Goal: Information Seeking & Learning: Learn about a topic

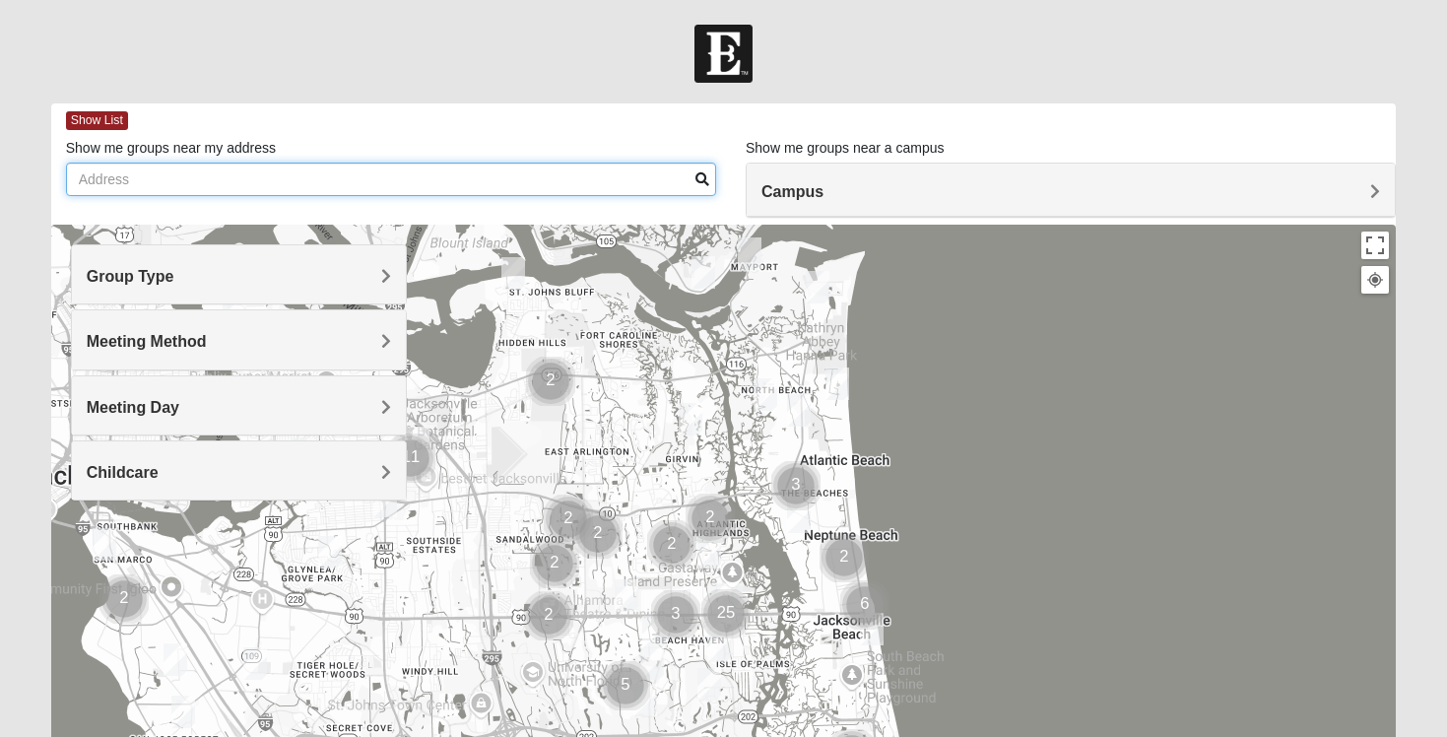
click at [411, 191] on input "Show me groups near my address" at bounding box center [391, 179] width 650 height 33
type input "2"
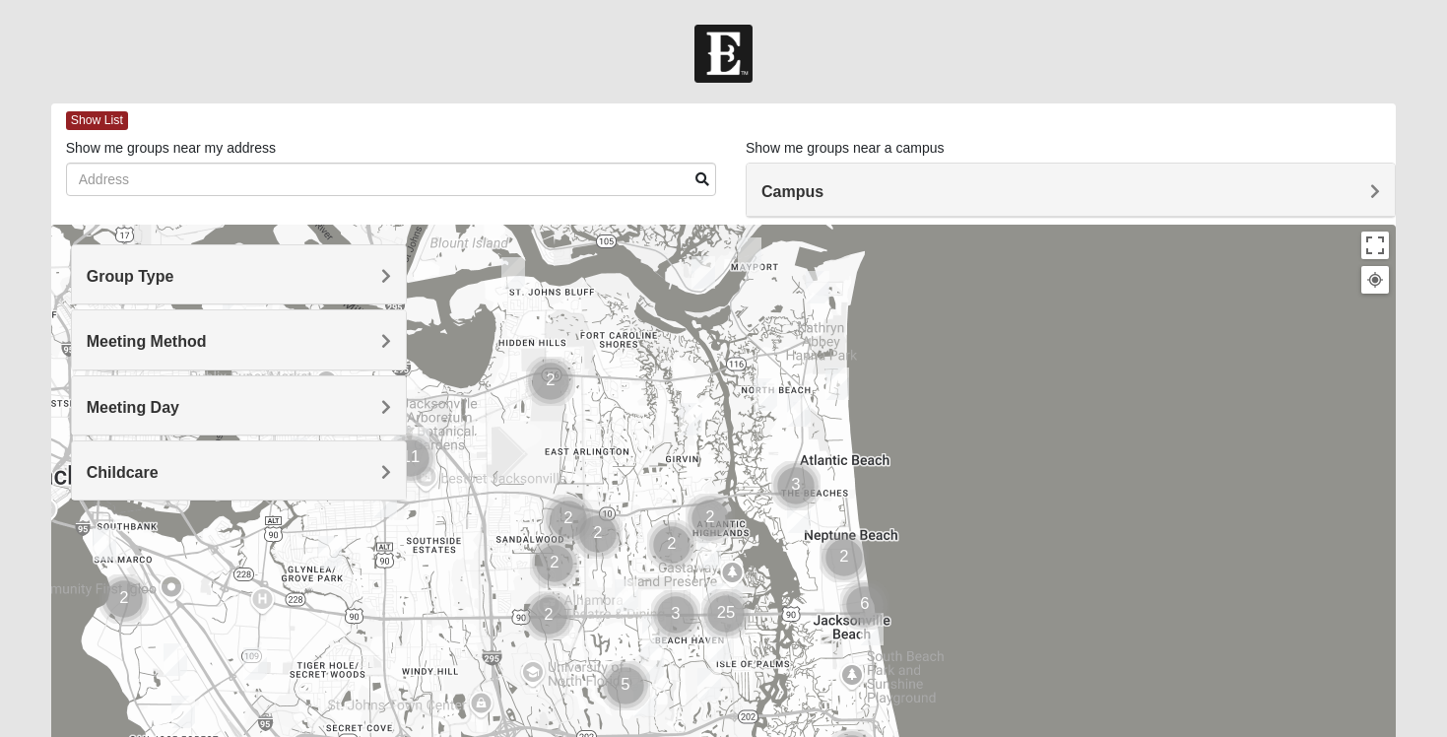
click at [828, 195] on h4 "Campus" at bounding box center [1070, 191] width 619 height 19
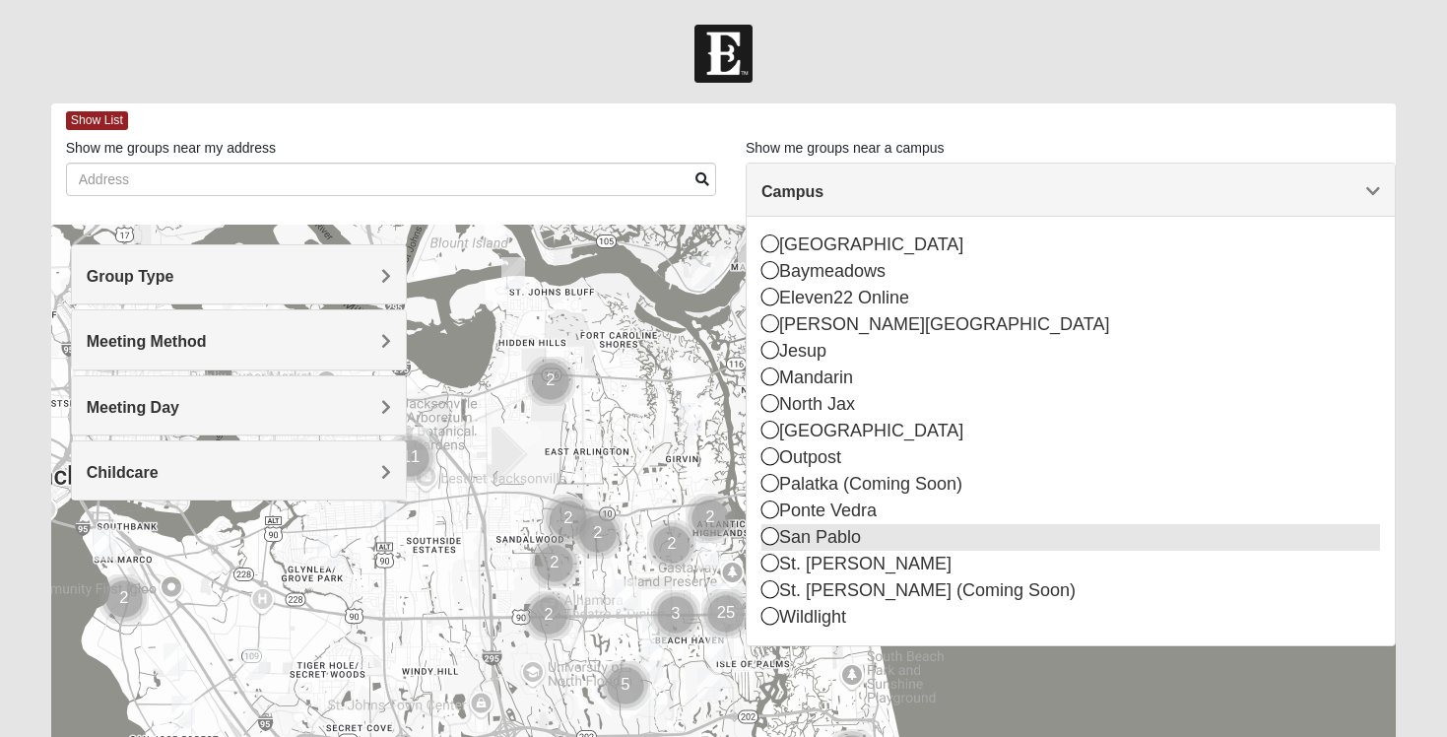
click at [772, 537] on icon at bounding box center [770, 536] width 18 height 18
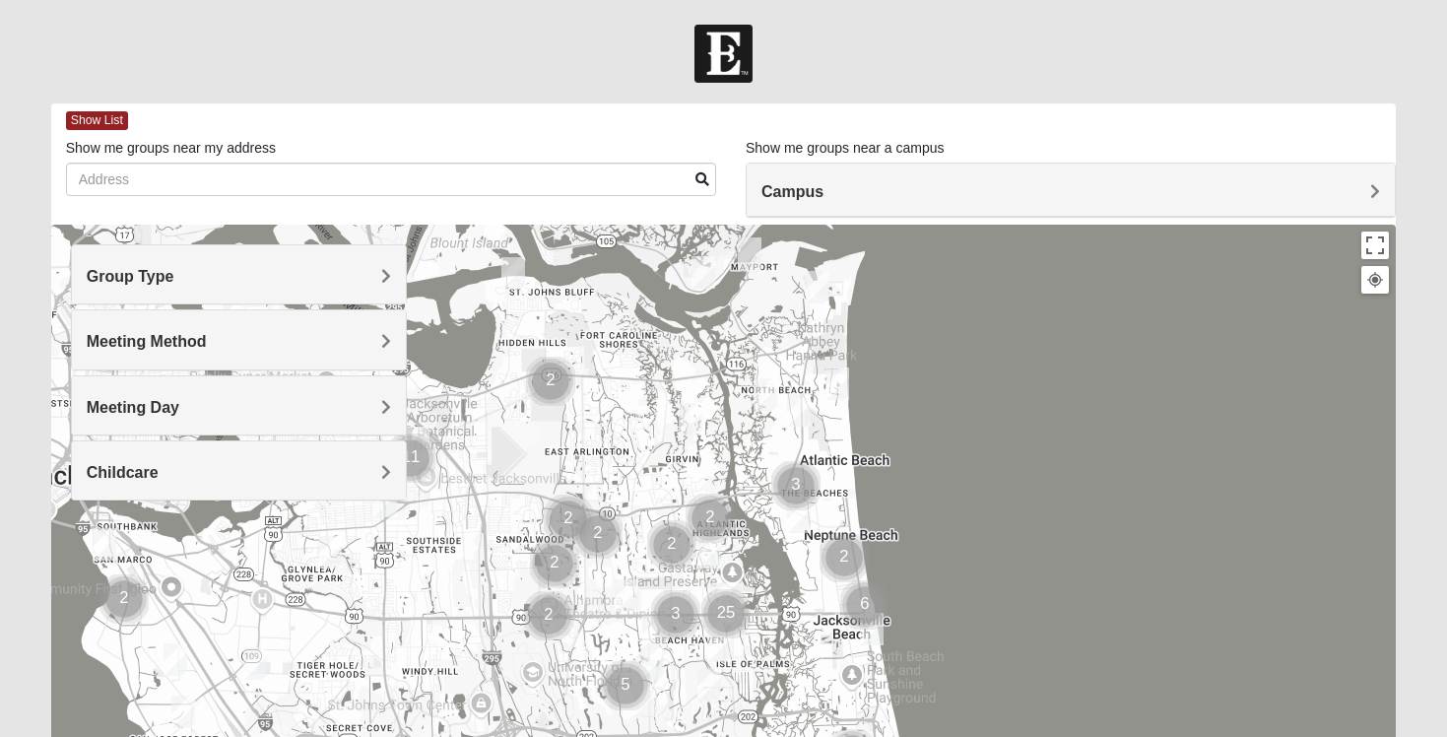
click at [313, 291] on div "Group Type" at bounding box center [239, 274] width 334 height 58
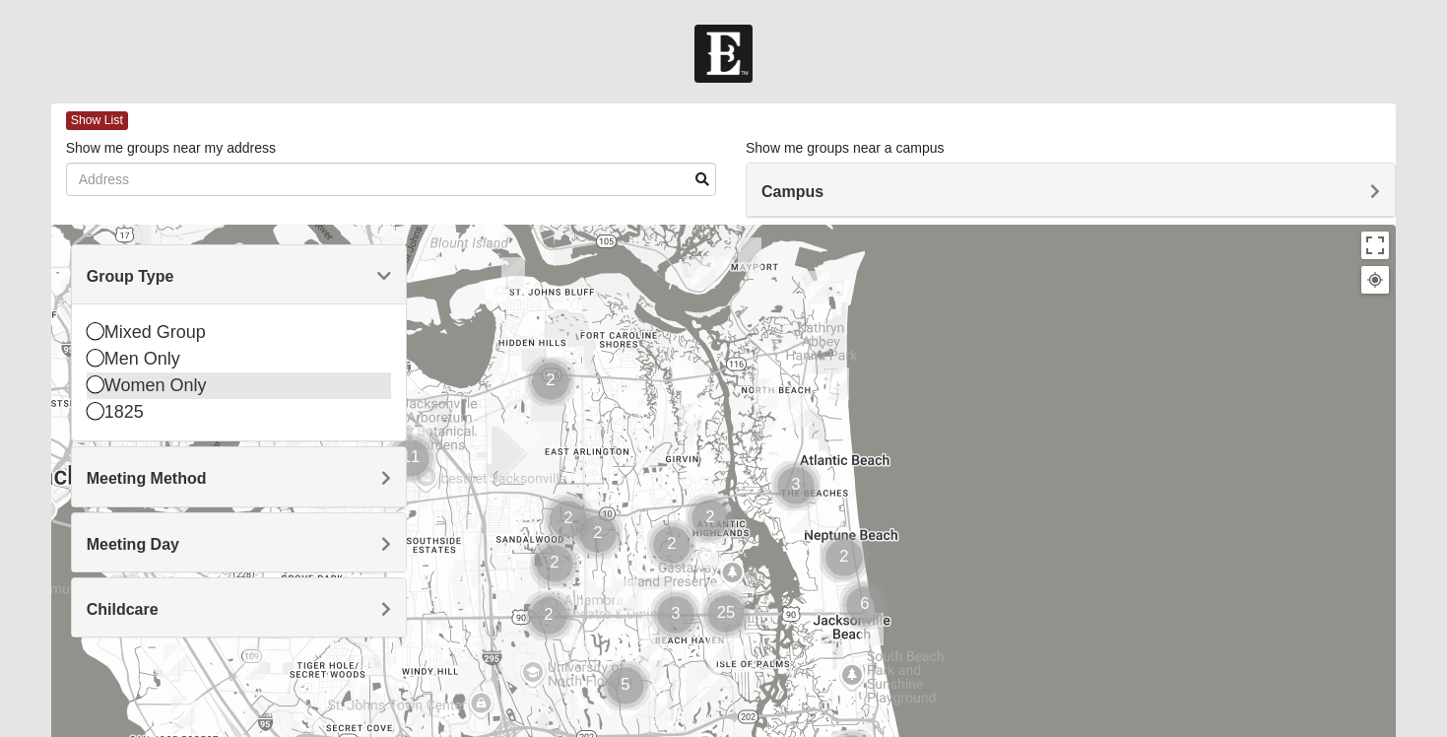
click at [91, 387] on icon at bounding box center [96, 384] width 18 height 18
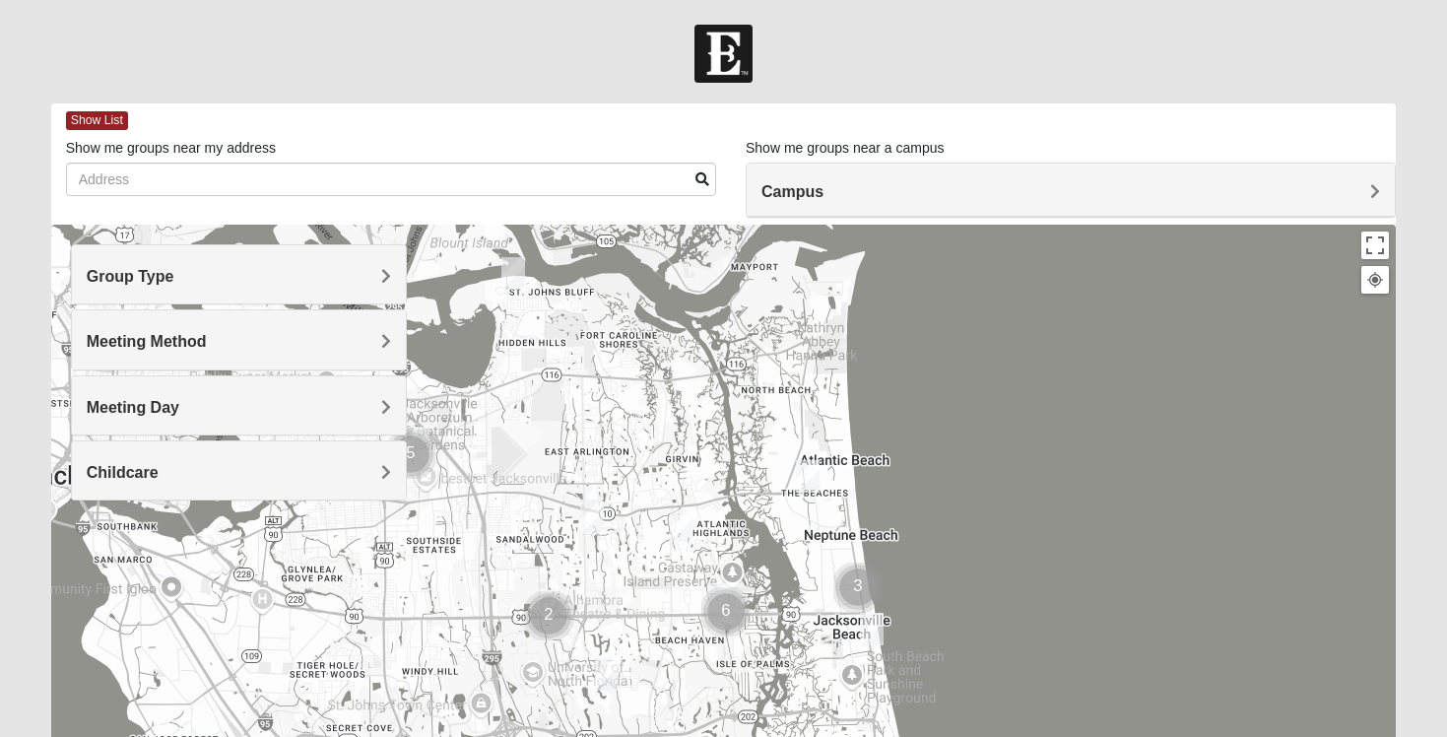
click at [124, 284] on span "Group Type" at bounding box center [131, 276] width 88 height 17
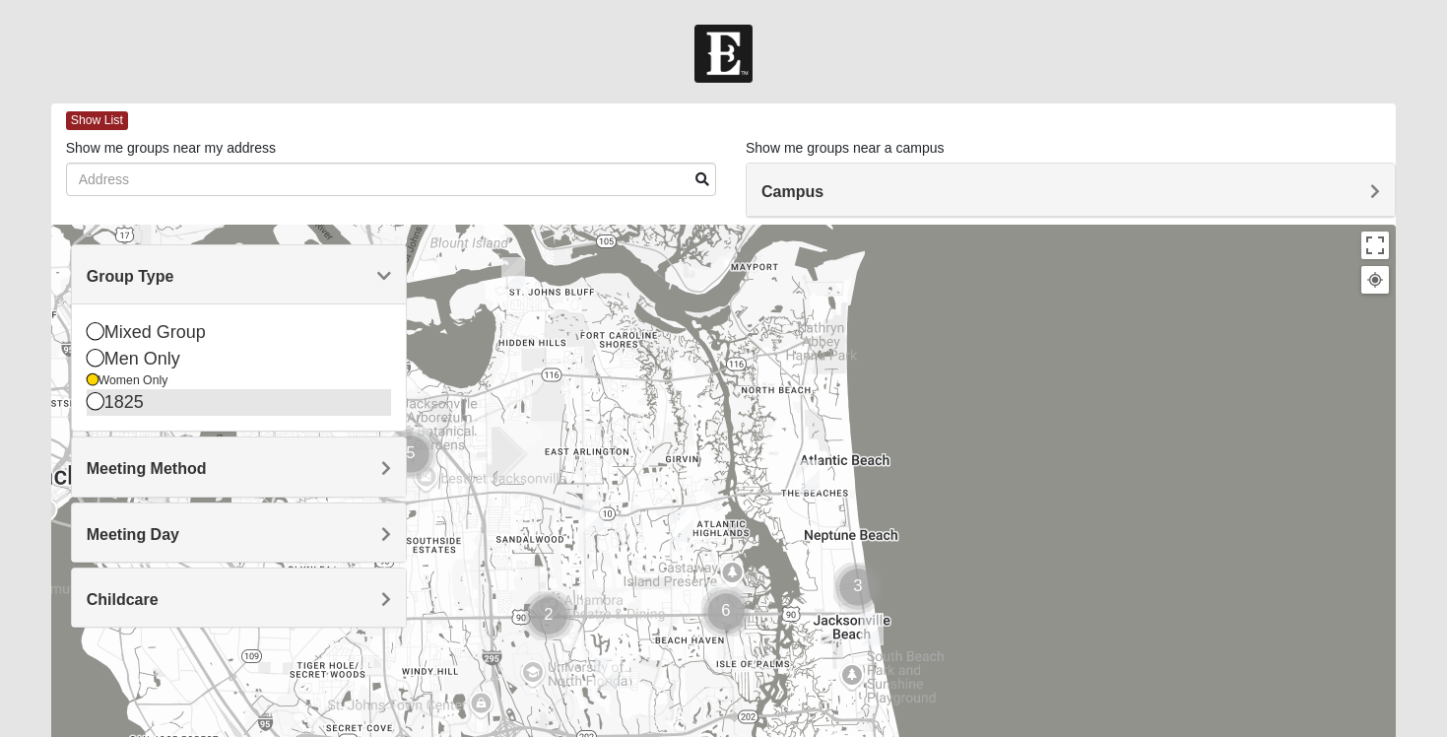
click at [93, 401] on icon at bounding box center [96, 401] width 18 height 18
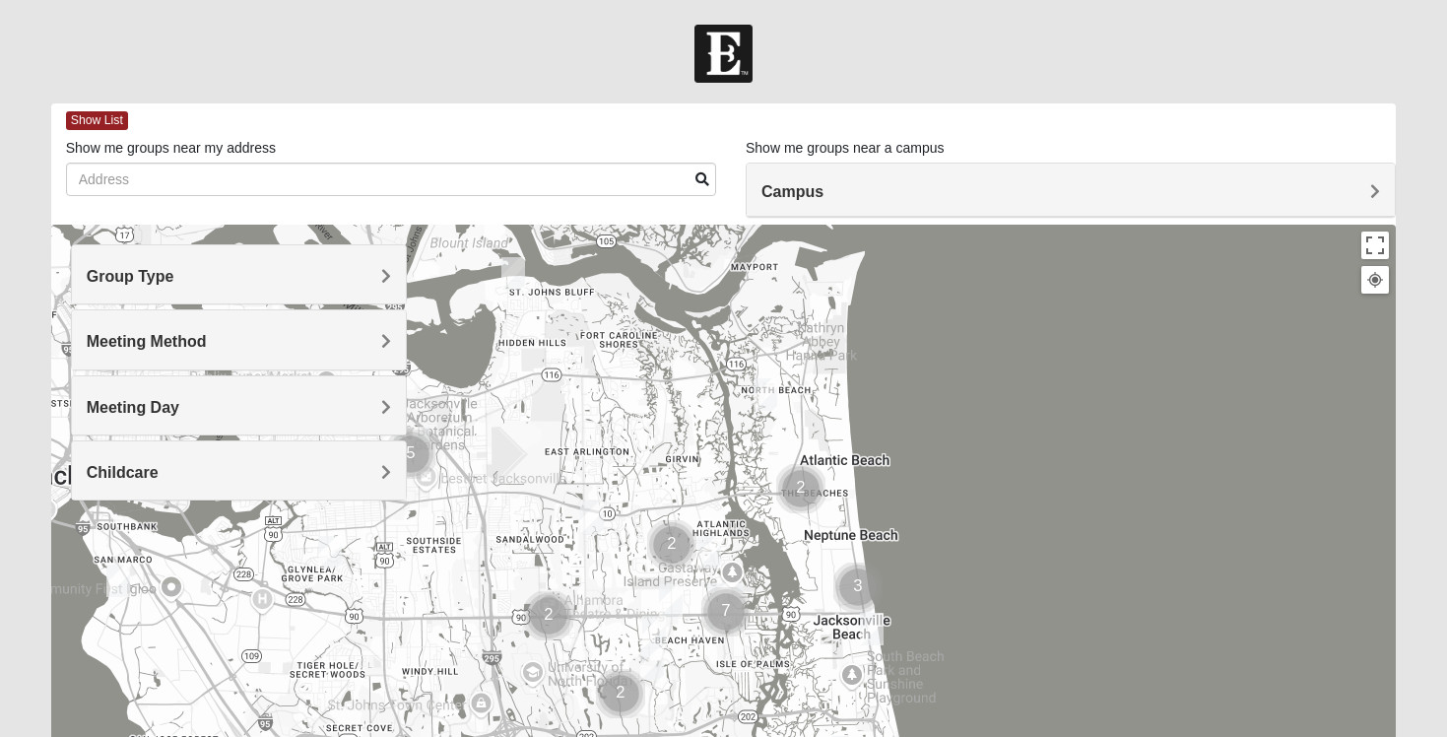
click at [161, 344] on span "Meeting Method" at bounding box center [147, 341] width 120 height 17
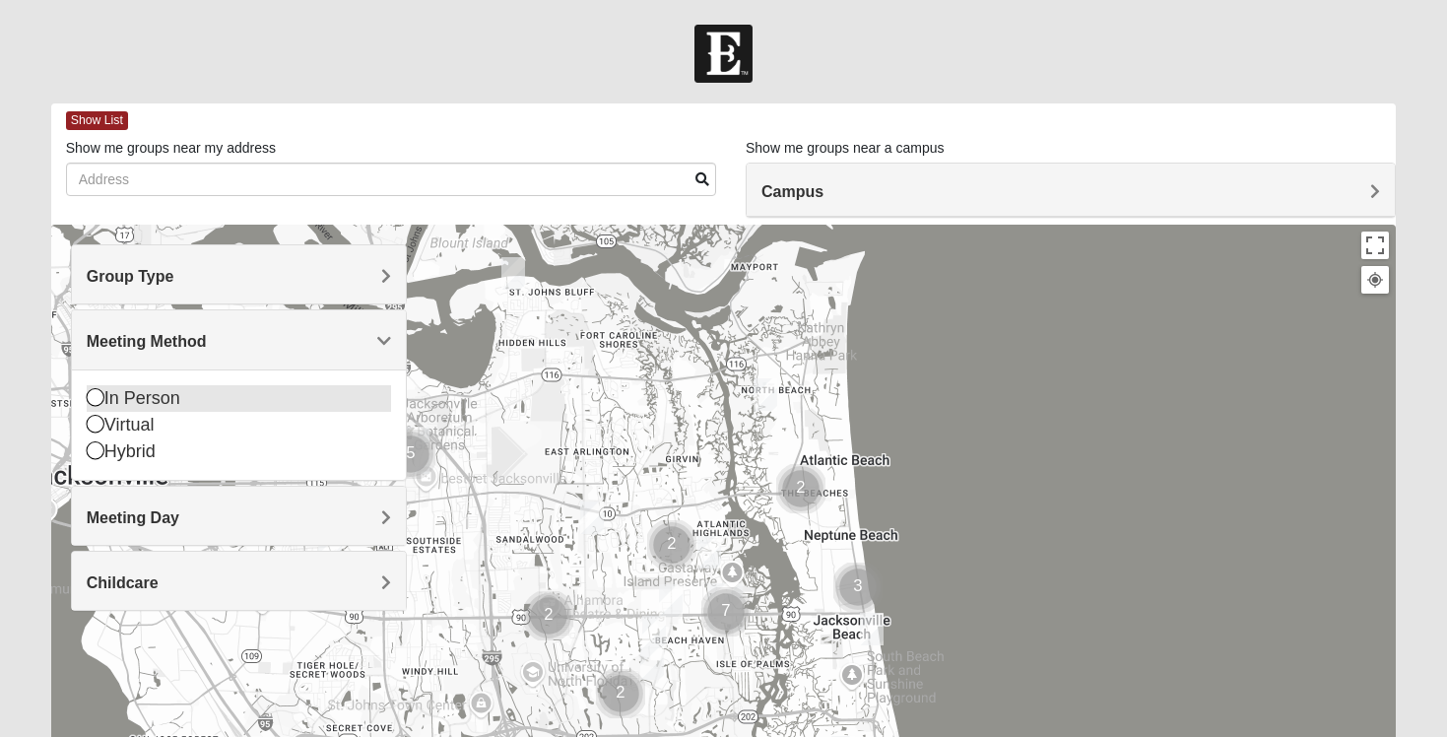
click at [96, 395] on icon at bounding box center [96, 397] width 18 height 18
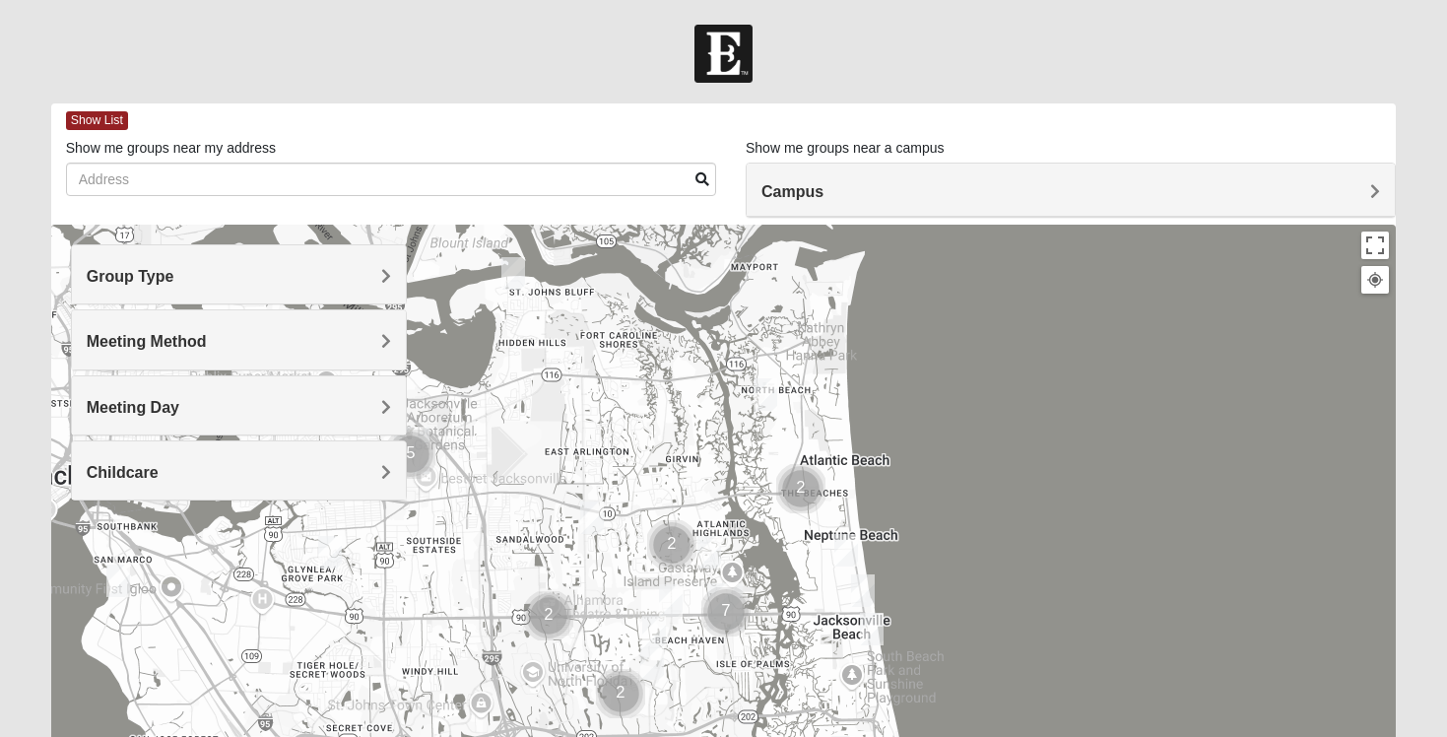
click at [142, 409] on span "Meeting Day" at bounding box center [133, 407] width 93 height 17
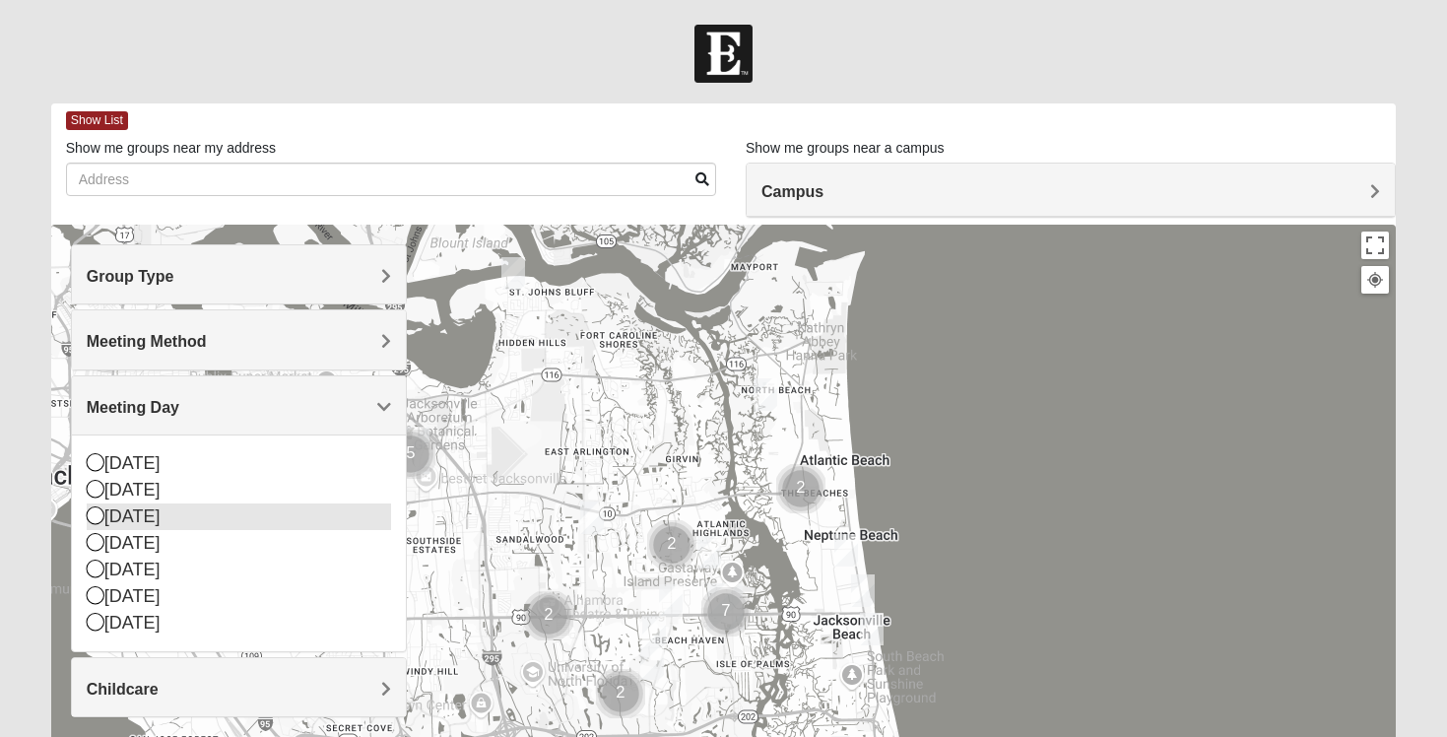
click at [98, 518] on icon at bounding box center [96, 515] width 18 height 18
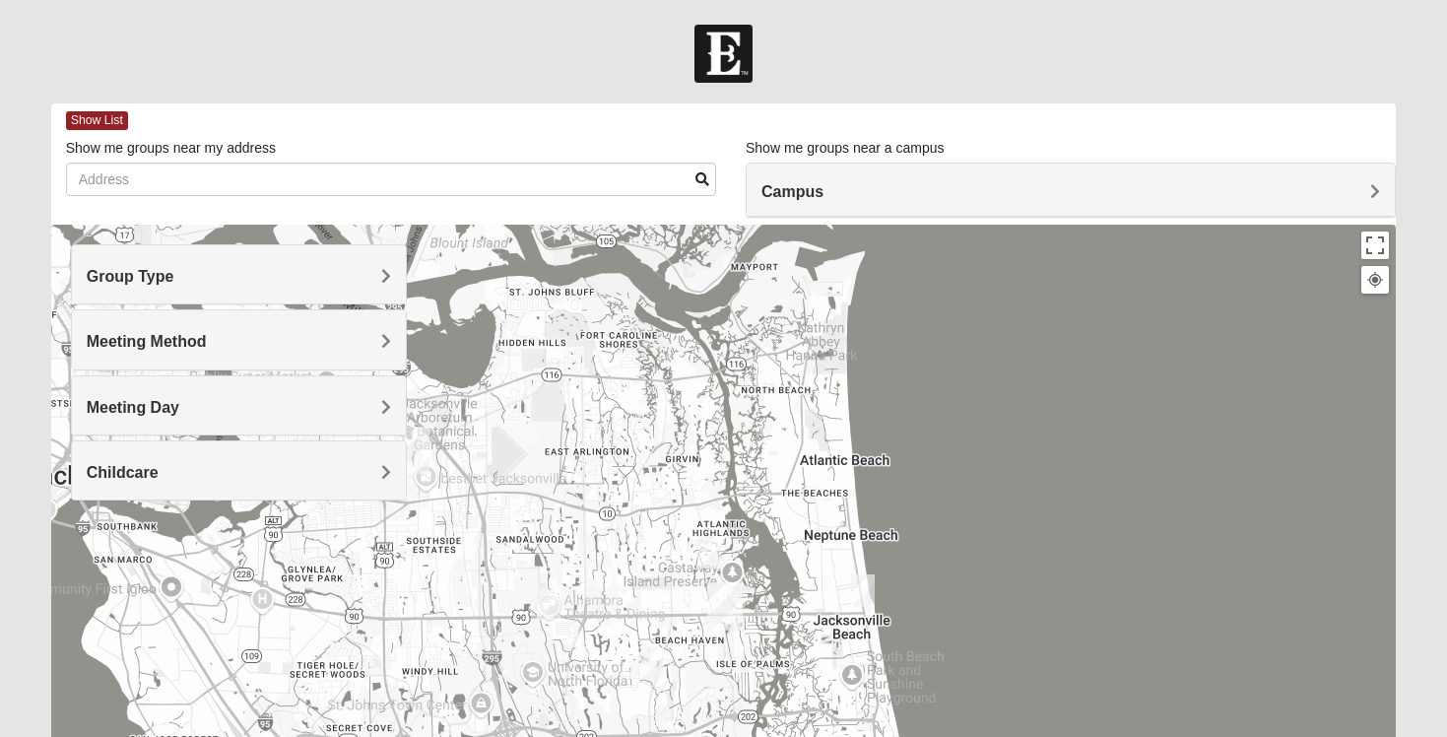
click at [153, 488] on div "Childcare" at bounding box center [239, 470] width 334 height 58
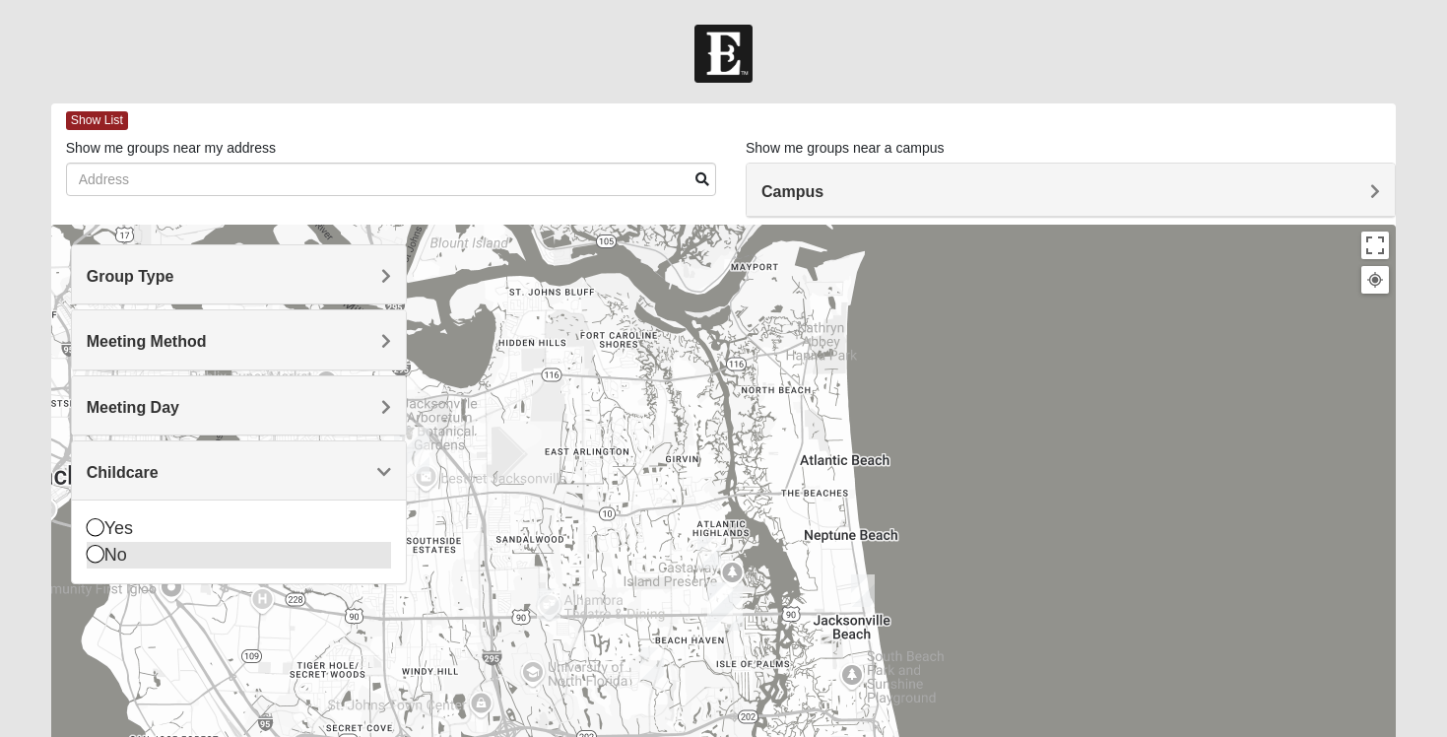
click at [95, 551] on icon at bounding box center [96, 554] width 18 height 18
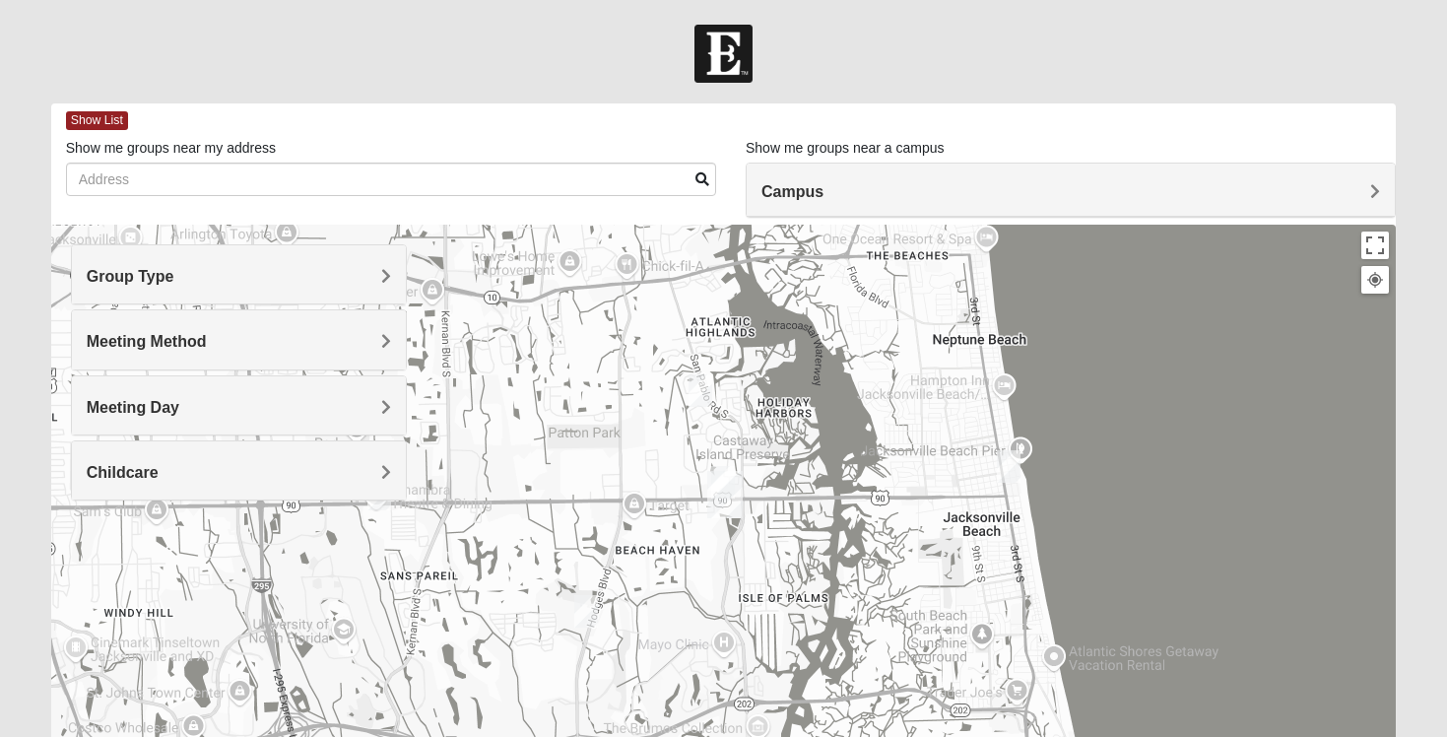
drag, startPoint x: 753, startPoint y: 618, endPoint x: 699, endPoint y: 453, distance: 173.2
click at [699, 453] on div at bounding box center [723, 619] width 1345 height 788
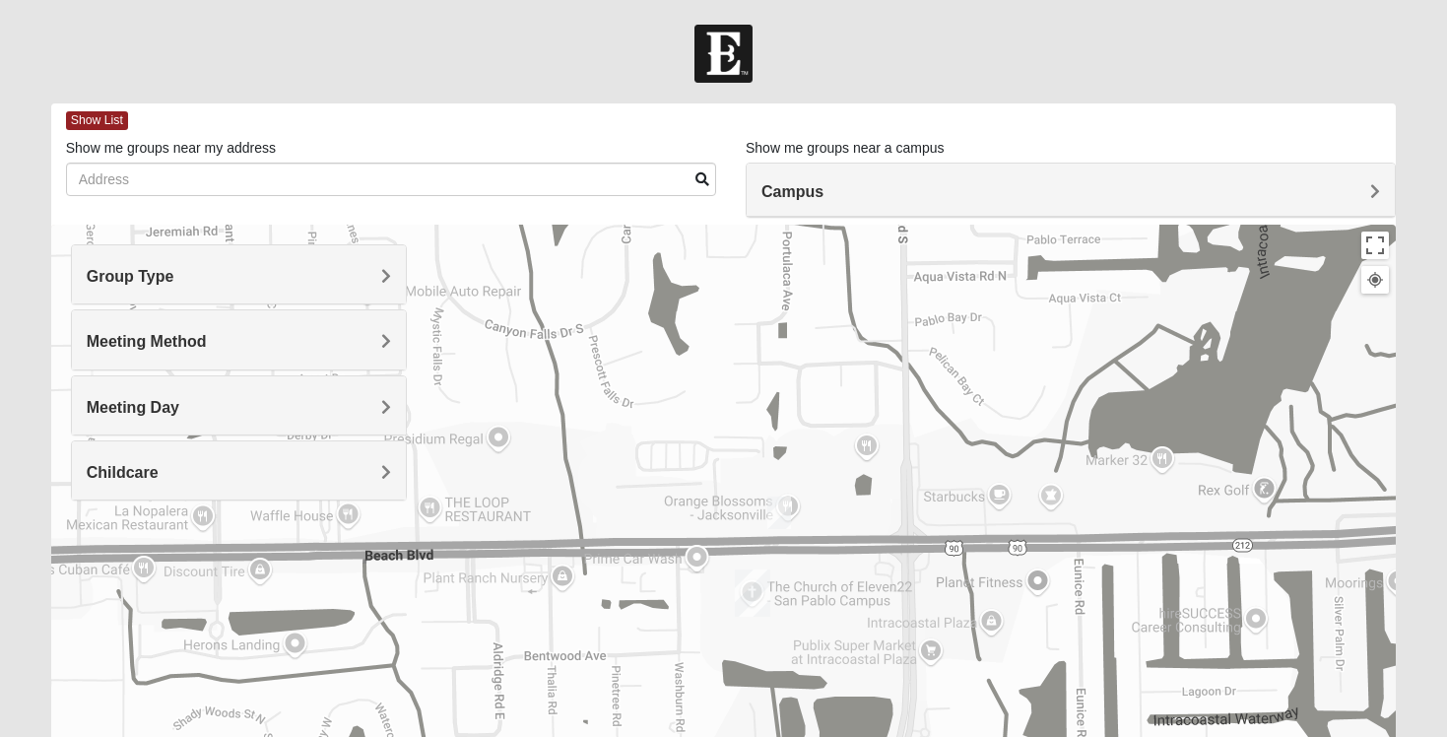
click at [778, 505] on img "On Campus Womens Holt 32250" at bounding box center [779, 512] width 24 height 33
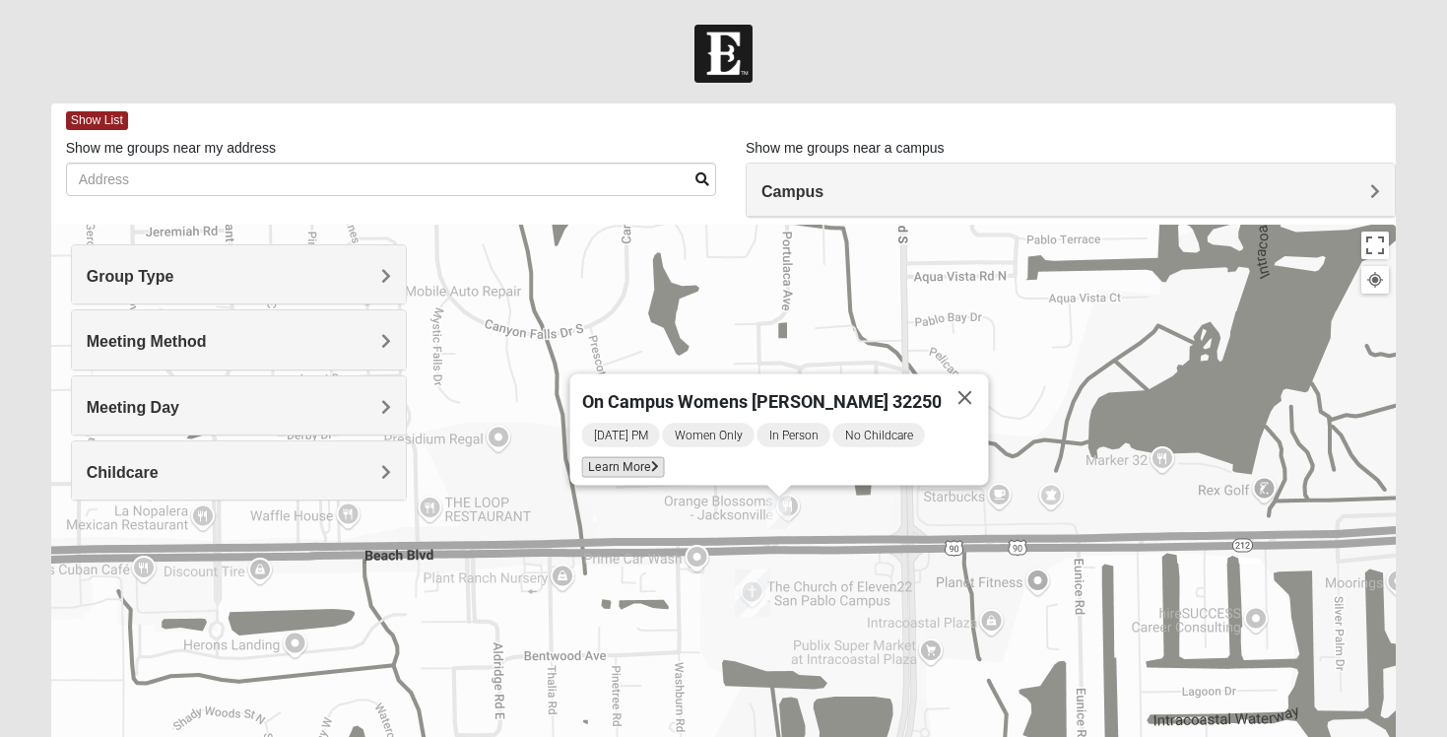
click at [659, 457] on span "Learn More" at bounding box center [623, 467] width 83 height 21
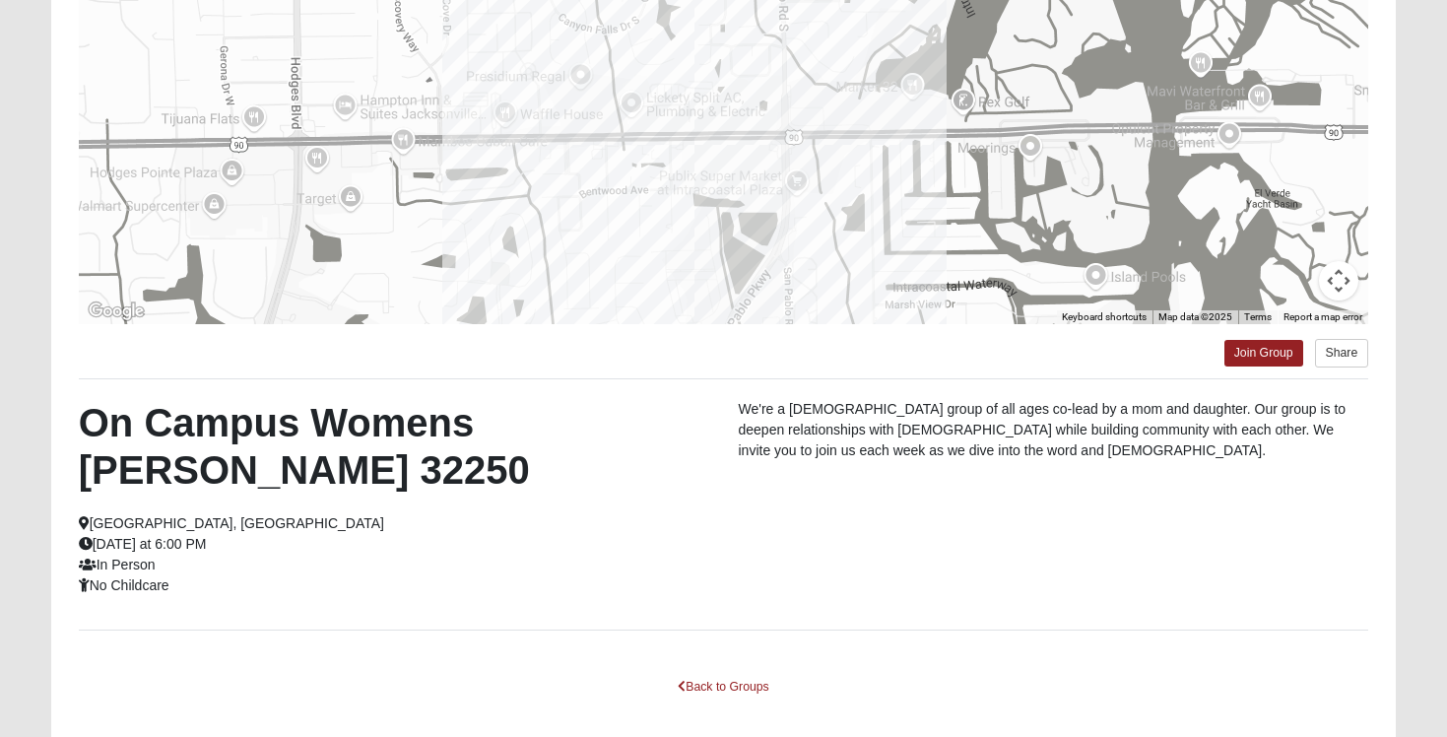
scroll to position [292, 0]
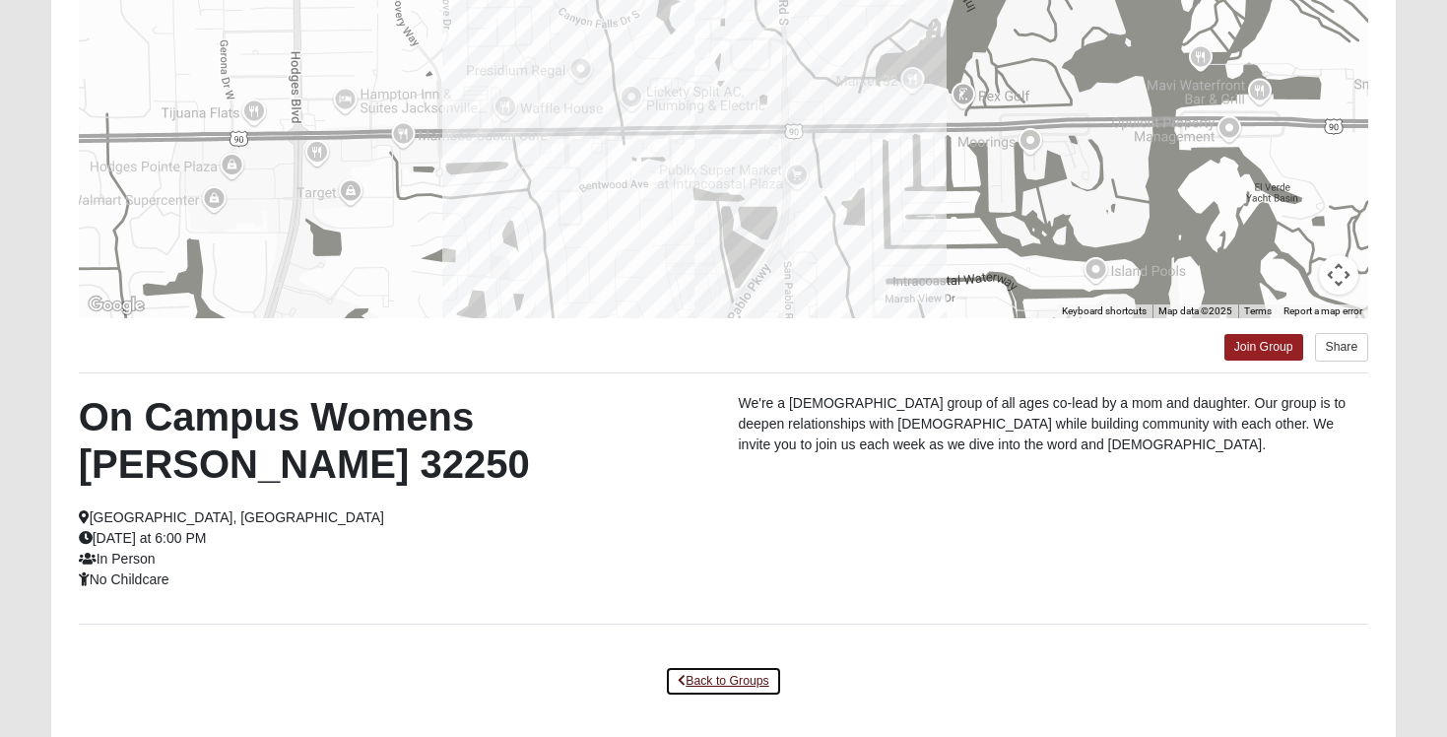
click at [712, 666] on link "Back to Groups" at bounding box center [723, 681] width 116 height 31
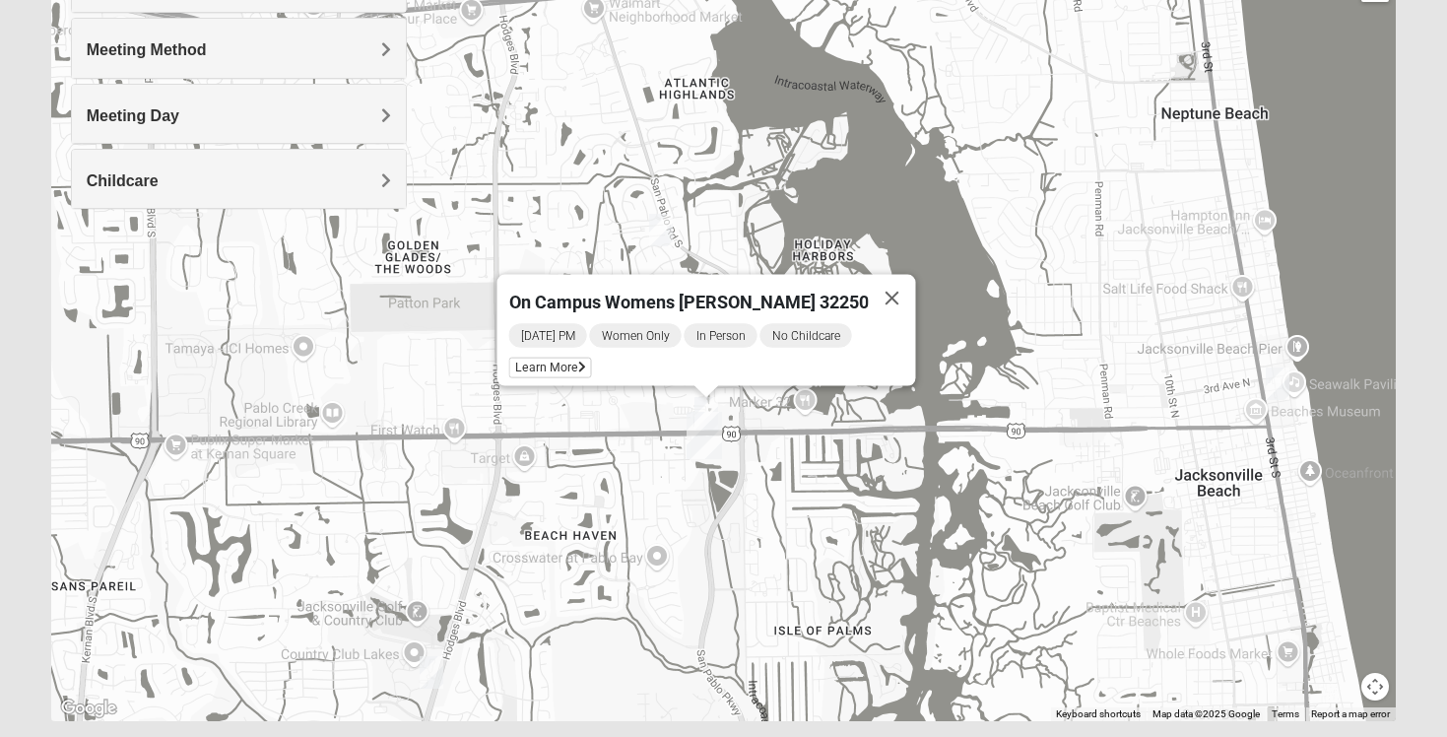
click at [666, 236] on img "1825 Womens Wood 32224" at bounding box center [661, 230] width 24 height 33
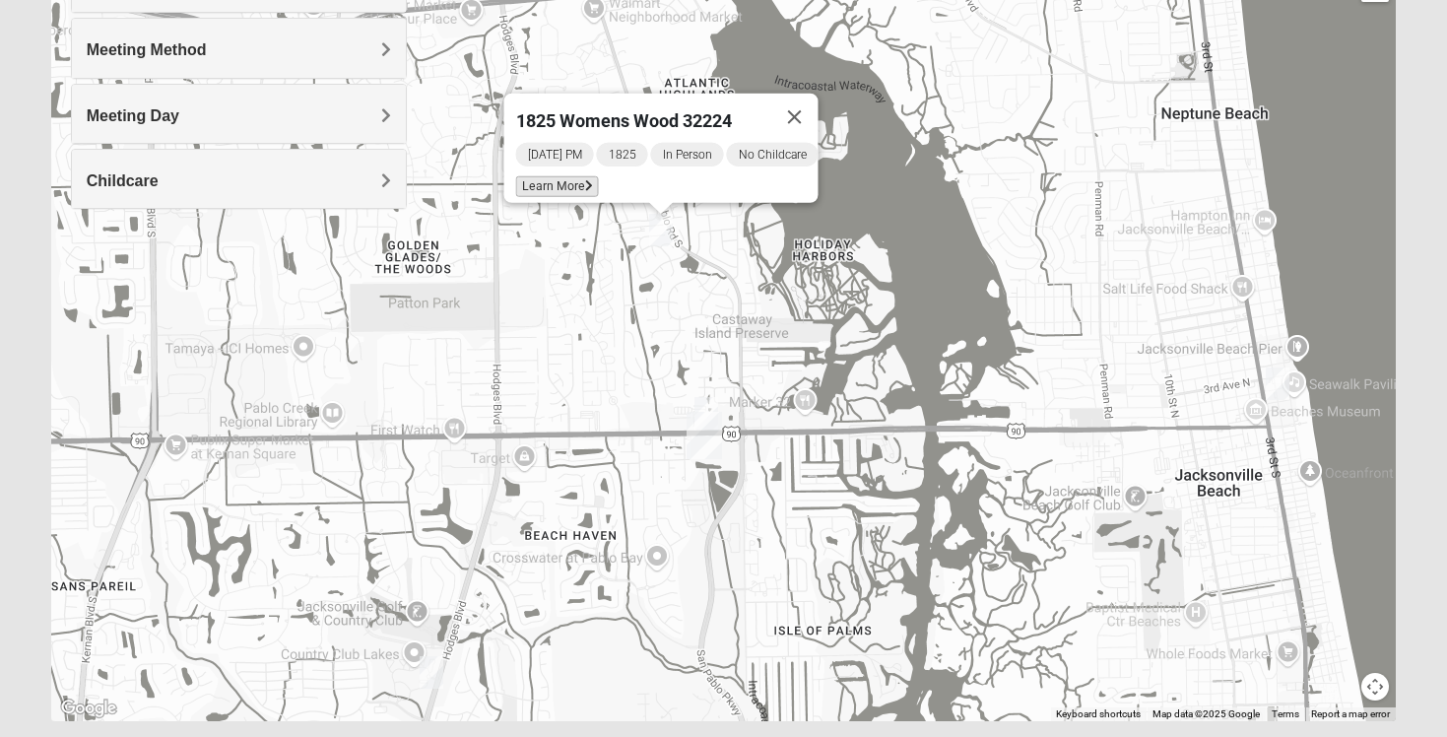
click at [567, 176] on span "Learn More" at bounding box center [557, 186] width 83 height 21
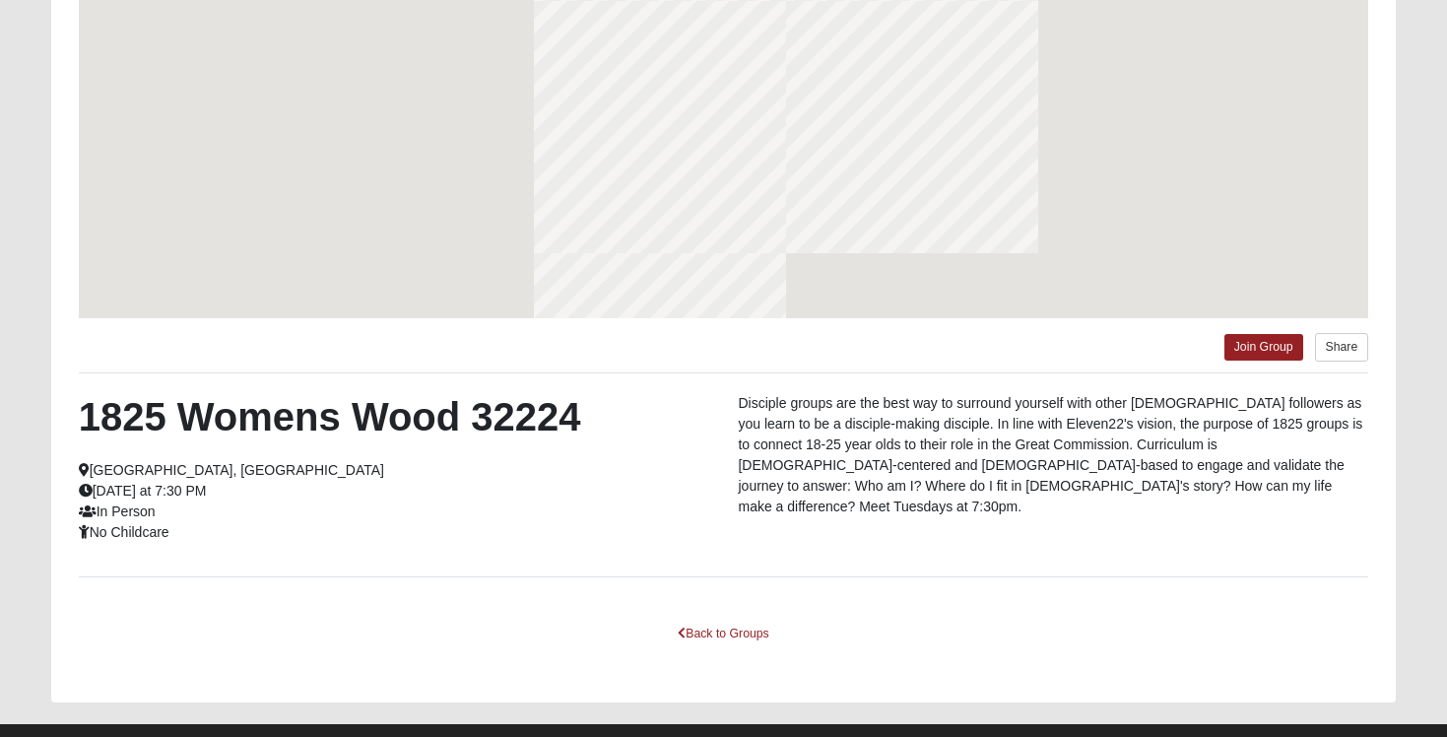
scroll to position [205, 0]
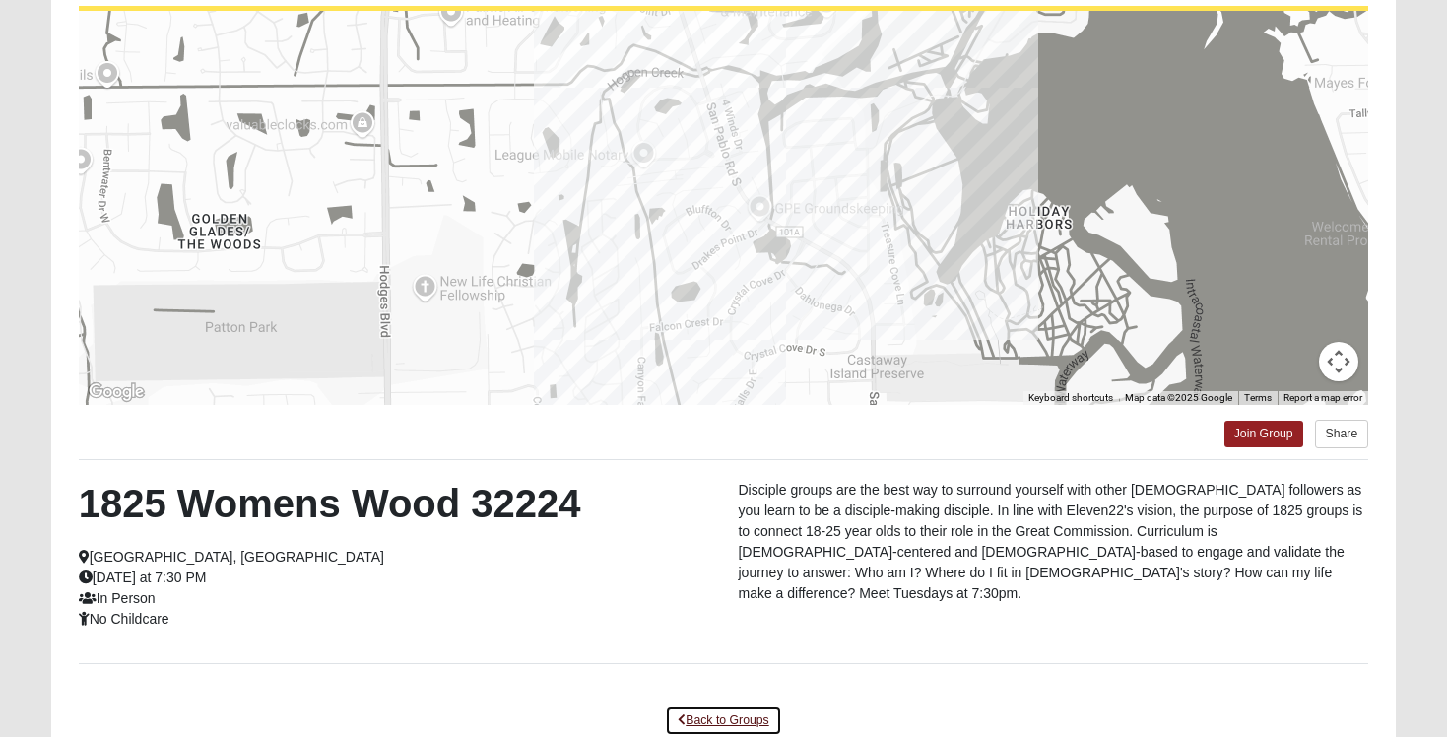
click at [707, 713] on link "Back to Groups" at bounding box center [723, 720] width 116 height 31
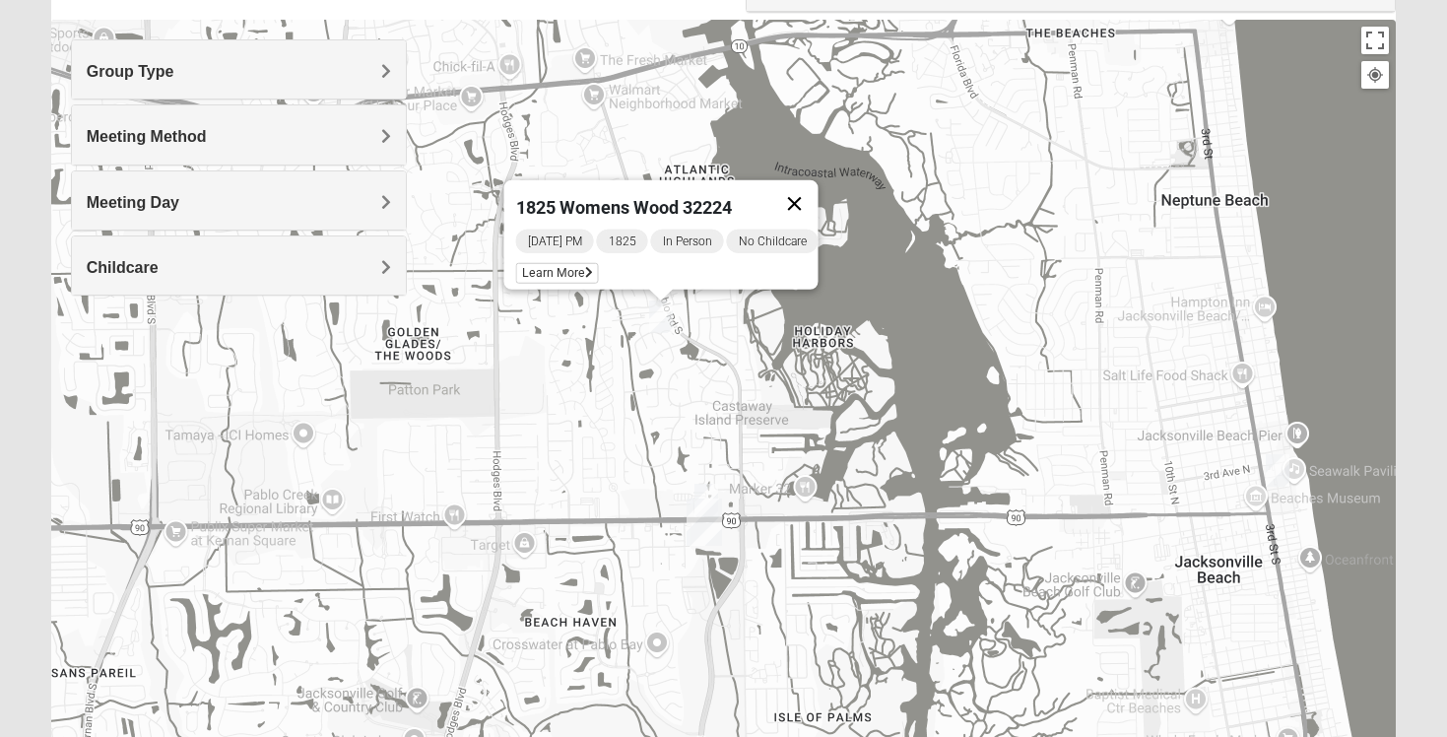
click at [807, 185] on button "Close" at bounding box center [794, 203] width 47 height 47
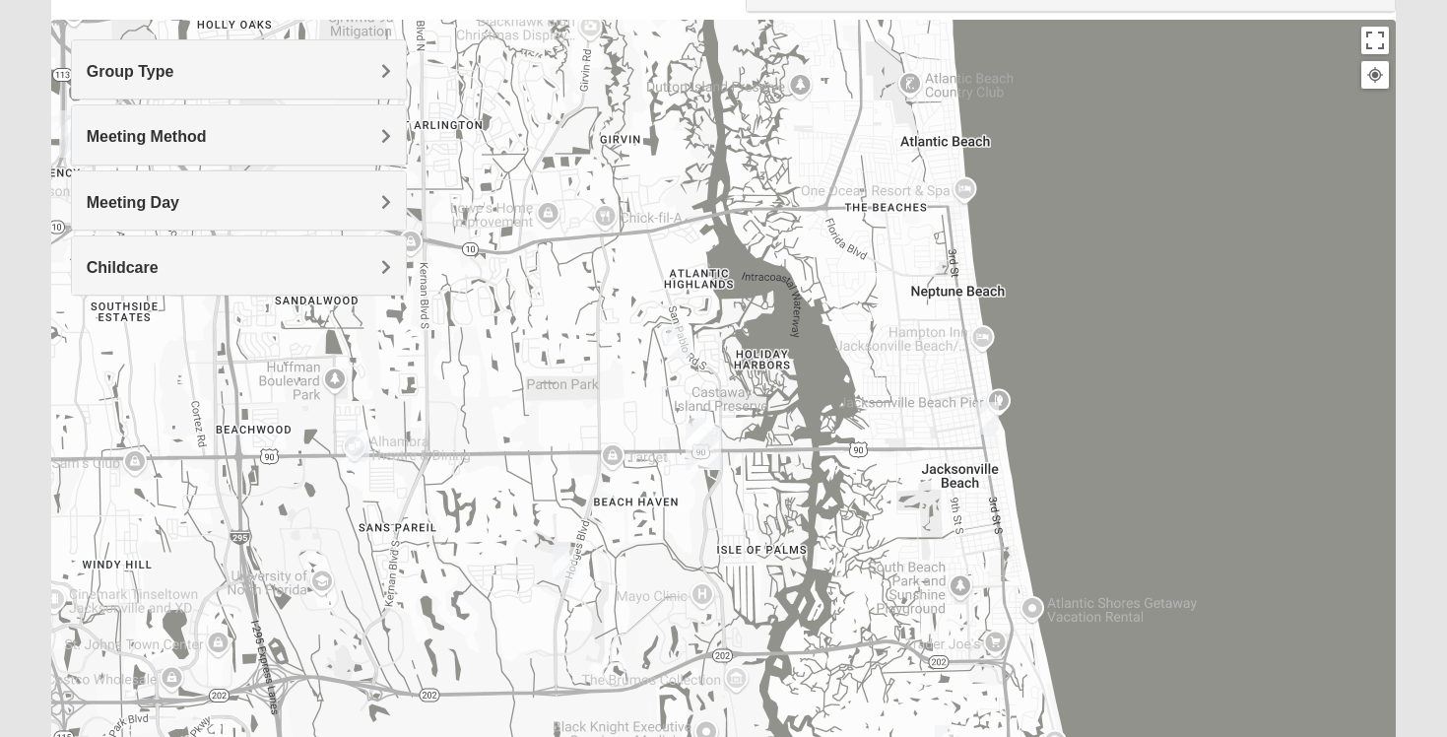
click at [566, 557] on img "1825 Womens Hirneisen 32224" at bounding box center [565, 563] width 24 height 33
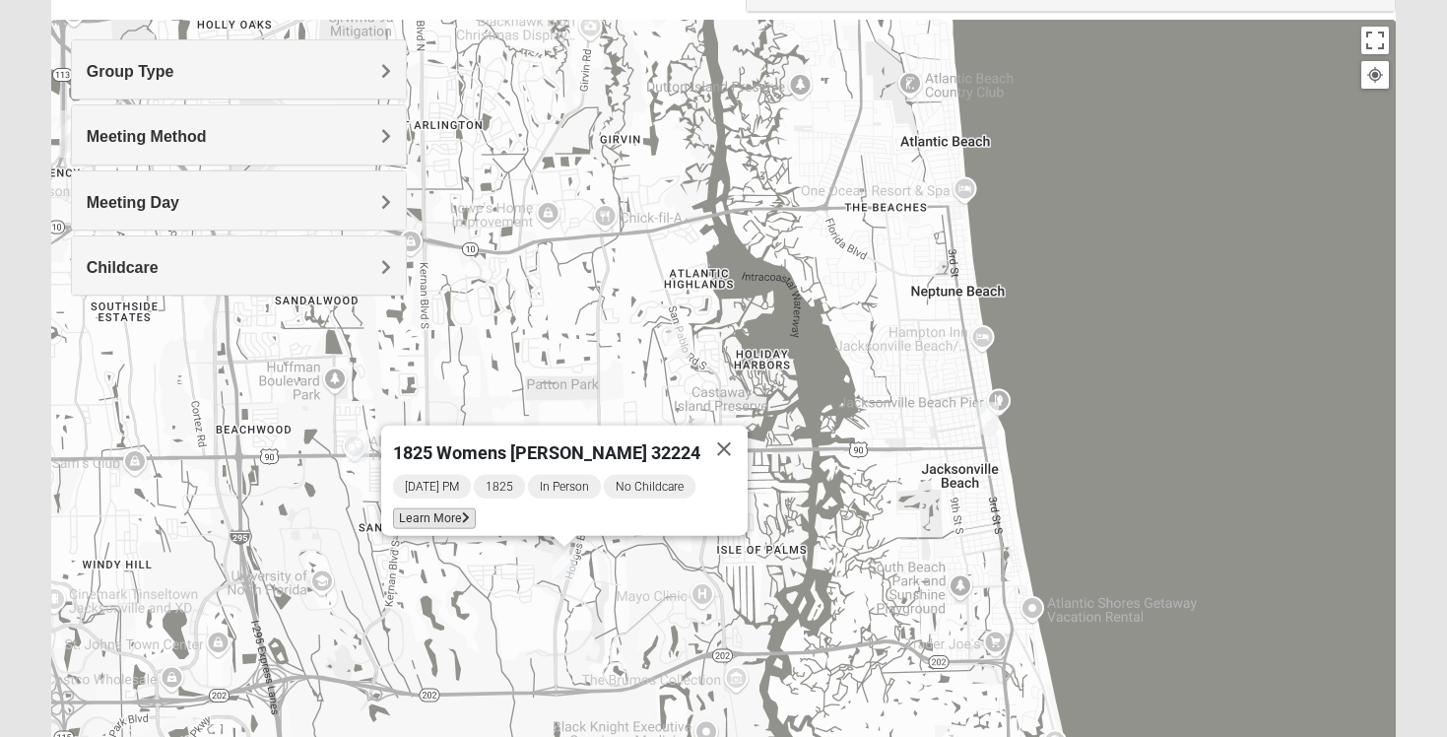
click at [467, 509] on span "Learn More" at bounding box center [434, 518] width 83 height 21
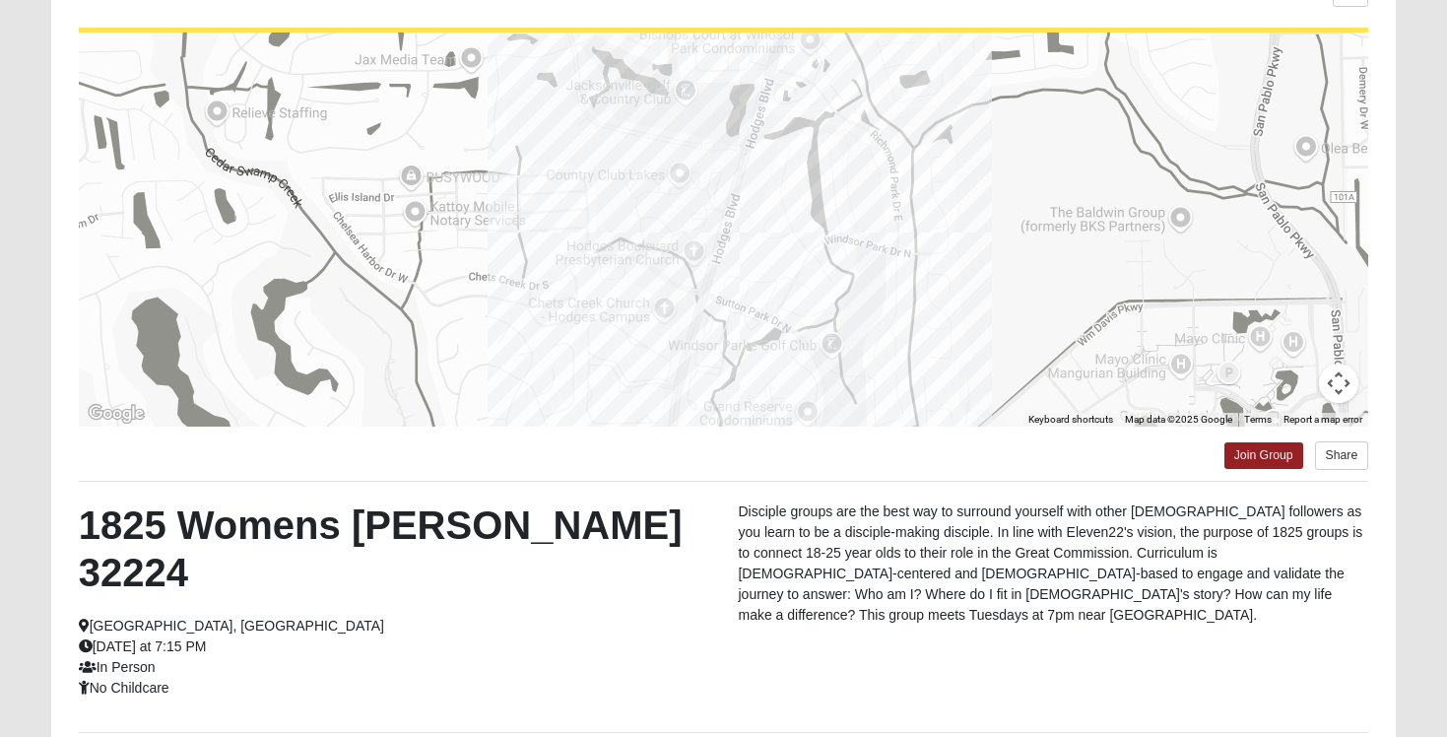
scroll to position [329, 0]
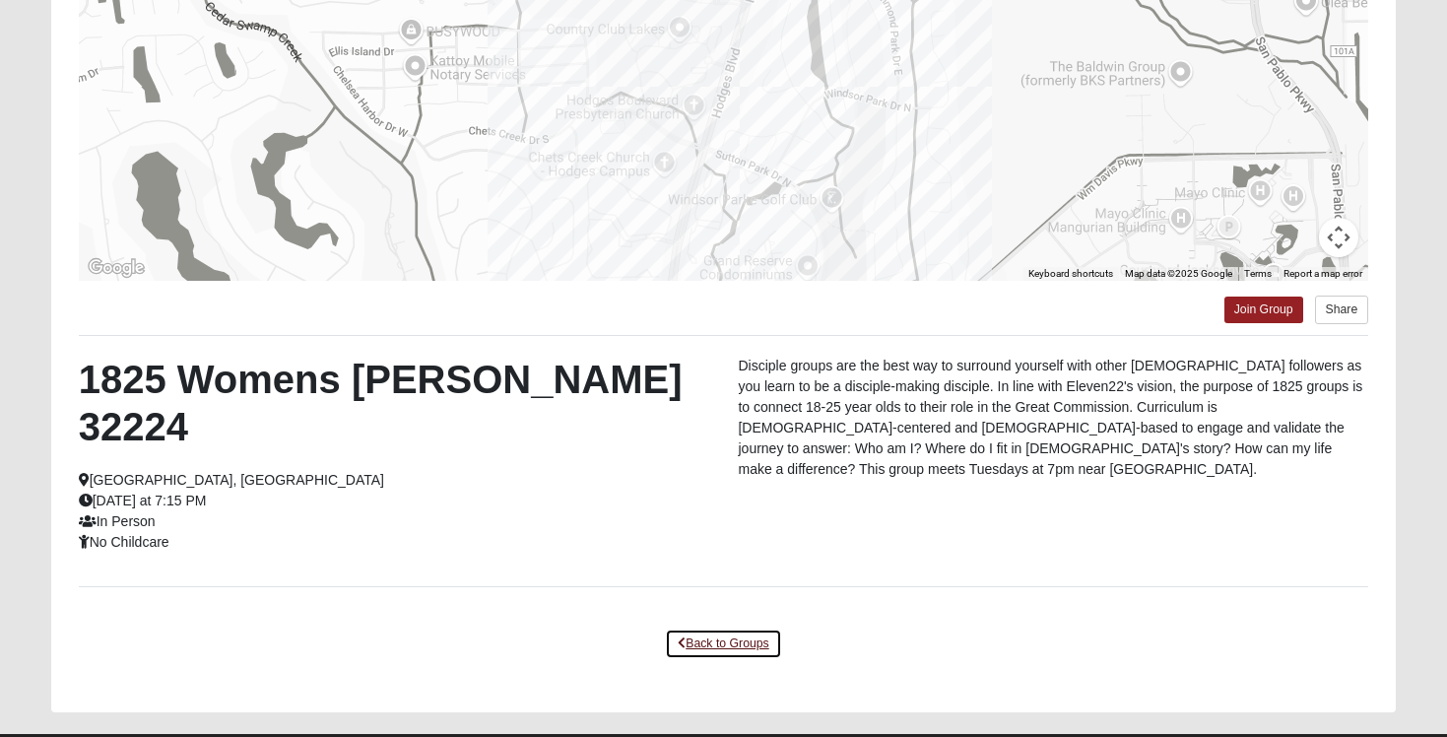
click at [700, 628] on link "Back to Groups" at bounding box center [723, 643] width 116 height 31
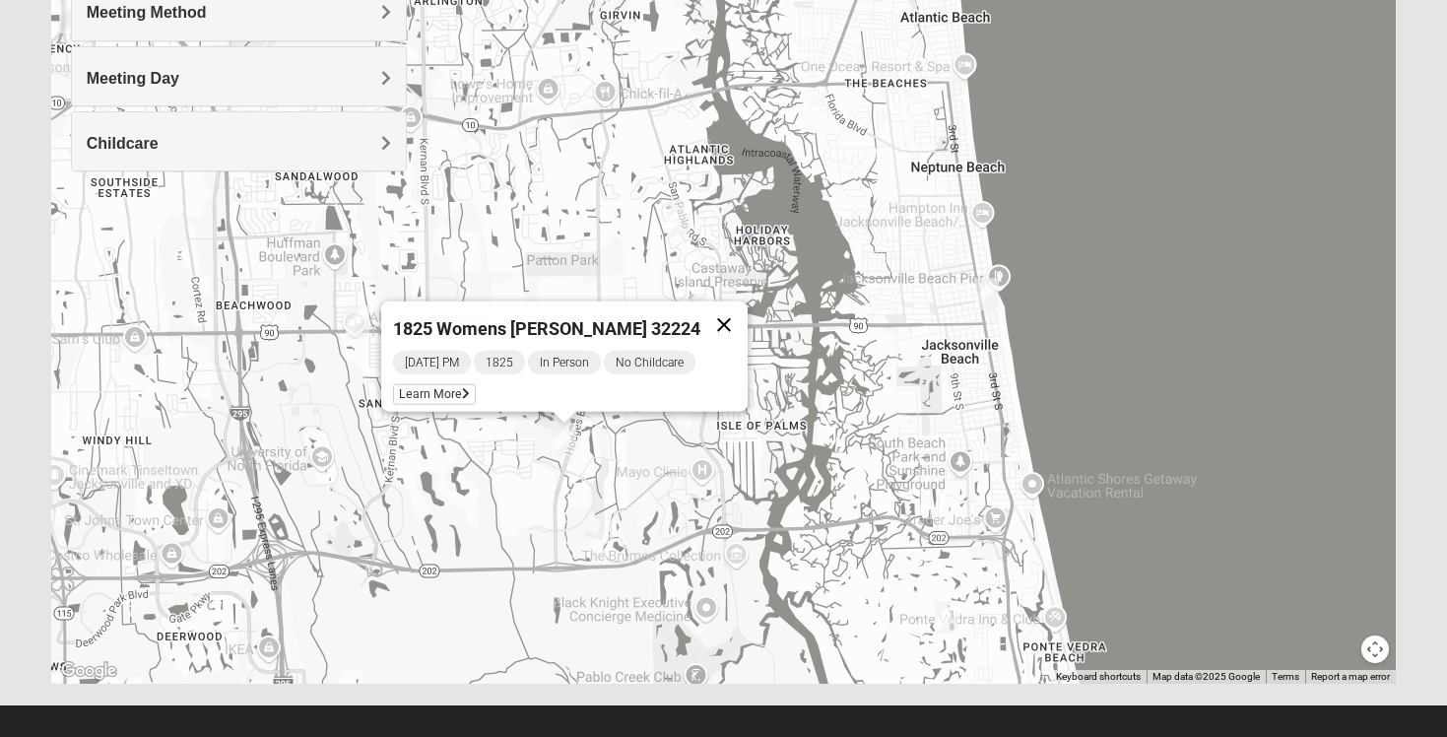
click at [719, 318] on button "Close" at bounding box center [723, 324] width 47 height 47
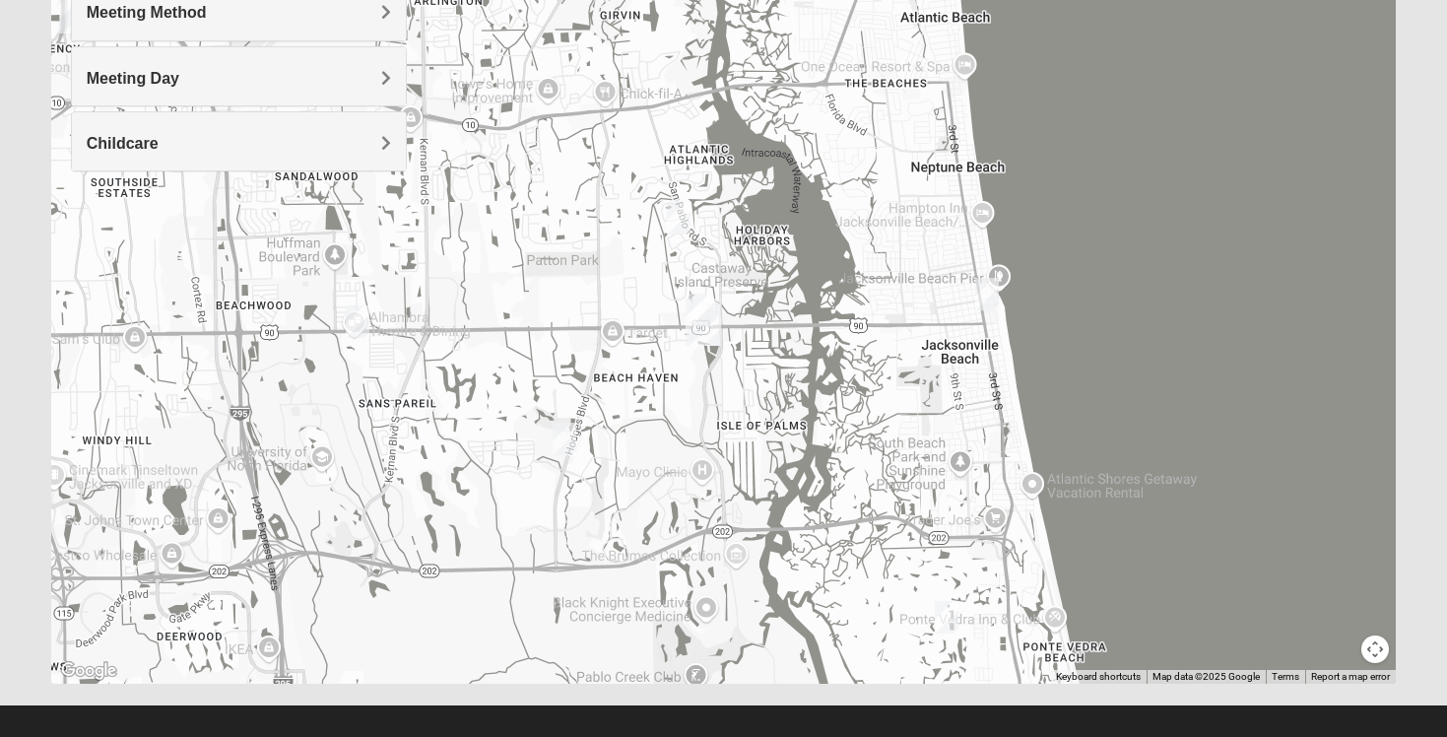
click at [358, 321] on img "Womens Chapman 32224" at bounding box center [358, 321] width 24 height 33
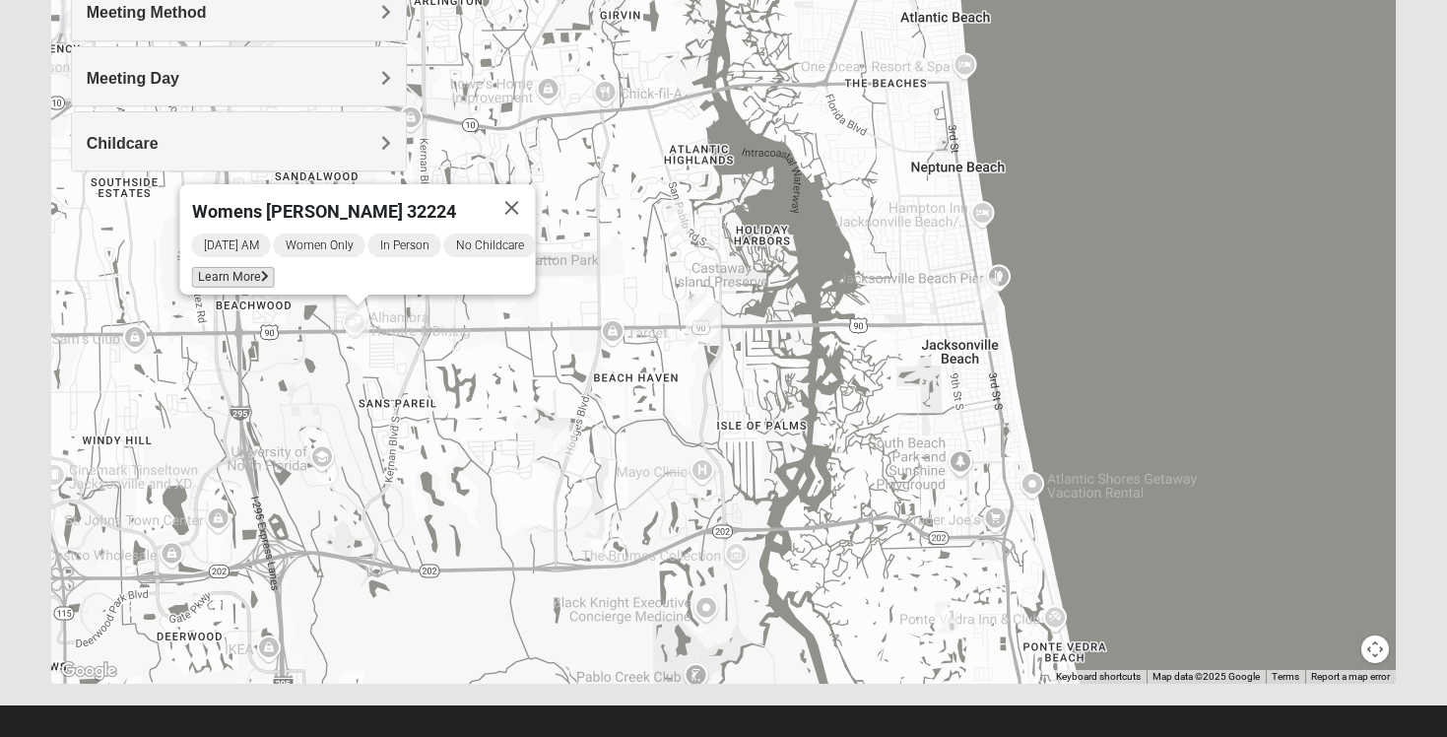
click at [232, 270] on span "Learn More" at bounding box center [233, 277] width 83 height 21
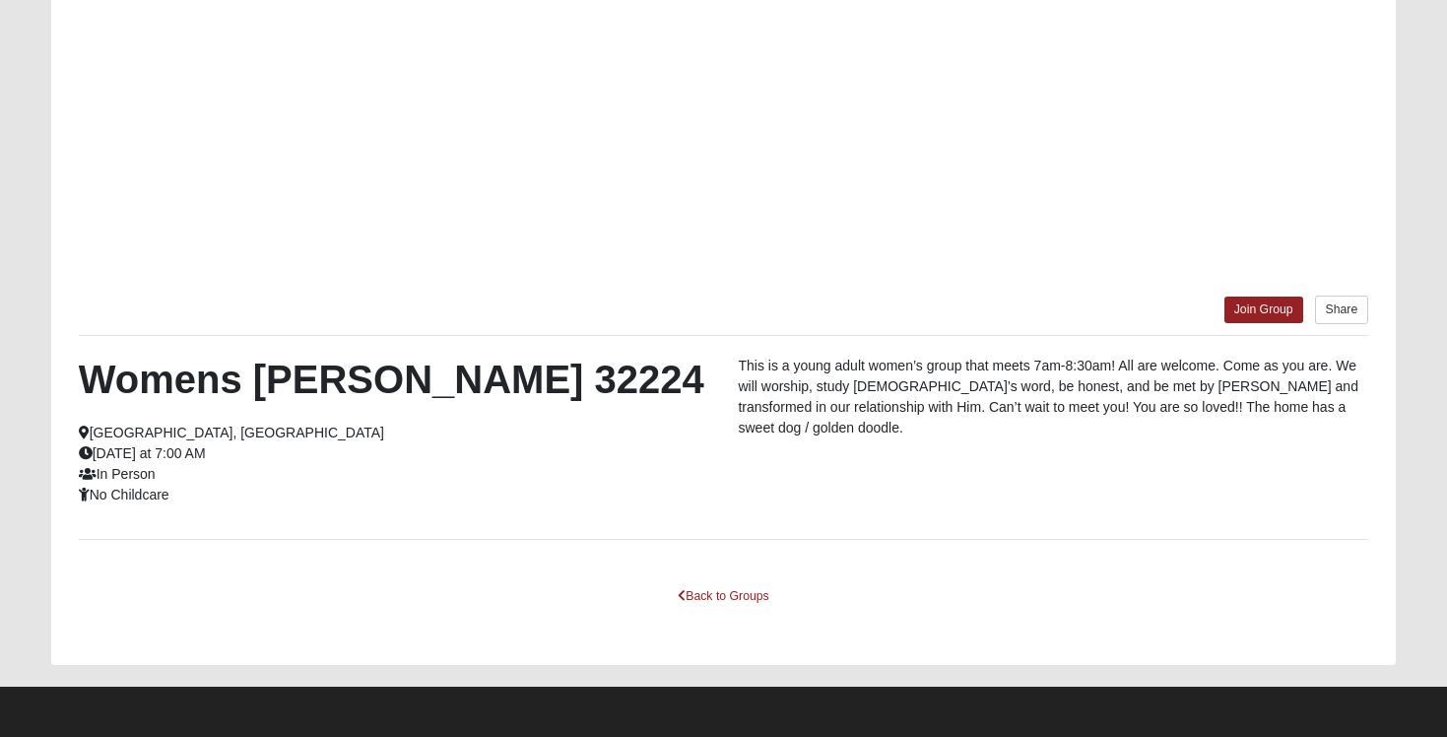
scroll to position [242, 0]
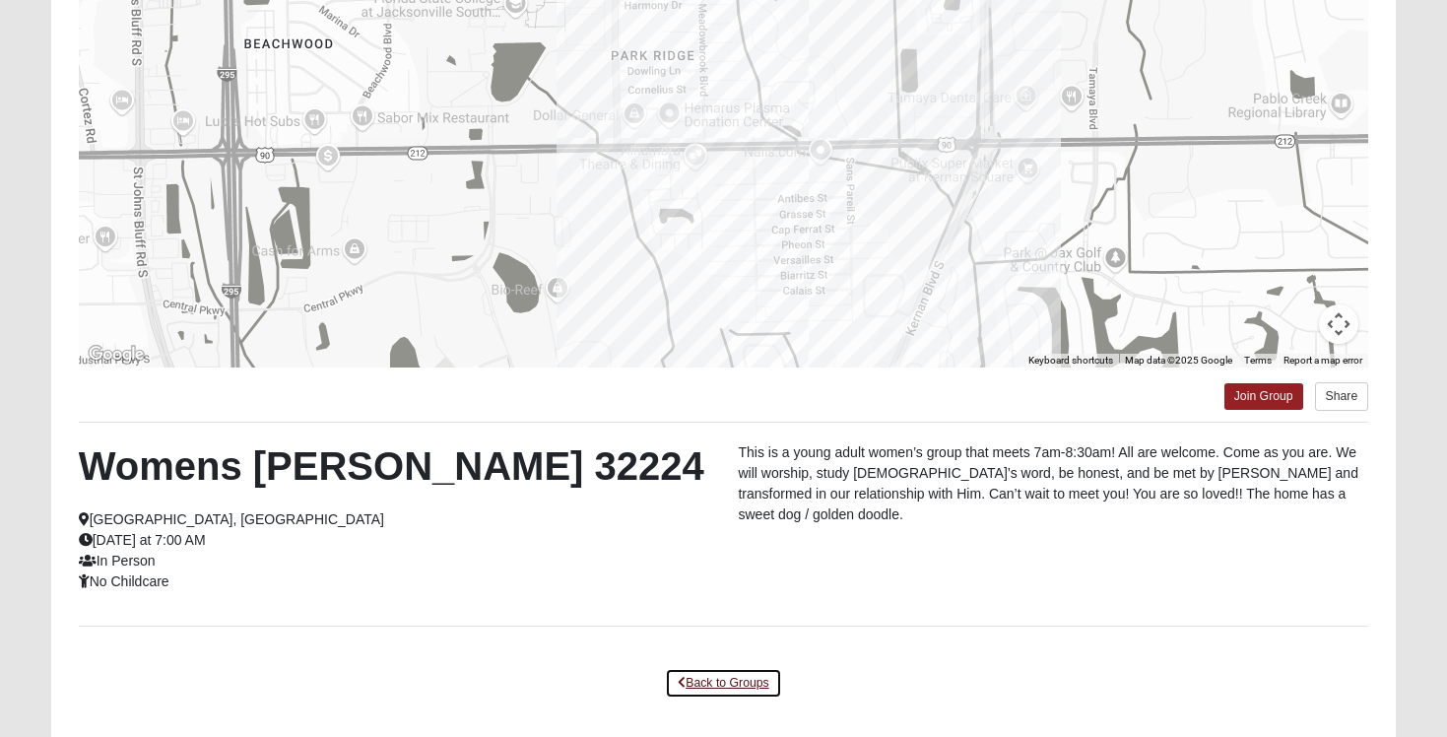
click at [736, 682] on link "Back to Groups" at bounding box center [723, 683] width 116 height 31
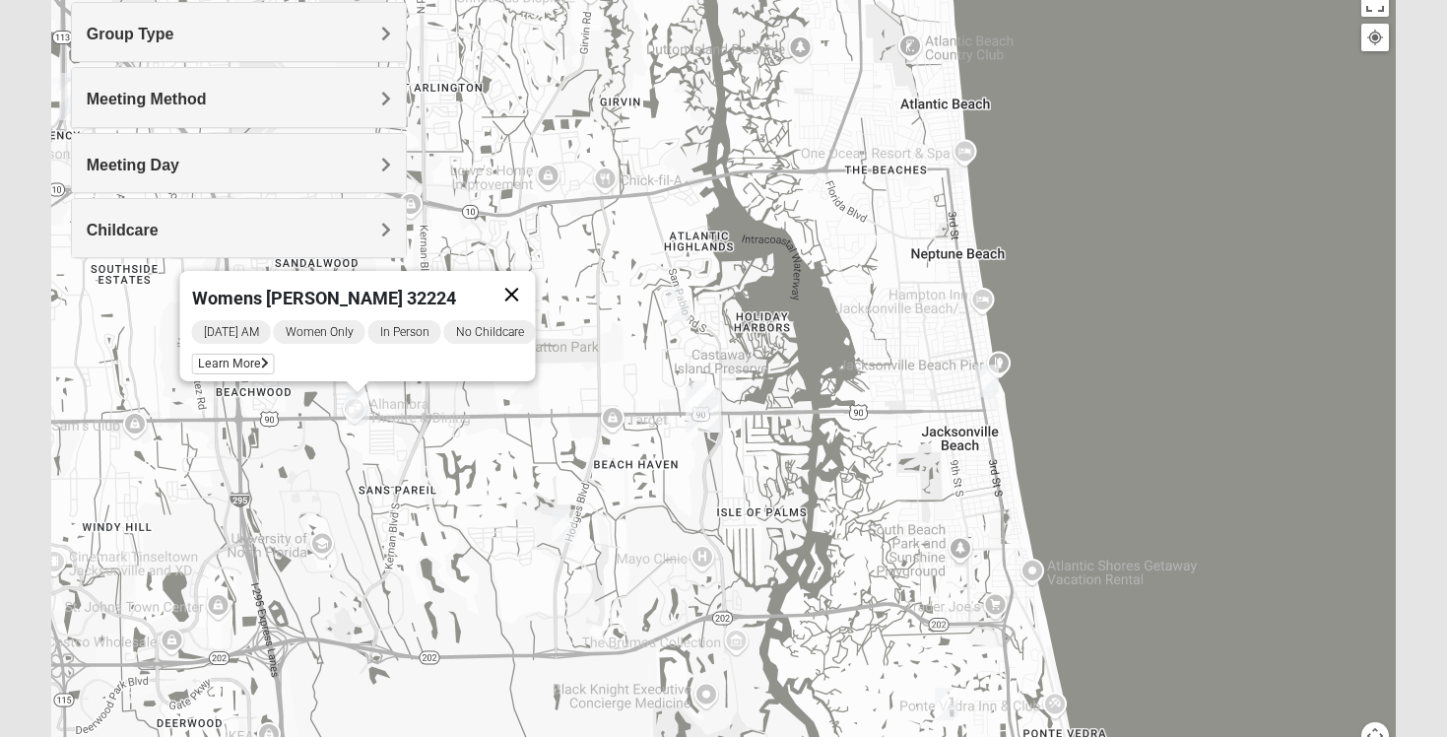
click at [520, 280] on button "Close" at bounding box center [512, 294] width 47 height 47
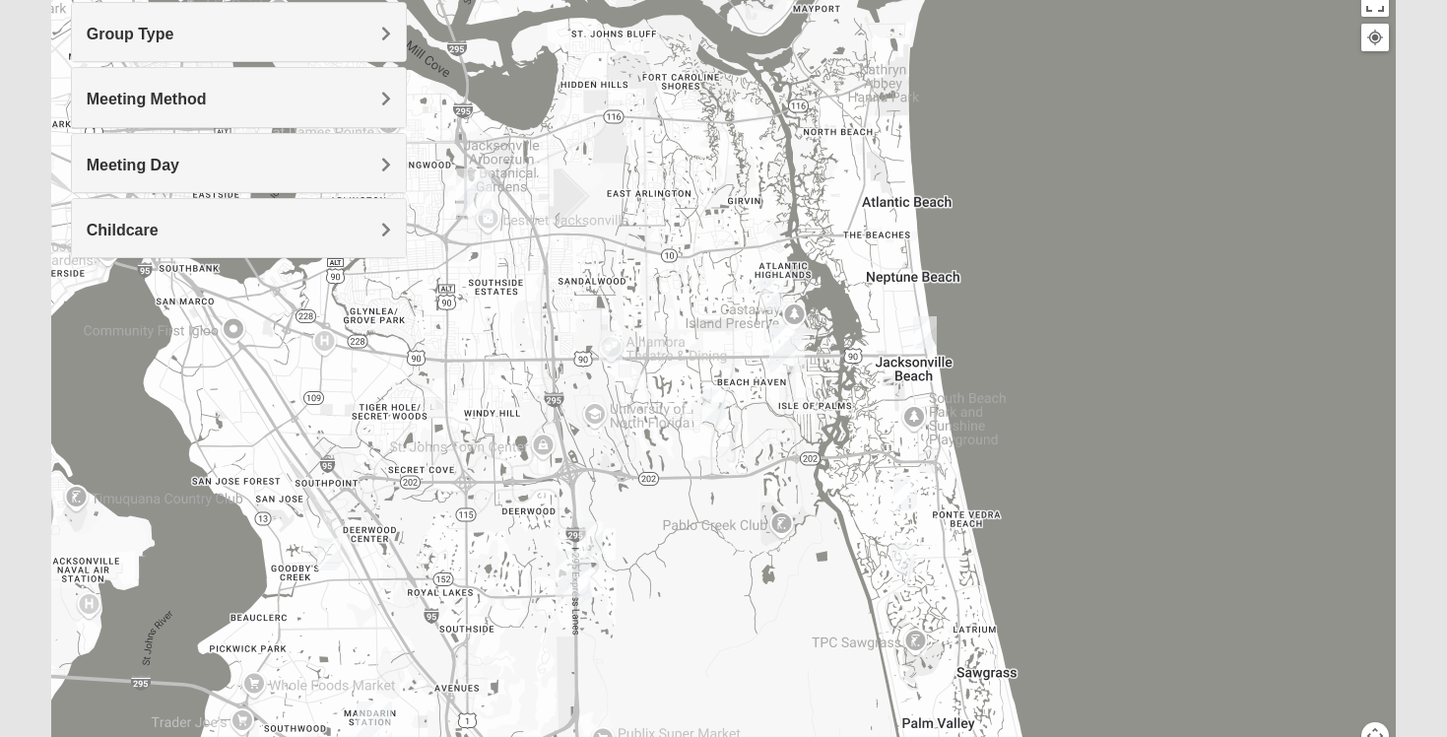
drag, startPoint x: 472, startPoint y: 341, endPoint x: 675, endPoint y: 347, distance: 203.0
click at [675, 347] on div at bounding box center [723, 376] width 1345 height 788
click at [288, 157] on h4 "Meeting Day" at bounding box center [239, 165] width 304 height 19
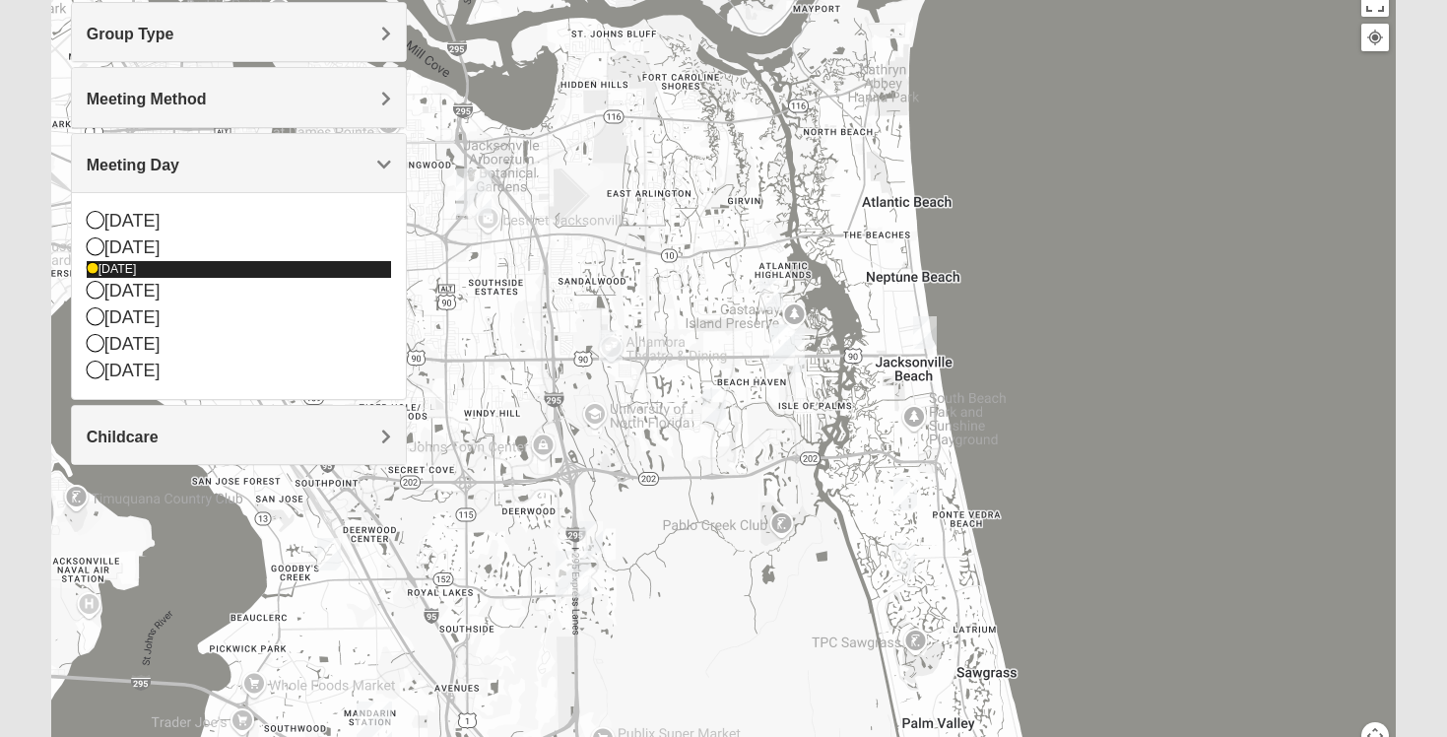
click at [92, 269] on icon at bounding box center [93, 269] width 12 height 12
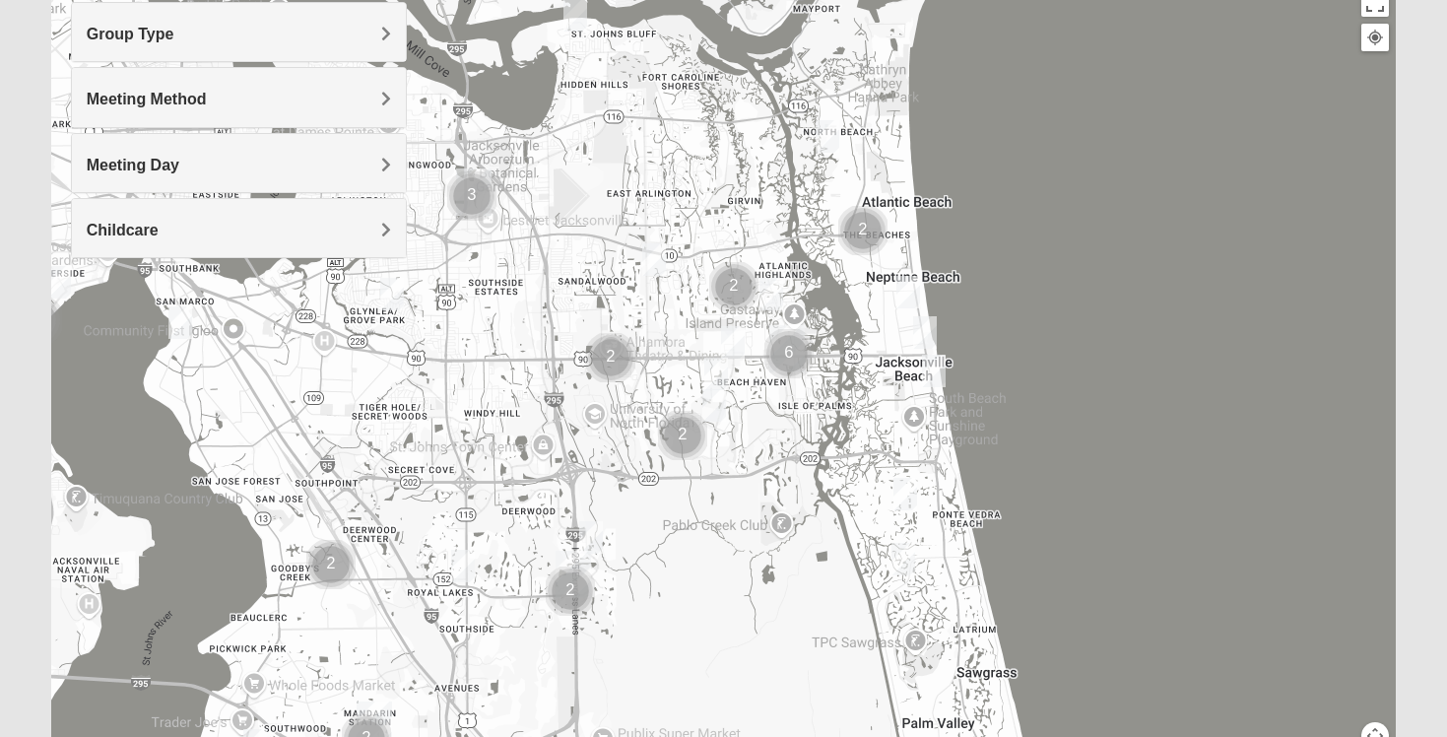
click at [734, 346] on img "1825 Womens Annis/Ferguson 32246" at bounding box center [733, 342] width 24 height 33
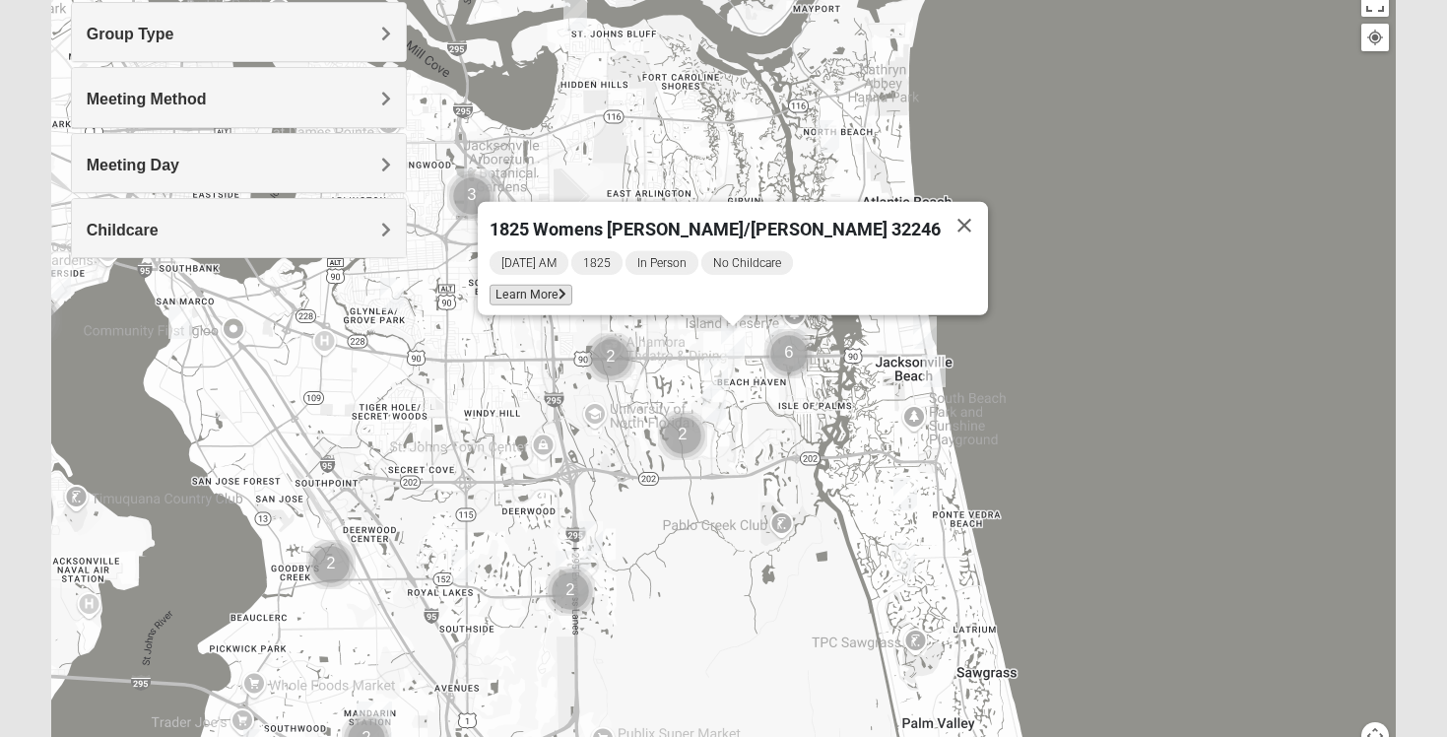
click at [572, 290] on span "Learn More" at bounding box center [531, 295] width 83 height 21
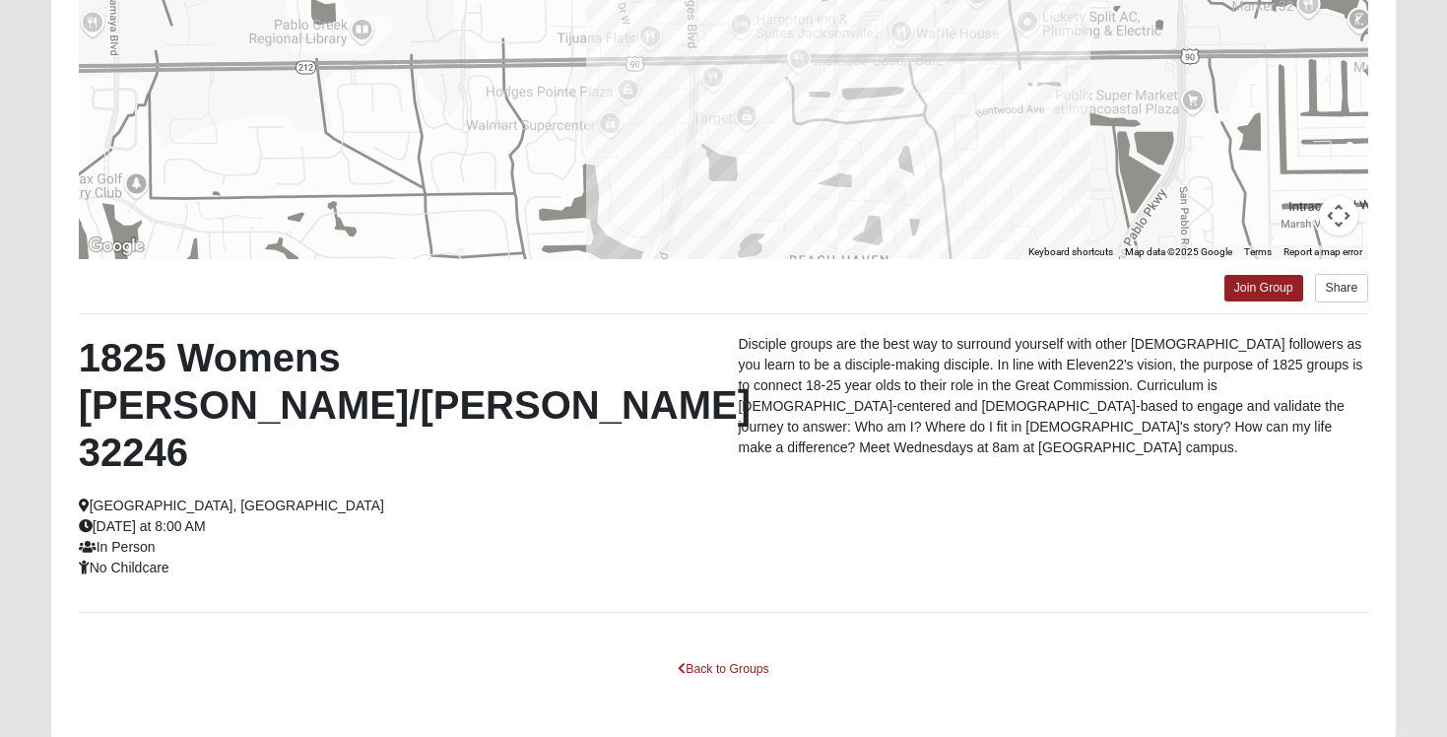
scroll to position [376, 0]
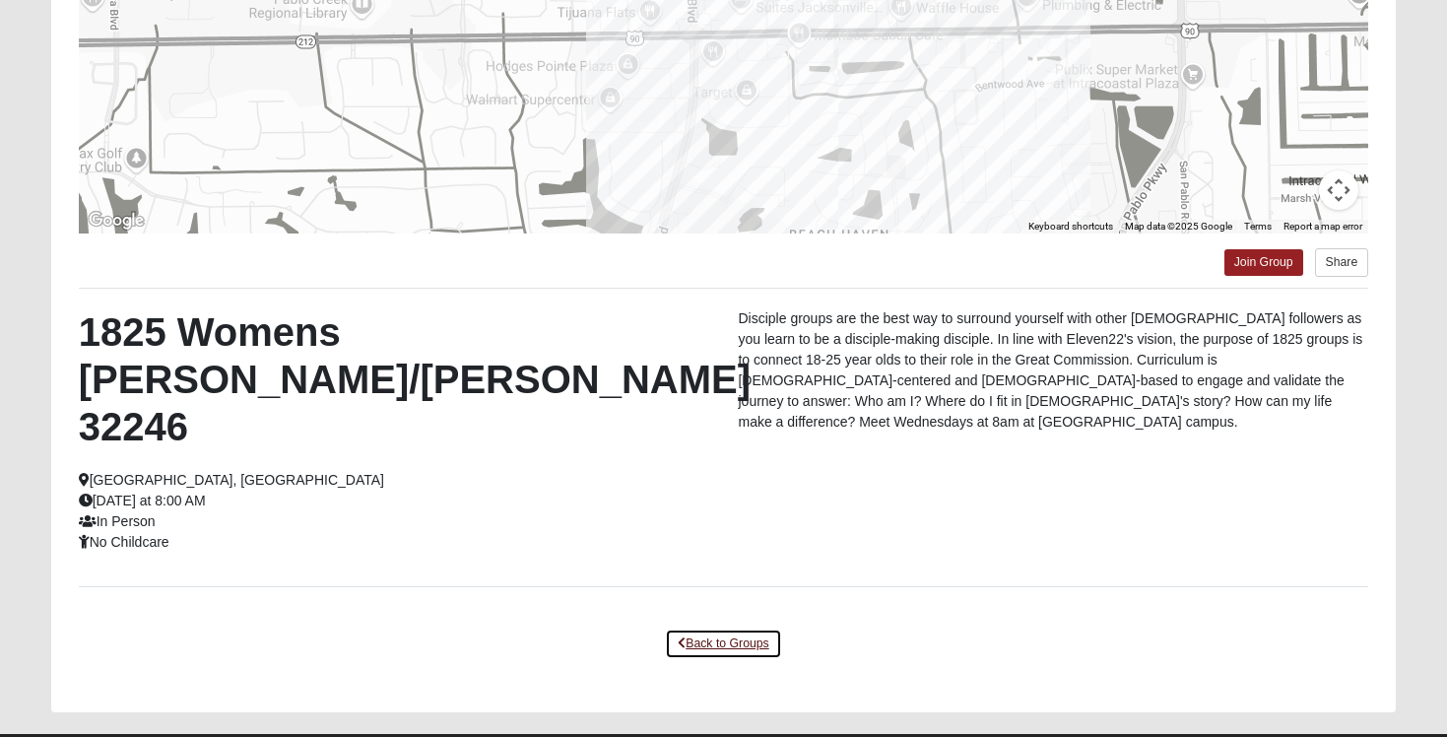
click at [709, 628] on link "Back to Groups" at bounding box center [723, 643] width 116 height 31
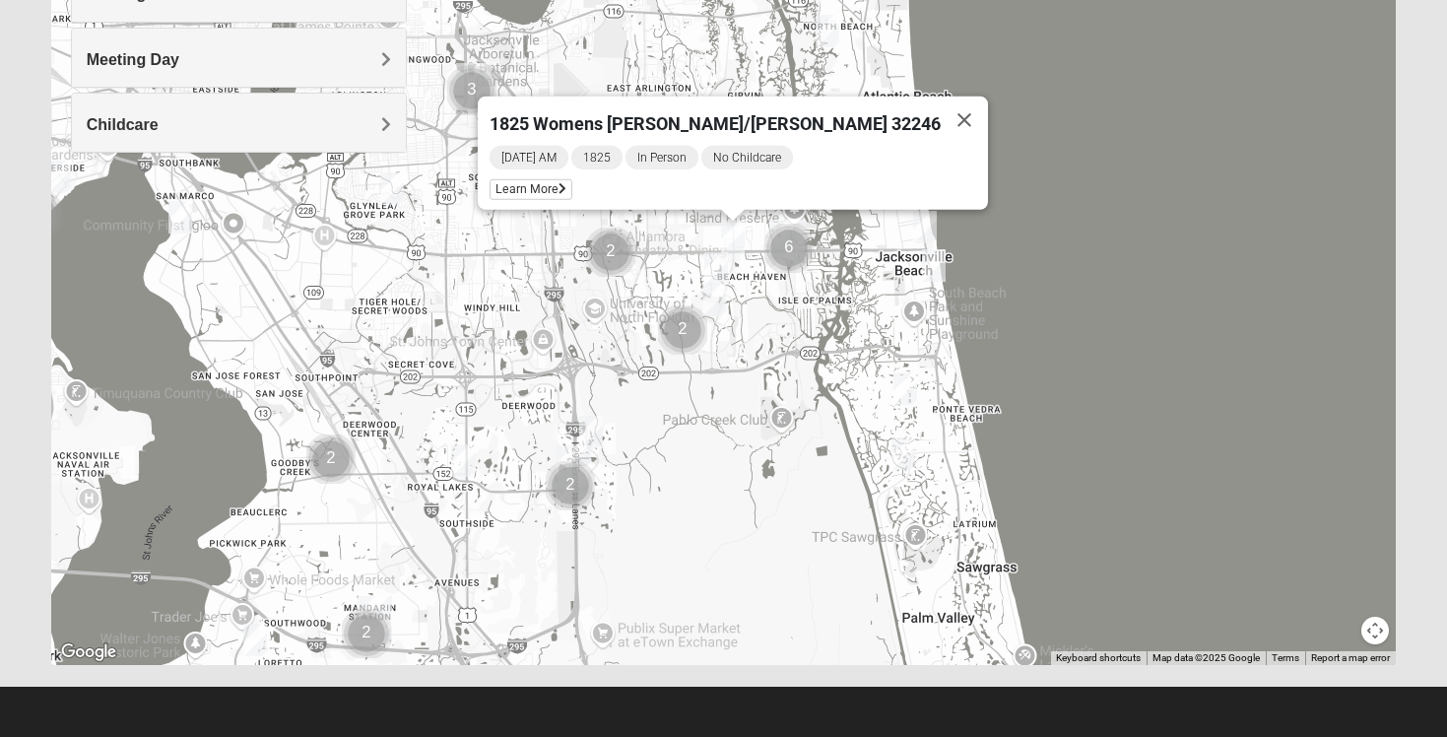
scroll to position [348, 0]
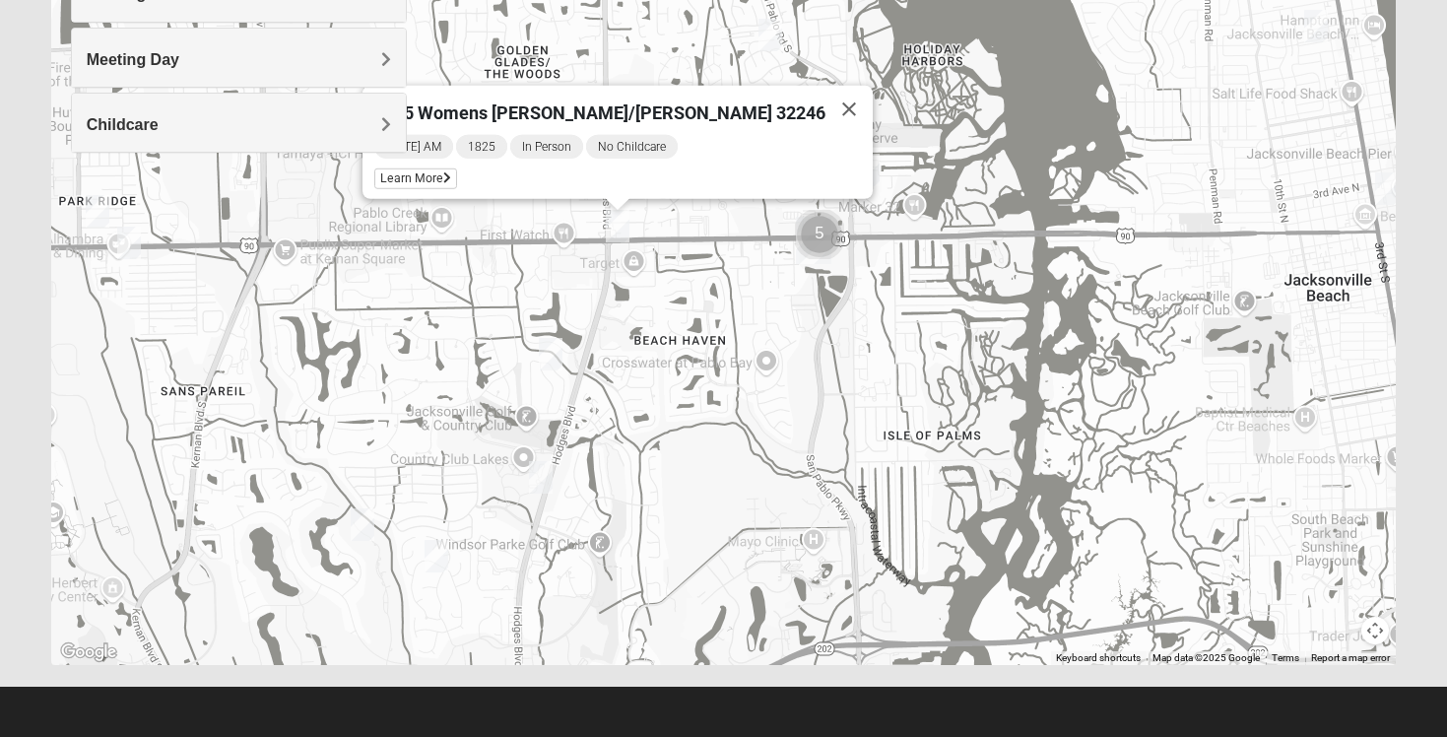
click at [556, 351] on img "1825 Mens Cason 32224" at bounding box center [551, 354] width 24 height 33
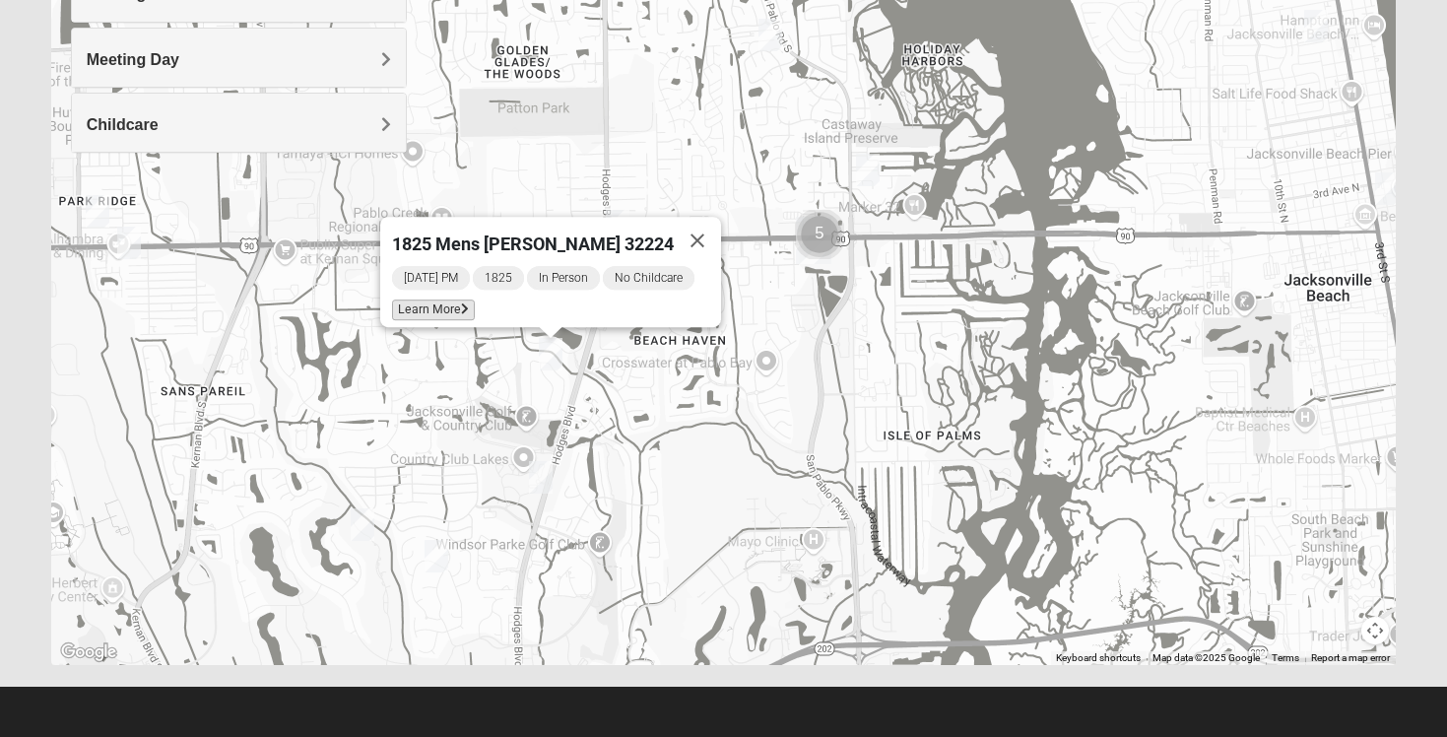
click at [424, 299] on span "Learn More" at bounding box center [433, 309] width 83 height 21
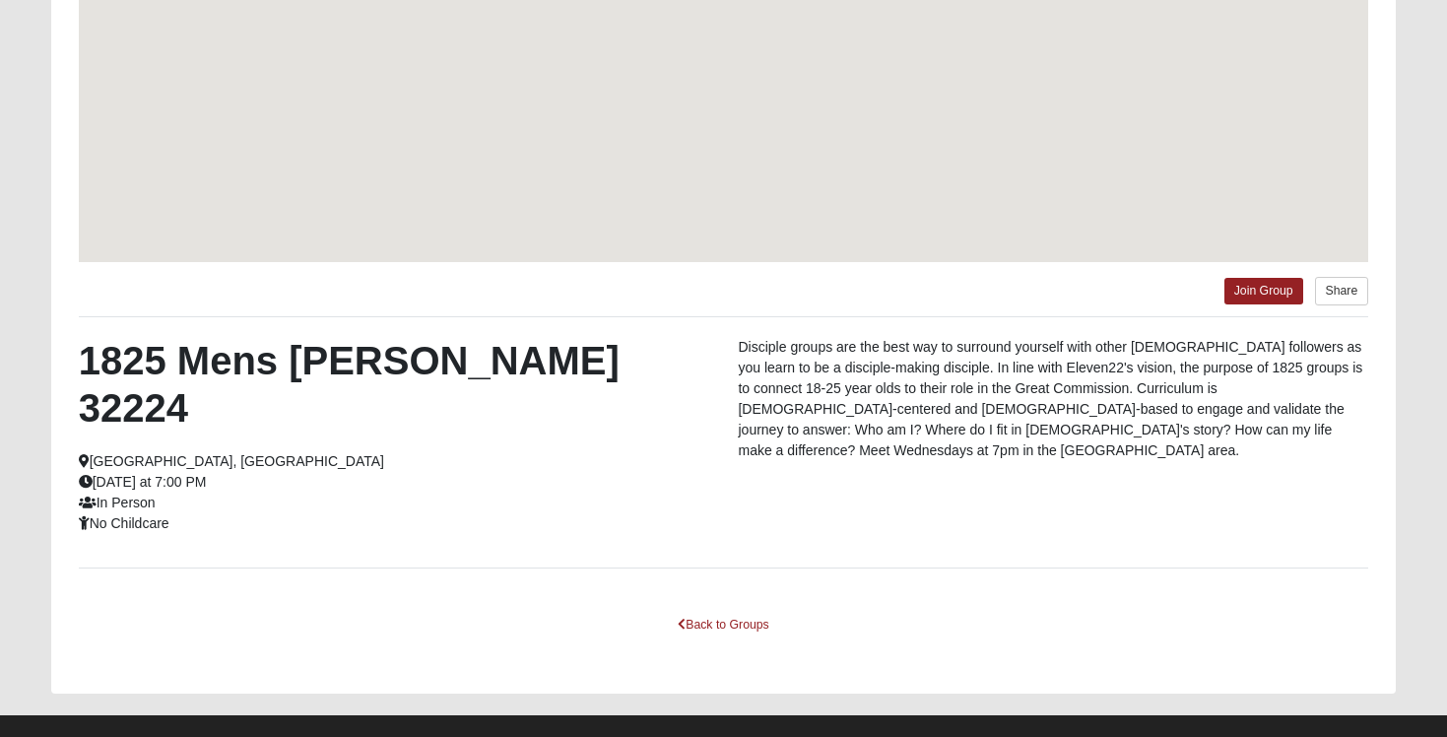
scroll to position [261, 0]
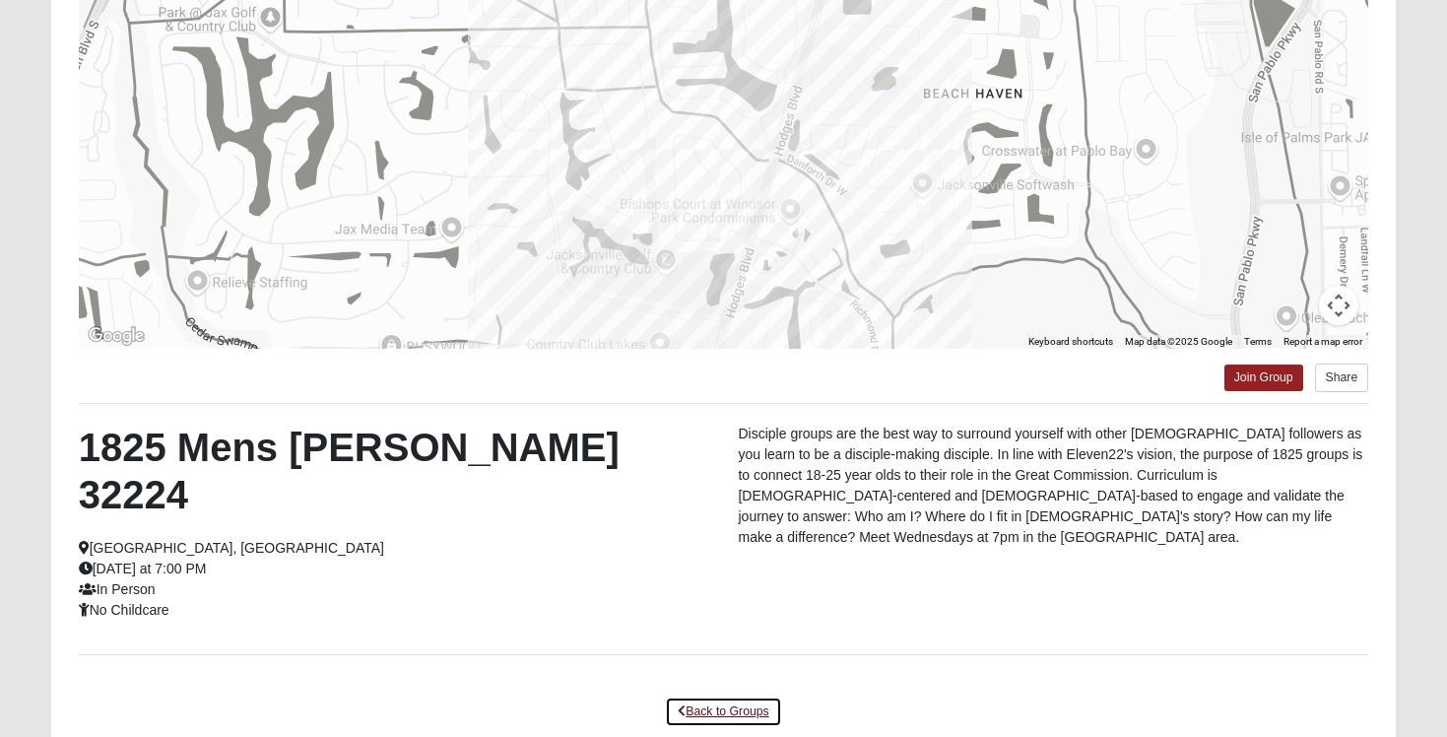
click at [722, 696] on link "Back to Groups" at bounding box center [723, 711] width 116 height 31
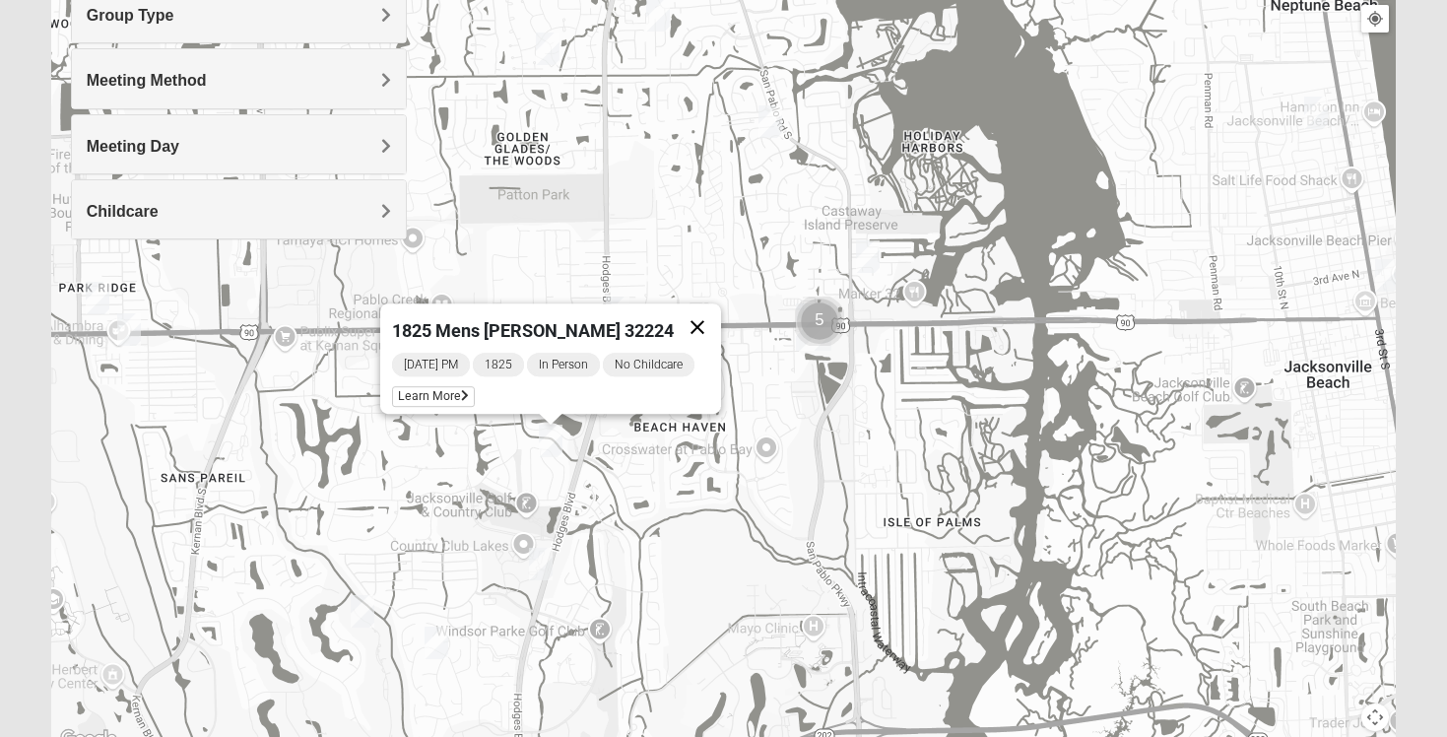
click at [699, 314] on button "Close" at bounding box center [697, 326] width 47 height 47
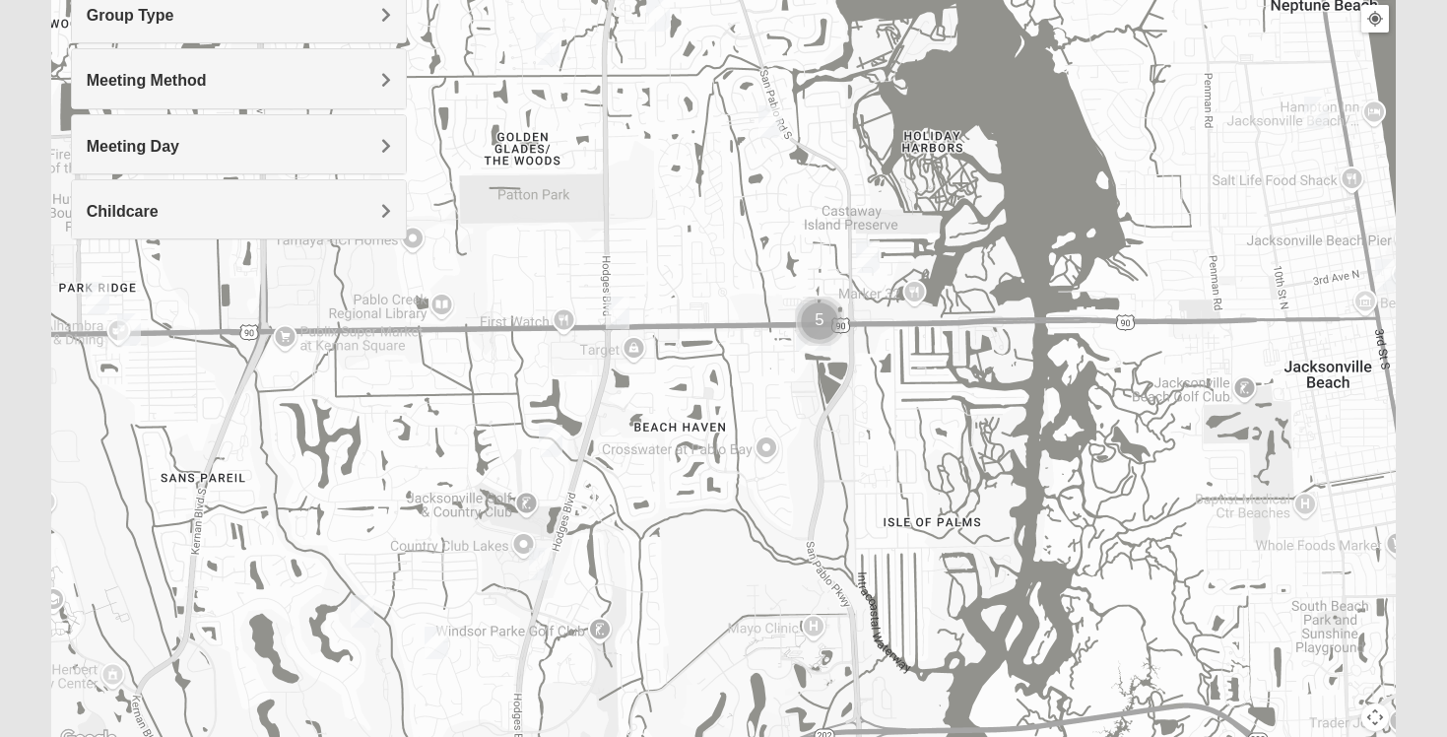
click at [612, 308] on img "1825 Womens Annis/Ferguson 32246" at bounding box center [618, 312] width 24 height 33
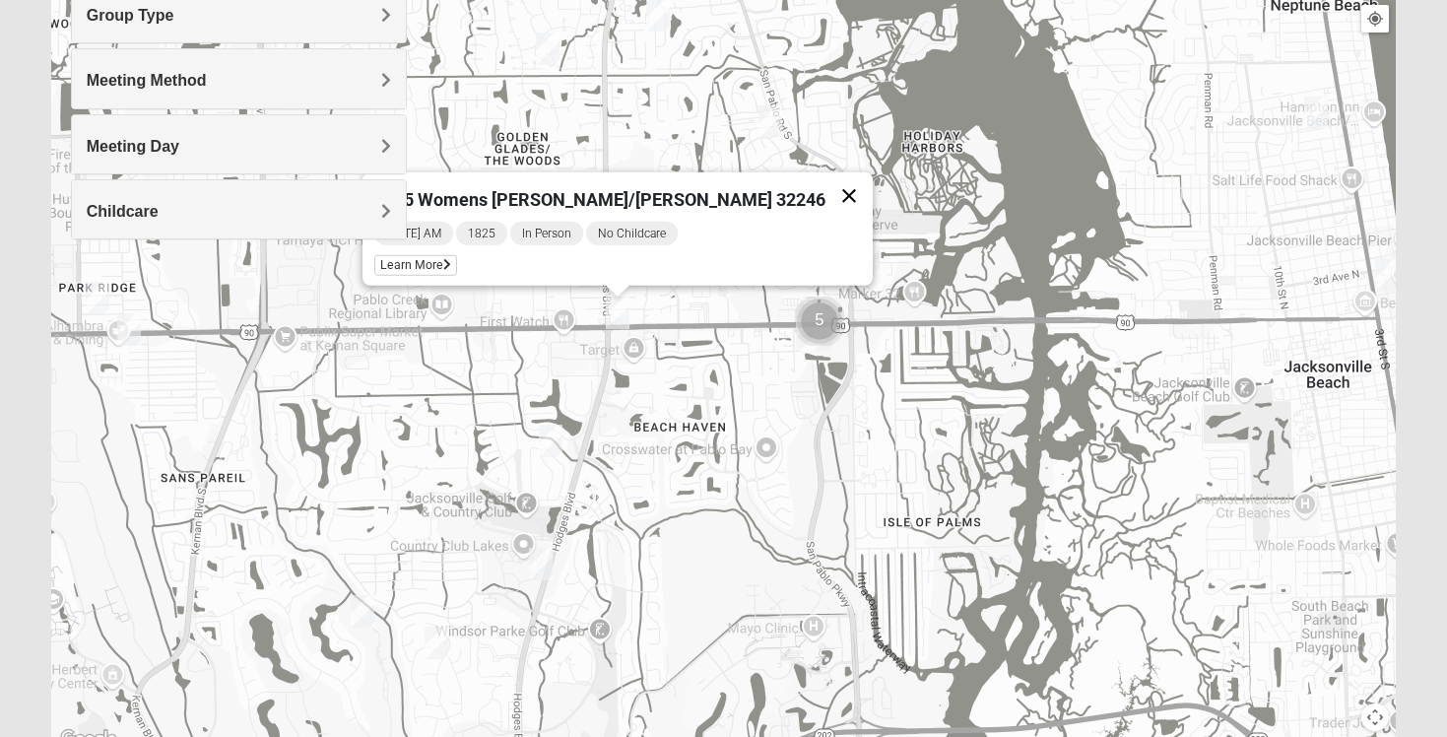
click at [825, 177] on button "Close" at bounding box center [848, 195] width 47 height 47
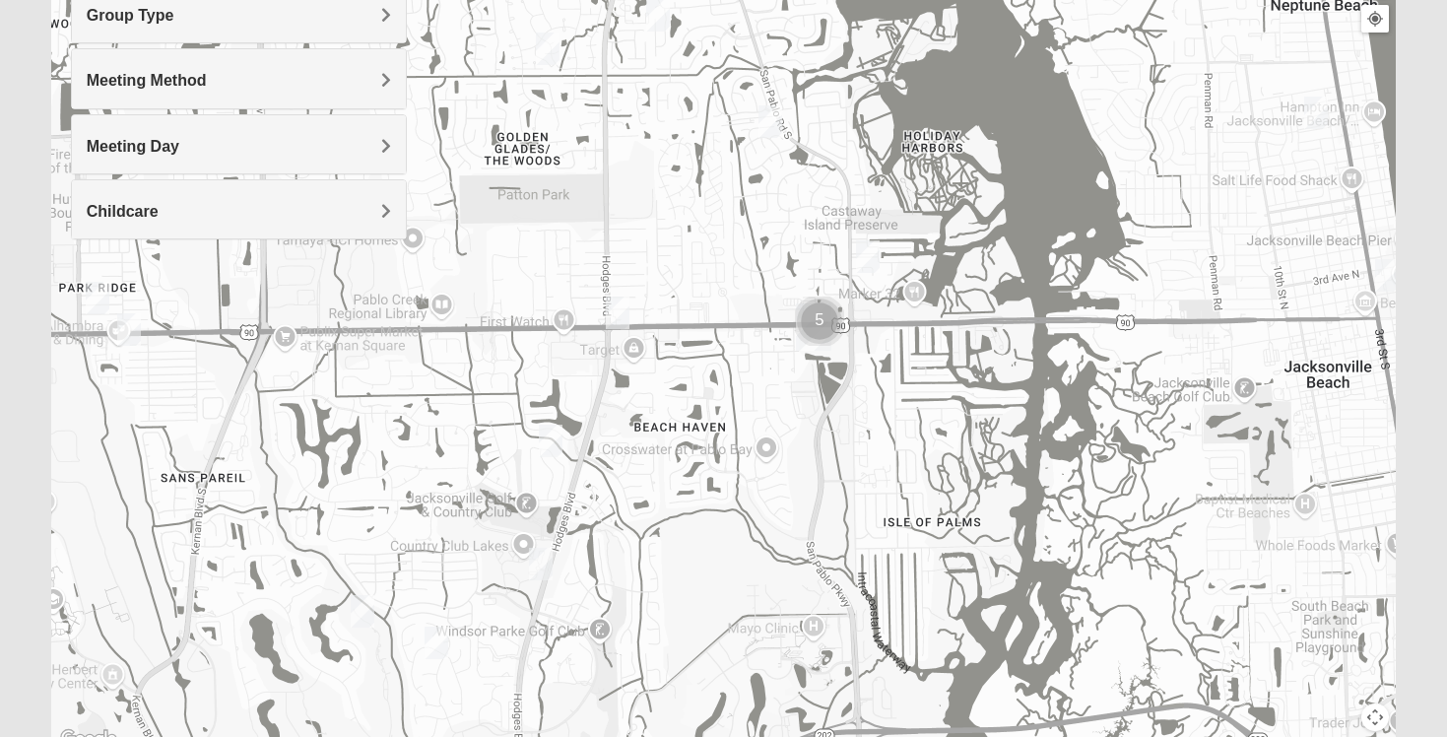
click at [619, 318] on img "1825 Womens Annis/Ferguson 32246" at bounding box center [618, 312] width 24 height 33
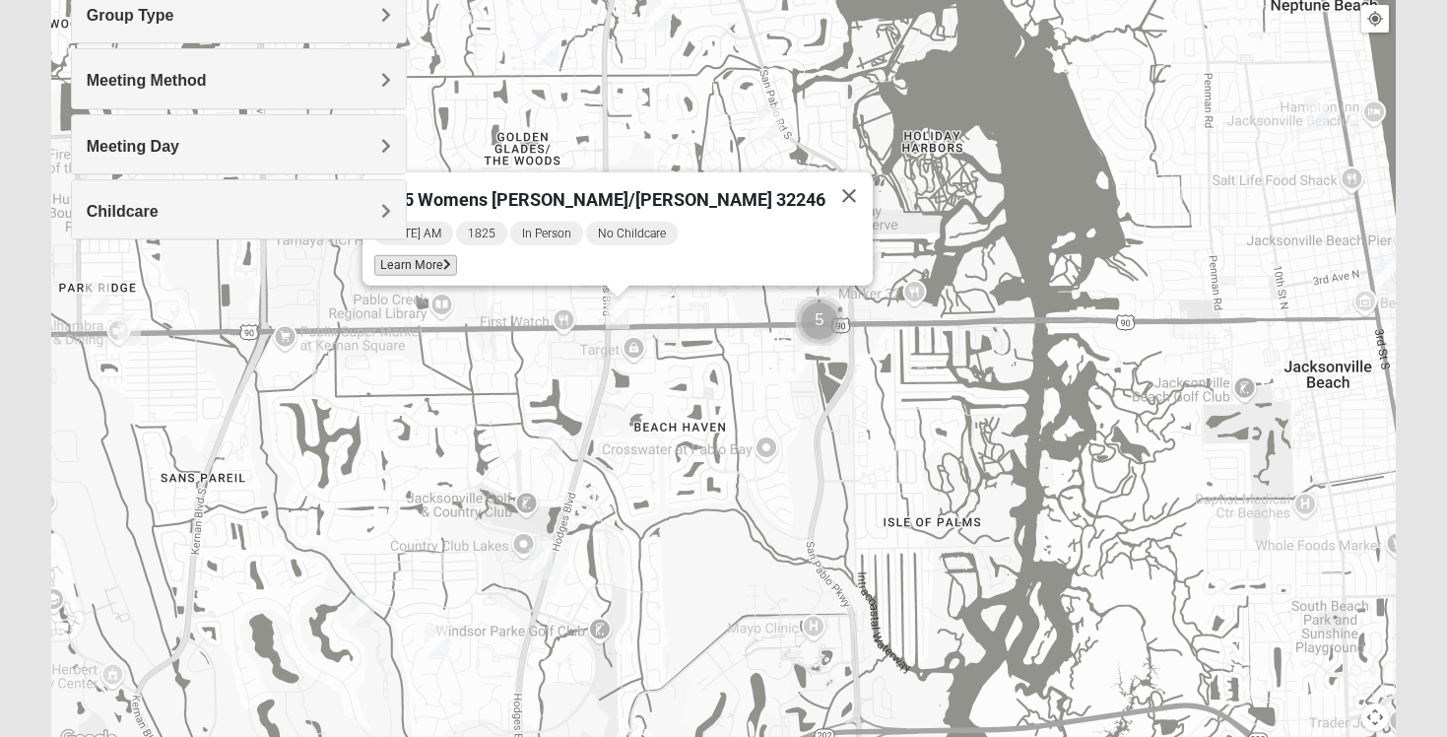
click at [457, 255] on span "Learn More" at bounding box center [415, 265] width 83 height 21
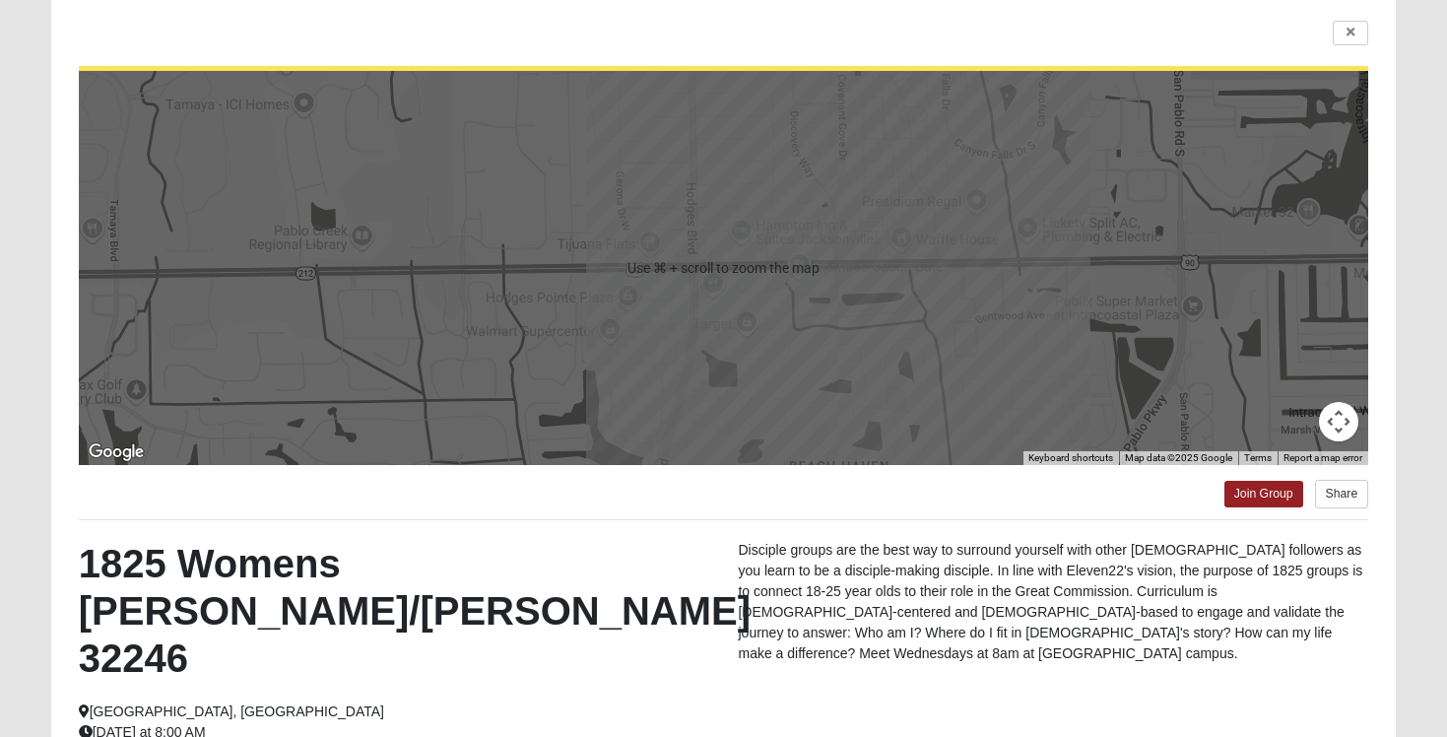
scroll to position [158, 0]
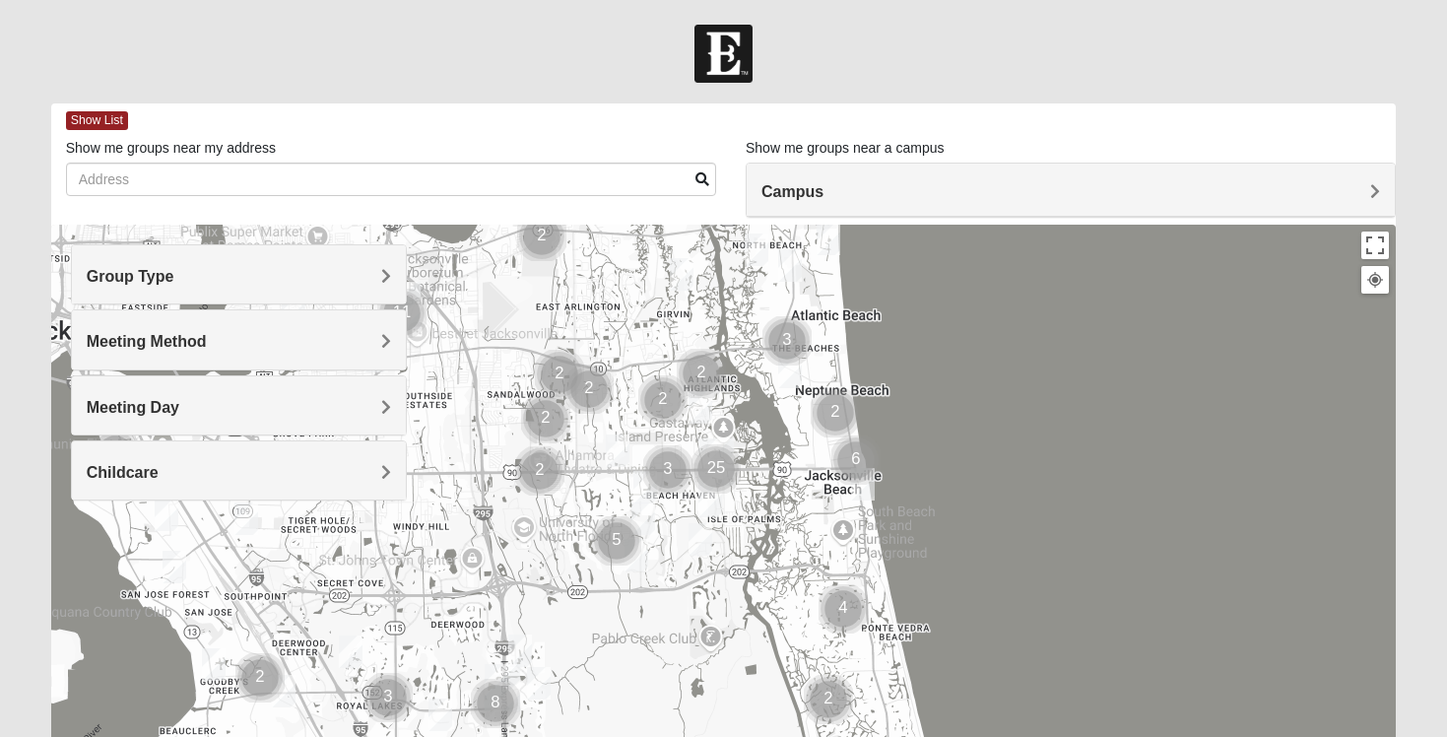
drag, startPoint x: 666, startPoint y: 483, endPoint x: 655, endPoint y: 334, distance: 149.1
click at [656, 335] on div at bounding box center [723, 619] width 1345 height 788
click at [273, 275] on h4 "Group Type" at bounding box center [239, 276] width 304 height 19
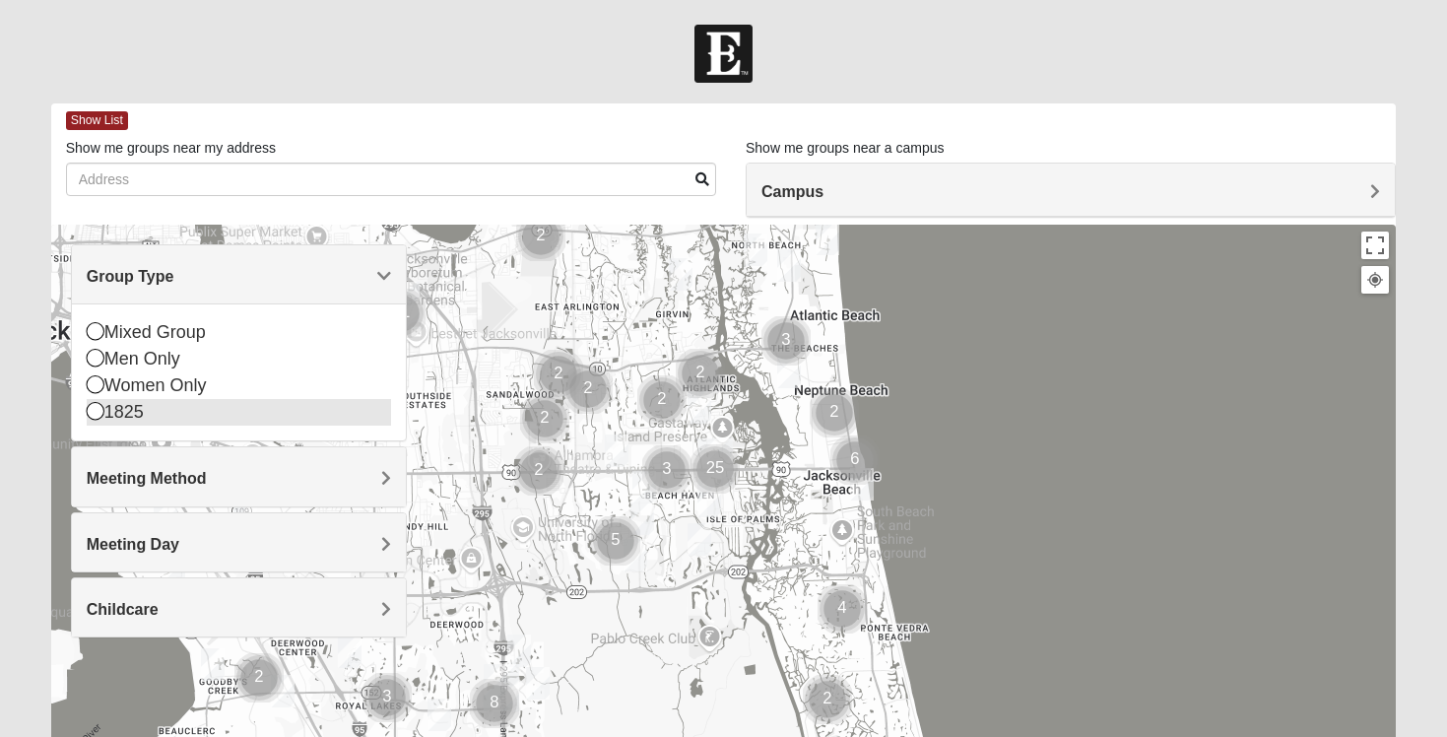
click at [98, 411] on icon at bounding box center [96, 411] width 18 height 18
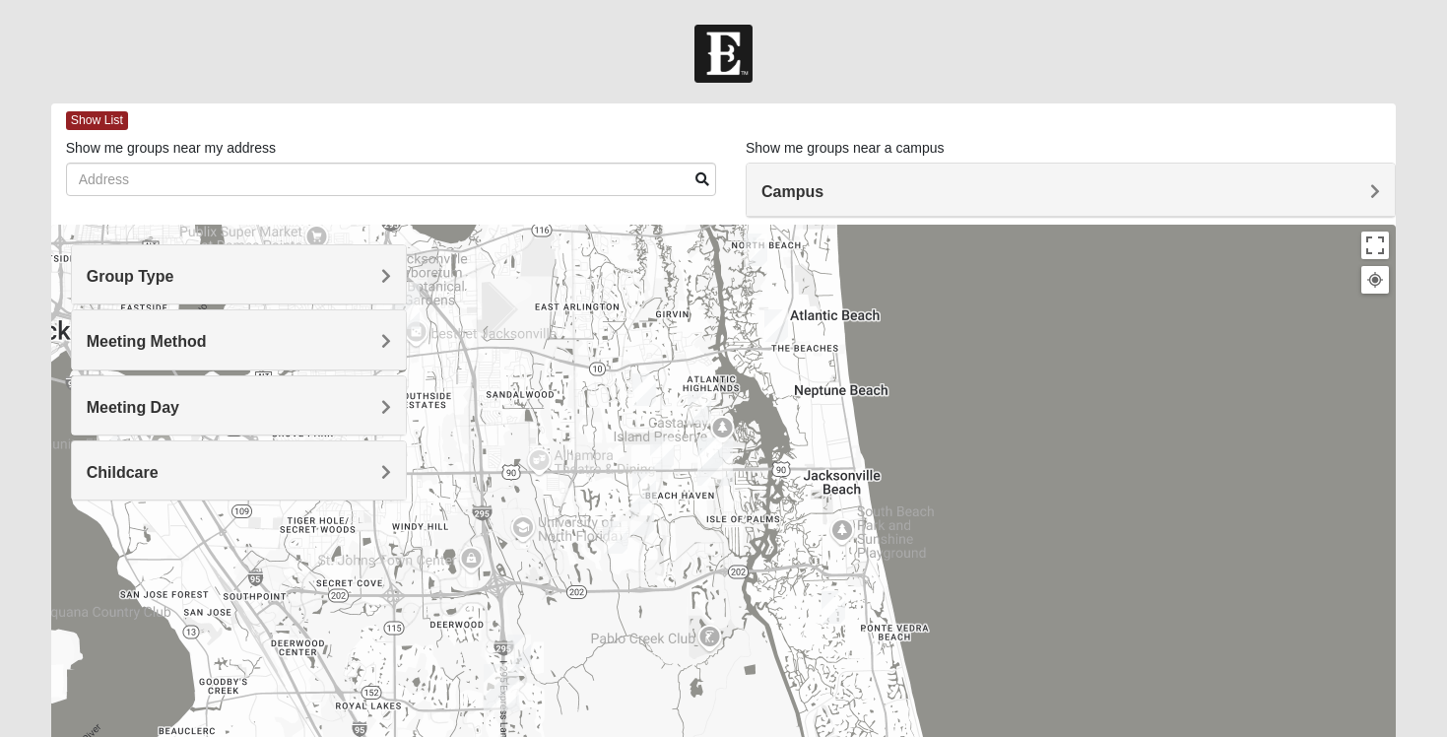
click at [122, 273] on span "Group Type" at bounding box center [131, 276] width 88 height 17
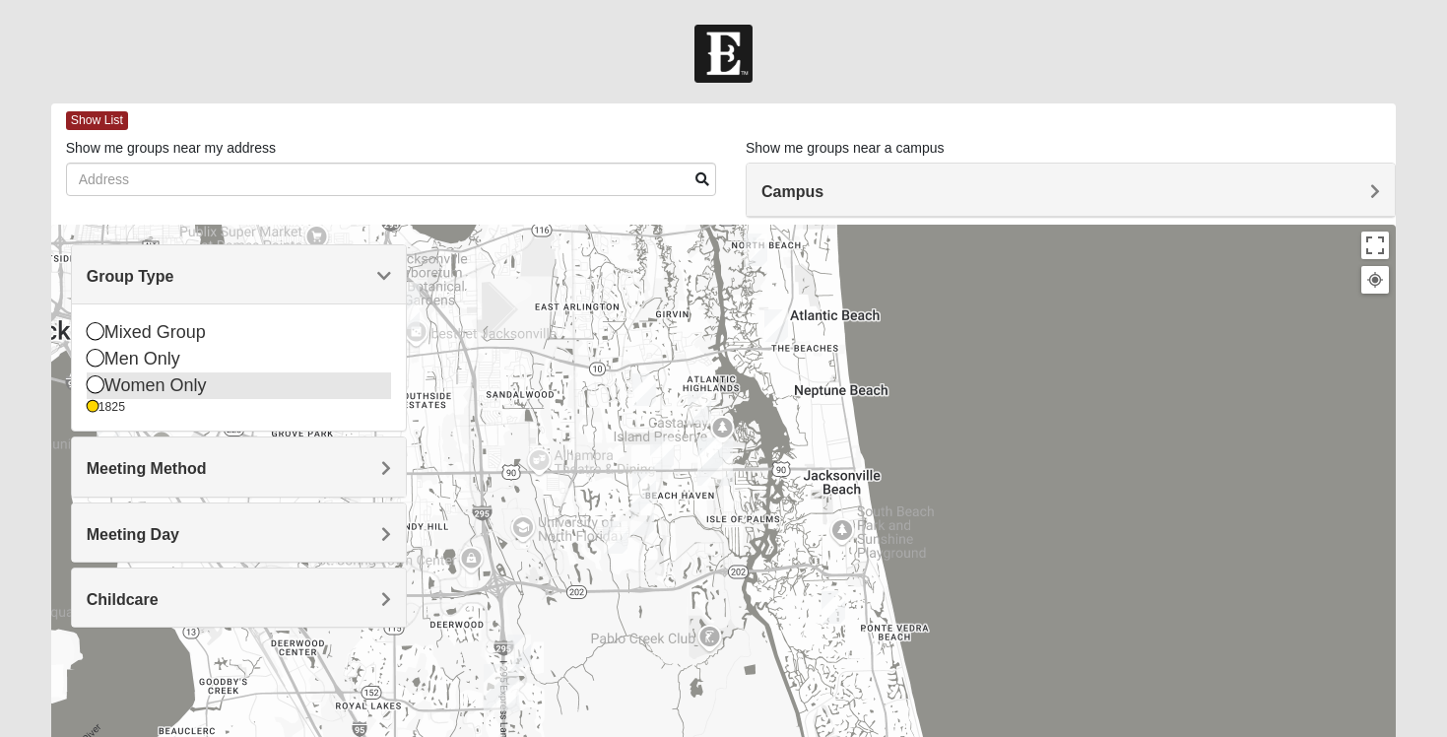
click at [97, 383] on icon at bounding box center [96, 384] width 18 height 18
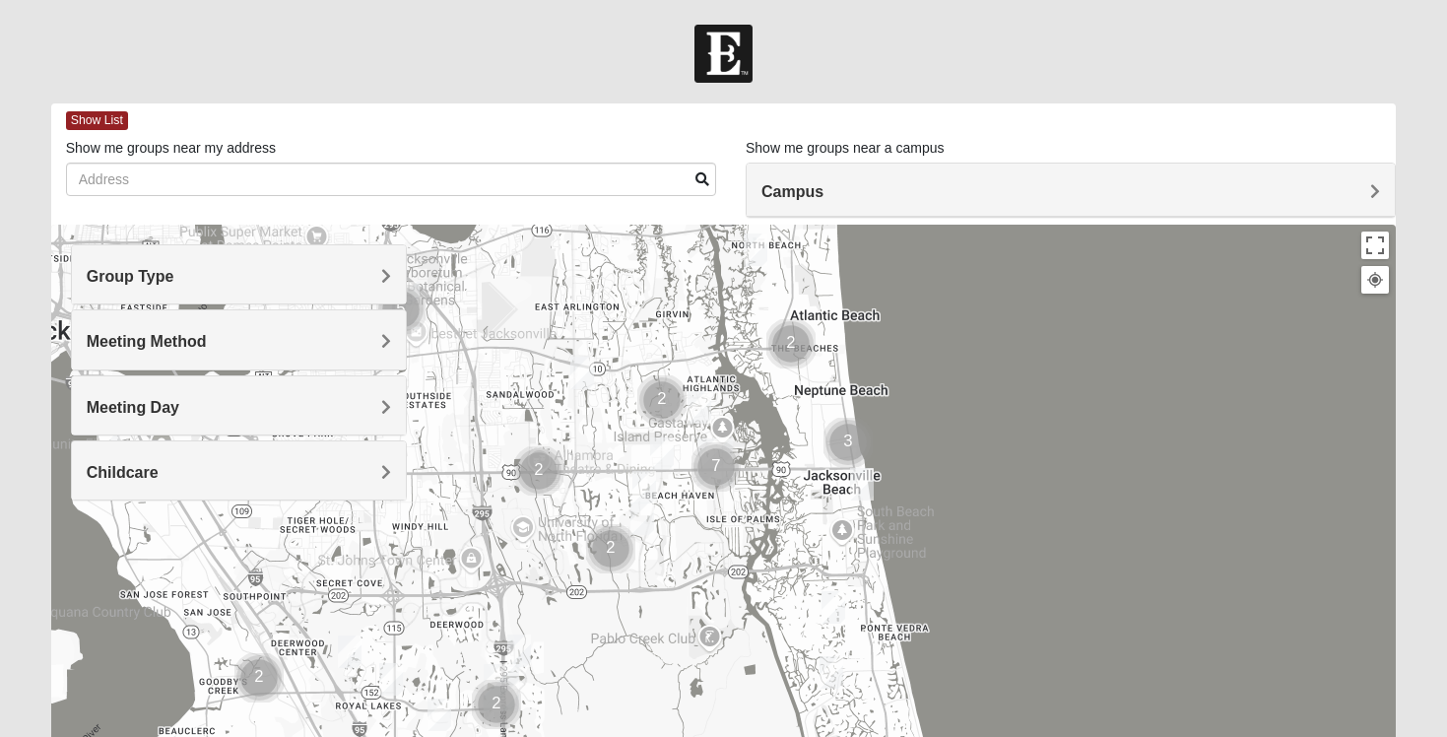
click at [130, 391] on div "Meeting Day" at bounding box center [239, 405] width 334 height 58
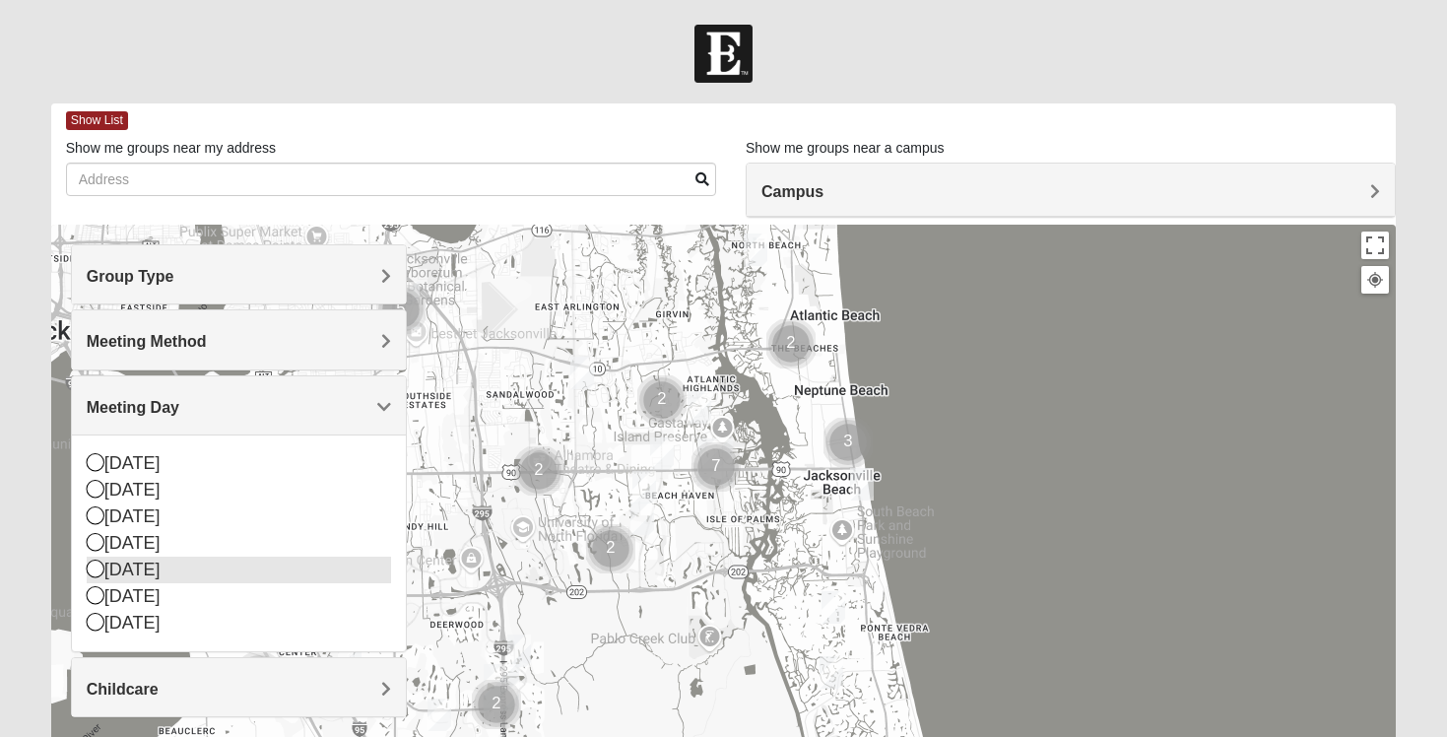
click at [95, 570] on icon at bounding box center [96, 568] width 18 height 18
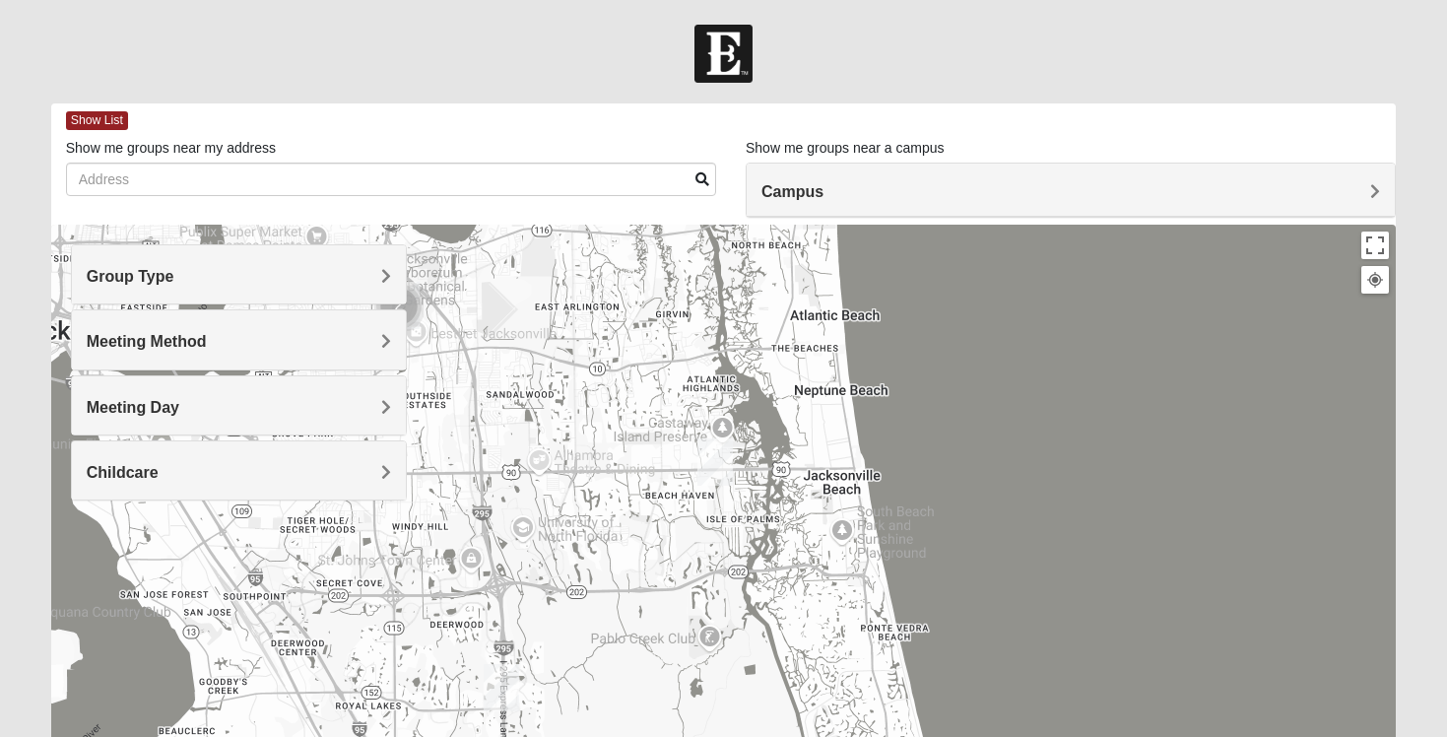
click at [125, 418] on div "Meeting Day" at bounding box center [239, 405] width 334 height 58
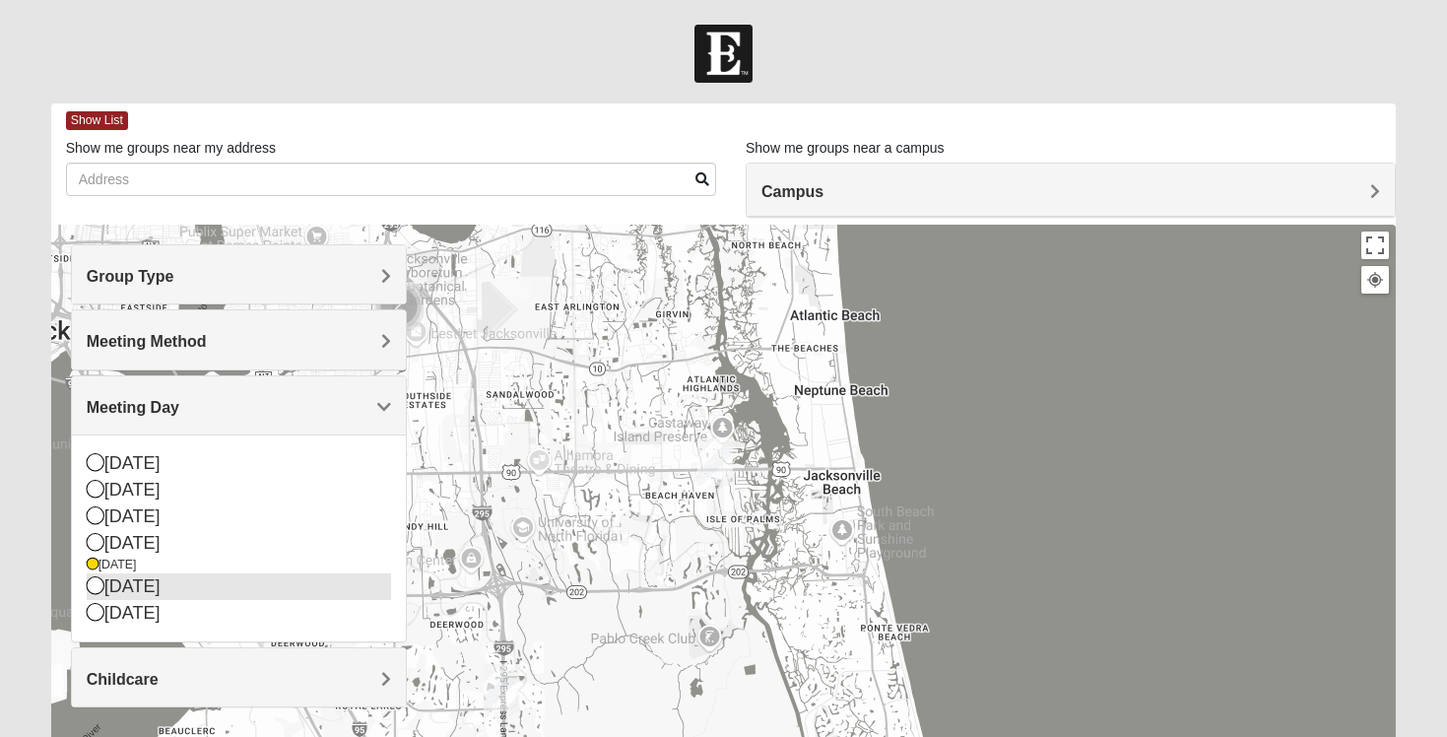
click at [100, 585] on icon at bounding box center [96, 585] width 18 height 18
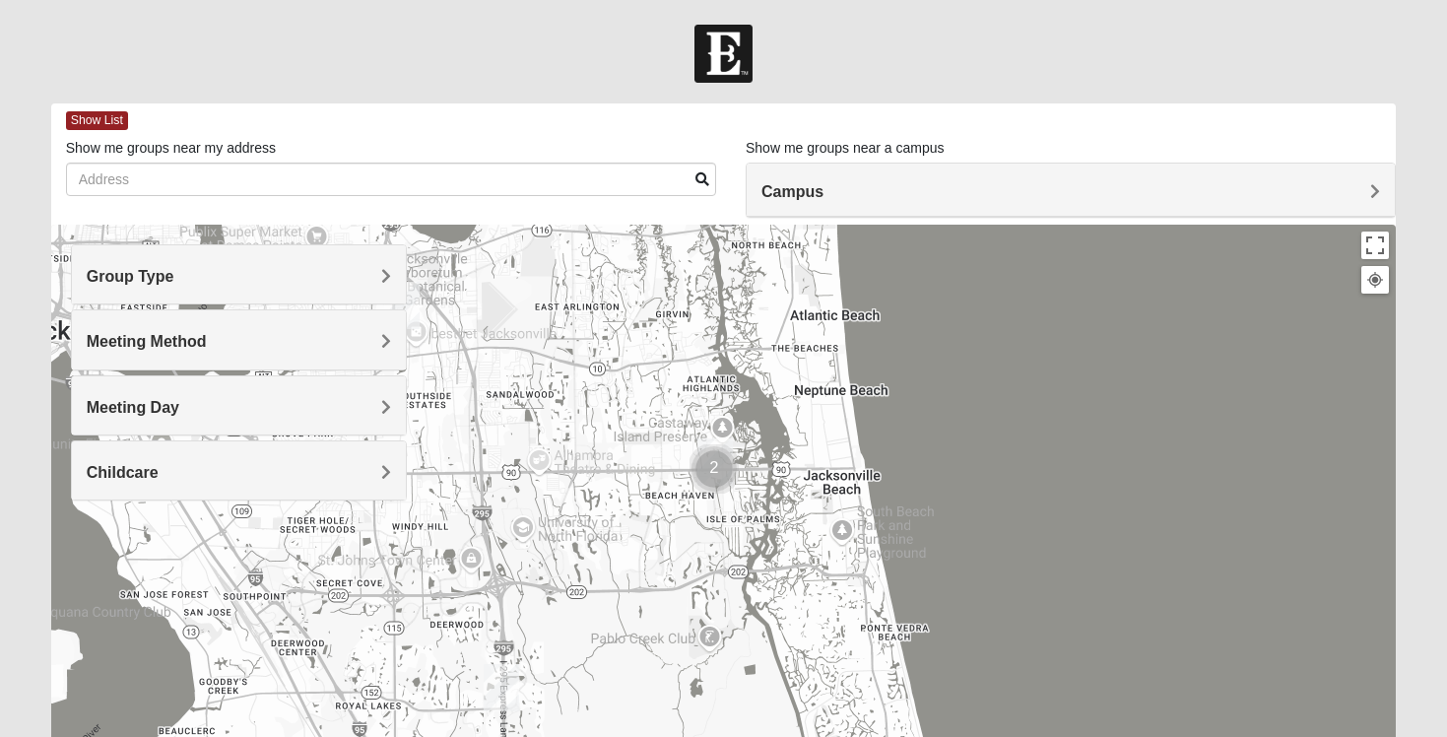
click at [710, 470] on img "Cluster of 2 groups" at bounding box center [713, 468] width 49 height 49
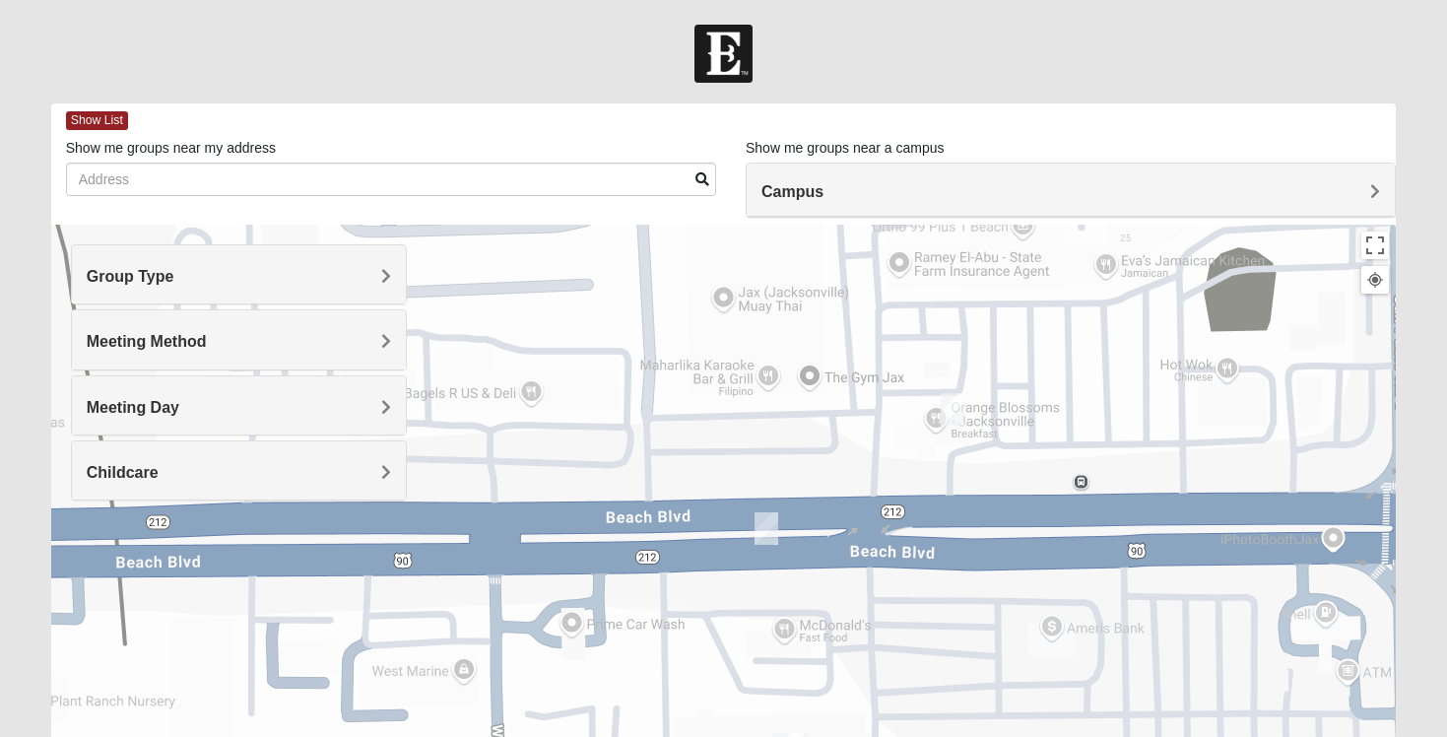
click at [952, 406] on img "On Campus Womens Simpson / Helmus 32250" at bounding box center [953, 409] width 24 height 33
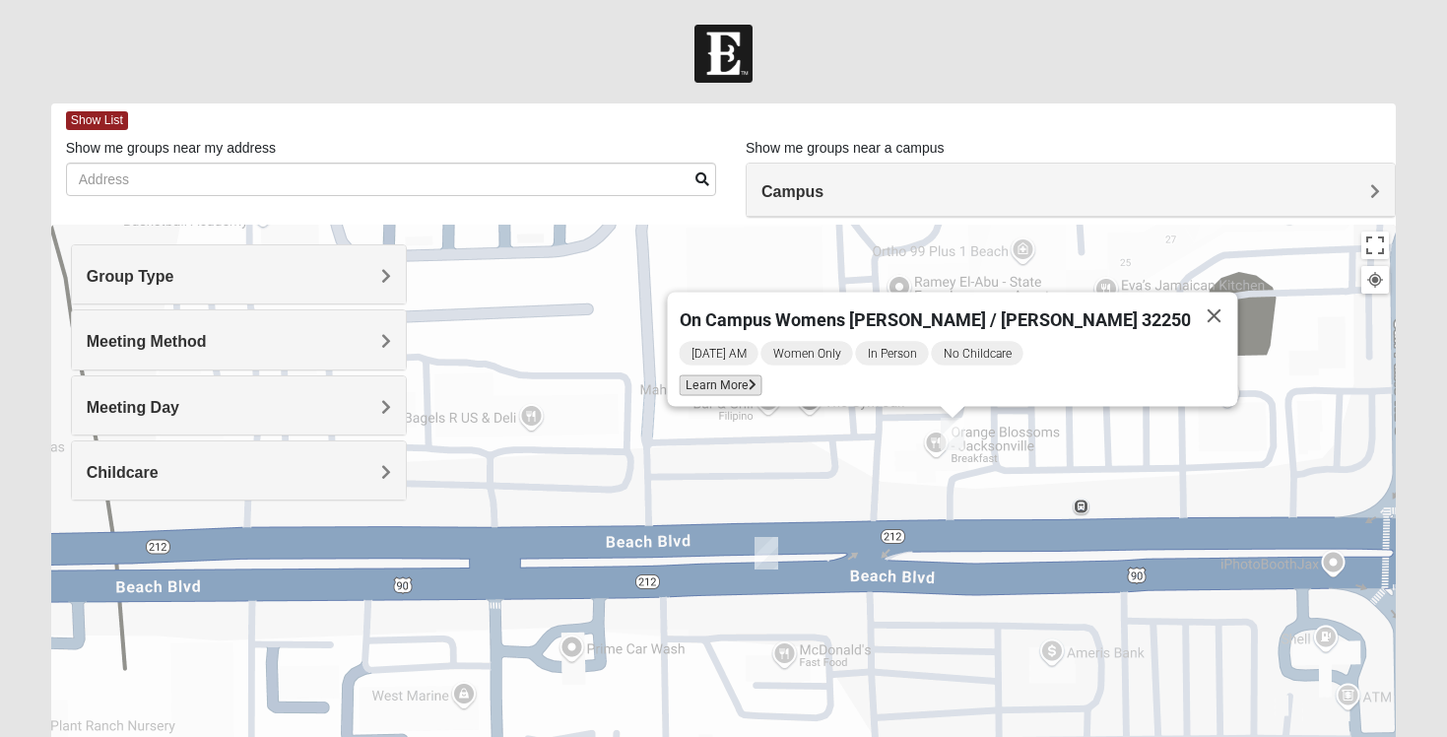
click at [762, 376] on span "Learn More" at bounding box center [721, 385] width 83 height 21
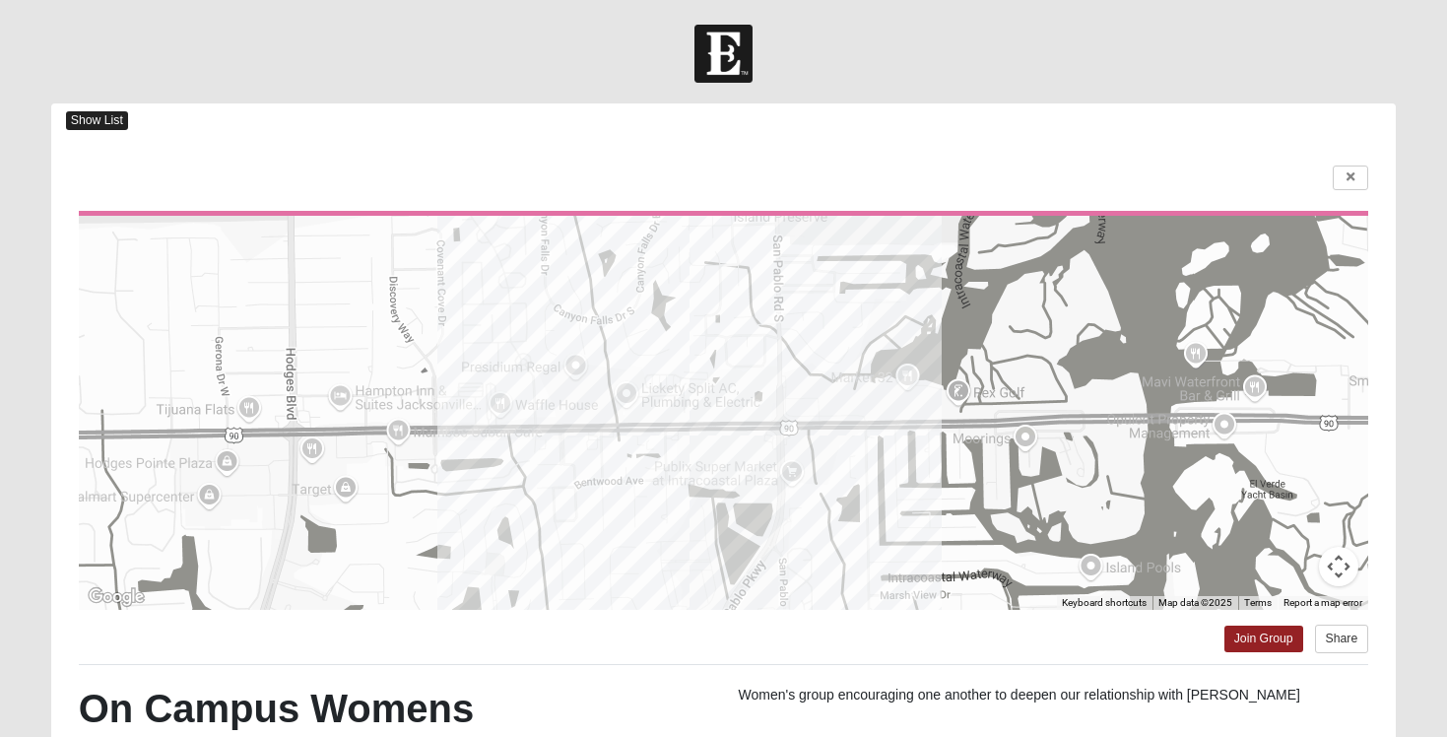
click at [111, 126] on span "Show List" at bounding box center [97, 120] width 62 height 19
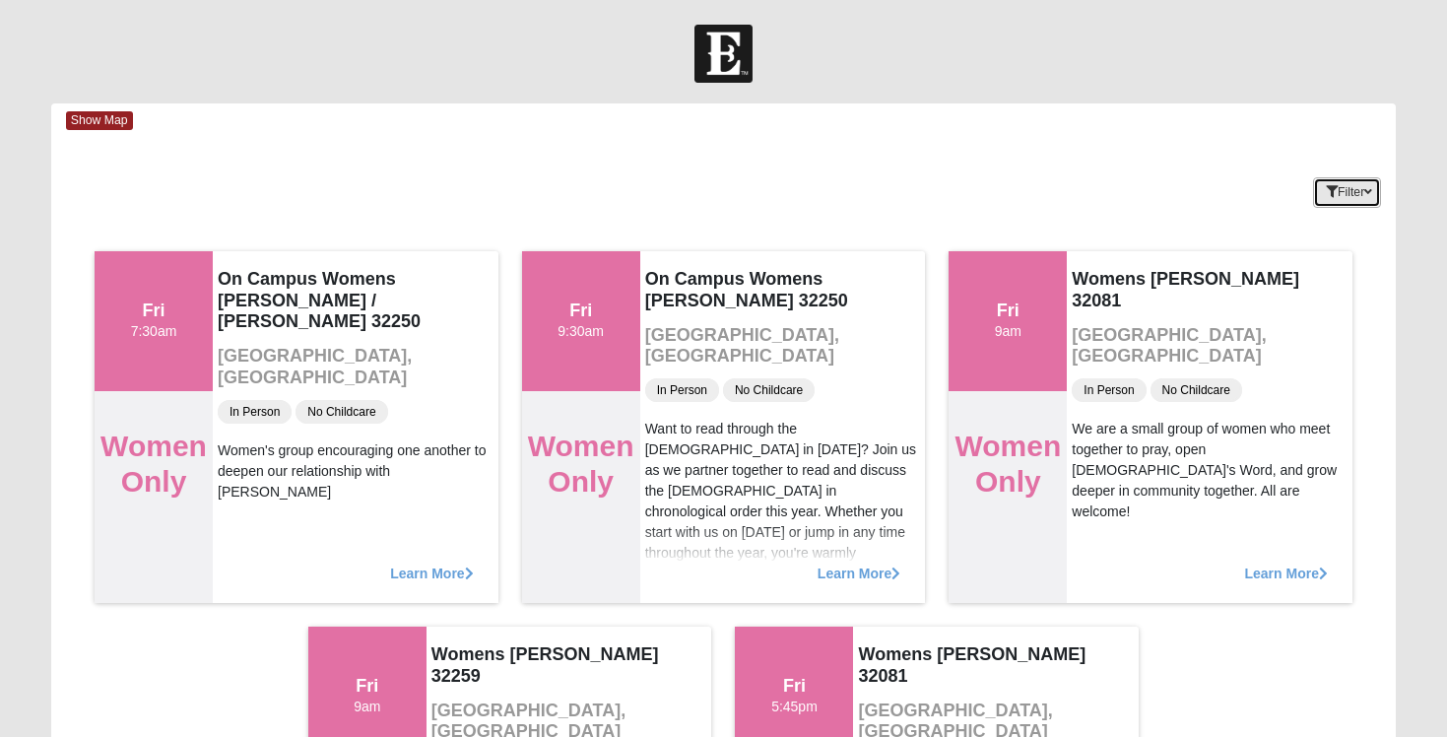
click at [1326, 194] on icon "button" at bounding box center [1332, 192] width 12 height 12
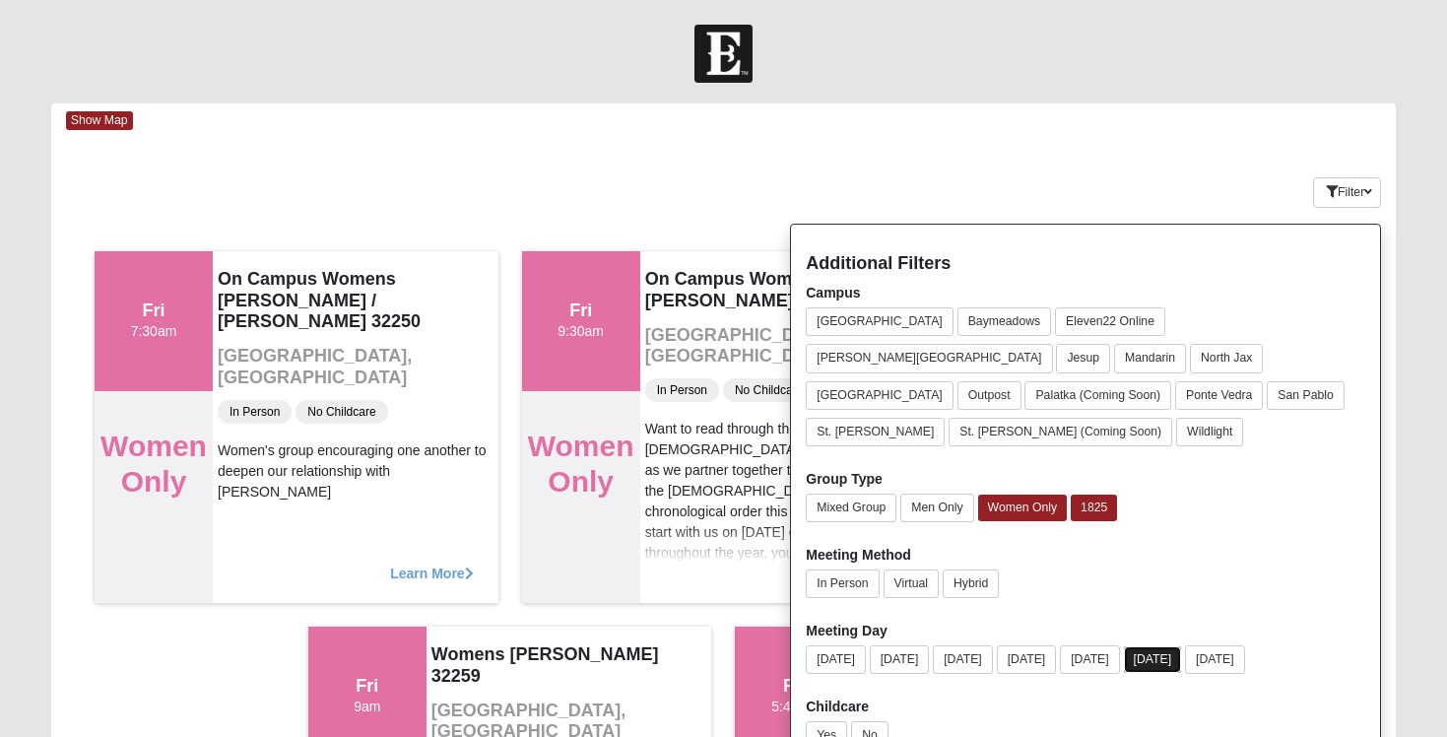
click at [1182, 646] on button "[DATE]" at bounding box center [1153, 659] width 58 height 27
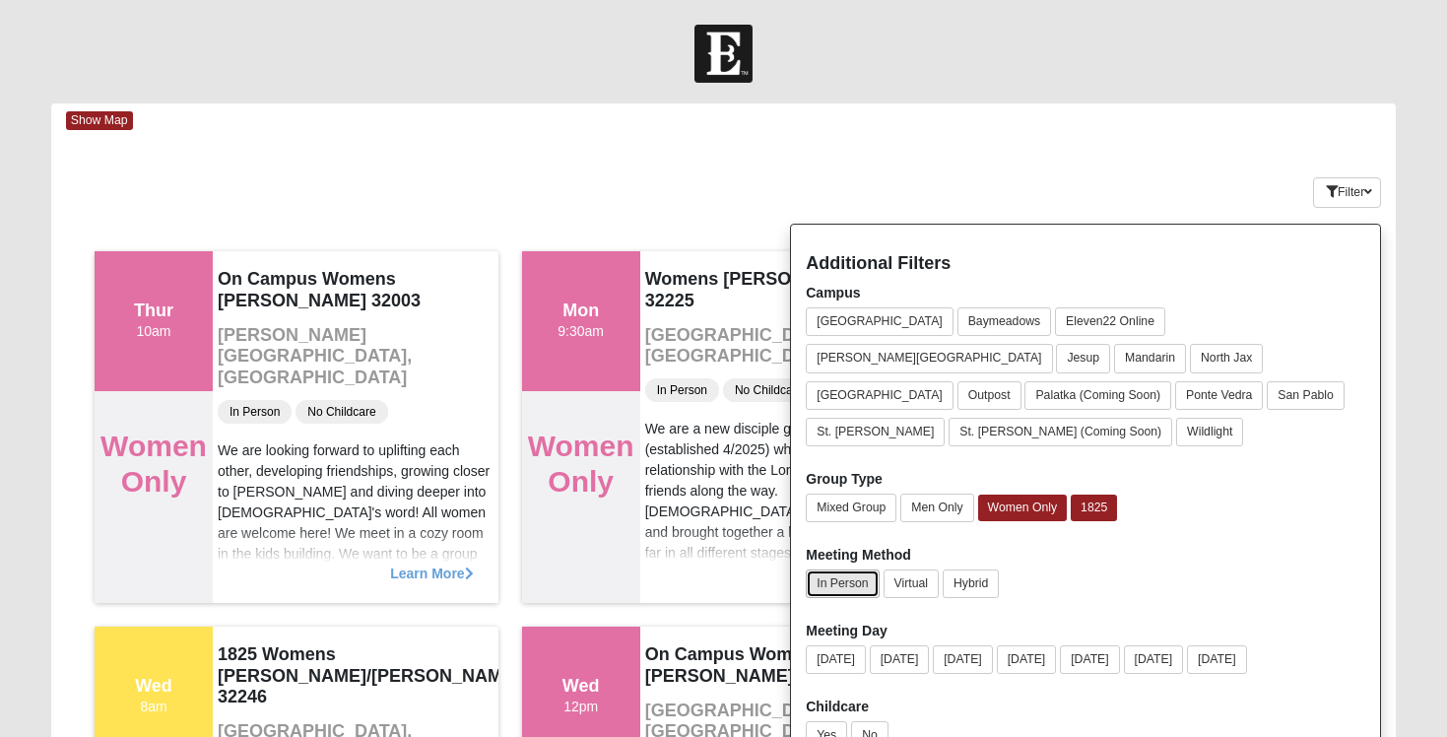
click at [850, 569] on button "In Person" at bounding box center [842, 583] width 73 height 29
click at [867, 721] on button "No" at bounding box center [869, 735] width 37 height 29
click at [1309, 381] on button "San Pablo" at bounding box center [1306, 395] width 78 height 29
click at [1181, 199] on div "Filter Additional Filters Campus [GEOGRAPHIC_DATA] [GEOGRAPHIC_DATA] Eleven22 O…" at bounding box center [1284, 189] width 225 height 72
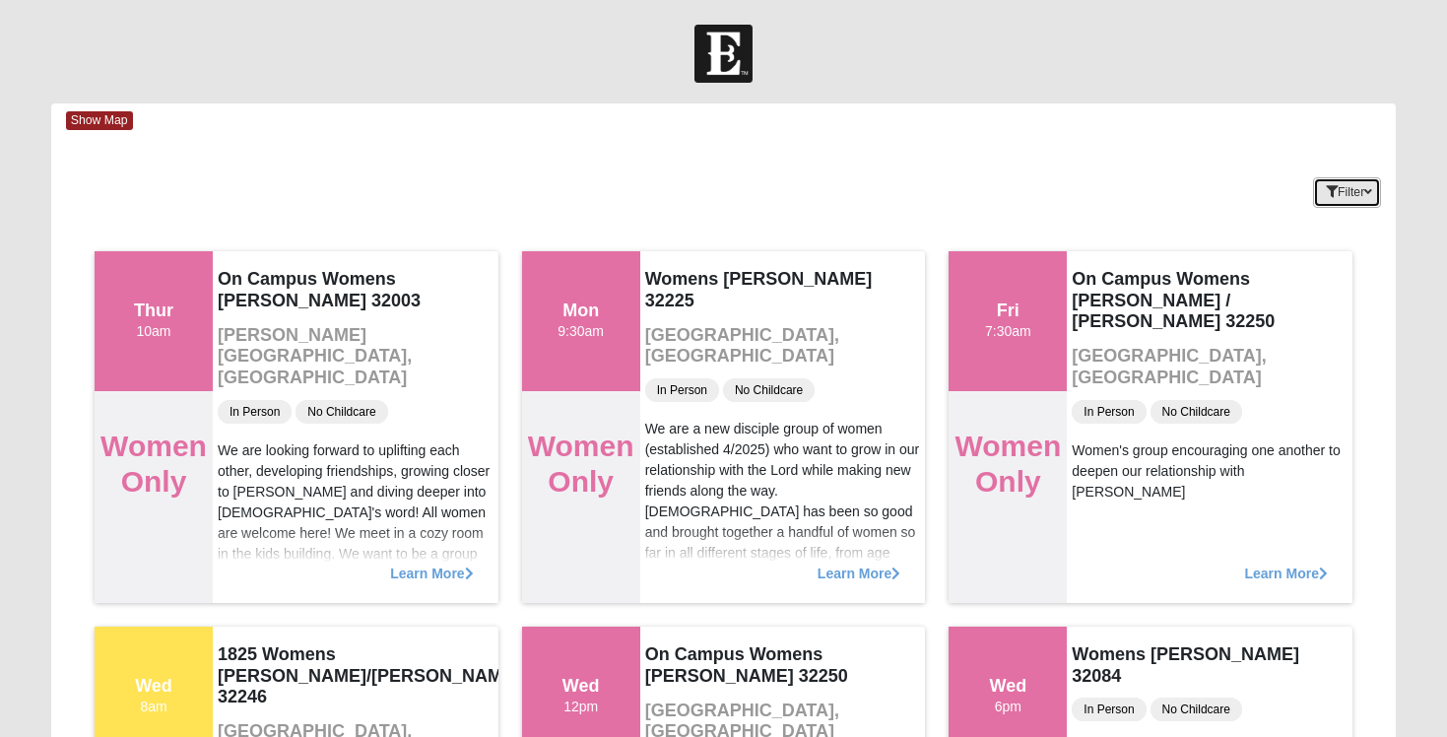
click at [1344, 193] on button "Filter" at bounding box center [1347, 192] width 68 height 31
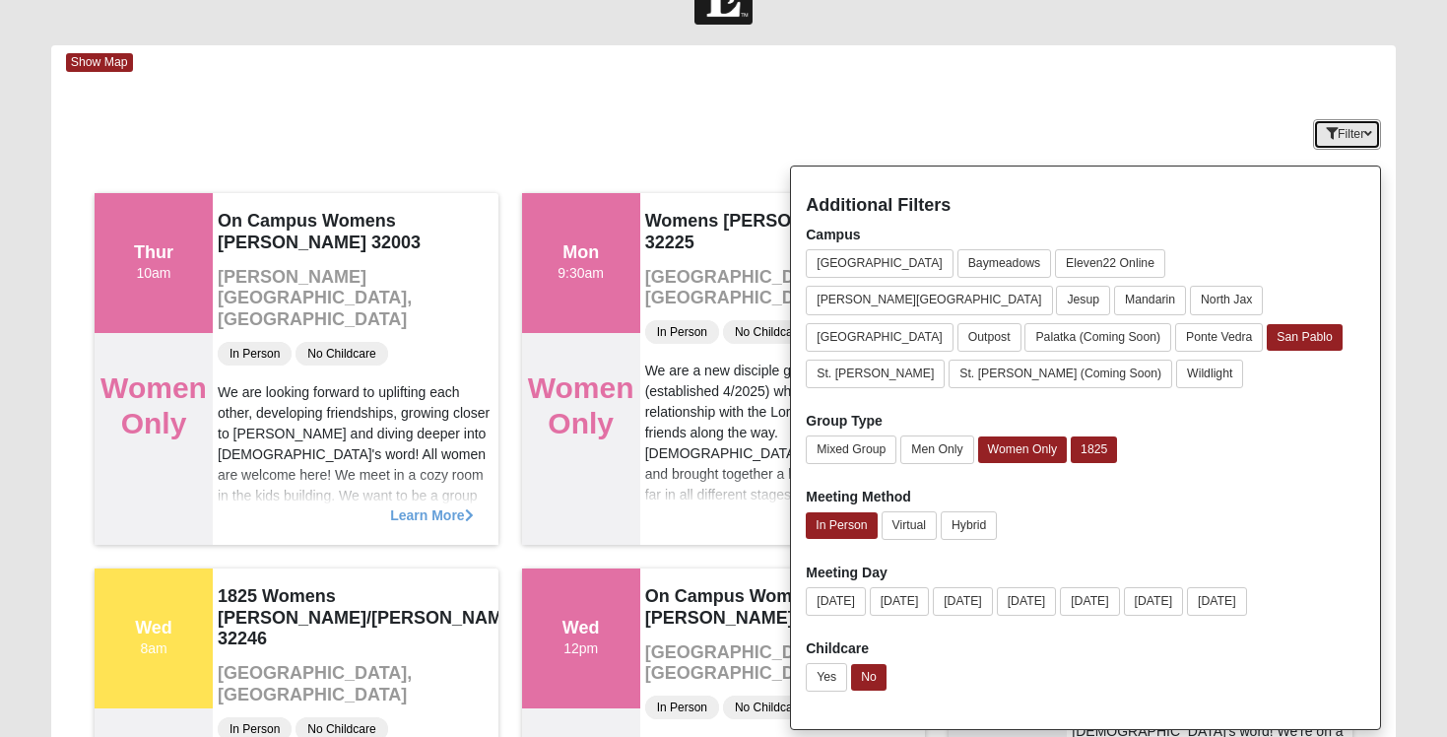
scroll to position [69, 0]
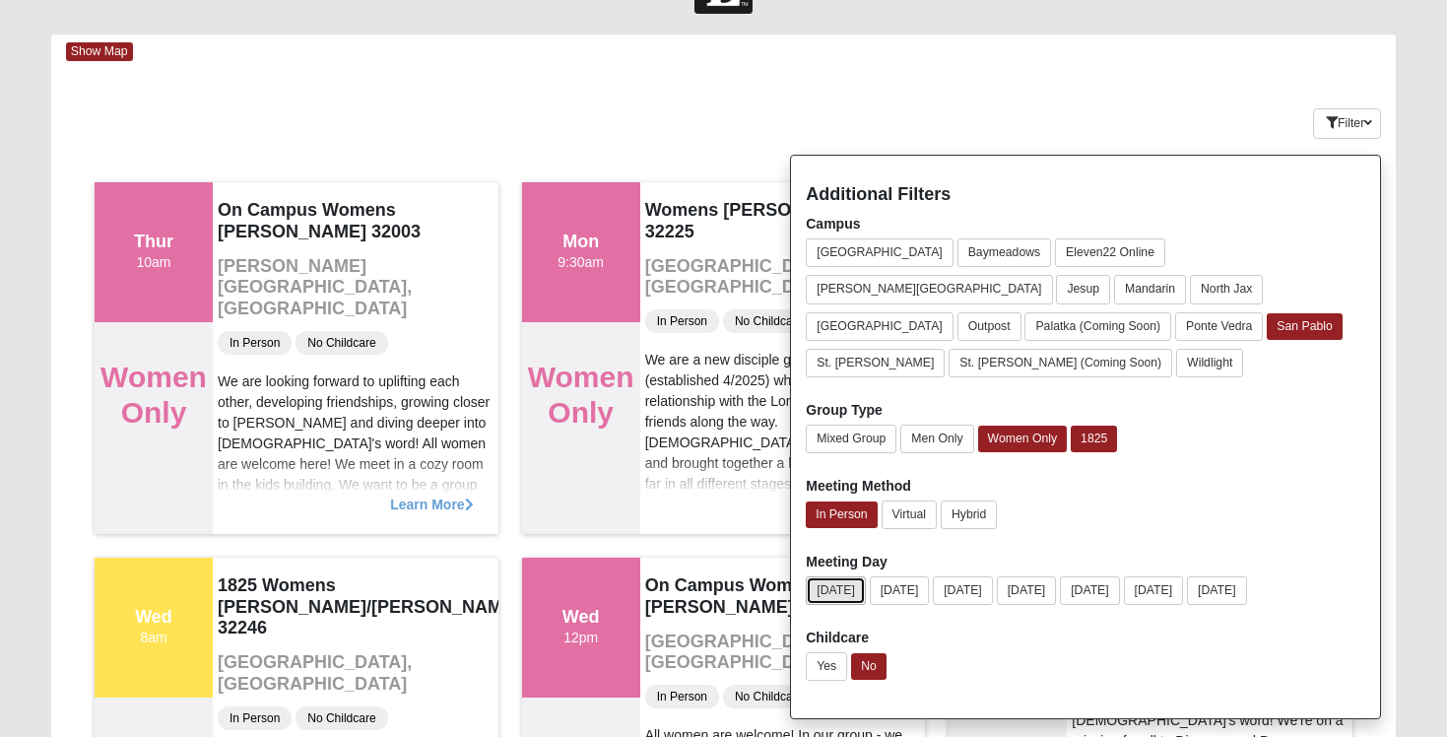
click at [814, 576] on button "[DATE]" at bounding box center [836, 590] width 60 height 29
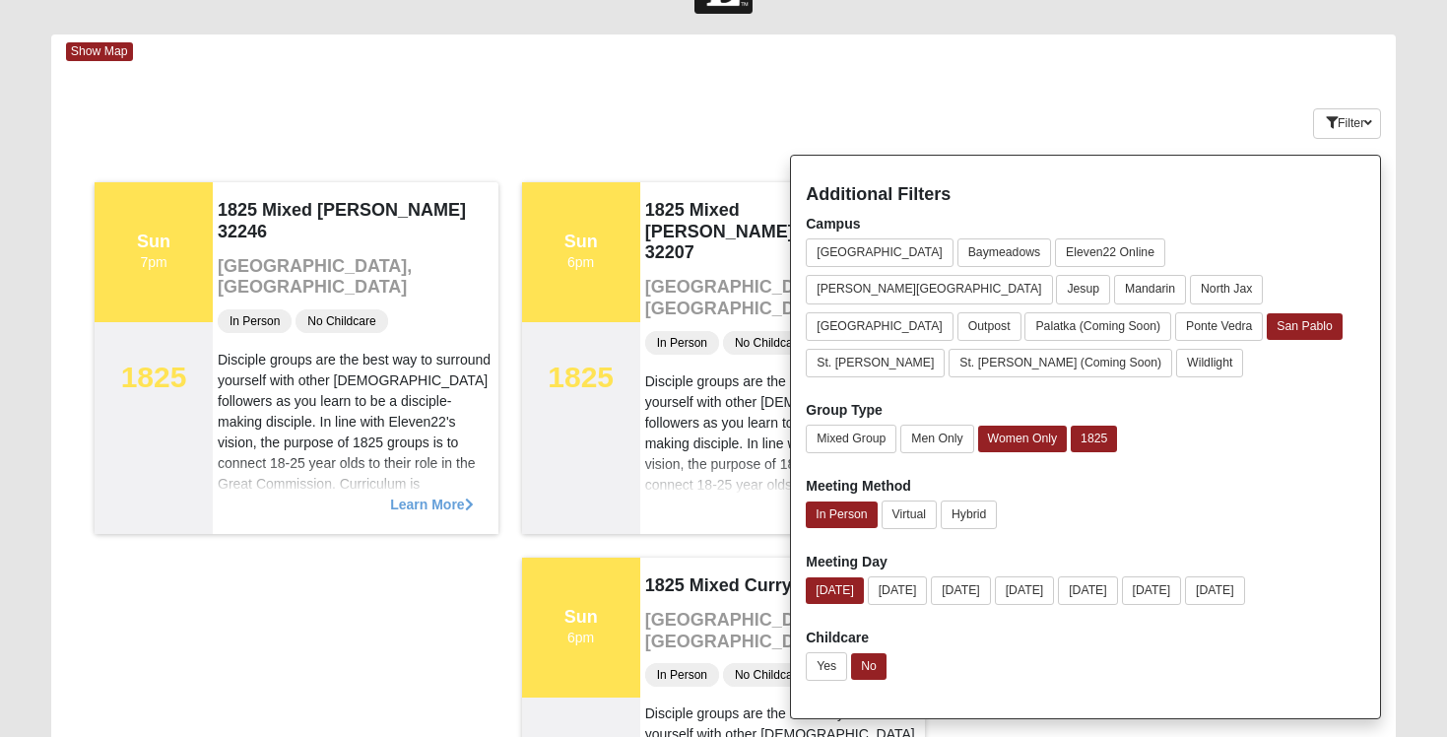
click at [663, 144] on div "Keywords Filter Additional Filters Campus [GEOGRAPHIC_DATA] [GEOGRAPHIC_DATA] E…" at bounding box center [723, 120] width 1345 height 72
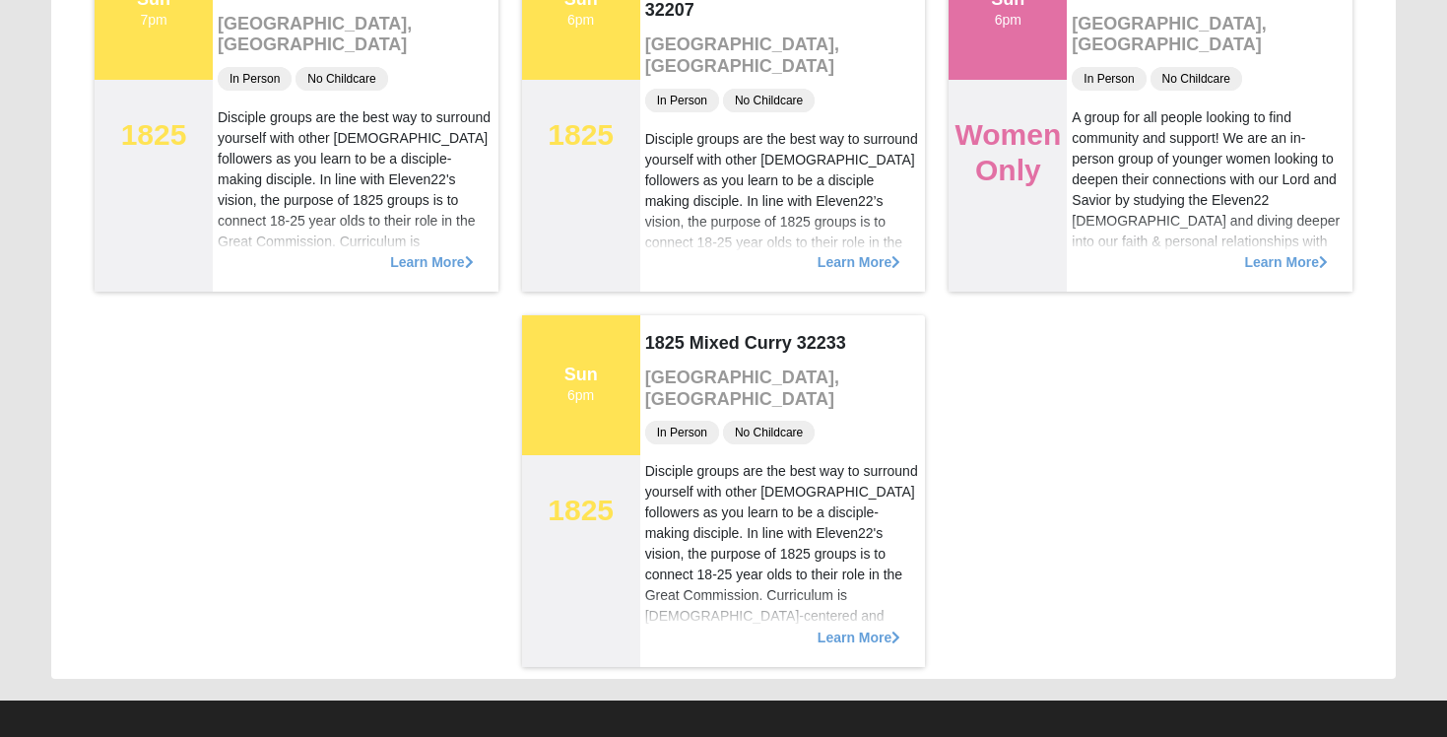
scroll to position [314, 0]
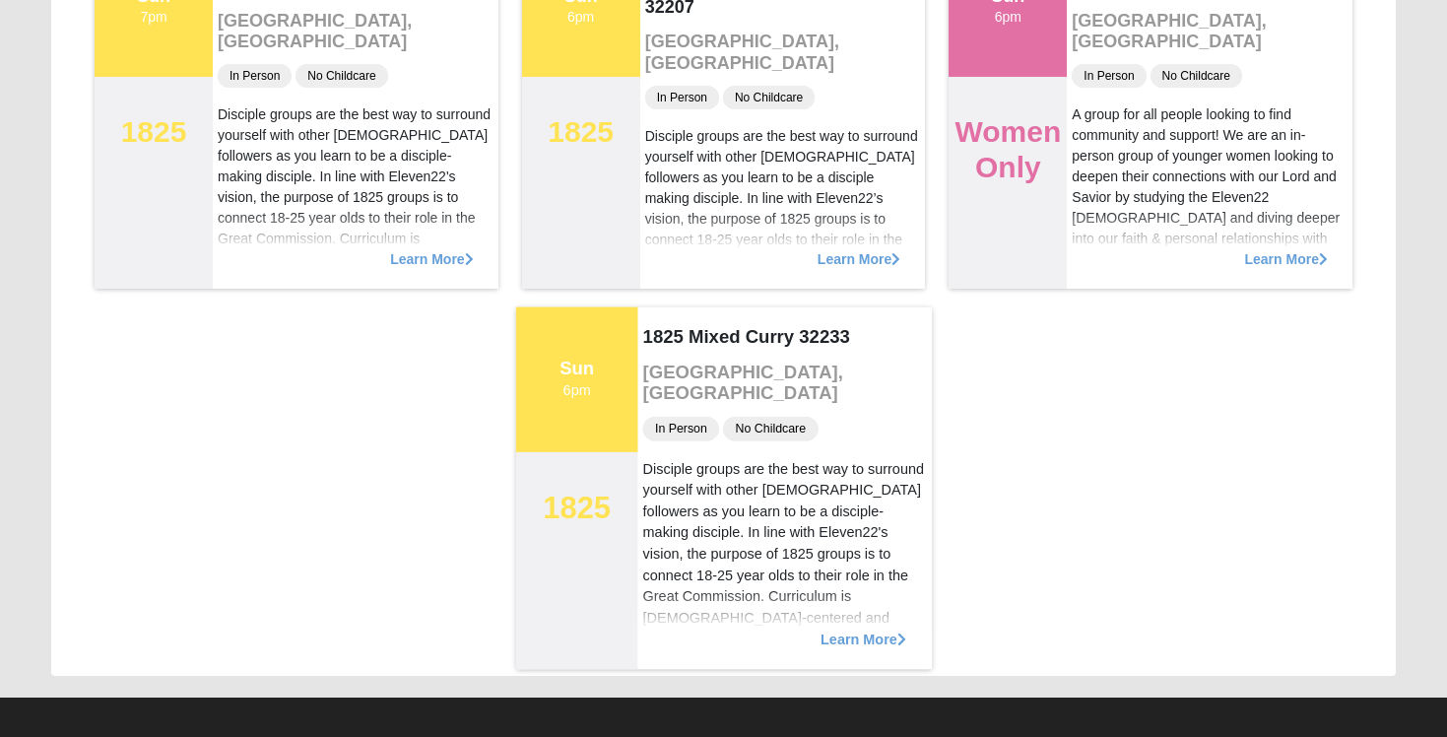
click at [878, 628] on span "Learn More" at bounding box center [863, 628] width 86 height 0
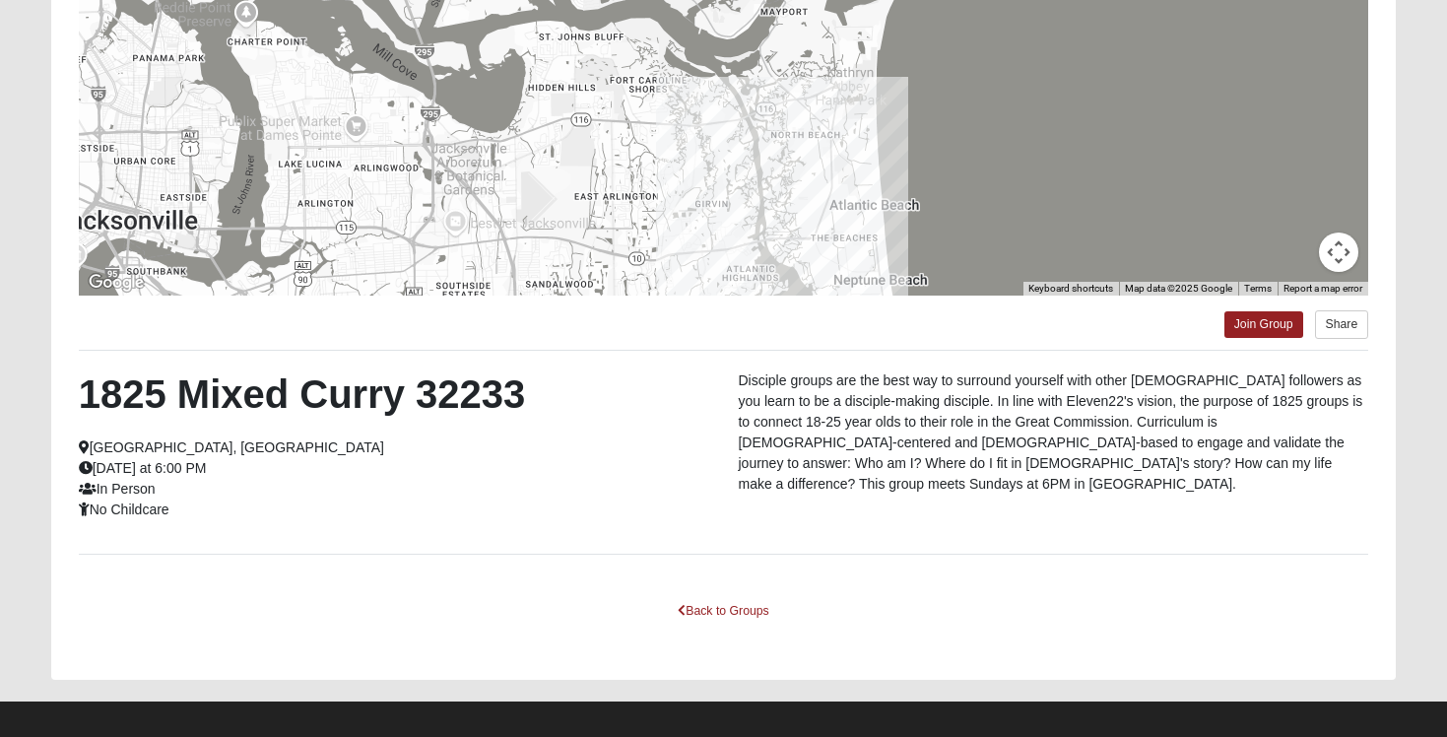
drag, startPoint x: 624, startPoint y: 196, endPoint x: 738, endPoint y: 174, distance: 115.3
click at [739, 174] on div at bounding box center [724, 99] width 1290 height 394
click at [731, 607] on link "Back to Groups" at bounding box center [723, 611] width 116 height 31
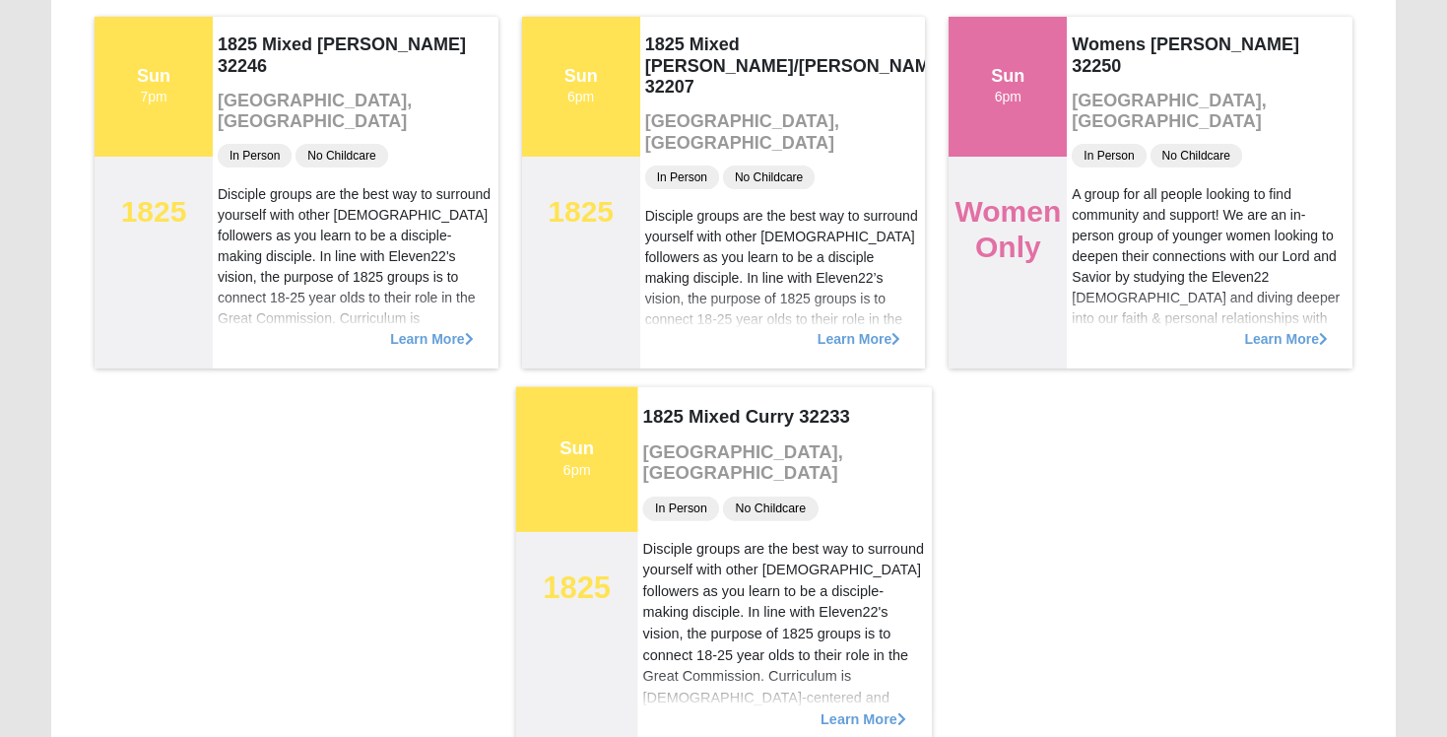
scroll to position [229, 0]
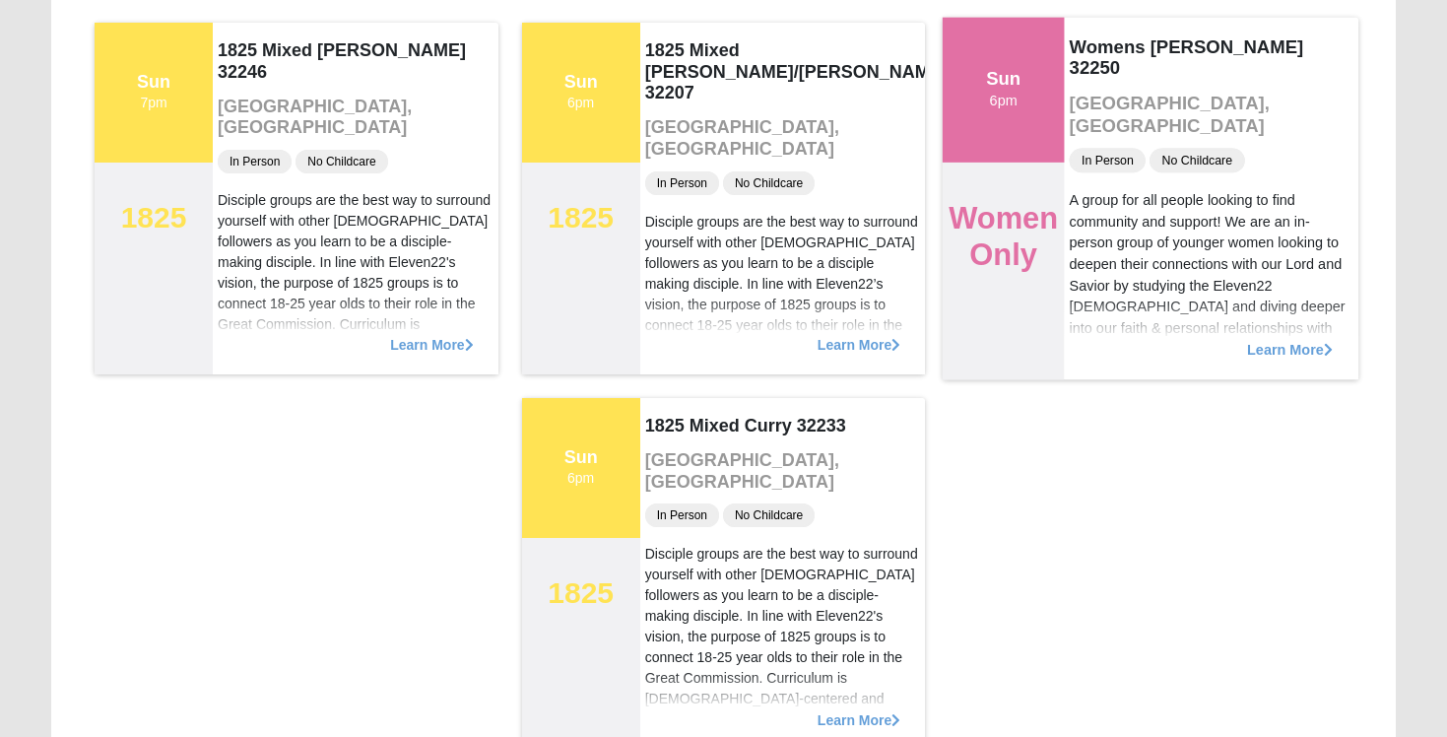
click at [1272, 339] on span "Learn More" at bounding box center [1290, 339] width 86 height 0
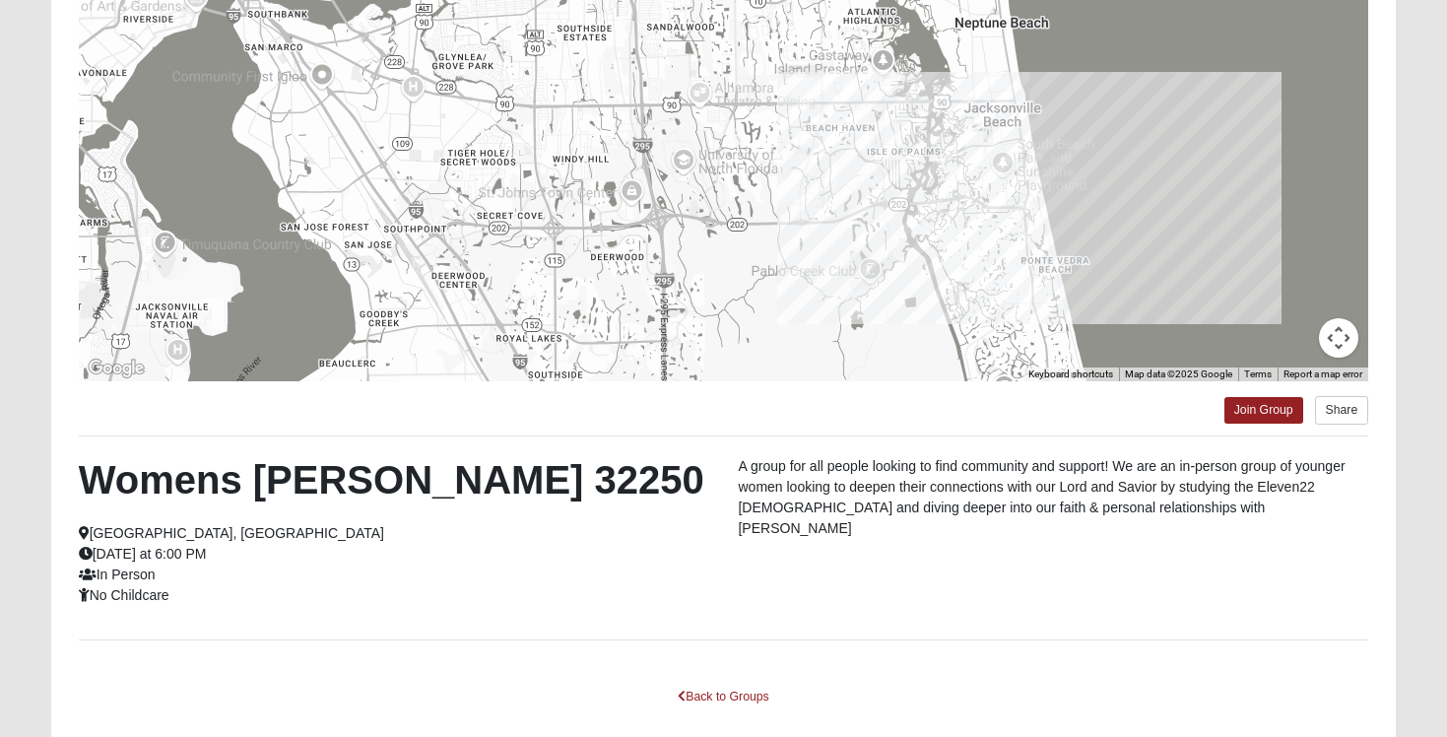
drag, startPoint x: 534, startPoint y: 276, endPoint x: 909, endPoint y: 121, distance: 405.9
click at [910, 121] on div at bounding box center [724, 184] width 1290 height 394
click at [716, 698] on link "Back to Groups" at bounding box center [723, 697] width 116 height 31
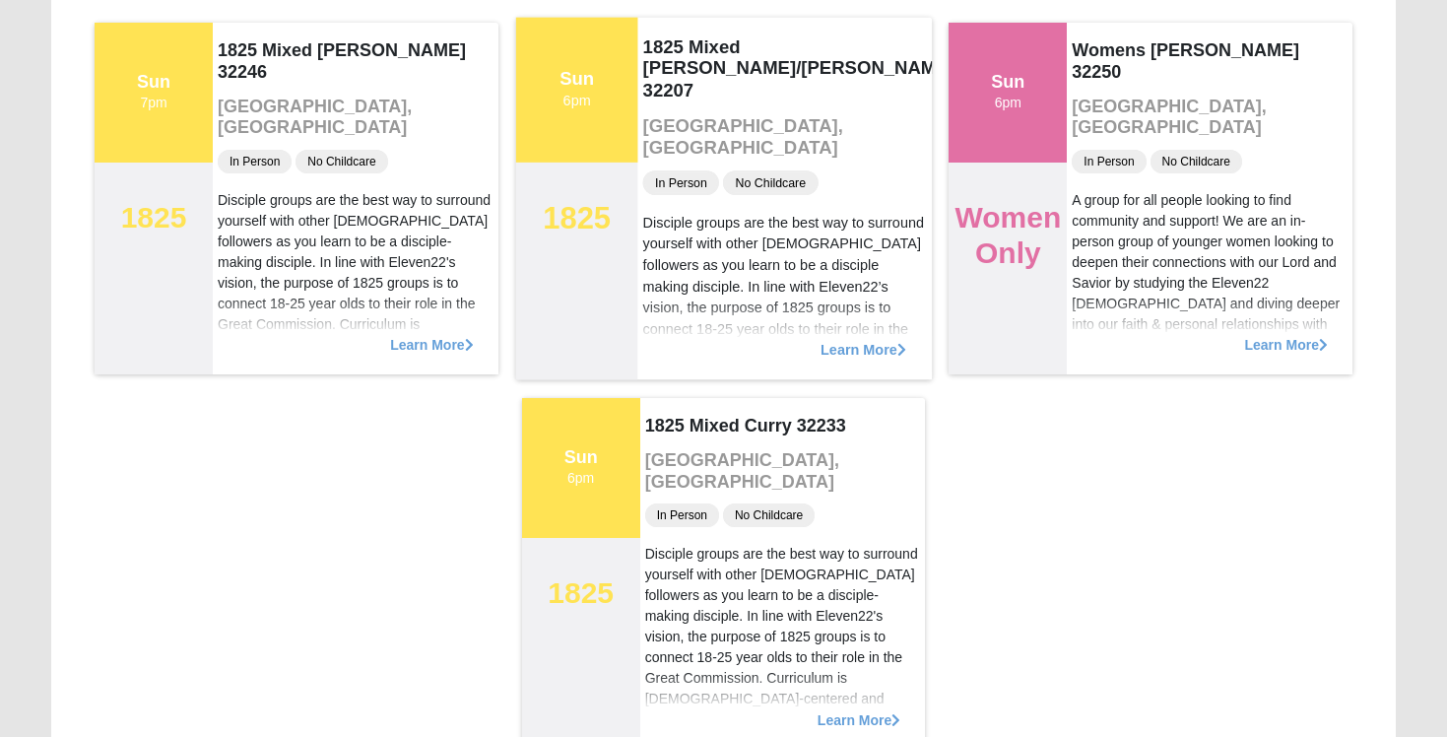
click at [838, 339] on span "Learn More" at bounding box center [863, 339] width 86 height 0
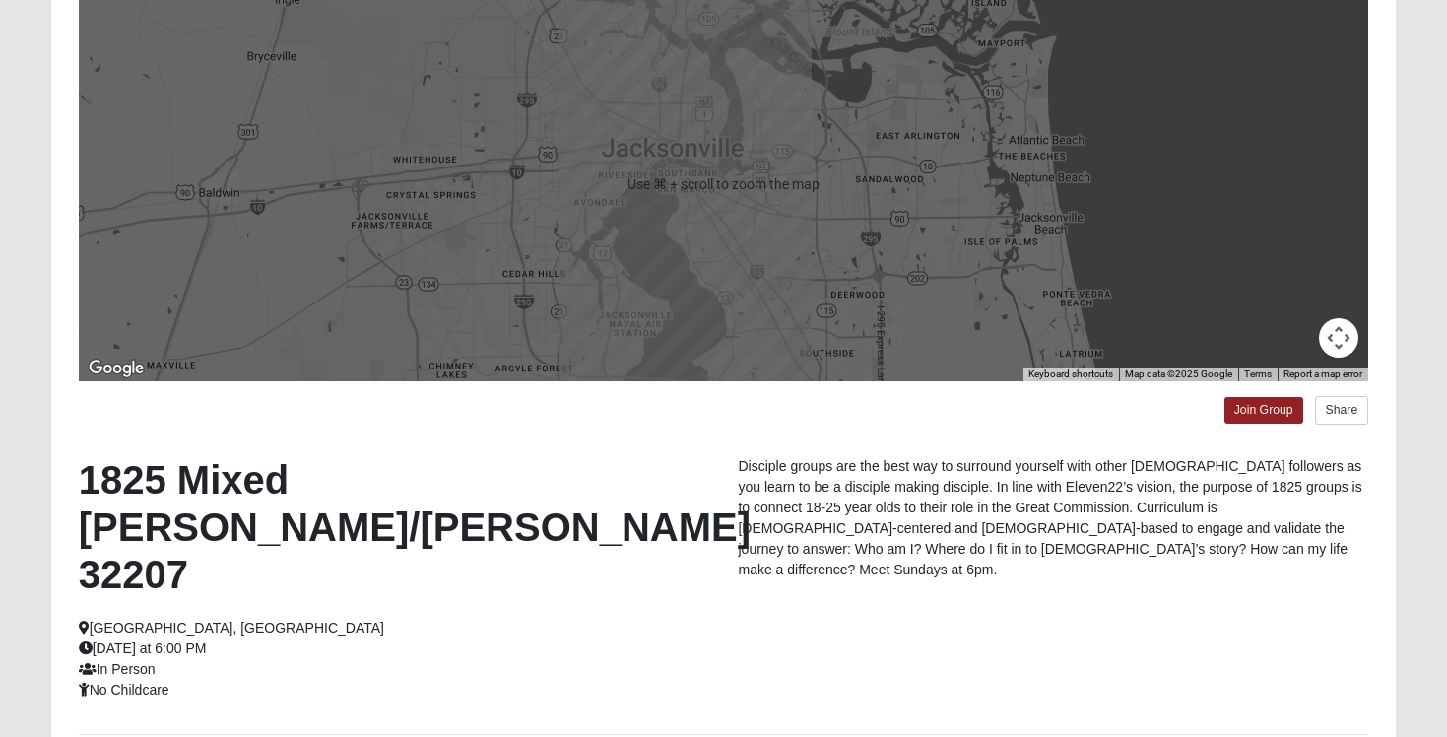
scroll to position [376, 0]
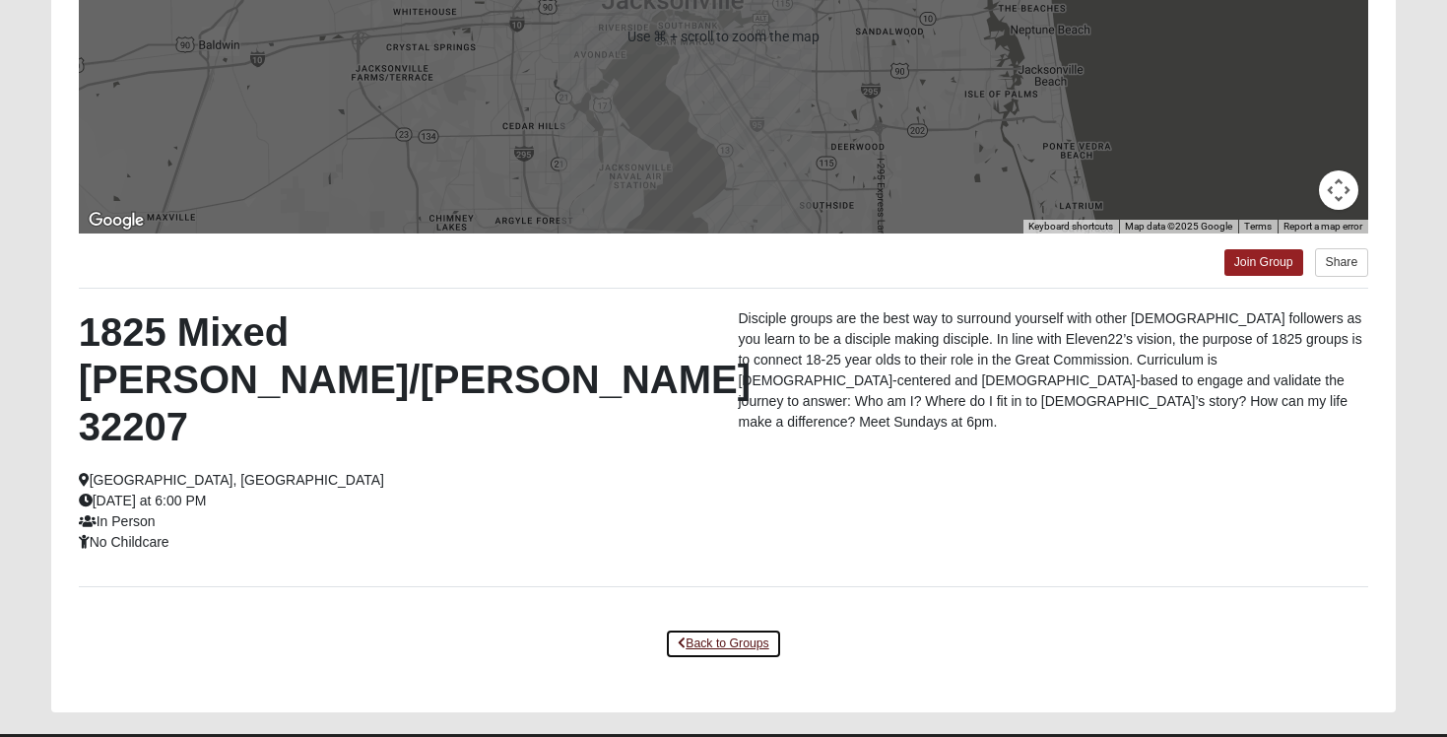
click at [711, 628] on link "Back to Groups" at bounding box center [723, 643] width 116 height 31
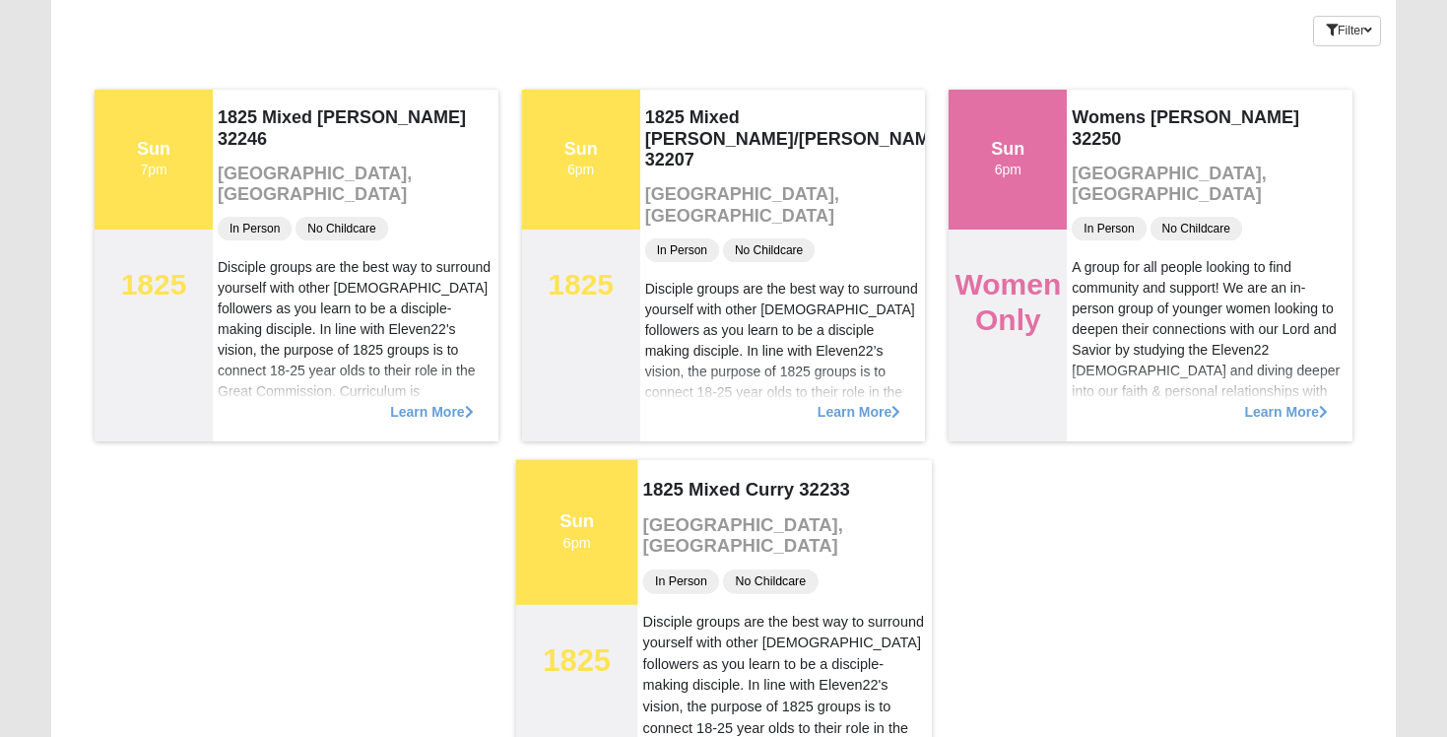
scroll to position [161, 0]
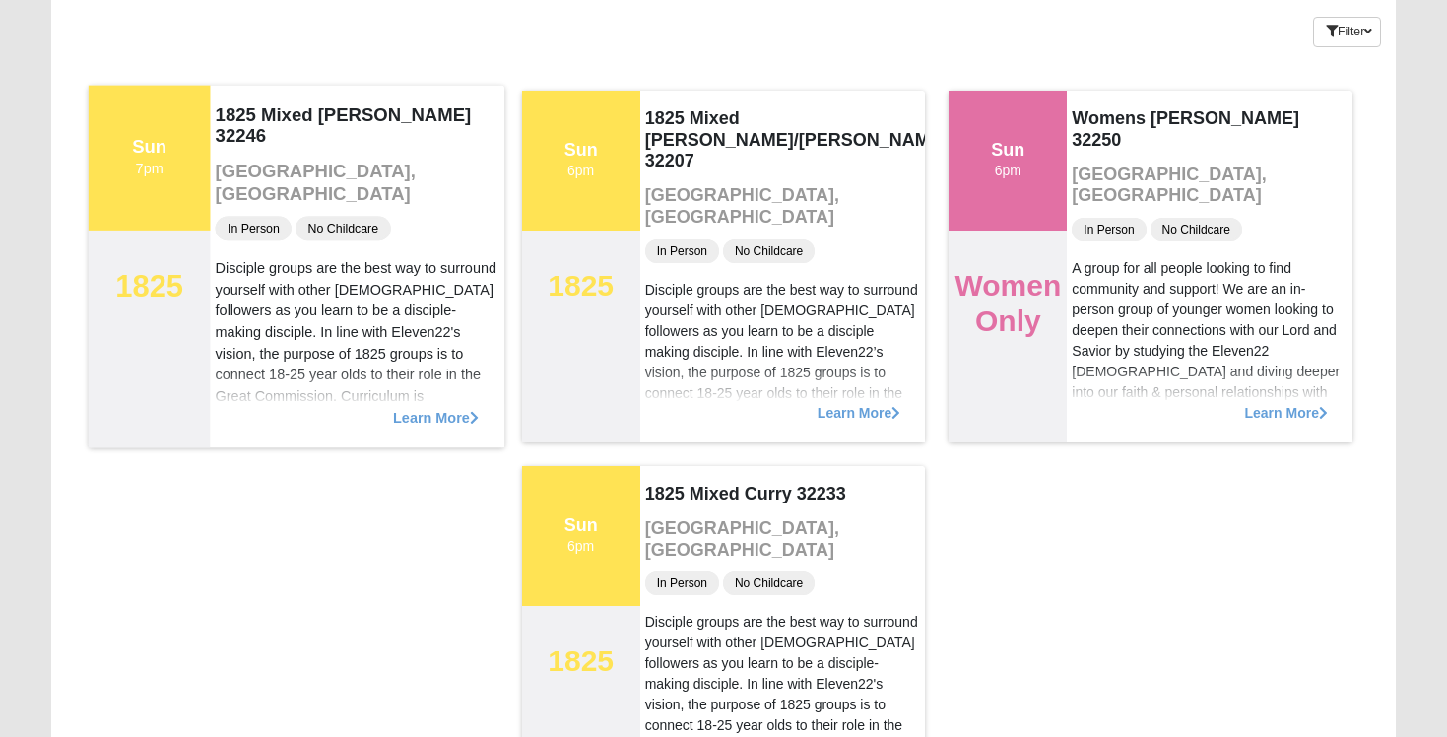
click at [427, 407] on span "Learn More" at bounding box center [436, 407] width 86 height 0
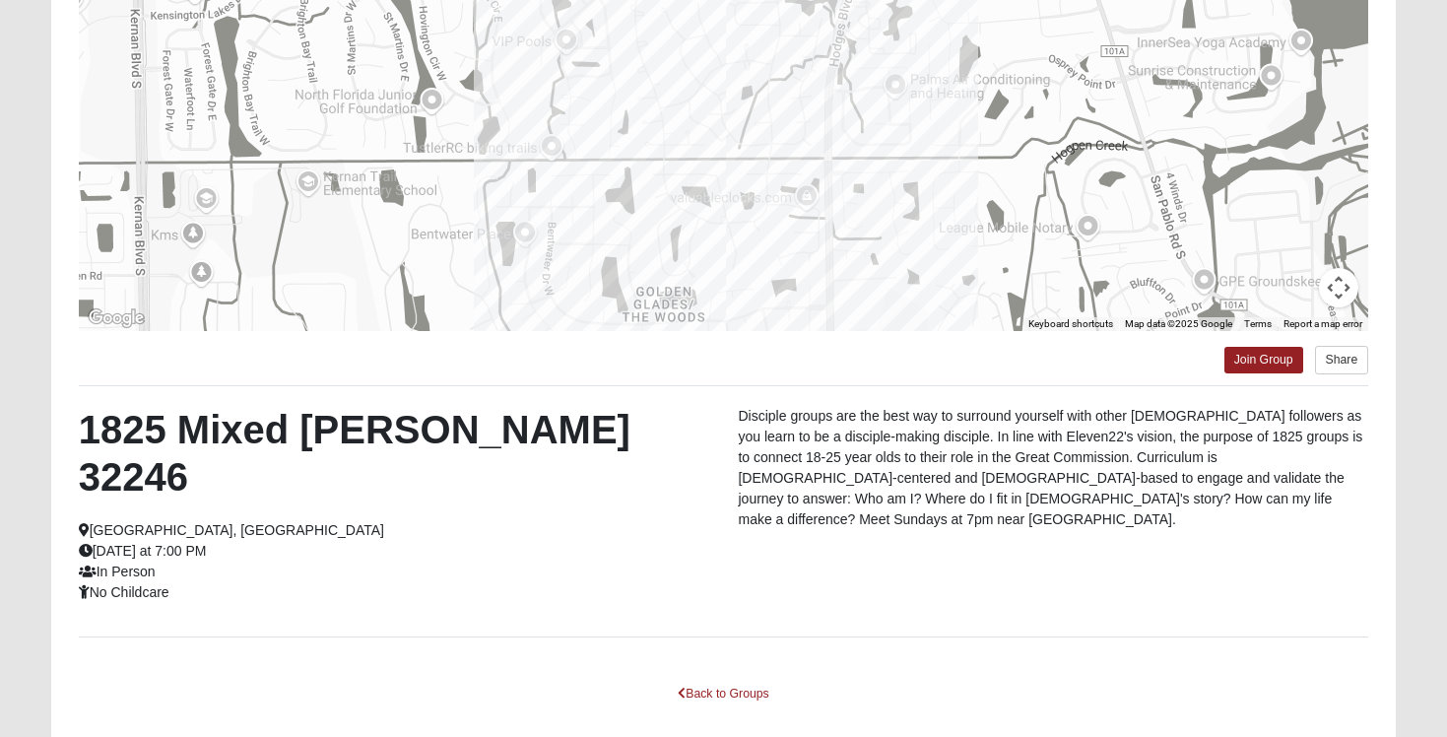
scroll to position [280, 0]
click at [720, 678] on link "Back to Groups" at bounding box center [723, 693] width 116 height 31
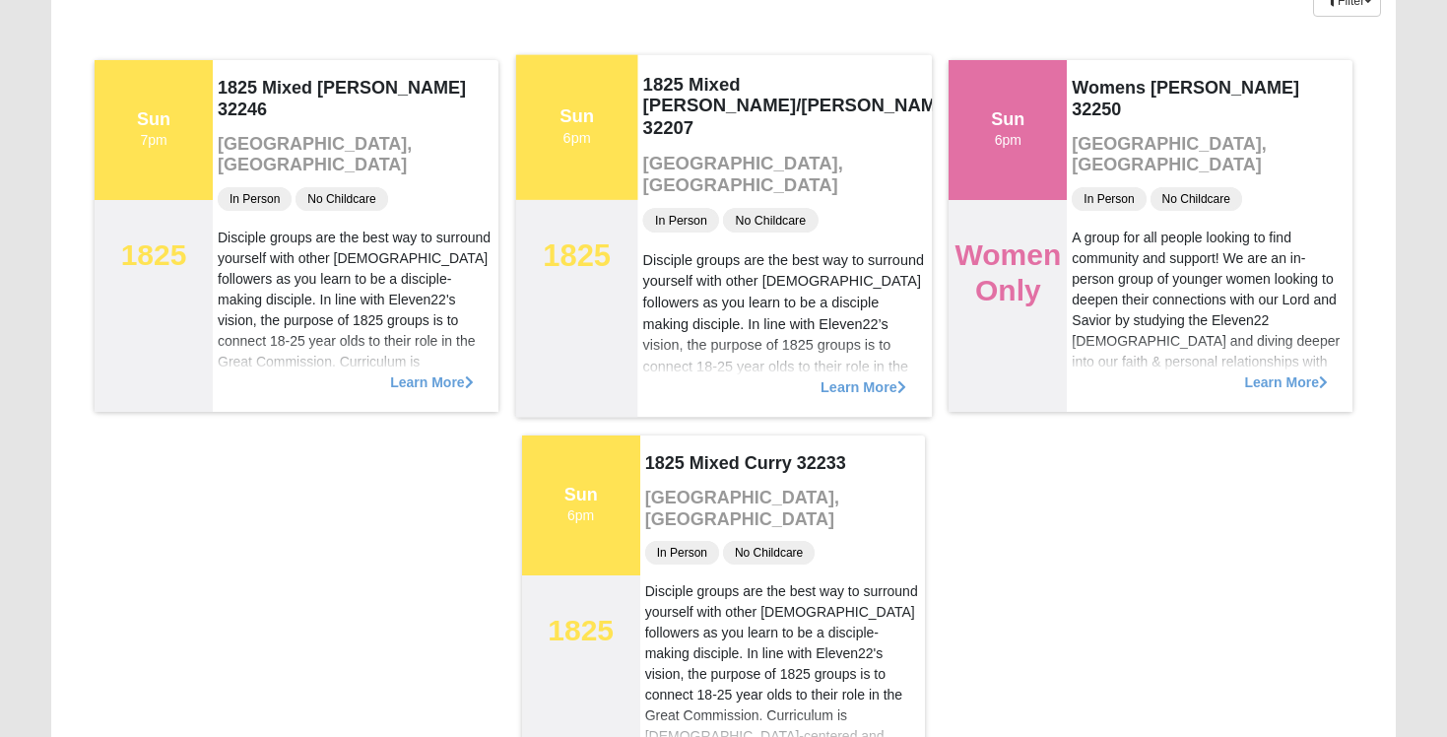
scroll to position [0, 0]
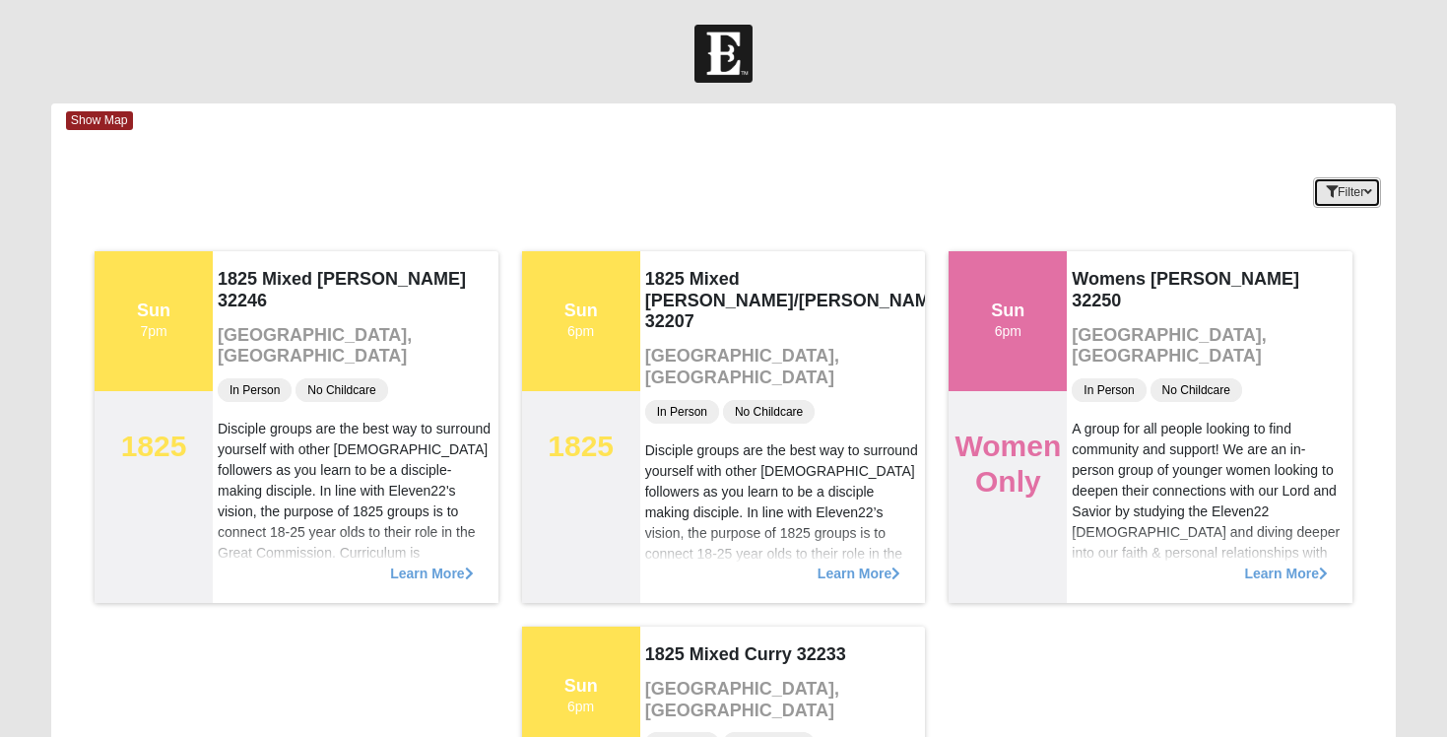
click at [1345, 189] on button "Filter" at bounding box center [1347, 192] width 68 height 31
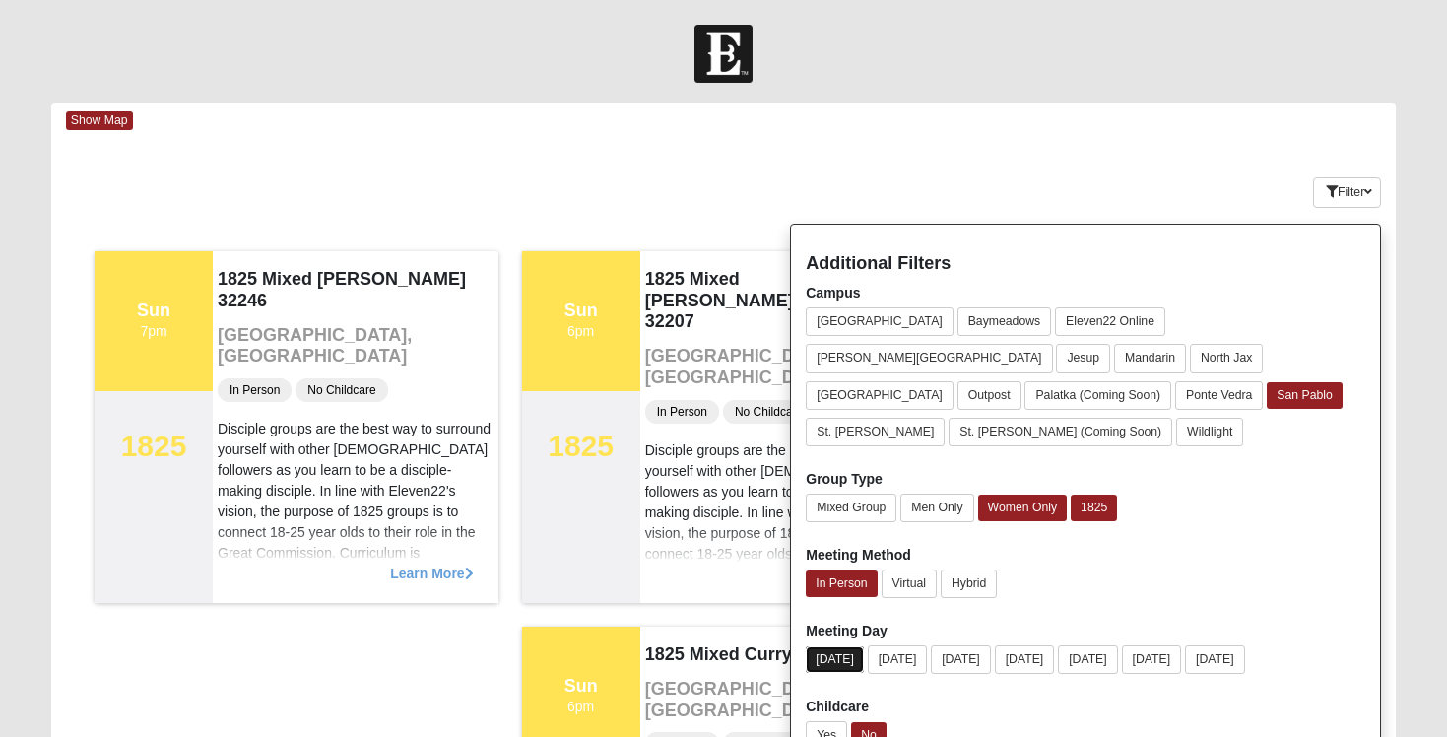
click at [844, 646] on button "[DATE]" at bounding box center [835, 659] width 58 height 27
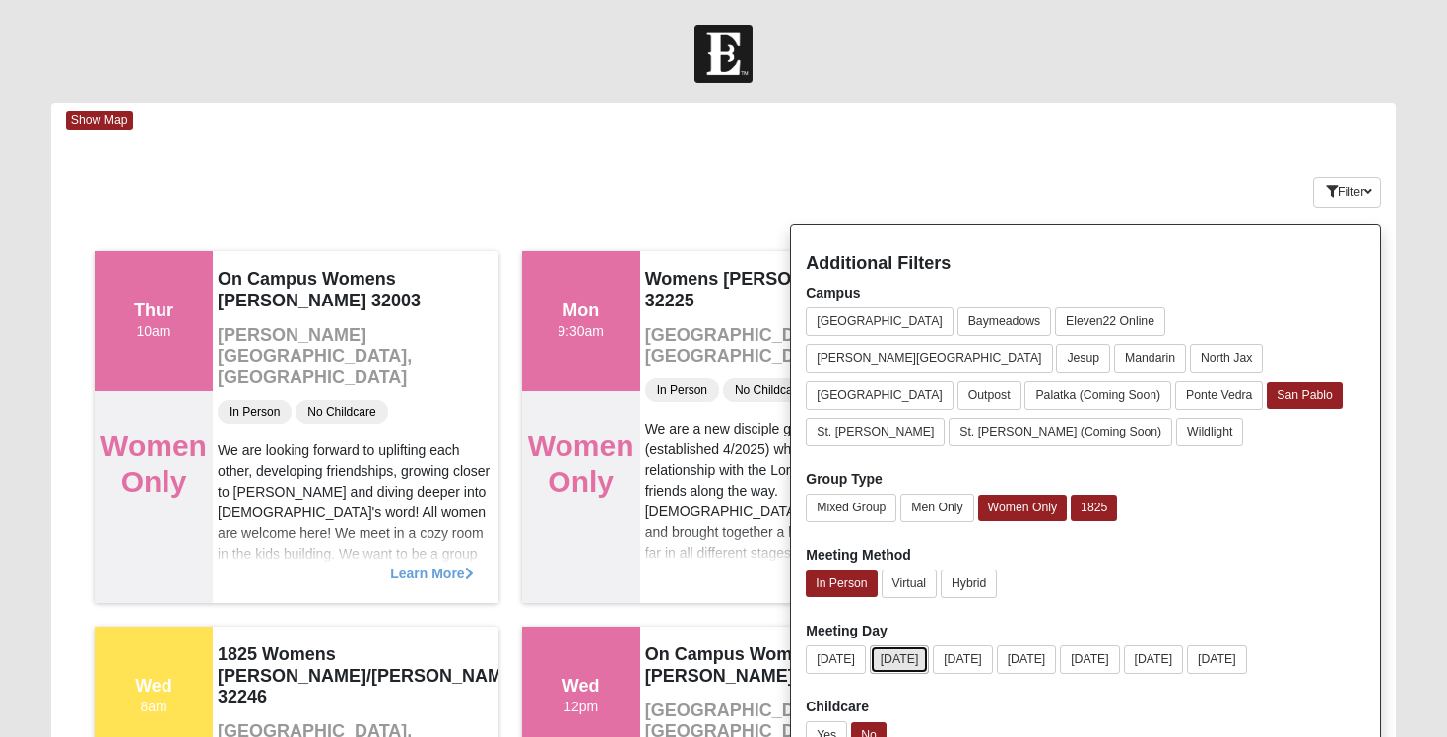
click at [886, 645] on button "[DATE]" at bounding box center [900, 659] width 60 height 29
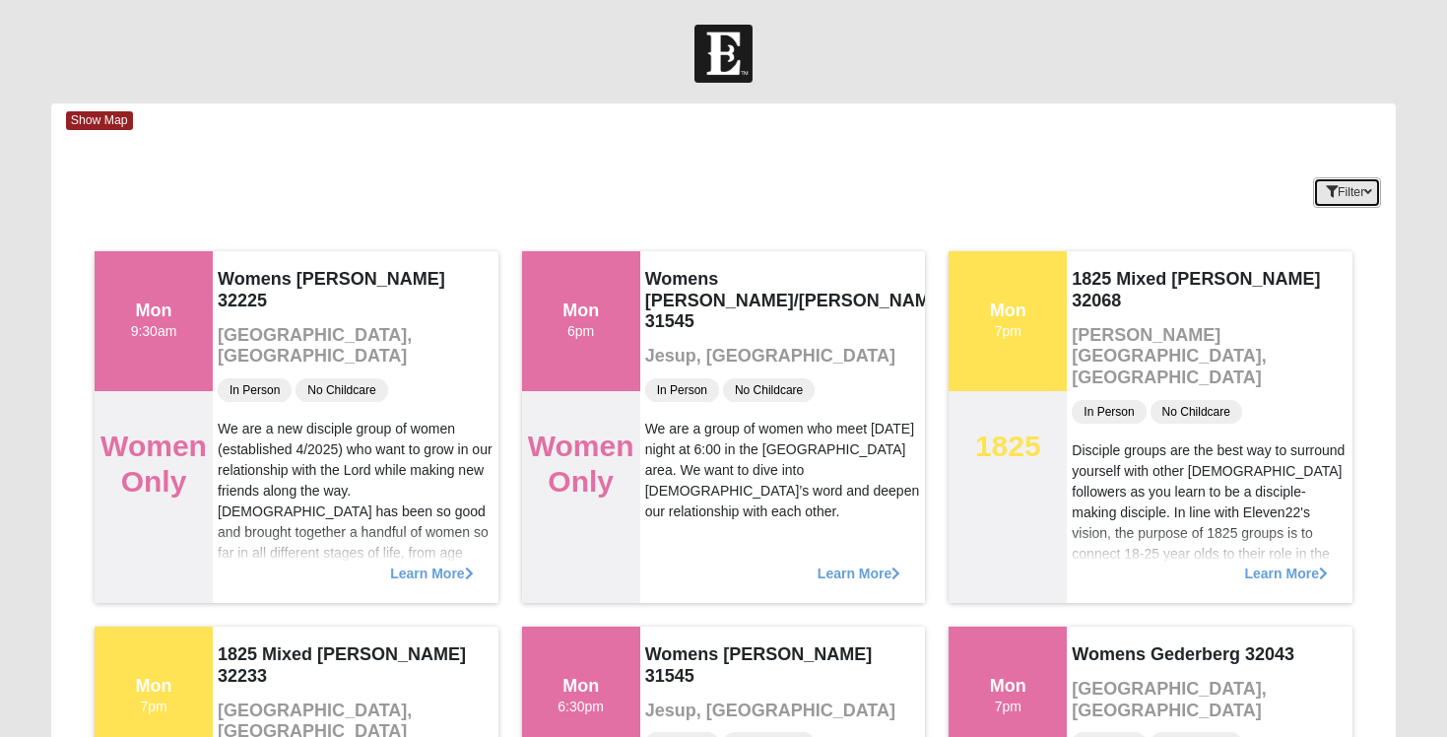
click at [1326, 195] on icon "button" at bounding box center [1332, 192] width 12 height 12
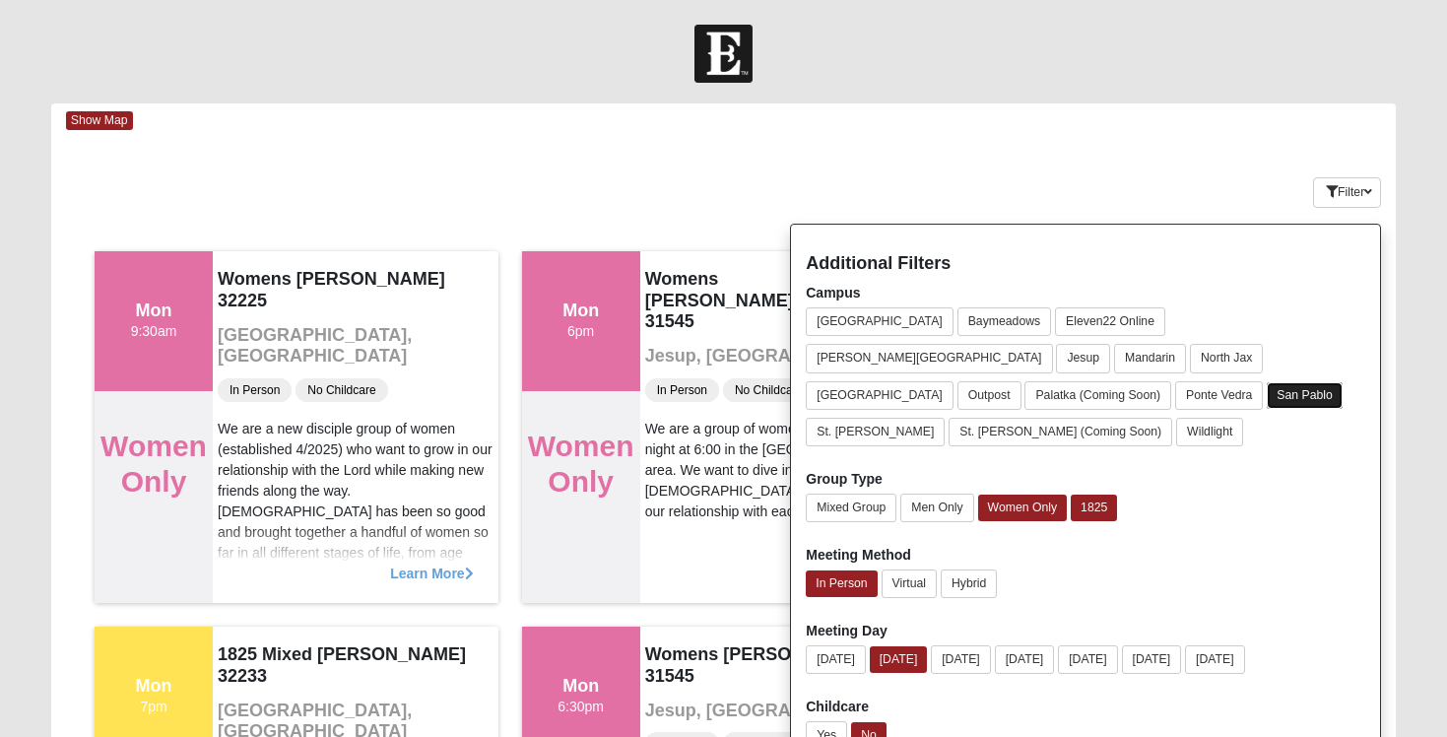
click at [1333, 382] on button "San Pablo" at bounding box center [1305, 395] width 76 height 27
click at [1333, 381] on button "San Pablo" at bounding box center [1306, 395] width 78 height 29
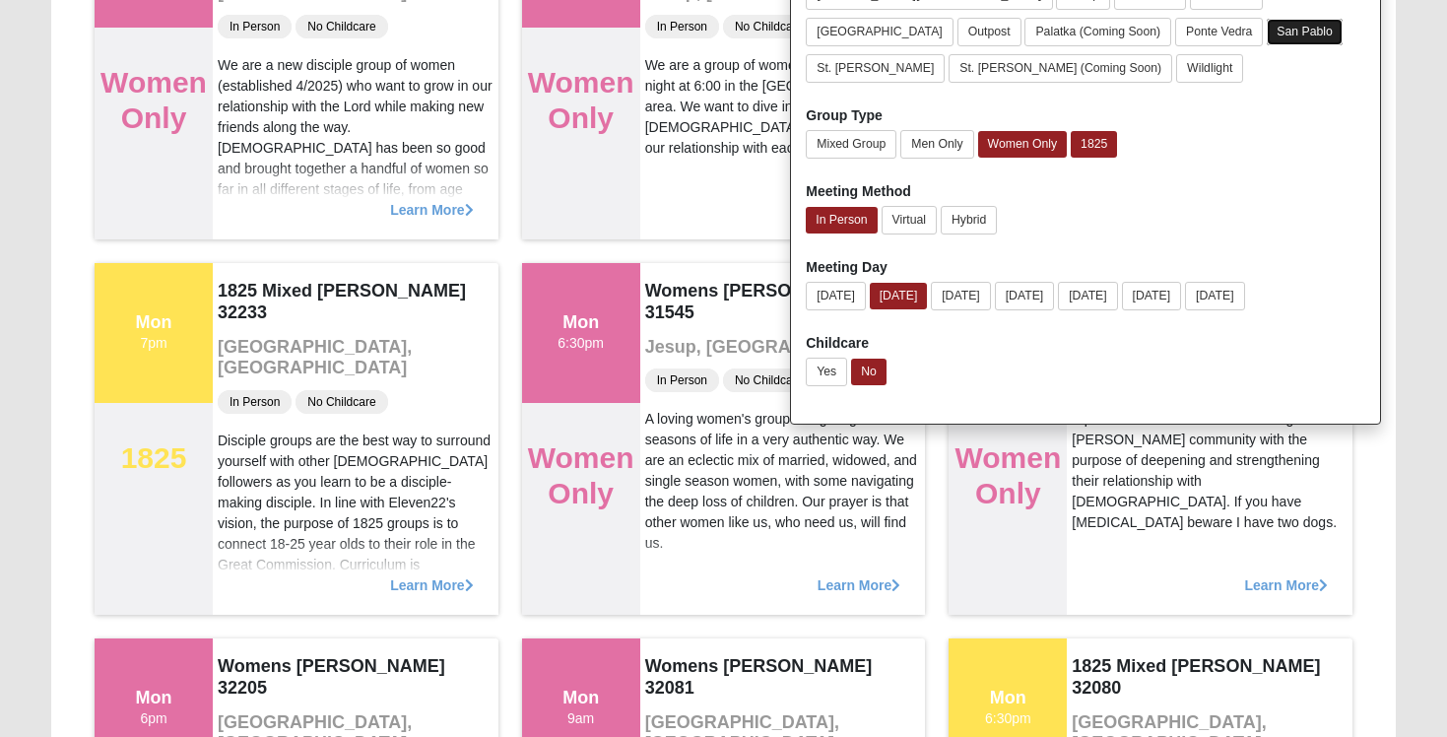
scroll to position [376, 0]
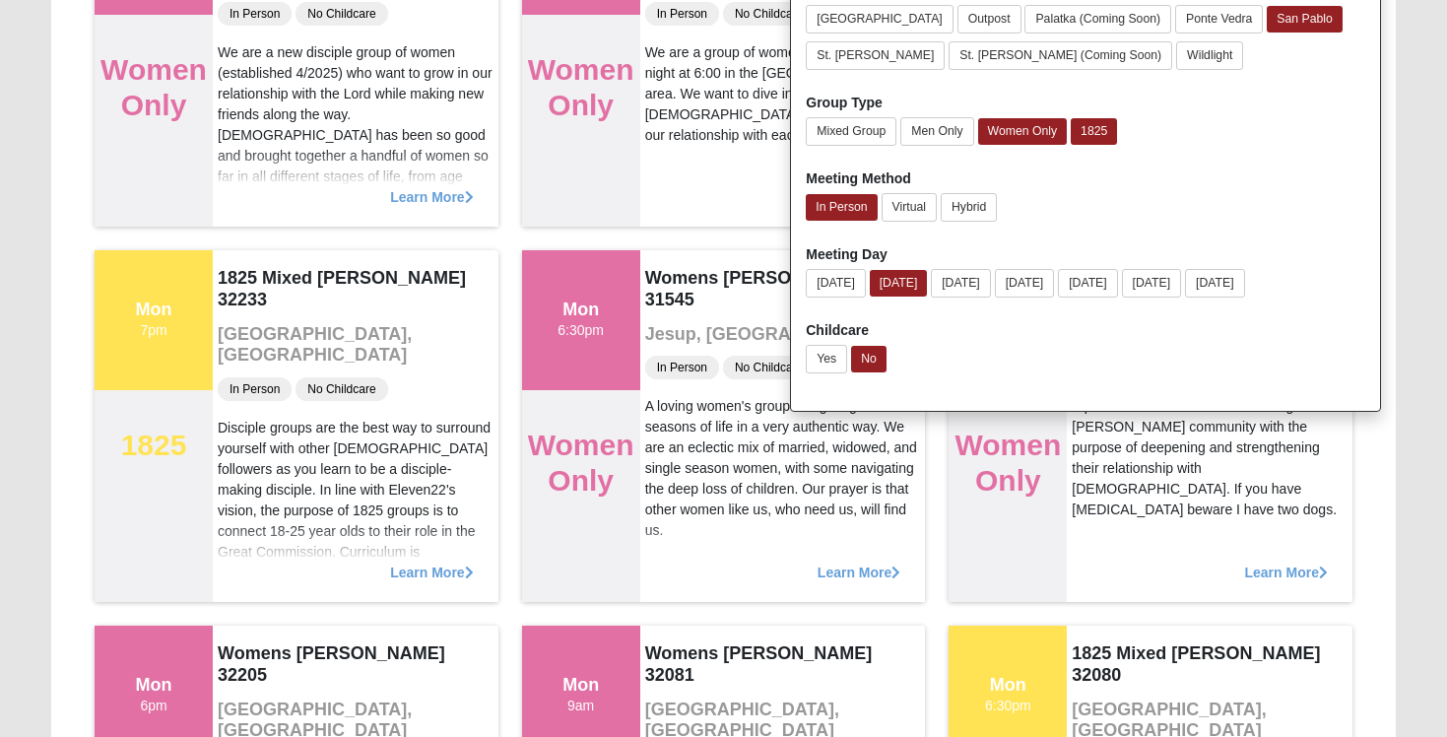
click at [1379, 425] on div "Tue 7pm Mixed Group Mixed [PERSON_NAME] 32068 [GEOGRAPHIC_DATA], [GEOGRAPHIC_DA…" at bounding box center [723, 613] width 1345 height 1501
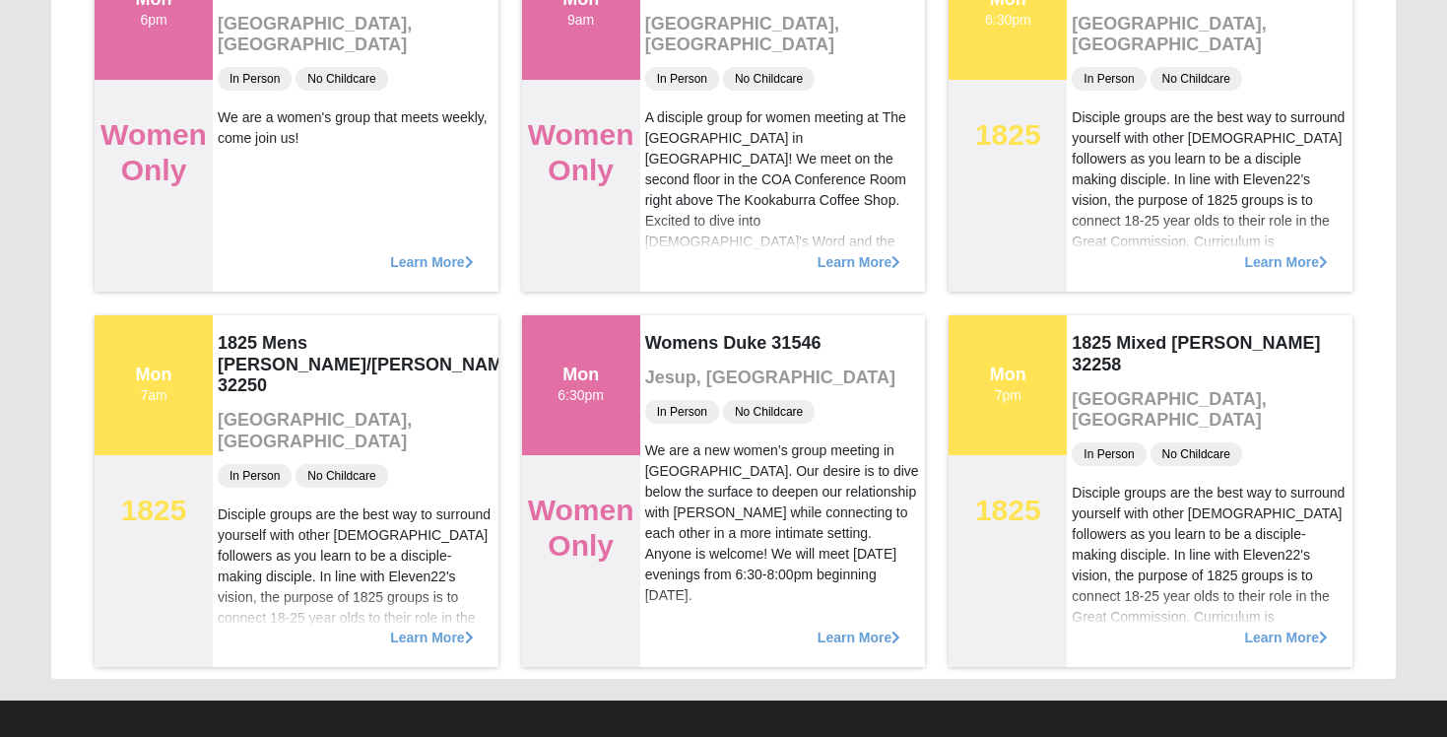
scroll to position [1063, 0]
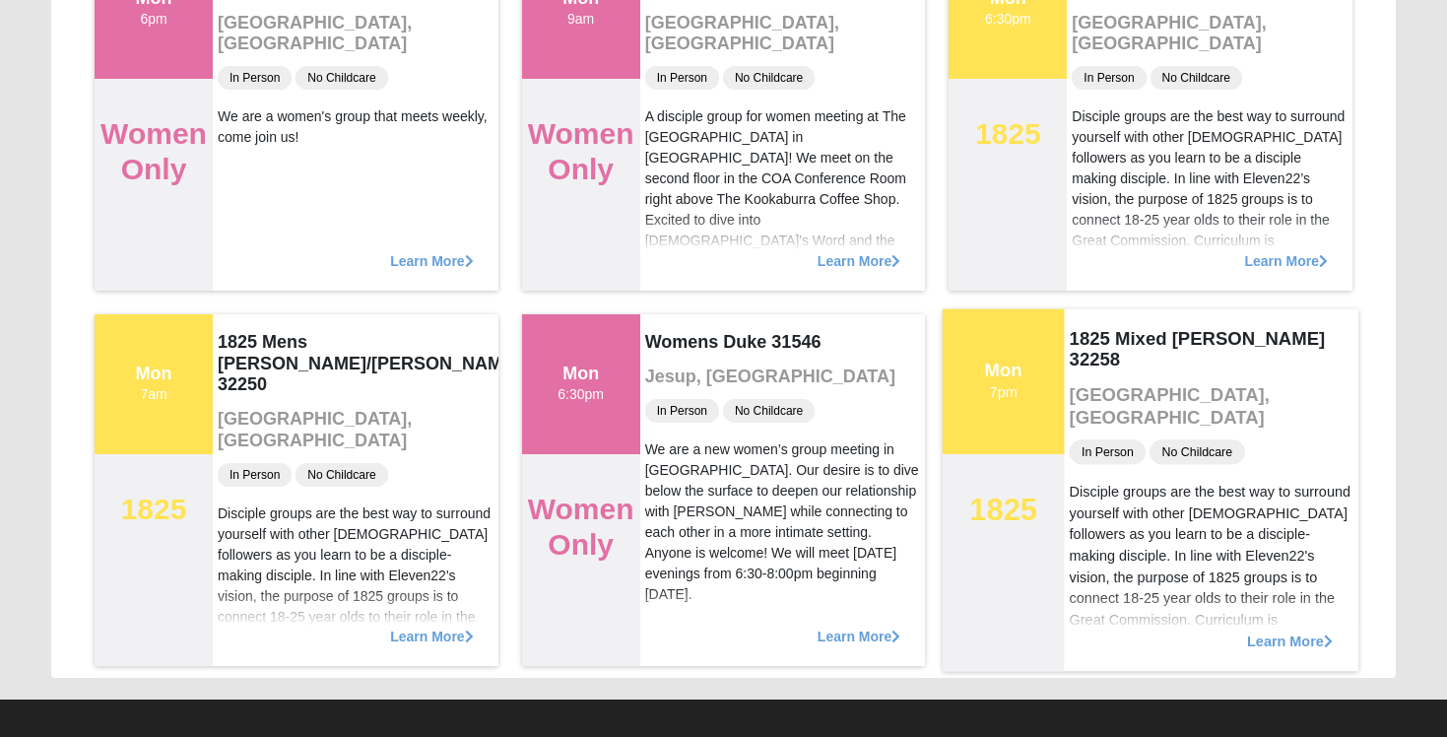
click at [1264, 630] on span "Learn More" at bounding box center [1290, 630] width 86 height 0
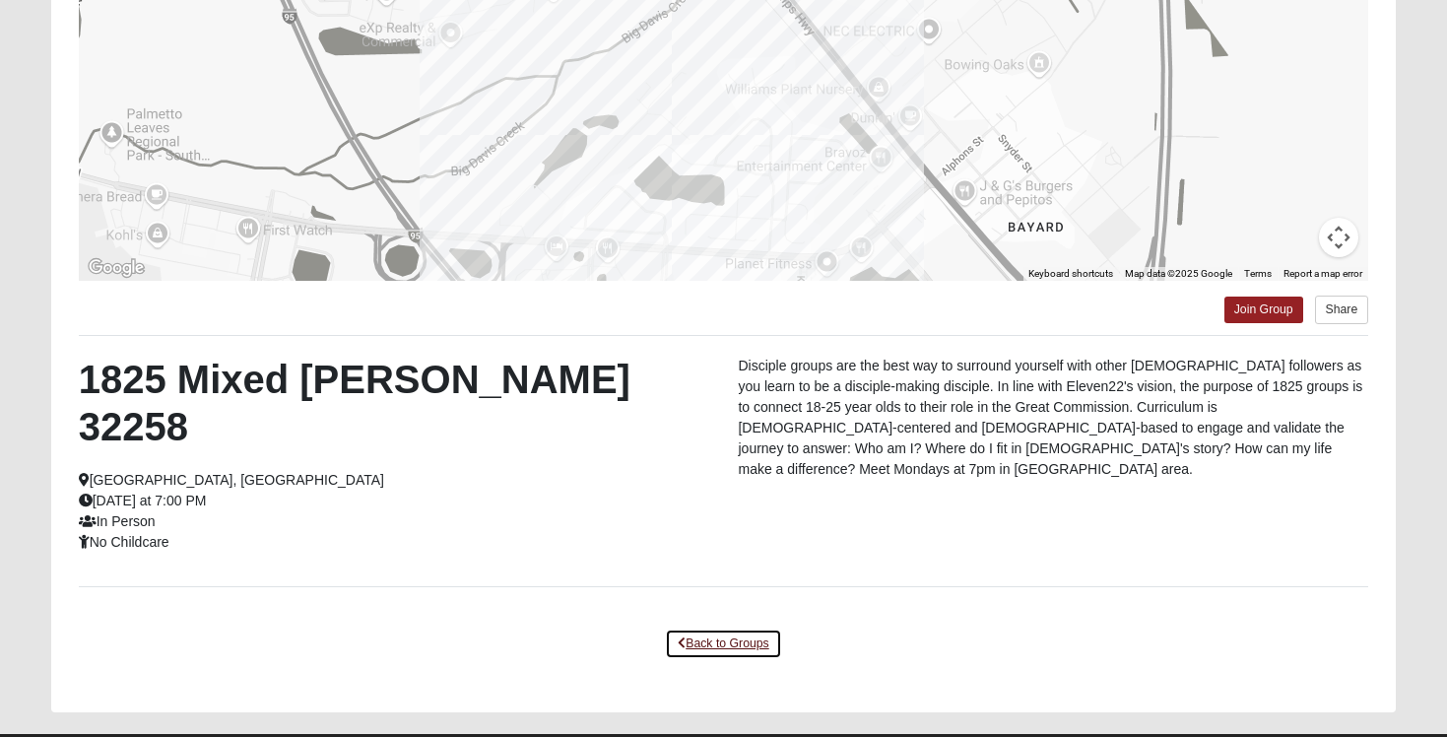
click at [720, 628] on link "Back to Groups" at bounding box center [723, 643] width 116 height 31
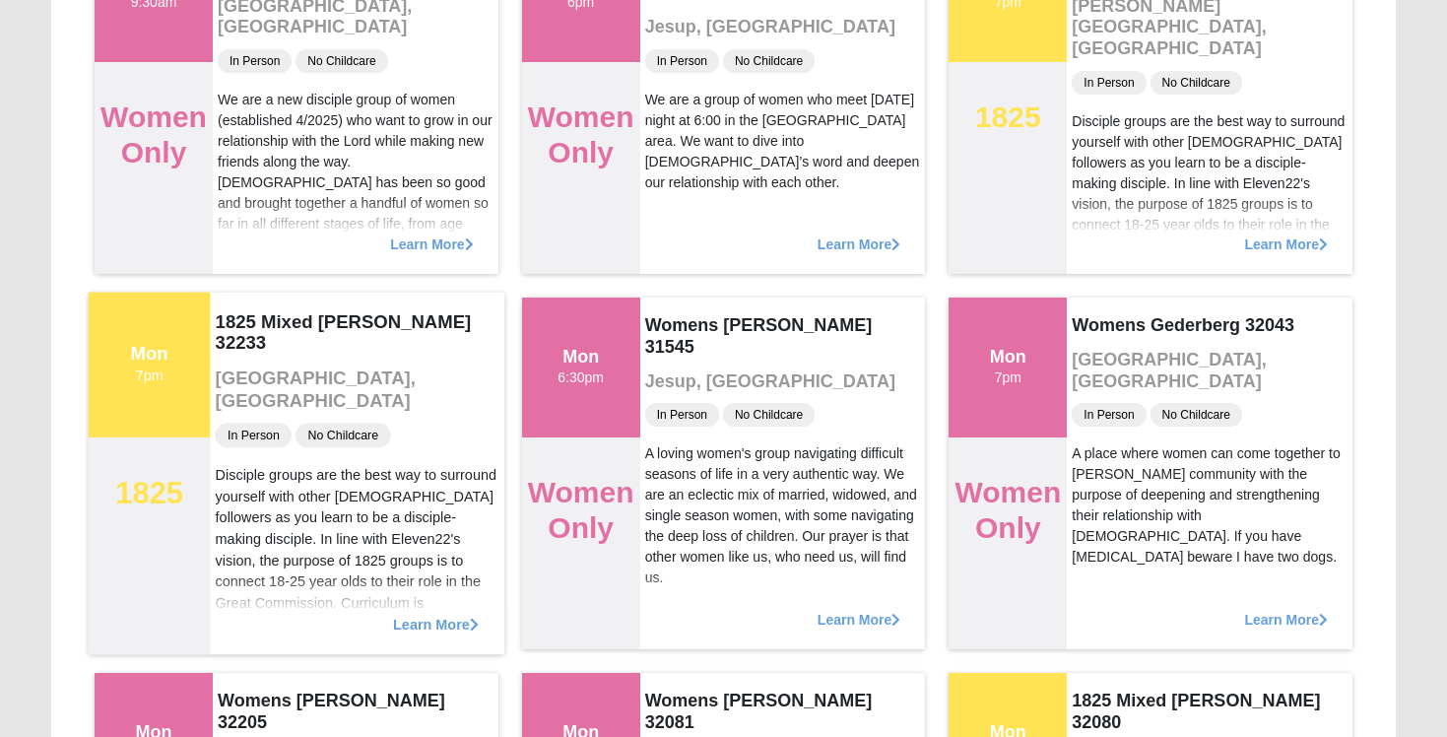
click at [447, 614] on span "Learn More" at bounding box center [436, 614] width 86 height 0
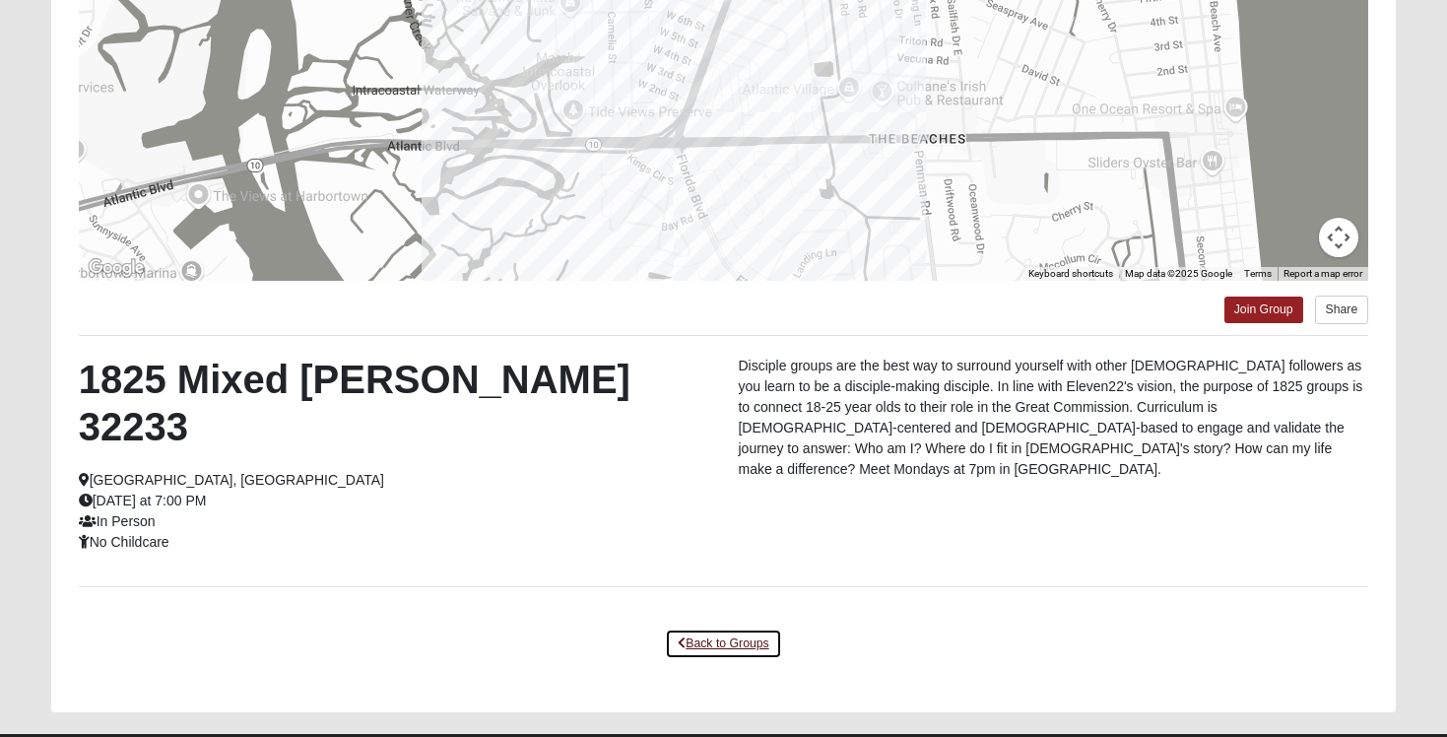
click at [707, 628] on link "Back to Groups" at bounding box center [723, 643] width 116 height 31
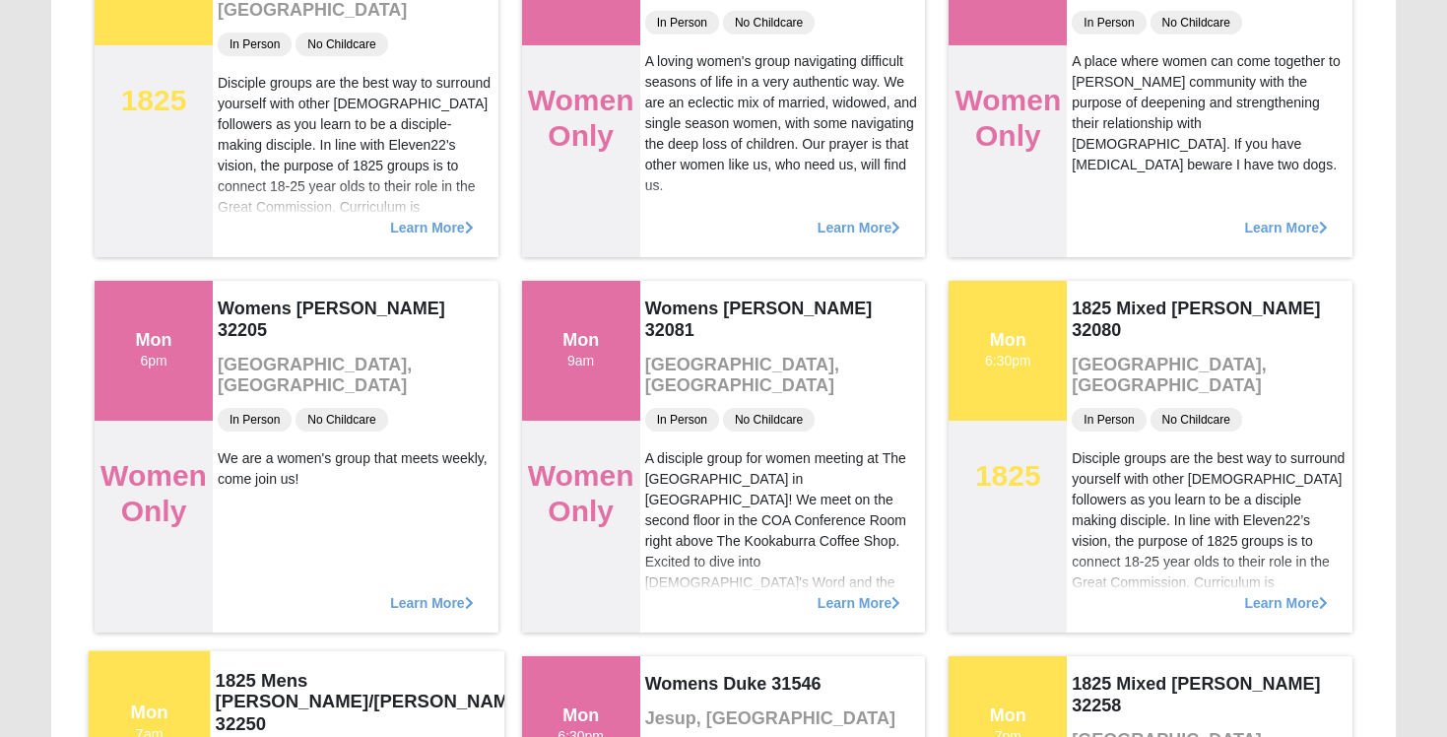
scroll to position [719, 0]
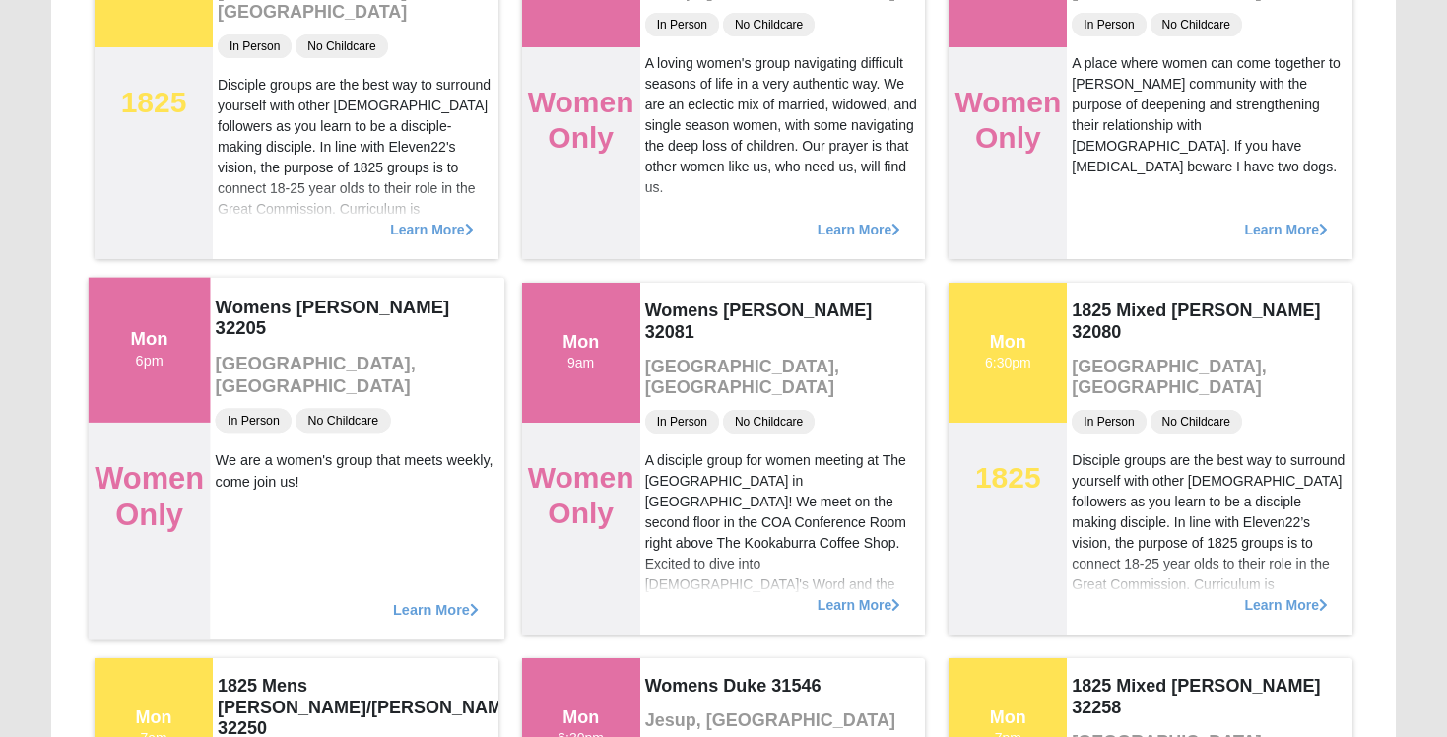
click at [422, 599] on span "Learn More" at bounding box center [436, 599] width 86 height 0
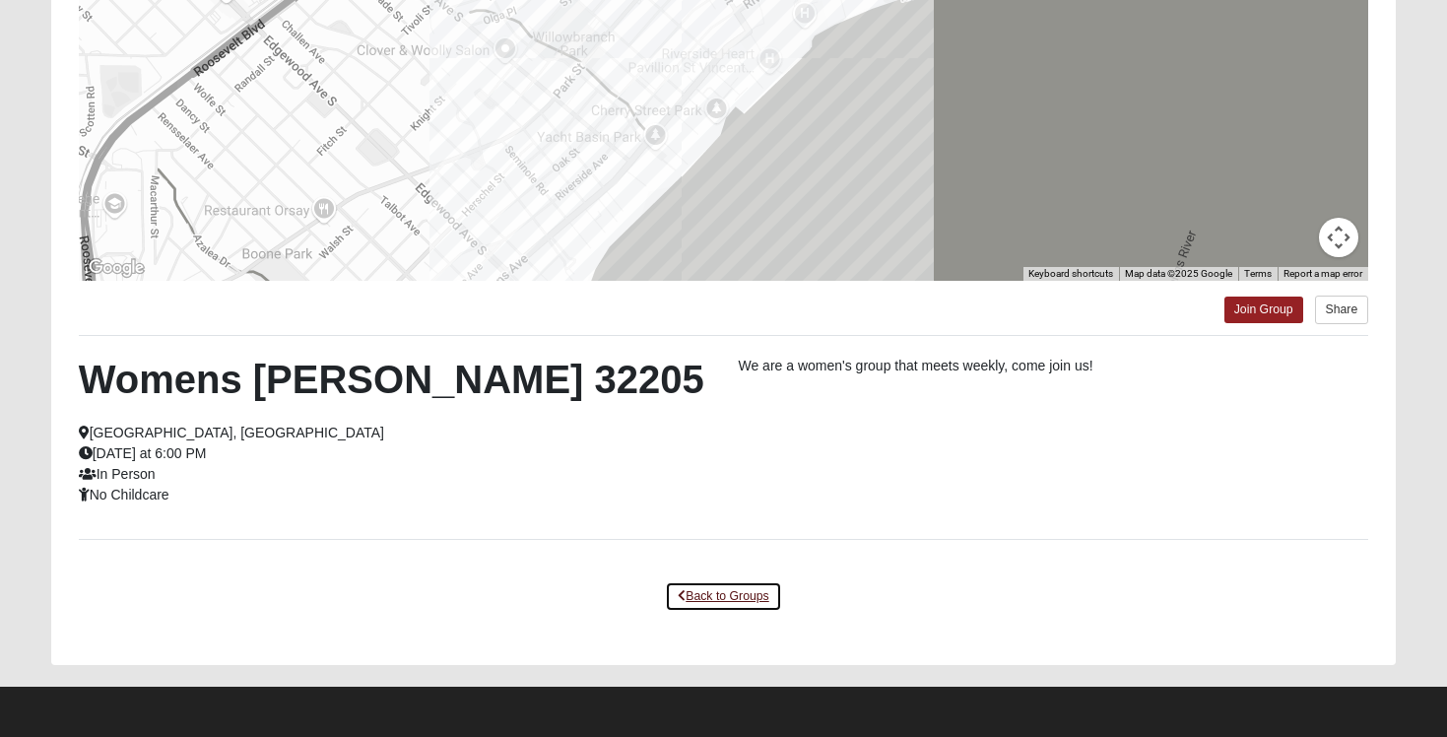
click at [706, 591] on link "Back to Groups" at bounding box center [723, 596] width 116 height 31
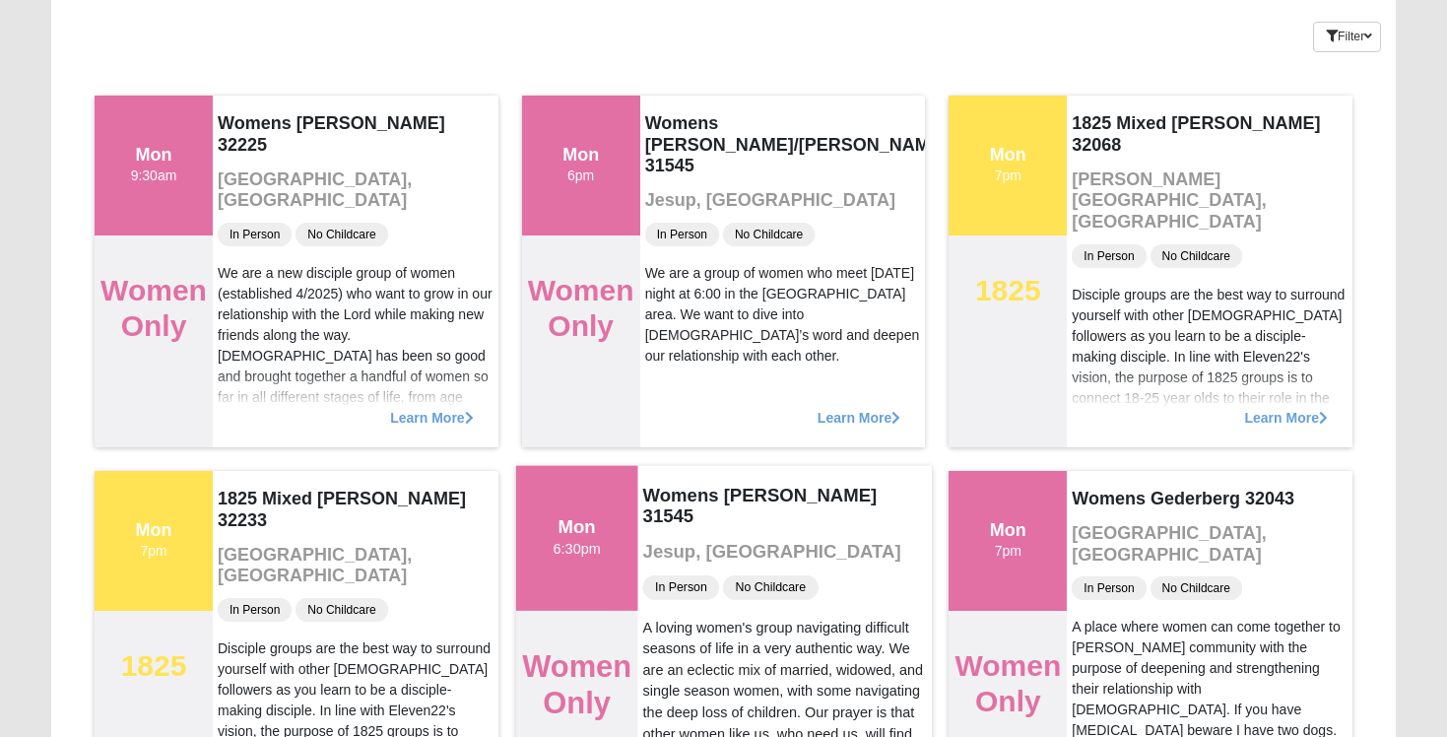
scroll to position [148, 0]
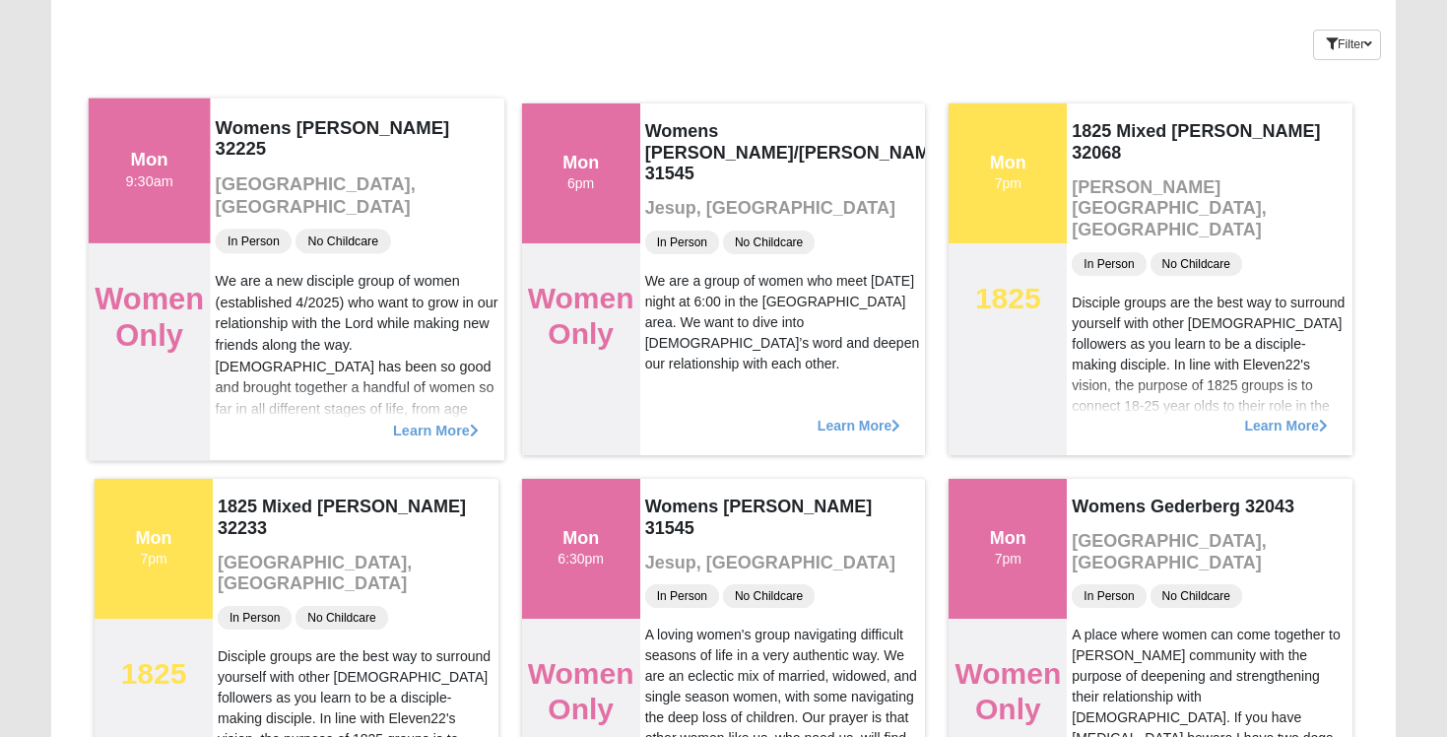
click at [413, 420] on span "Learn More" at bounding box center [436, 420] width 86 height 0
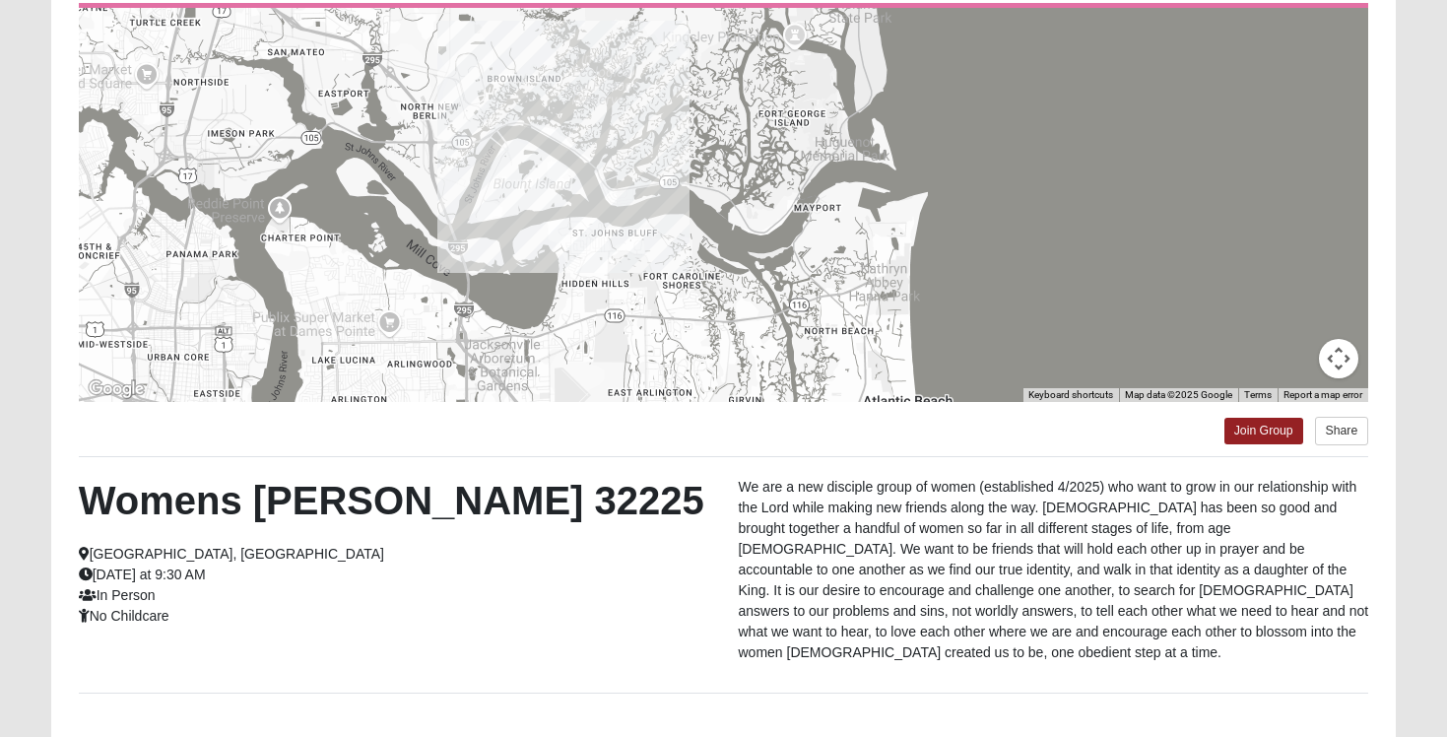
scroll to position [213, 0]
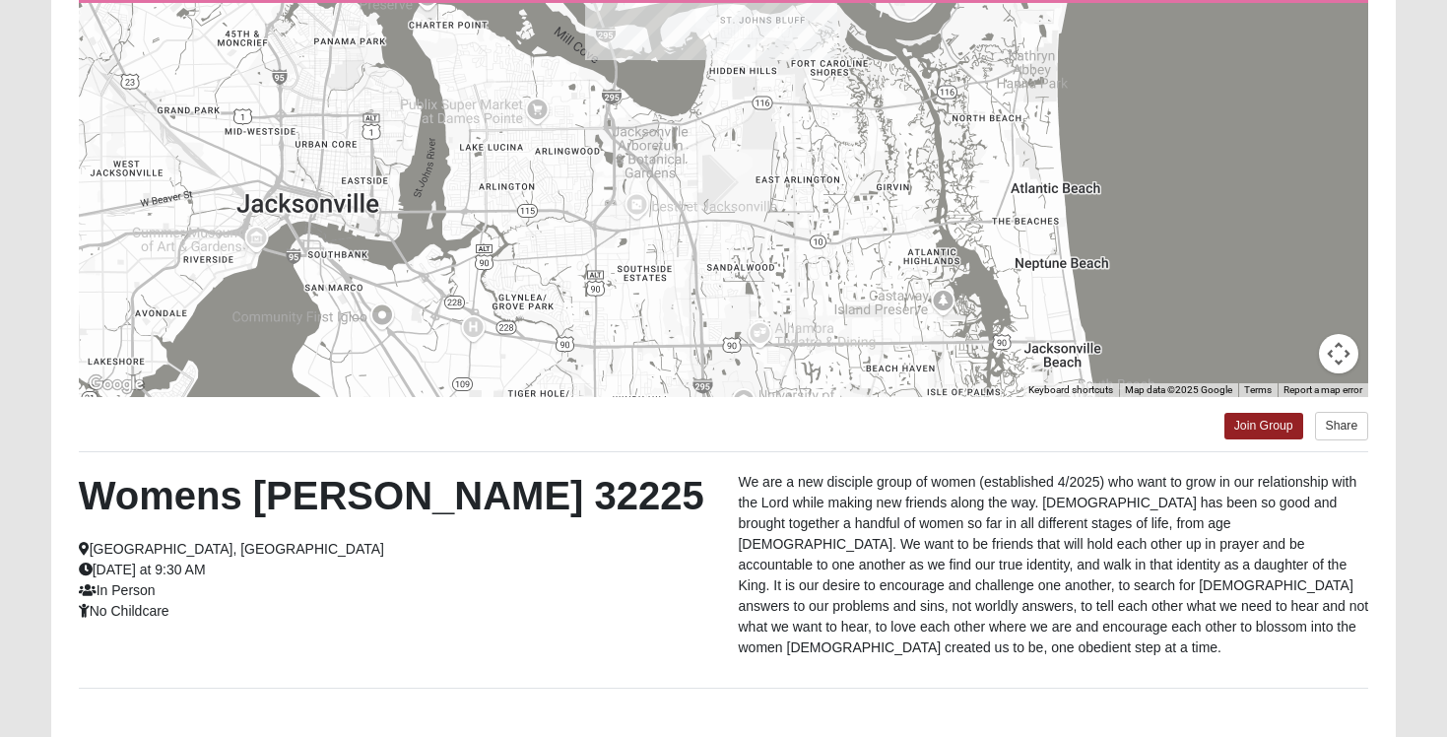
drag, startPoint x: 575, startPoint y: 243, endPoint x: 686, endPoint y: 52, distance: 220.6
click at [686, 52] on div at bounding box center [724, 200] width 1290 height 394
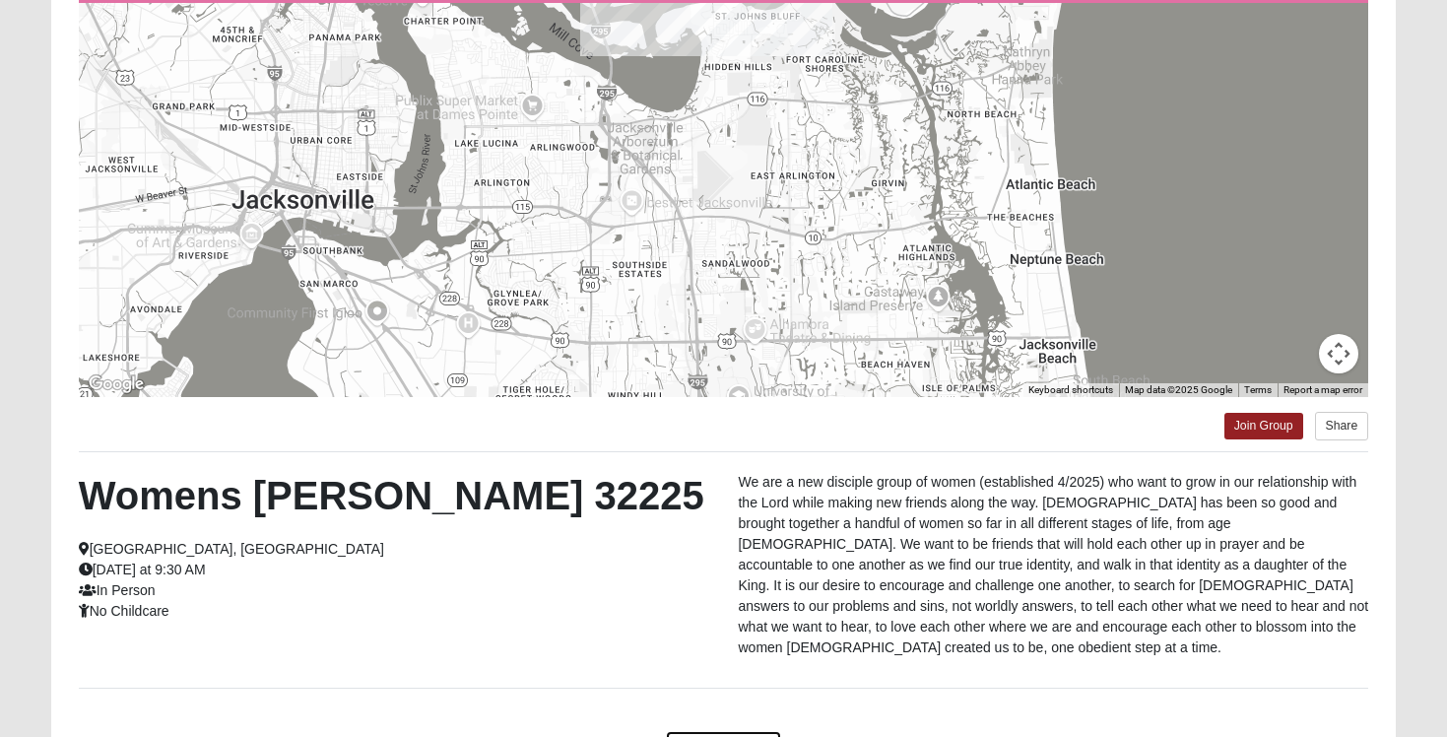
click at [730, 730] on link "Back to Groups" at bounding box center [723, 745] width 116 height 31
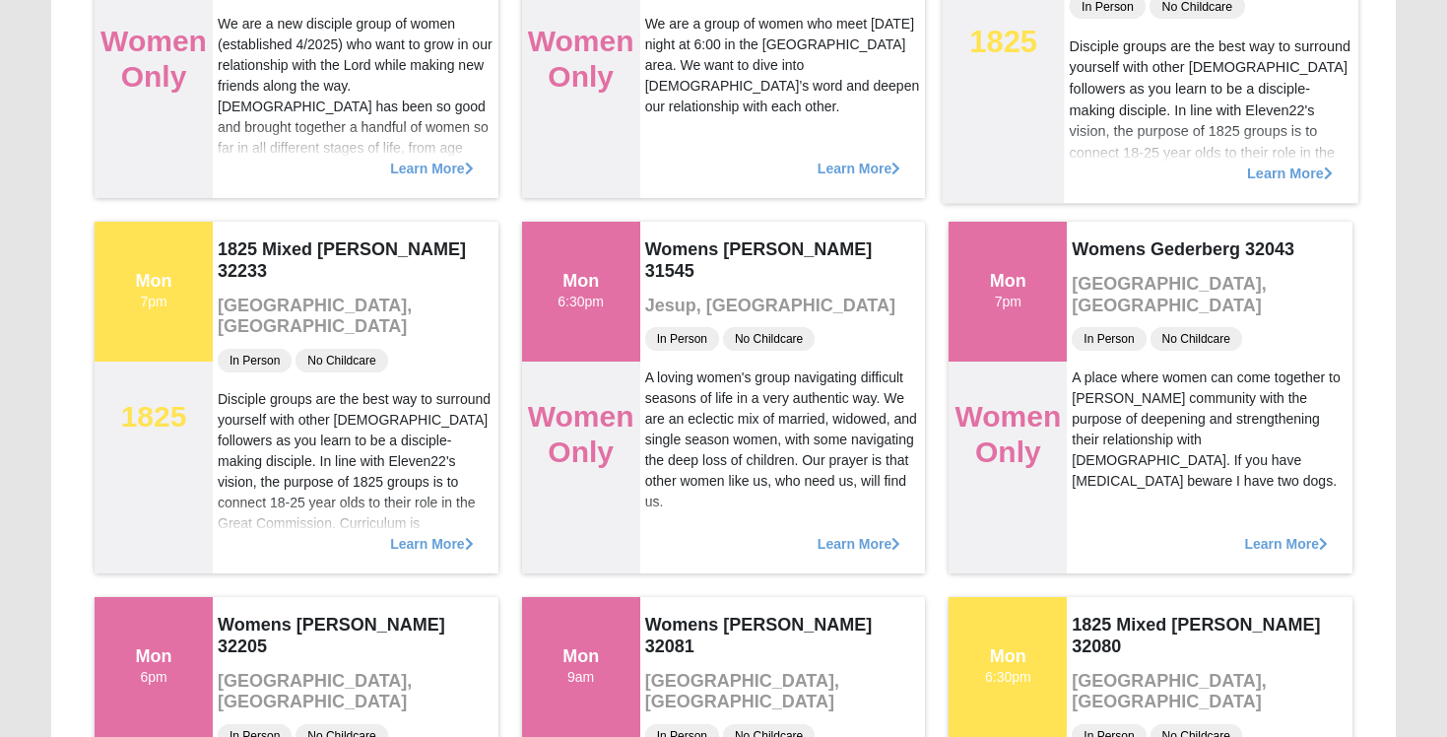
scroll to position [410, 0]
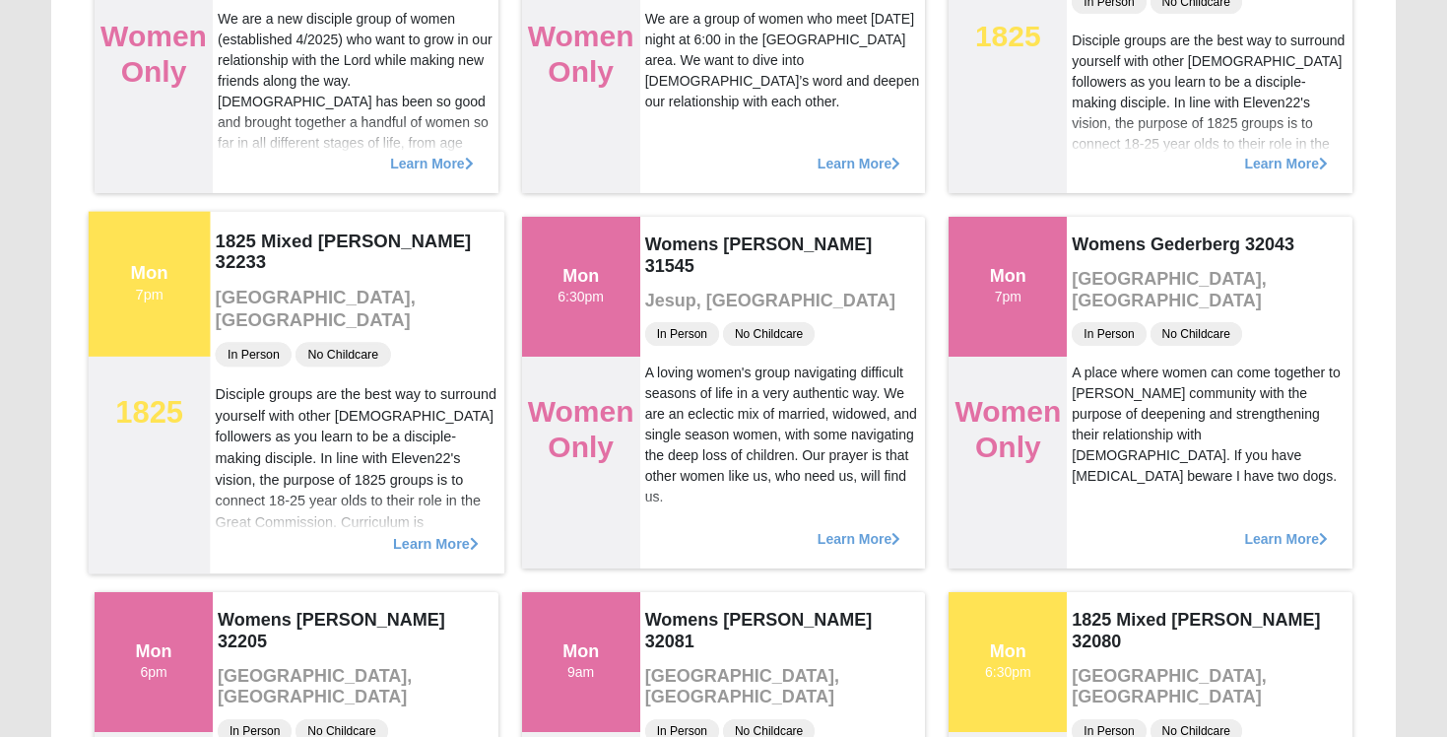
click at [450, 533] on span "Learn More" at bounding box center [436, 533] width 86 height 0
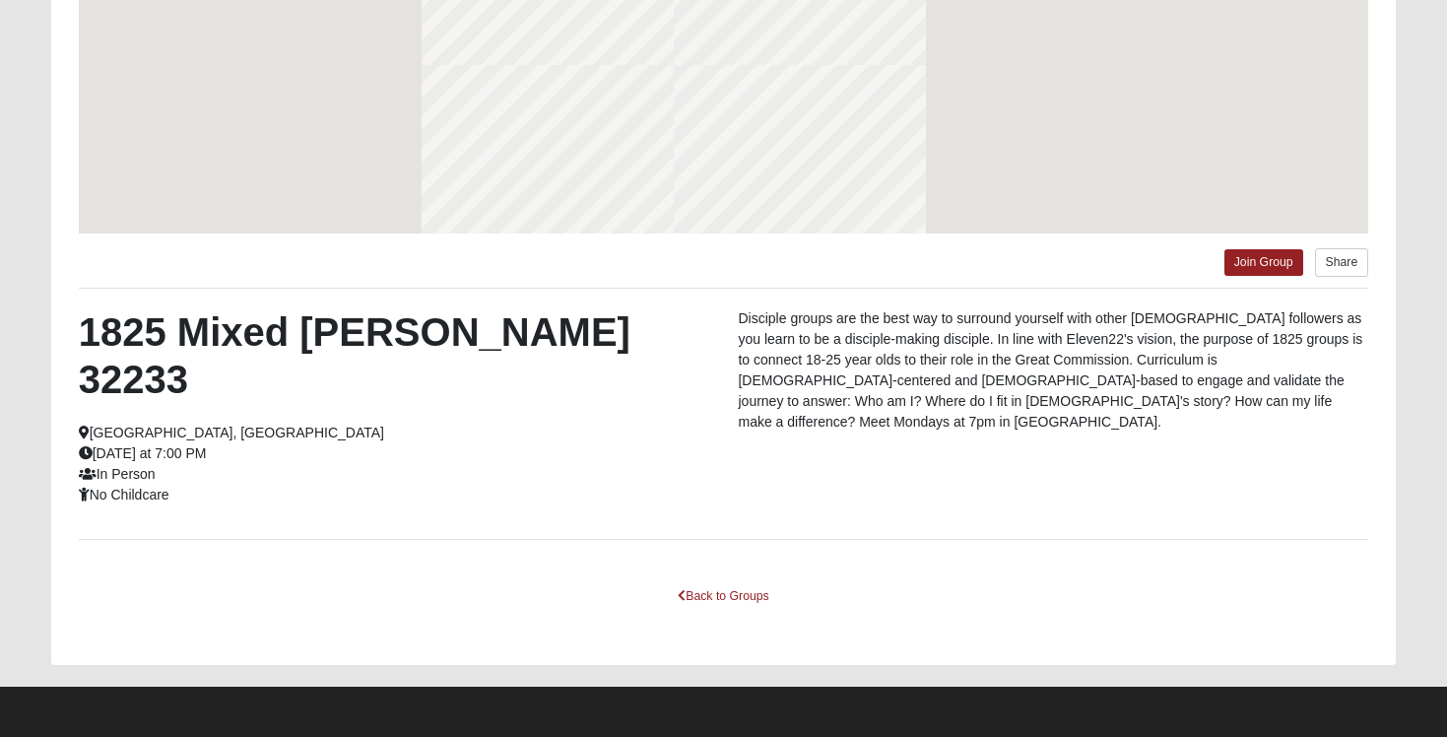
scroll to position [329, 0]
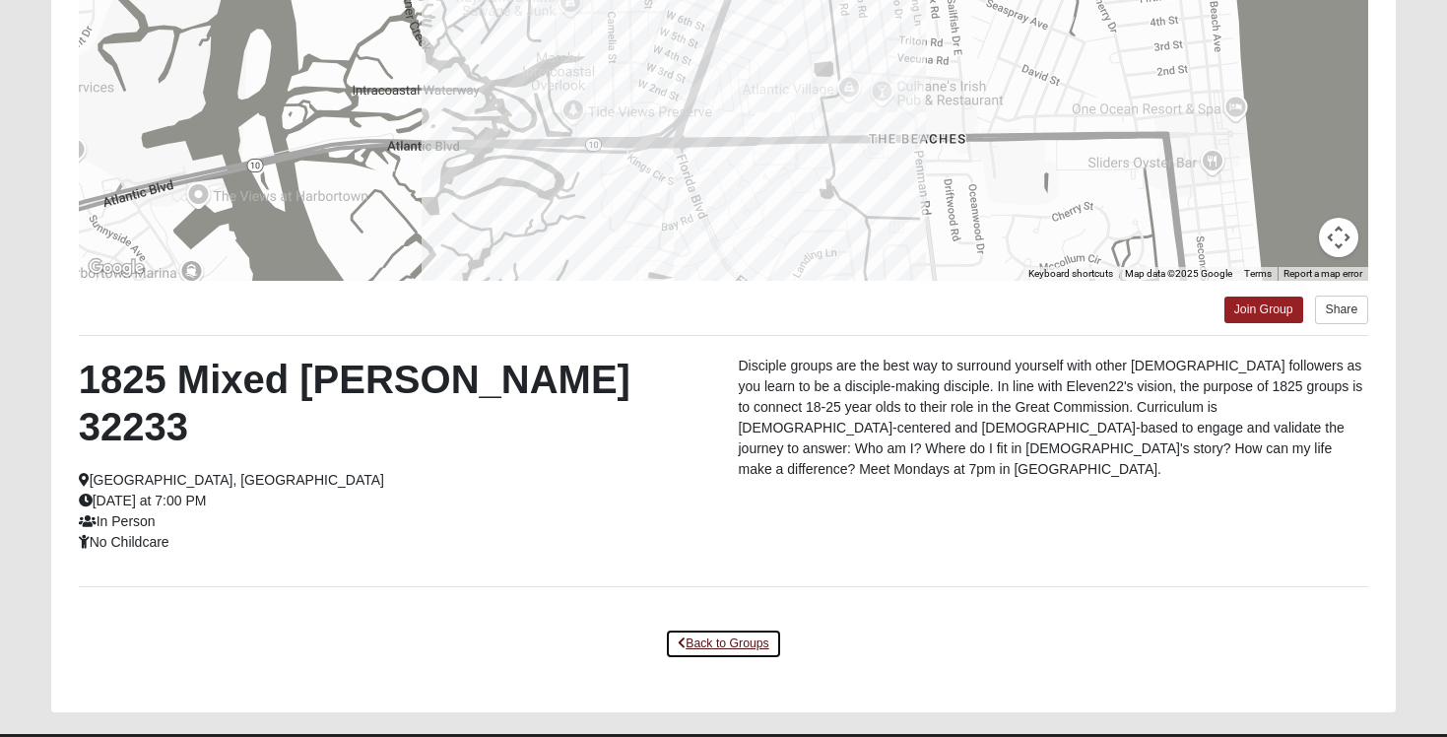
click at [725, 628] on link "Back to Groups" at bounding box center [723, 643] width 116 height 31
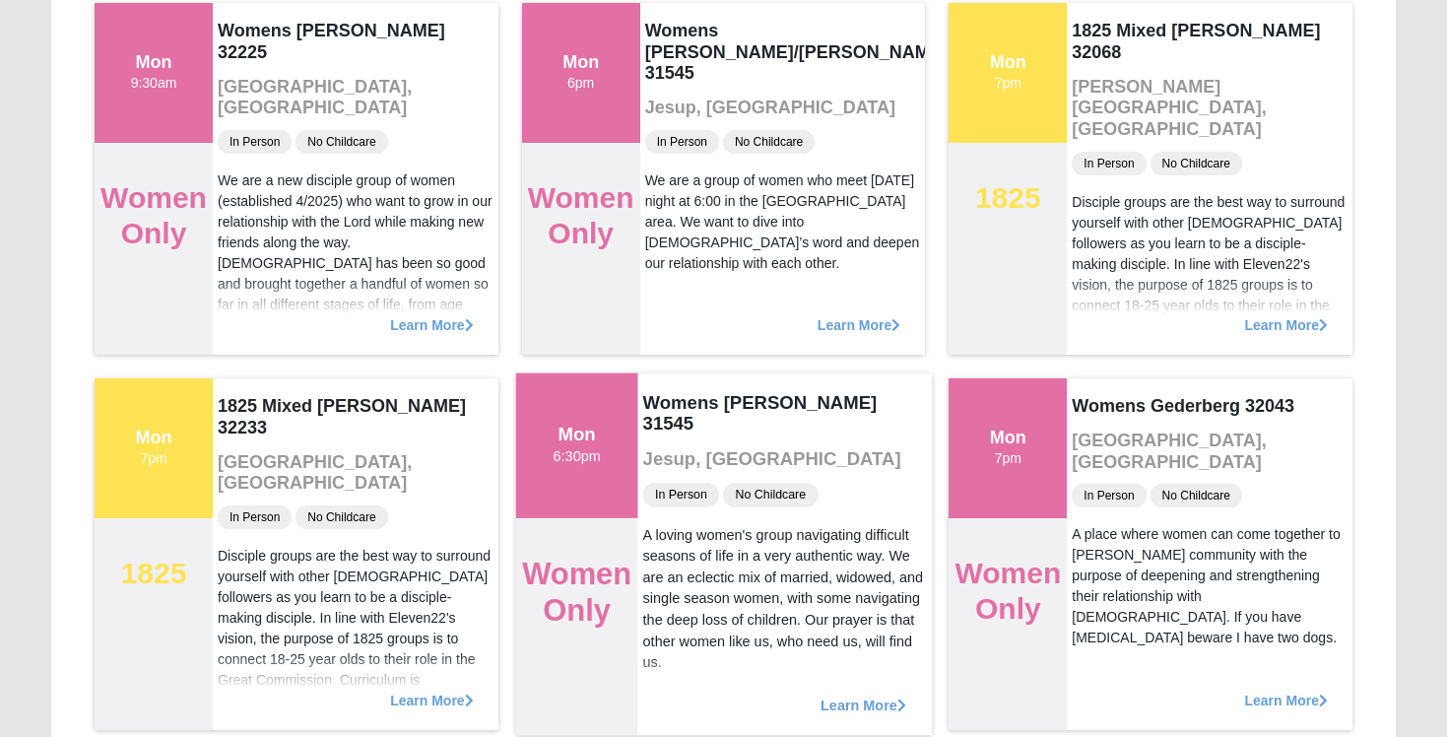
scroll to position [0, 0]
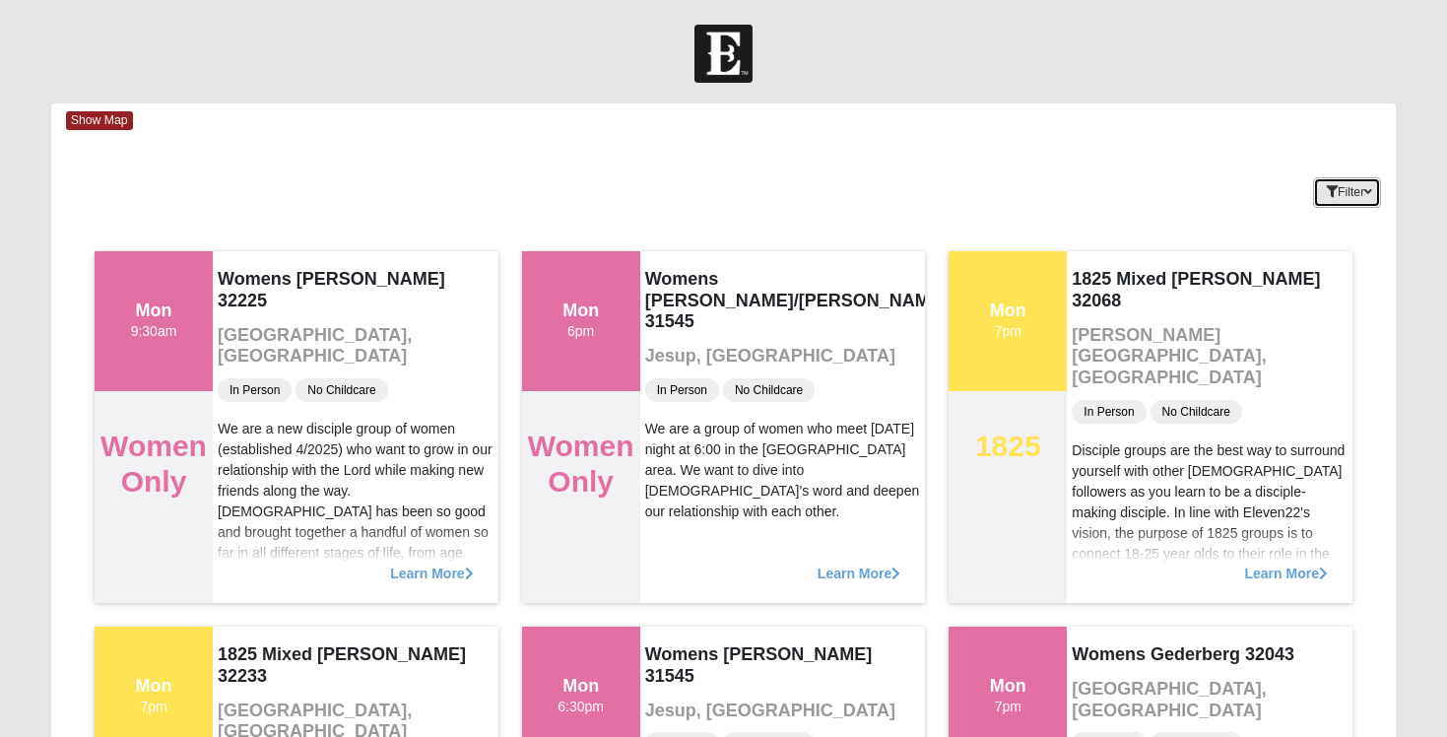
click at [1355, 201] on button "Filter" at bounding box center [1347, 192] width 68 height 31
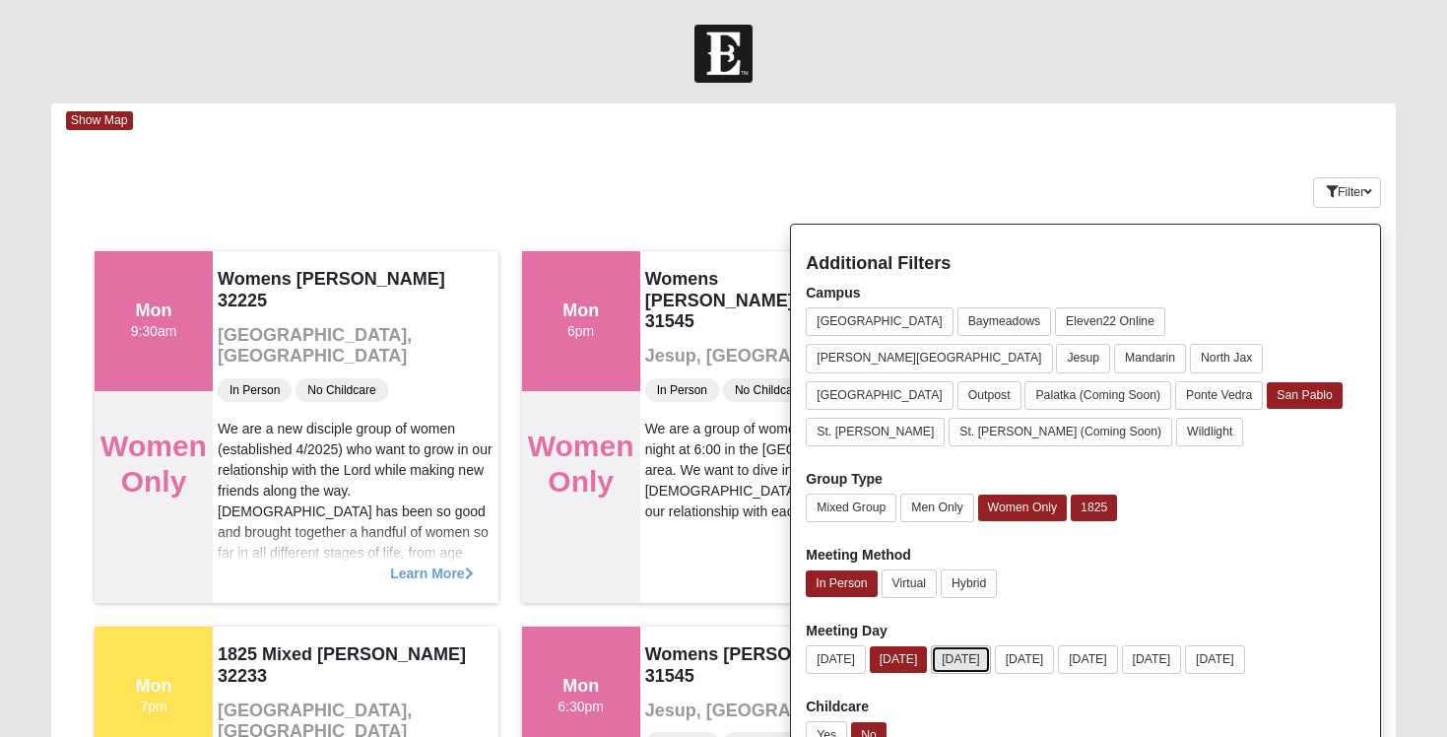
click at [959, 645] on button "[DATE]" at bounding box center [961, 659] width 60 height 29
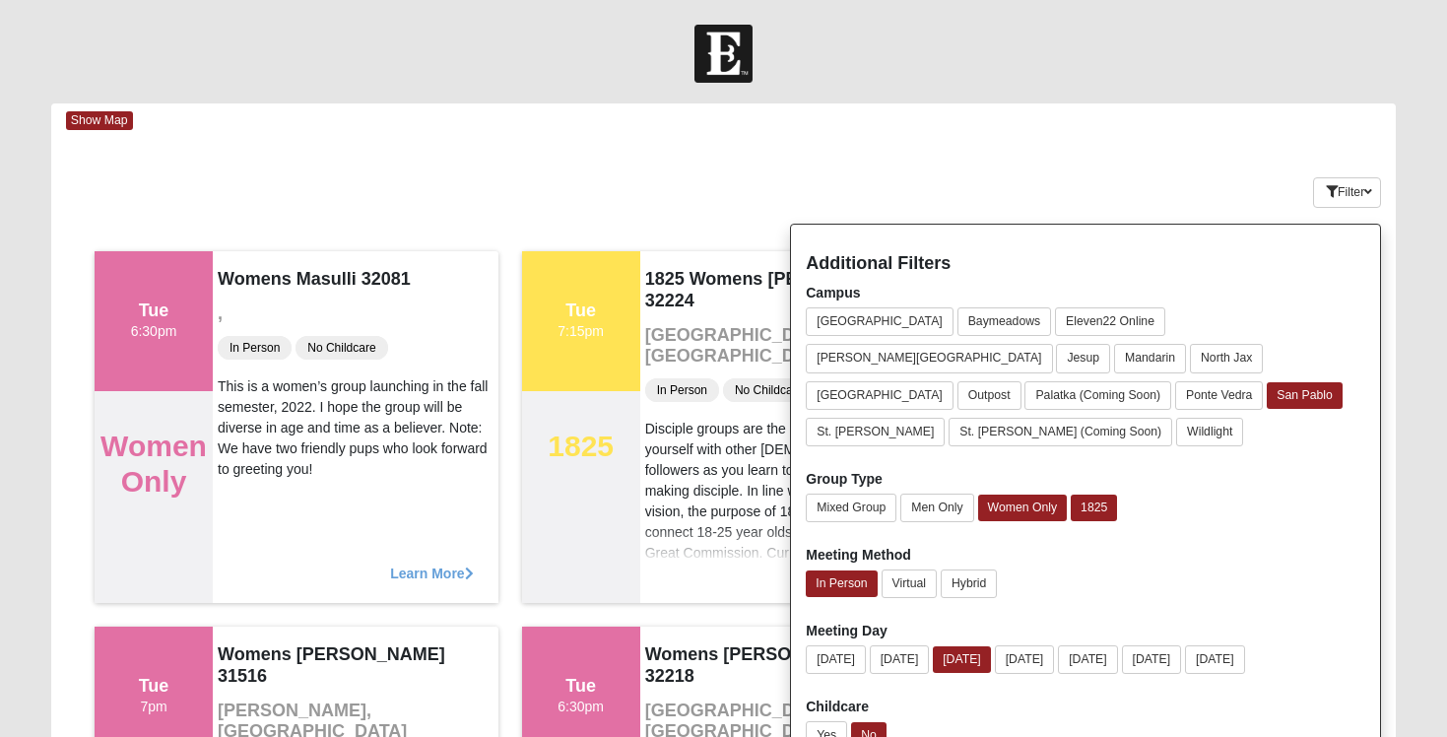
click at [659, 204] on div "Keywords Filter Additional Filters Campus [GEOGRAPHIC_DATA] [GEOGRAPHIC_DATA] E…" at bounding box center [723, 189] width 1345 height 72
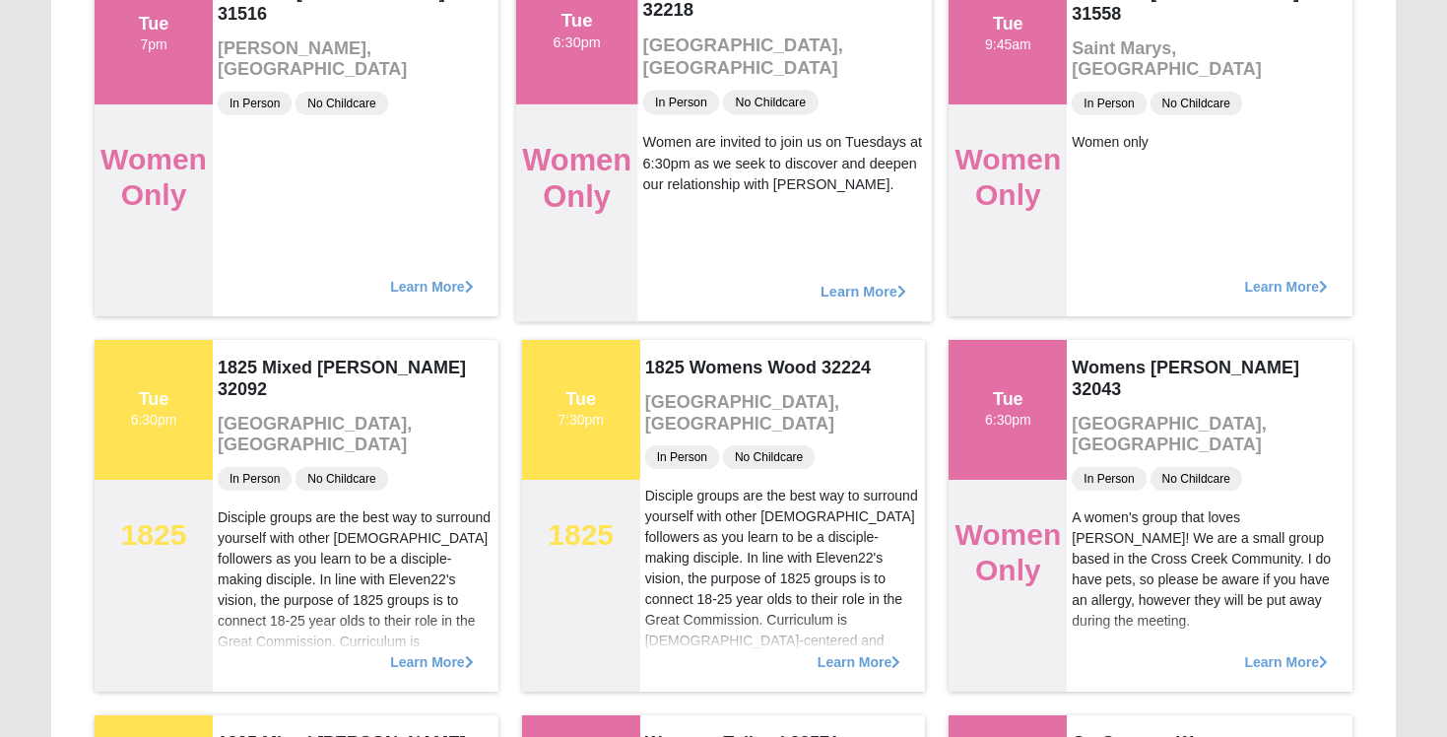
scroll to position [682, 0]
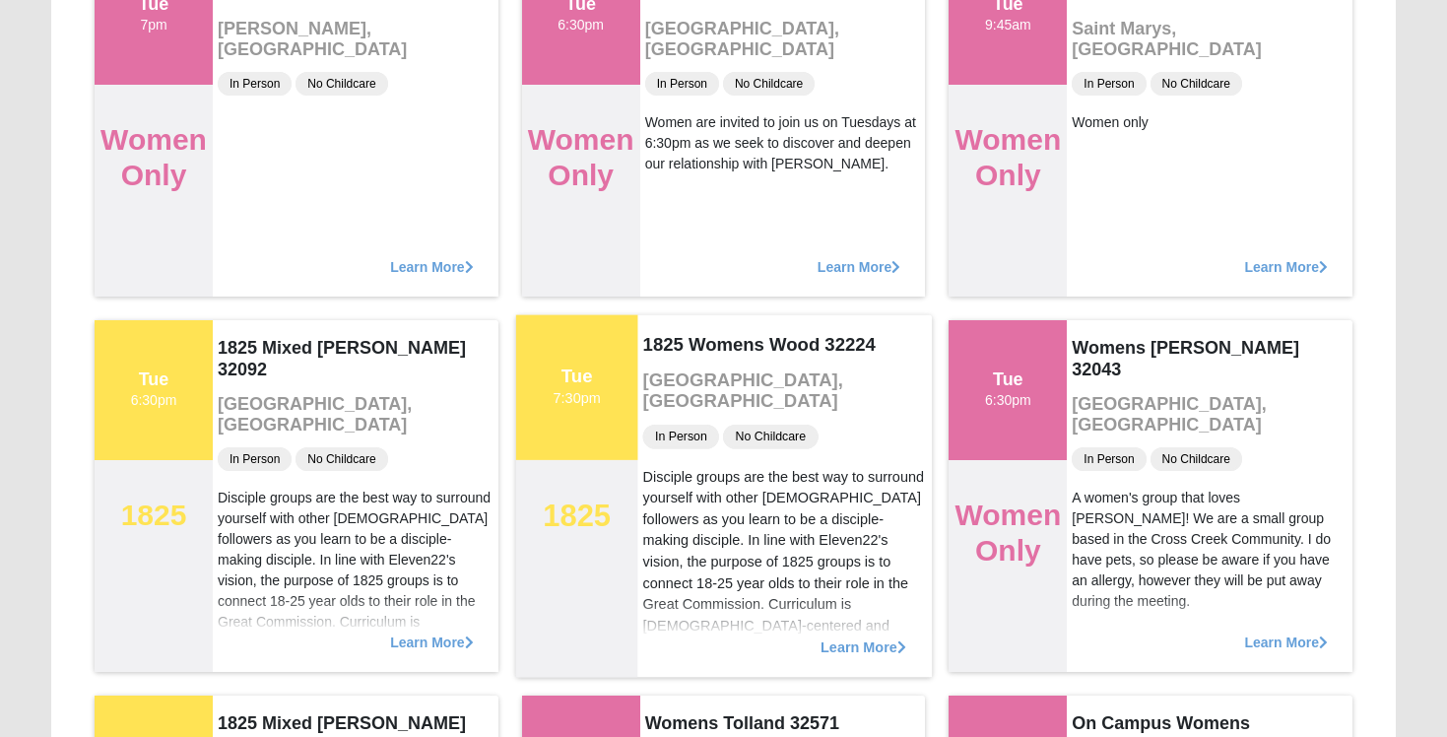
click at [878, 636] on span "Learn More" at bounding box center [863, 636] width 86 height 0
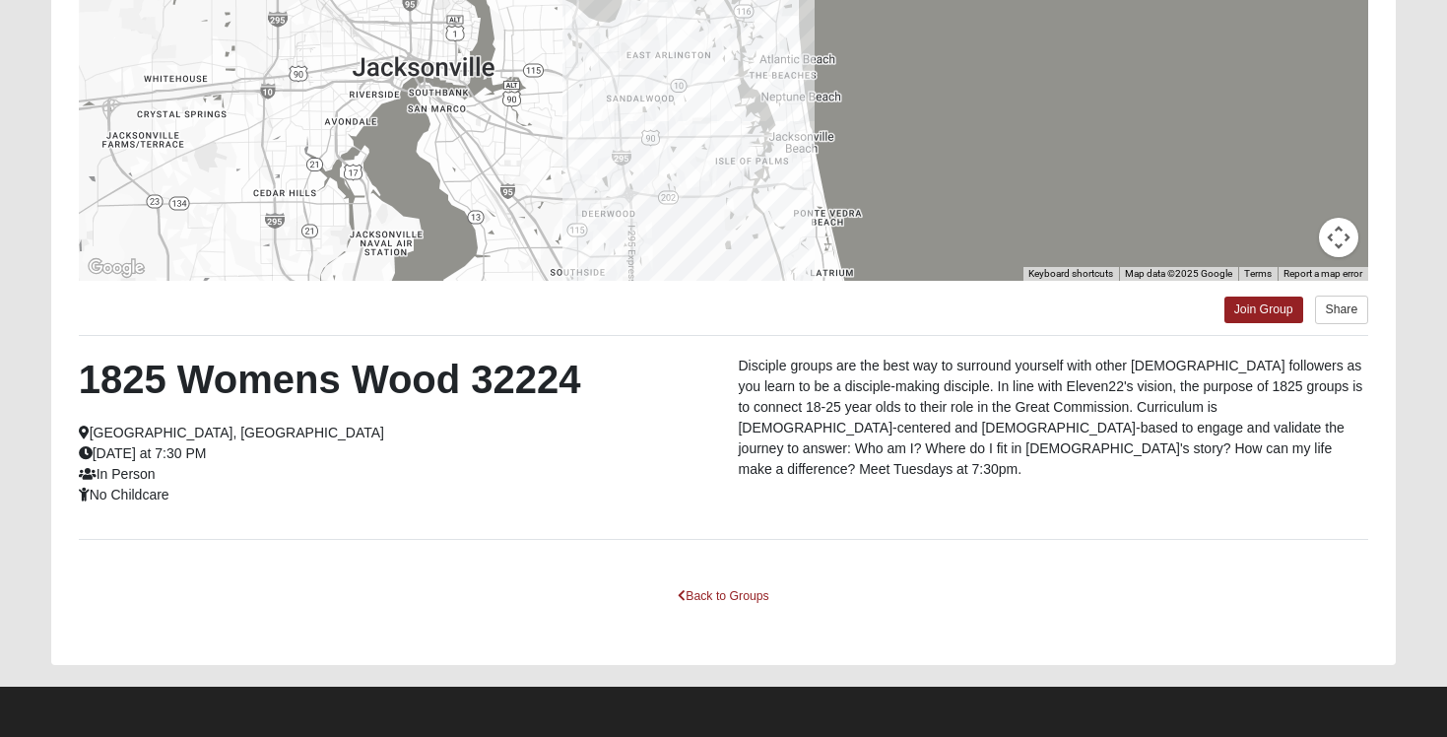
drag, startPoint x: 556, startPoint y: 126, endPoint x: 656, endPoint y: 120, distance: 100.6
click at [656, 120] on div at bounding box center [724, 84] width 1290 height 394
click at [723, 603] on link "Back to Groups" at bounding box center [723, 596] width 116 height 31
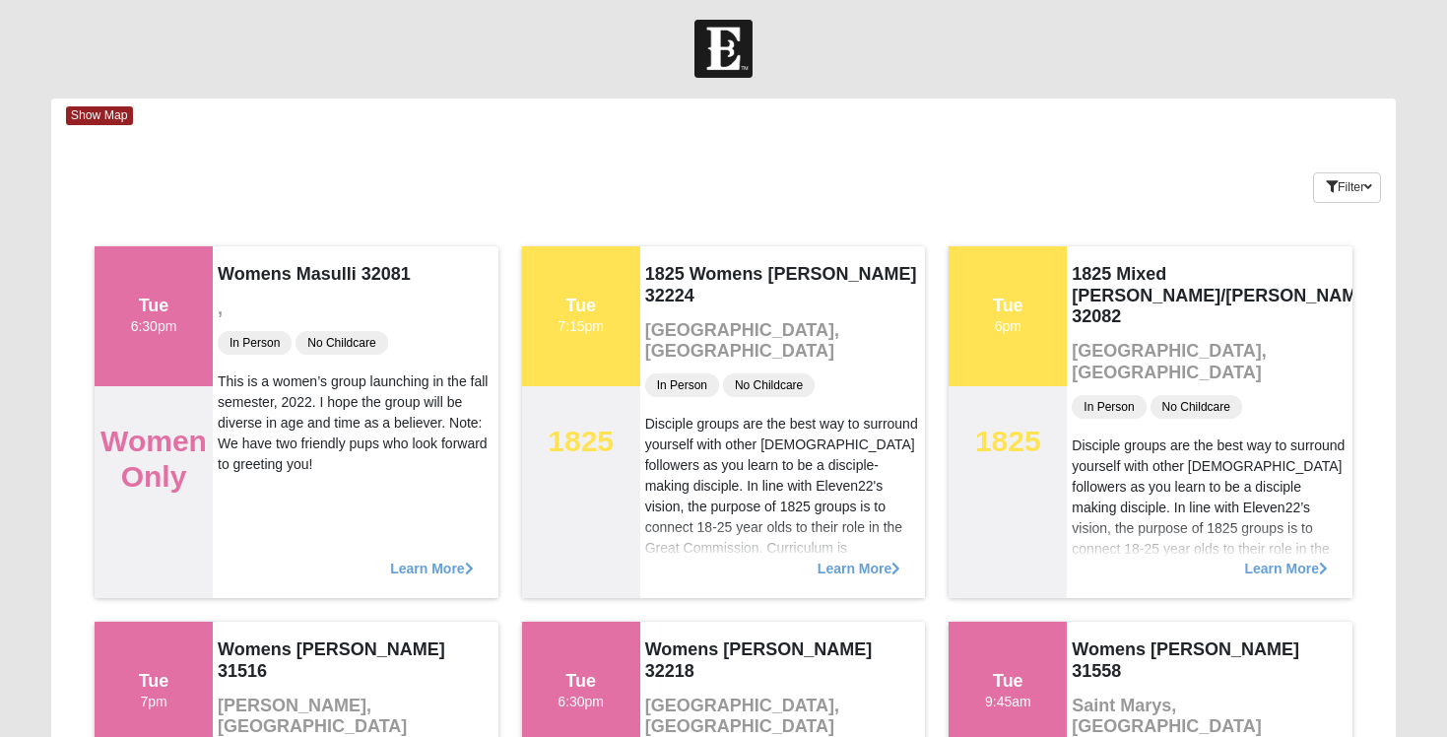
scroll to position [0, 0]
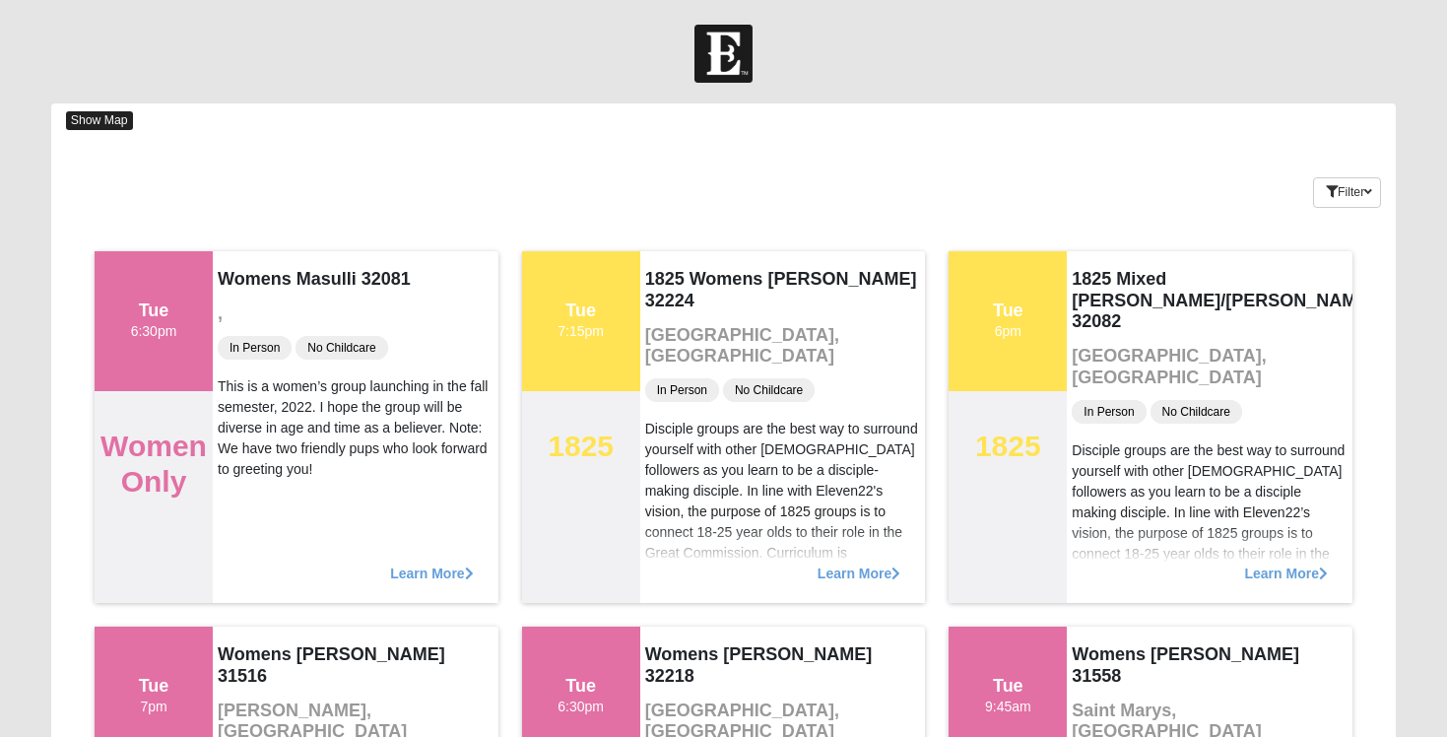
click at [96, 118] on span "Show Map" at bounding box center [99, 120] width 67 height 19
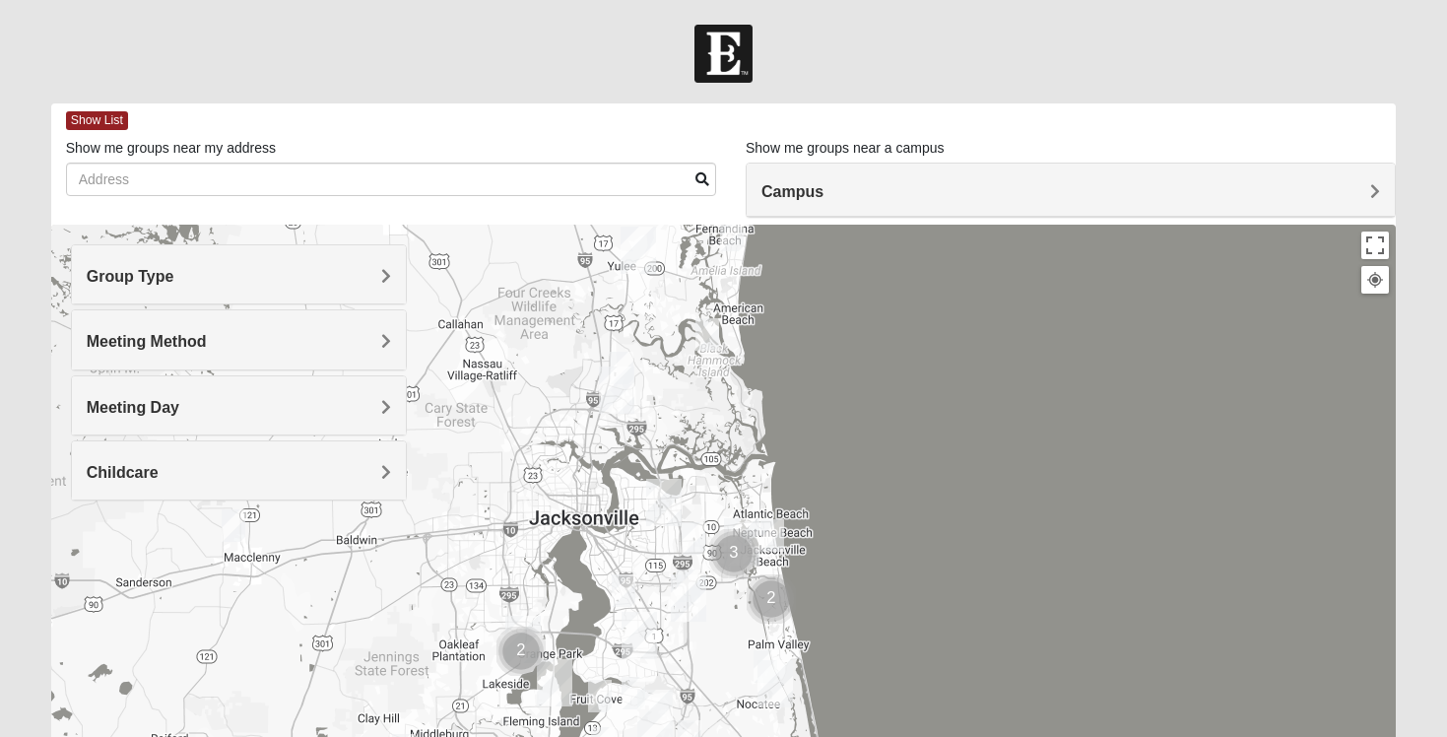
click at [326, 276] on h4 "Group Type" at bounding box center [239, 276] width 304 height 19
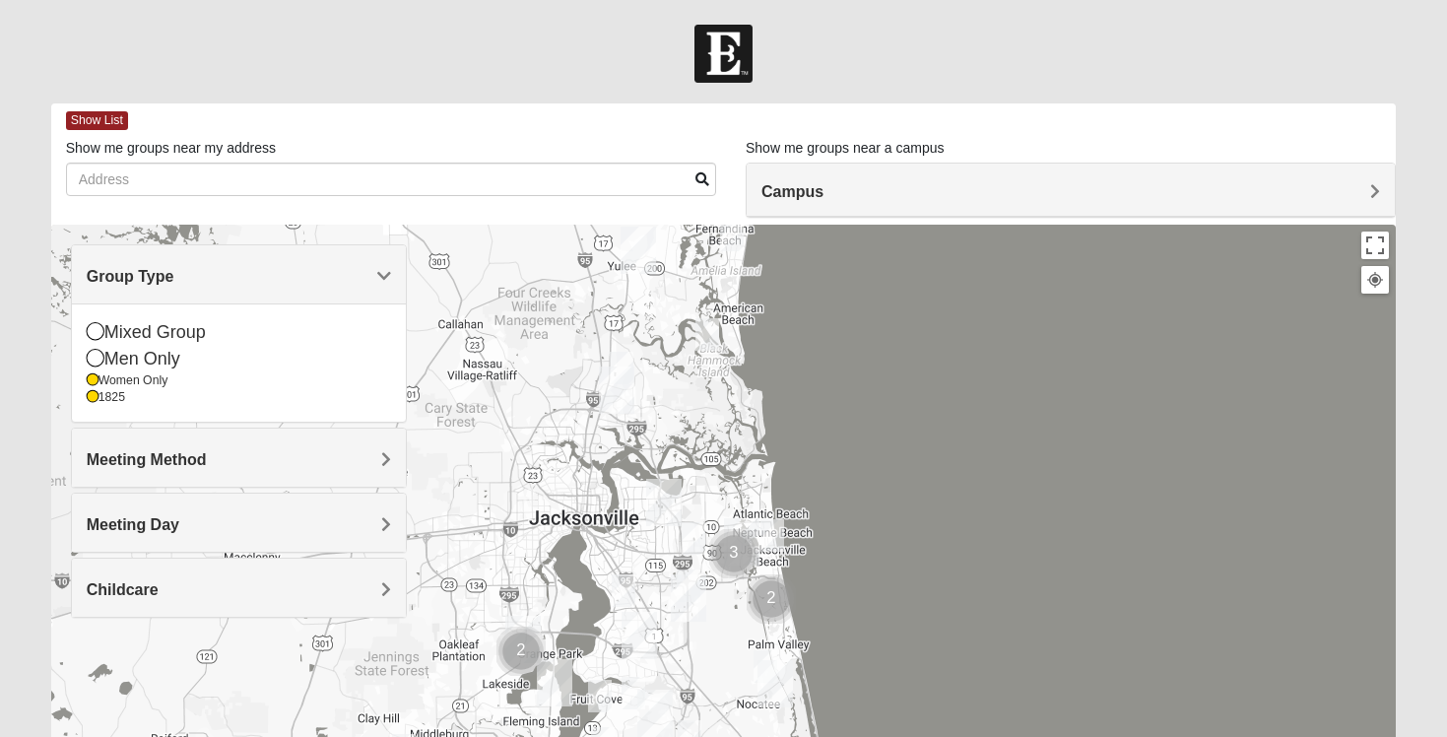
click at [230, 452] on h4 "Meeting Method" at bounding box center [239, 459] width 304 height 19
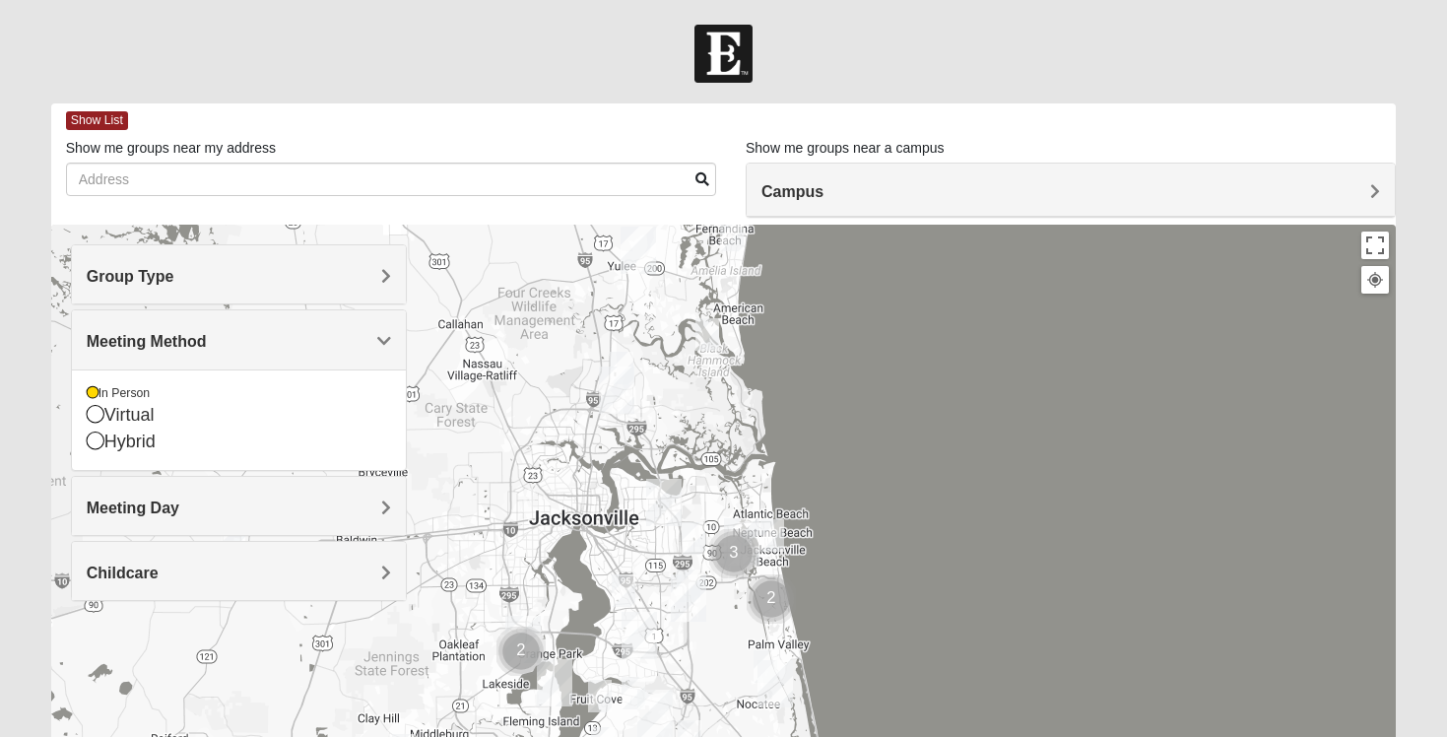
click at [229, 485] on div "Meeting Day" at bounding box center [239, 506] width 334 height 58
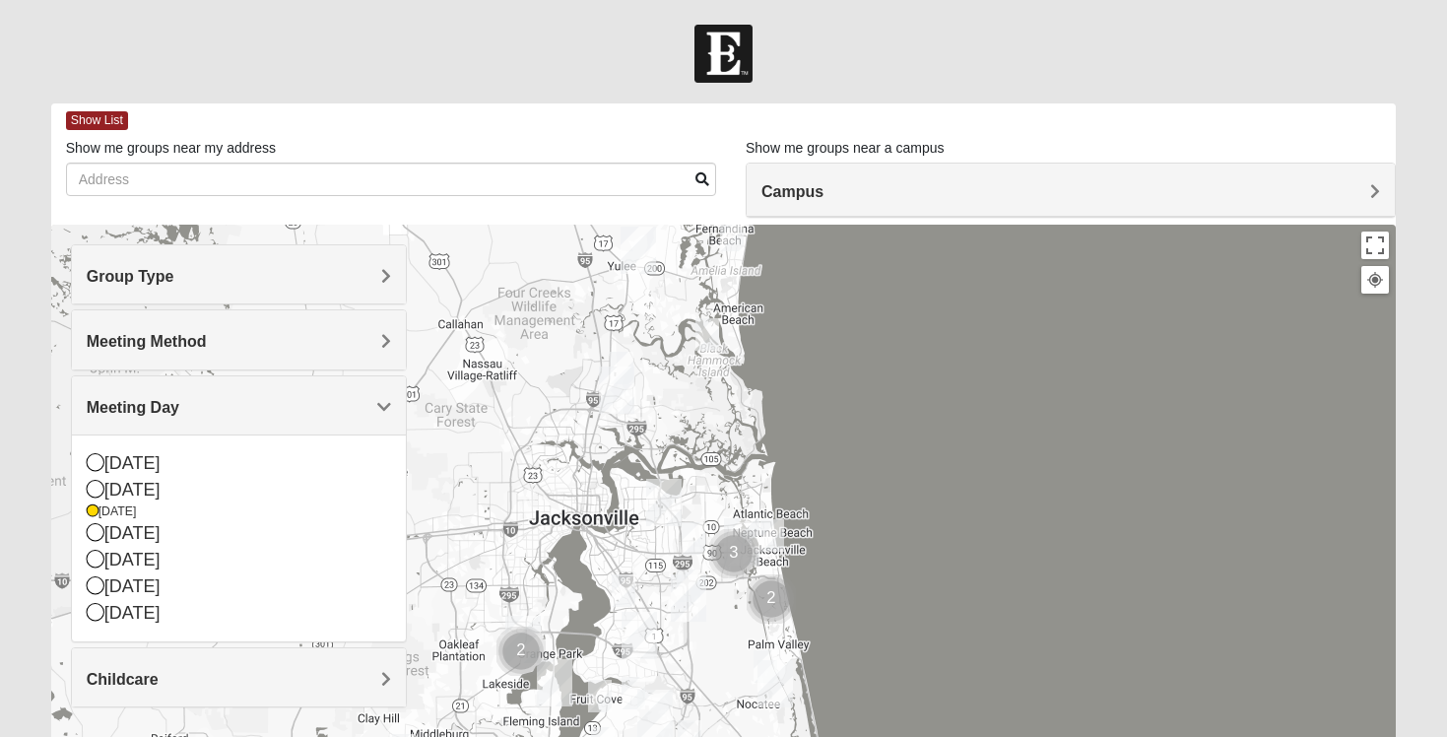
click at [463, 454] on div at bounding box center [723, 619] width 1345 height 788
click at [179, 413] on span "Meeting Day" at bounding box center [133, 407] width 93 height 17
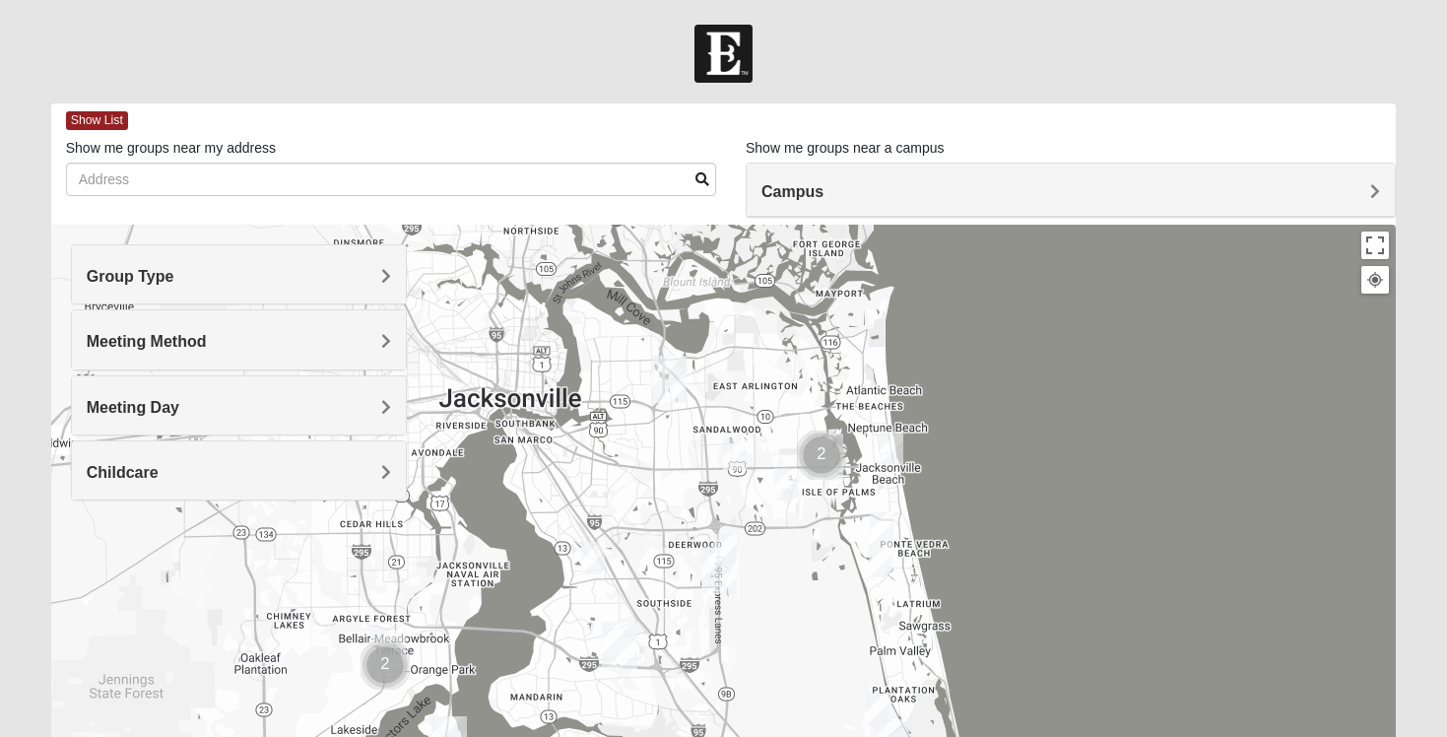
drag, startPoint x: 651, startPoint y: 576, endPoint x: 636, endPoint y: 442, distance: 134.8
click at [636, 441] on div at bounding box center [723, 619] width 1345 height 788
click at [733, 461] on img "Womens Chapman 32224" at bounding box center [735, 454] width 24 height 33
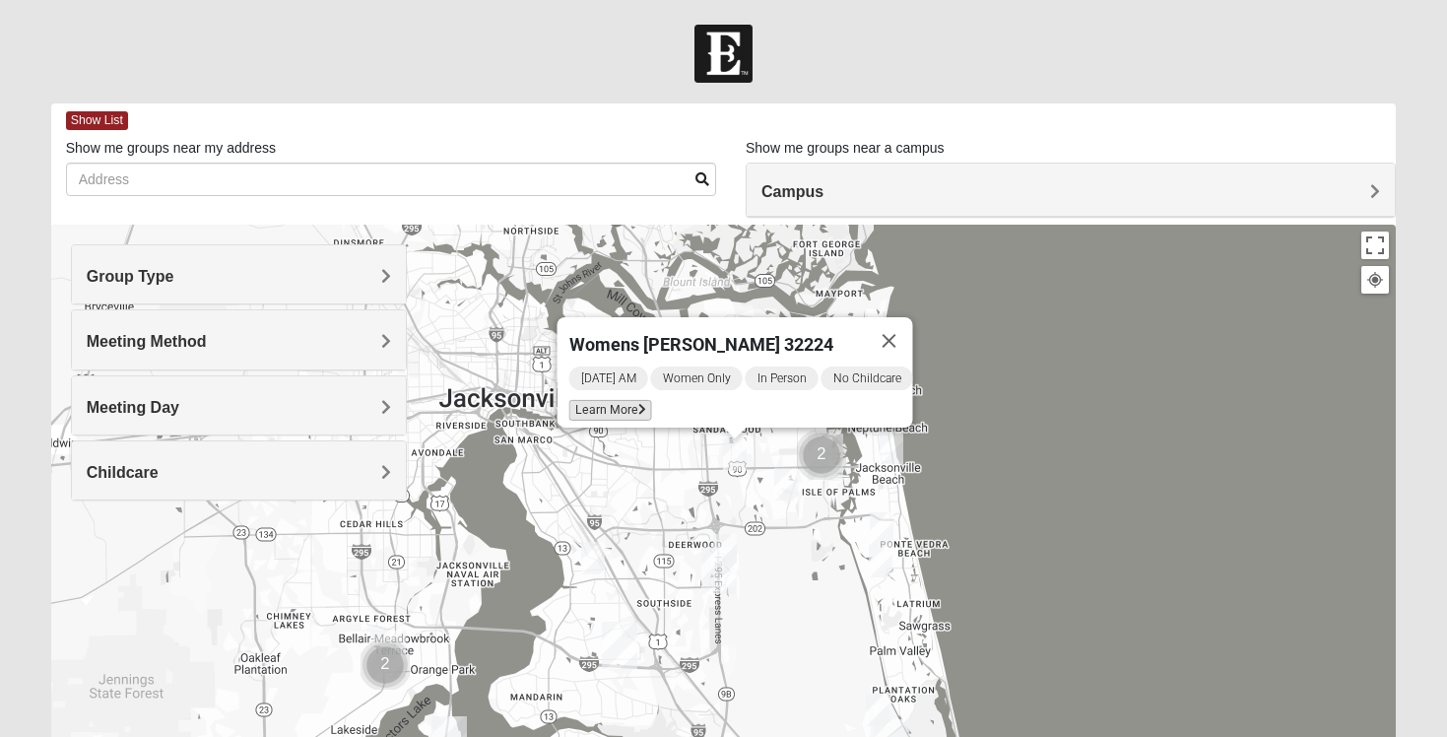
click at [614, 405] on span "Learn More" at bounding box center [610, 410] width 83 height 21
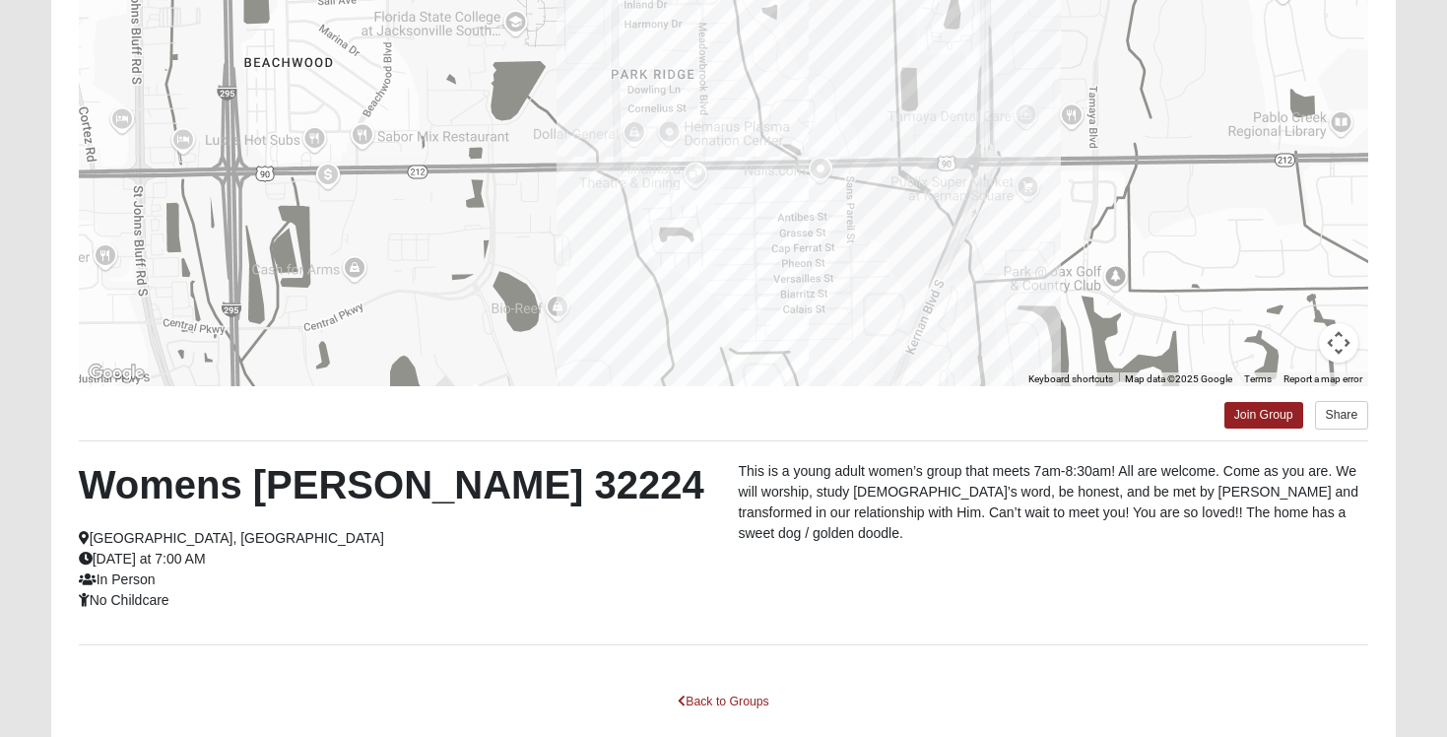
scroll to position [229, 0]
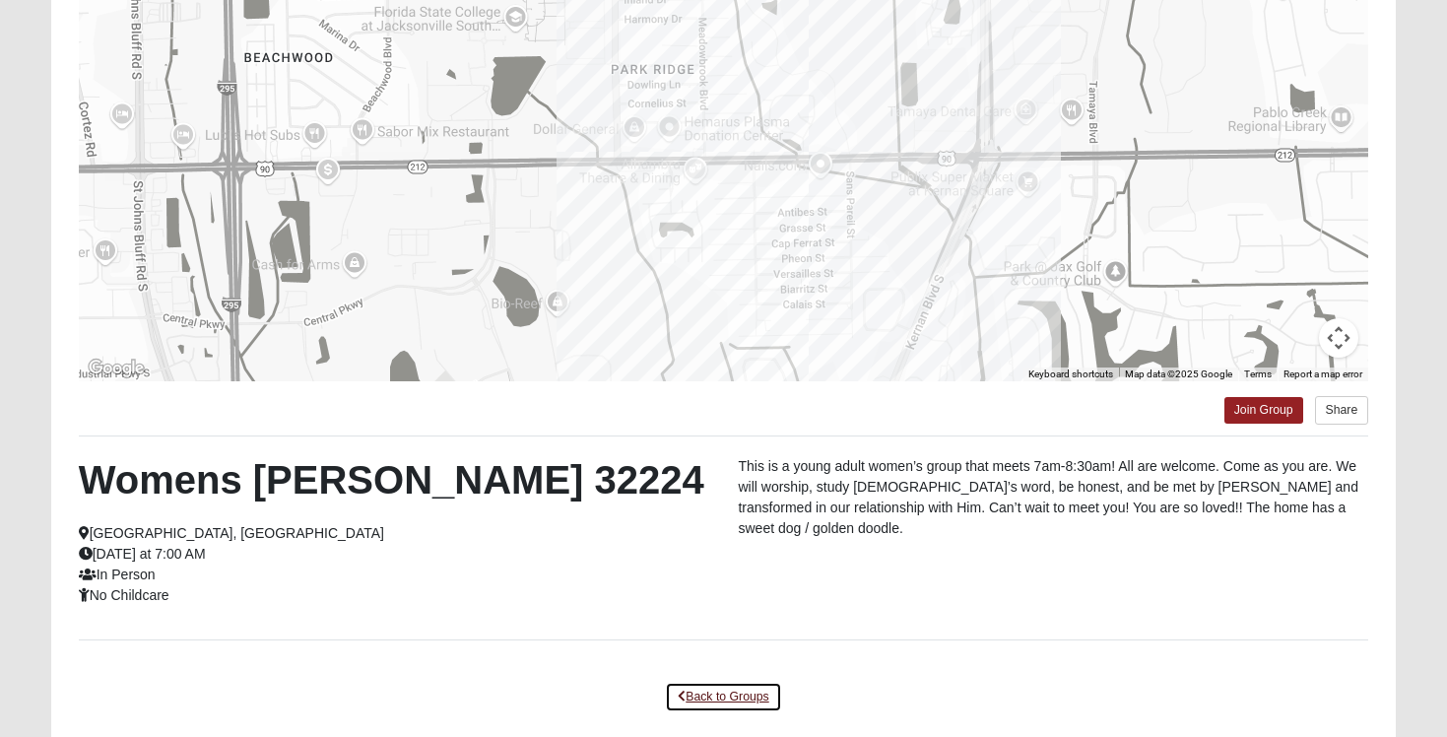
click at [741, 694] on link "Back to Groups" at bounding box center [723, 697] width 116 height 31
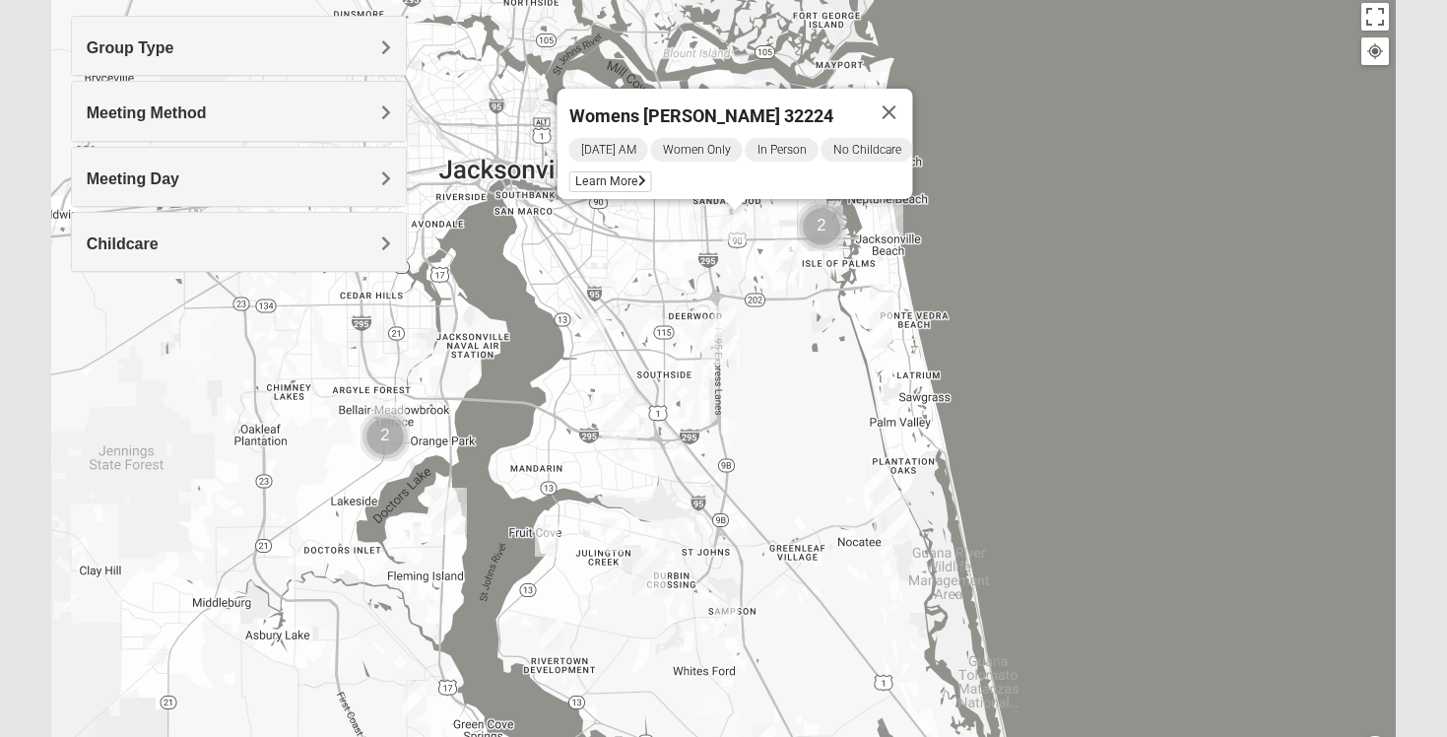
click at [726, 312] on img "1825 Mixed Logue 32256" at bounding box center [725, 321] width 24 height 33
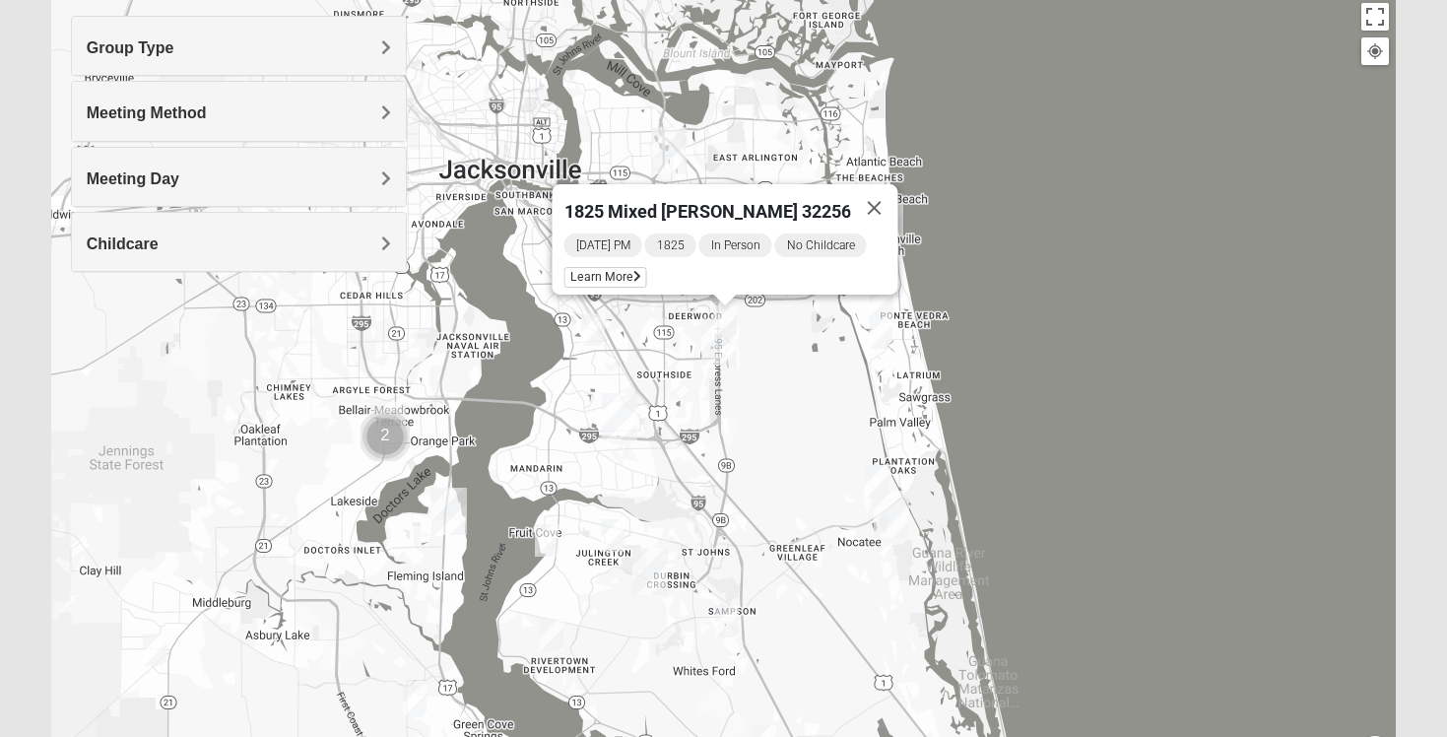
click at [602, 329] on img "Womens Fitzmartin 32217" at bounding box center [593, 329] width 24 height 33
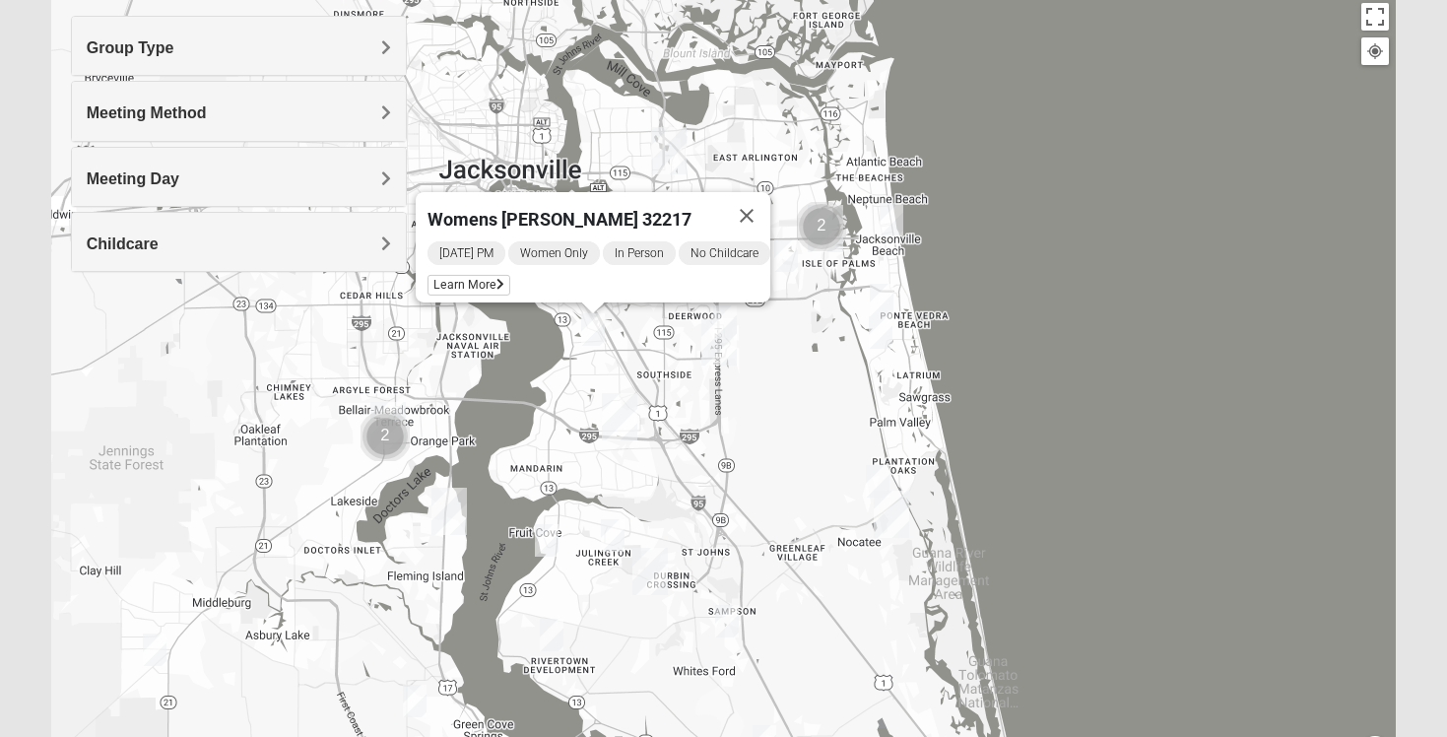
click at [602, 329] on img "Womens Fitzmartin 32217" at bounding box center [593, 329] width 24 height 33
click at [591, 329] on img "Womens Fitzmartin 32217" at bounding box center [593, 329] width 24 height 33
click at [480, 275] on span "Learn More" at bounding box center [468, 285] width 83 height 21
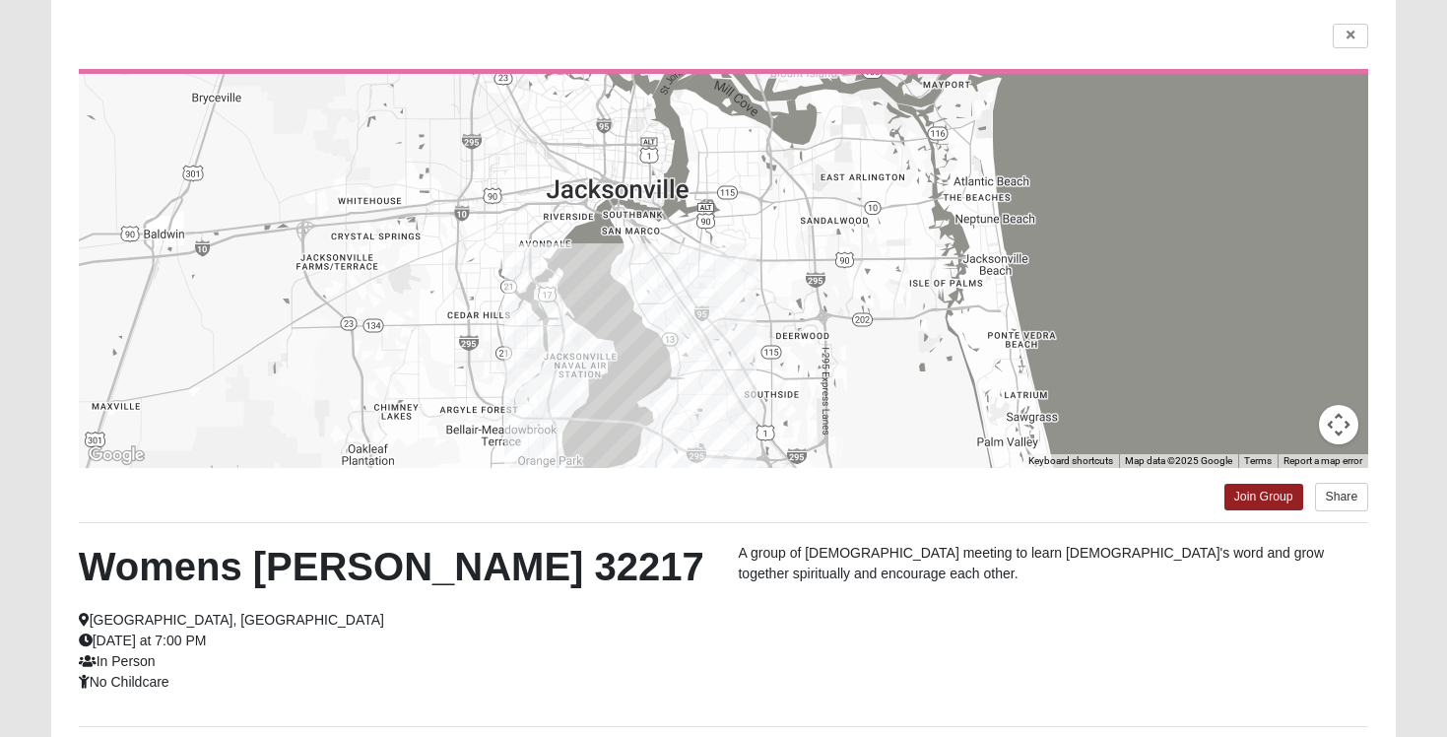
drag, startPoint x: 723, startPoint y: 179, endPoint x: 729, endPoint y: 271, distance: 91.8
click at [729, 272] on div at bounding box center [724, 271] width 1290 height 394
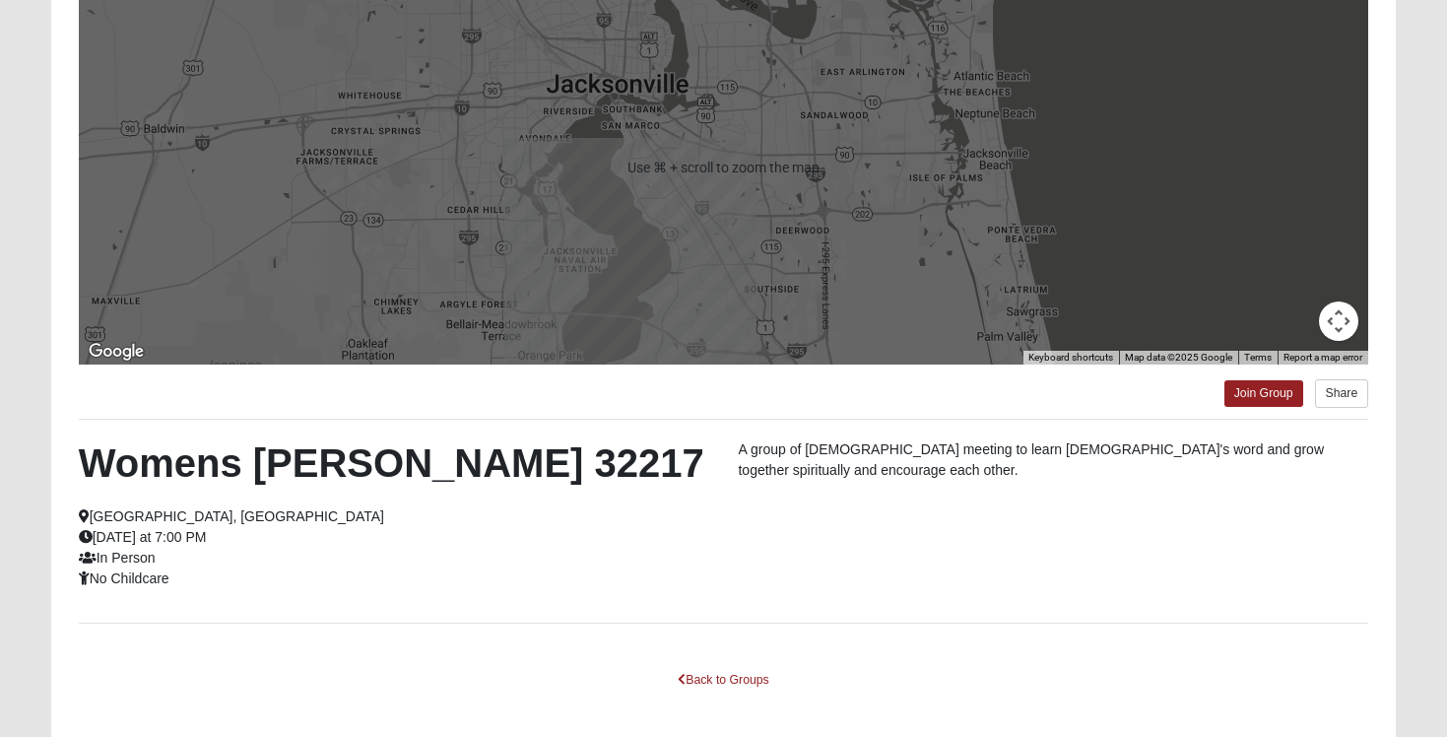
scroll to position [250, 0]
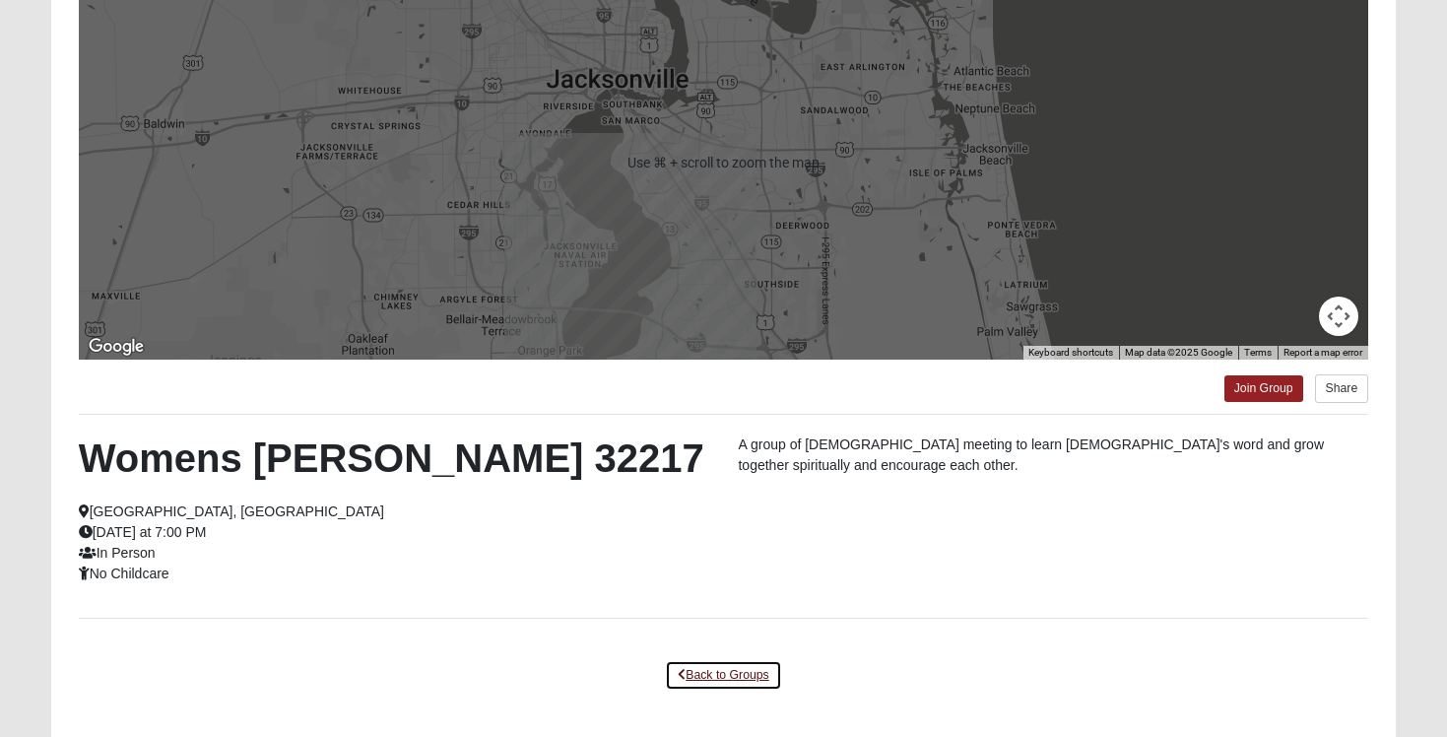
click at [714, 668] on link "Back to Groups" at bounding box center [723, 675] width 116 height 31
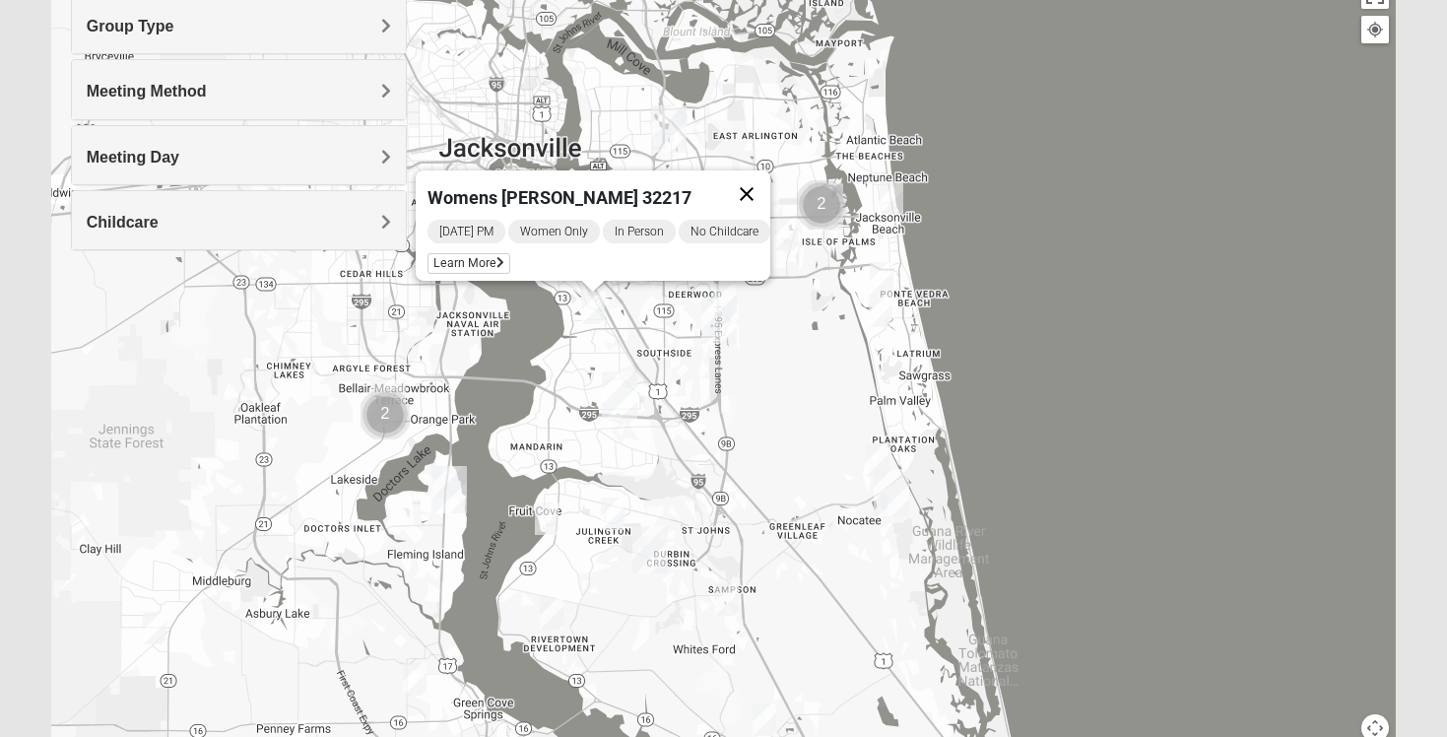
click at [758, 181] on button "Close" at bounding box center [746, 193] width 47 height 47
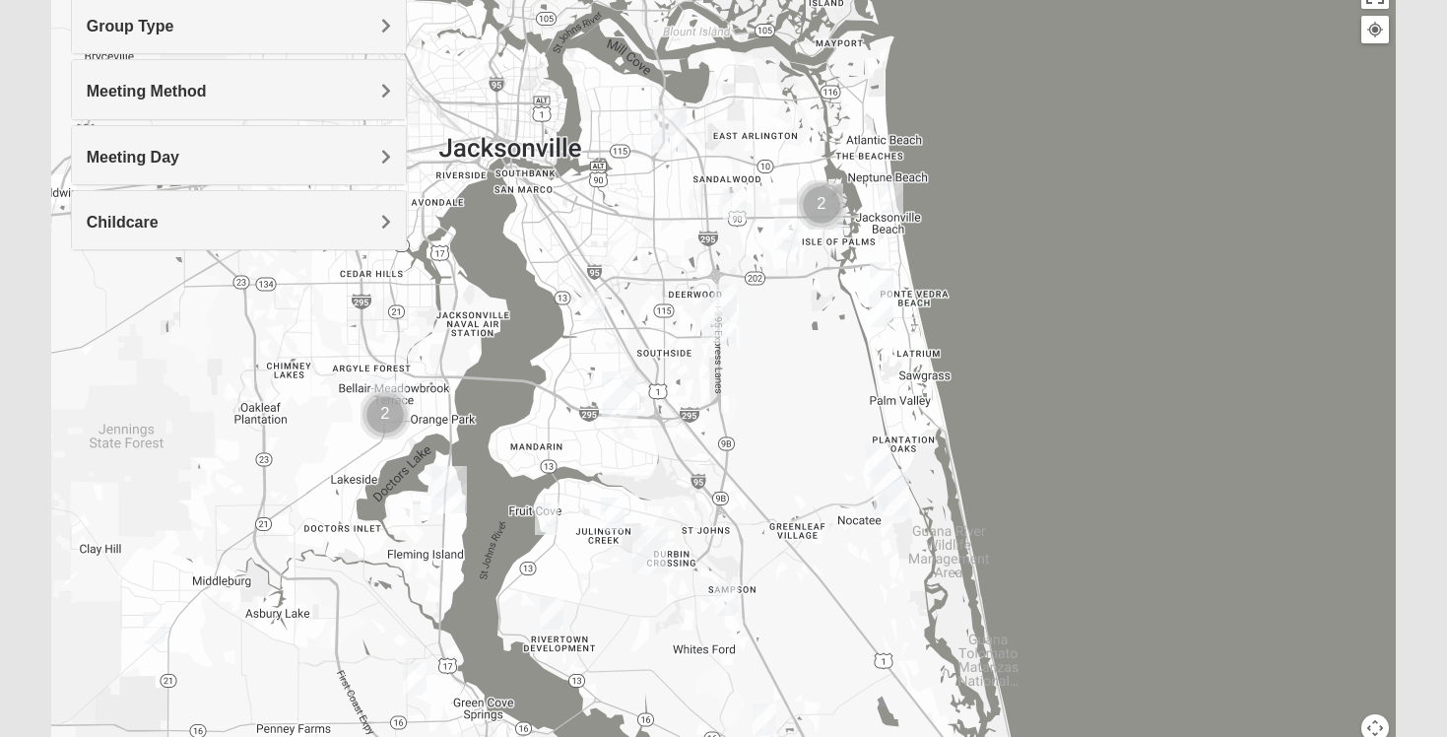
click at [196, 162] on h4 "Meeting Day" at bounding box center [239, 157] width 304 height 19
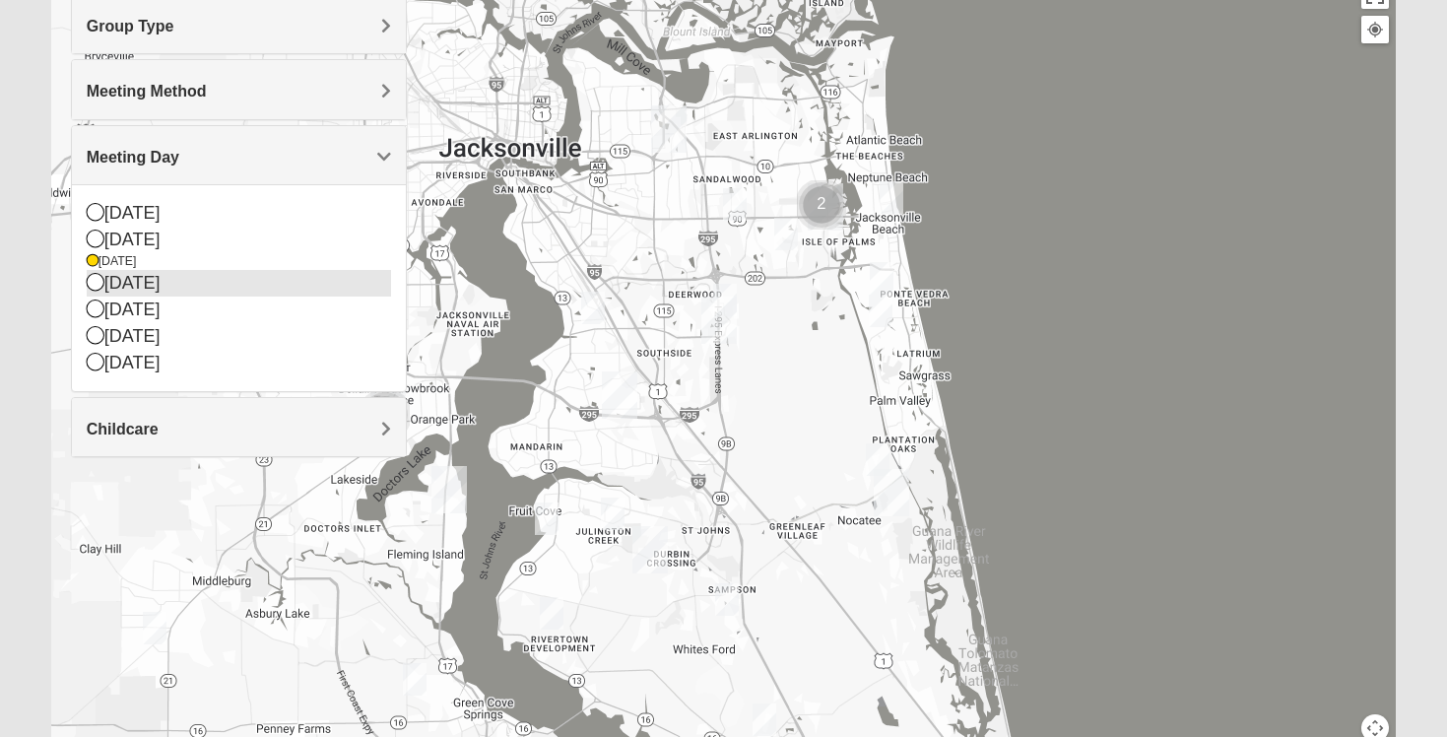
click at [130, 295] on div "[DATE]" at bounding box center [239, 283] width 304 height 27
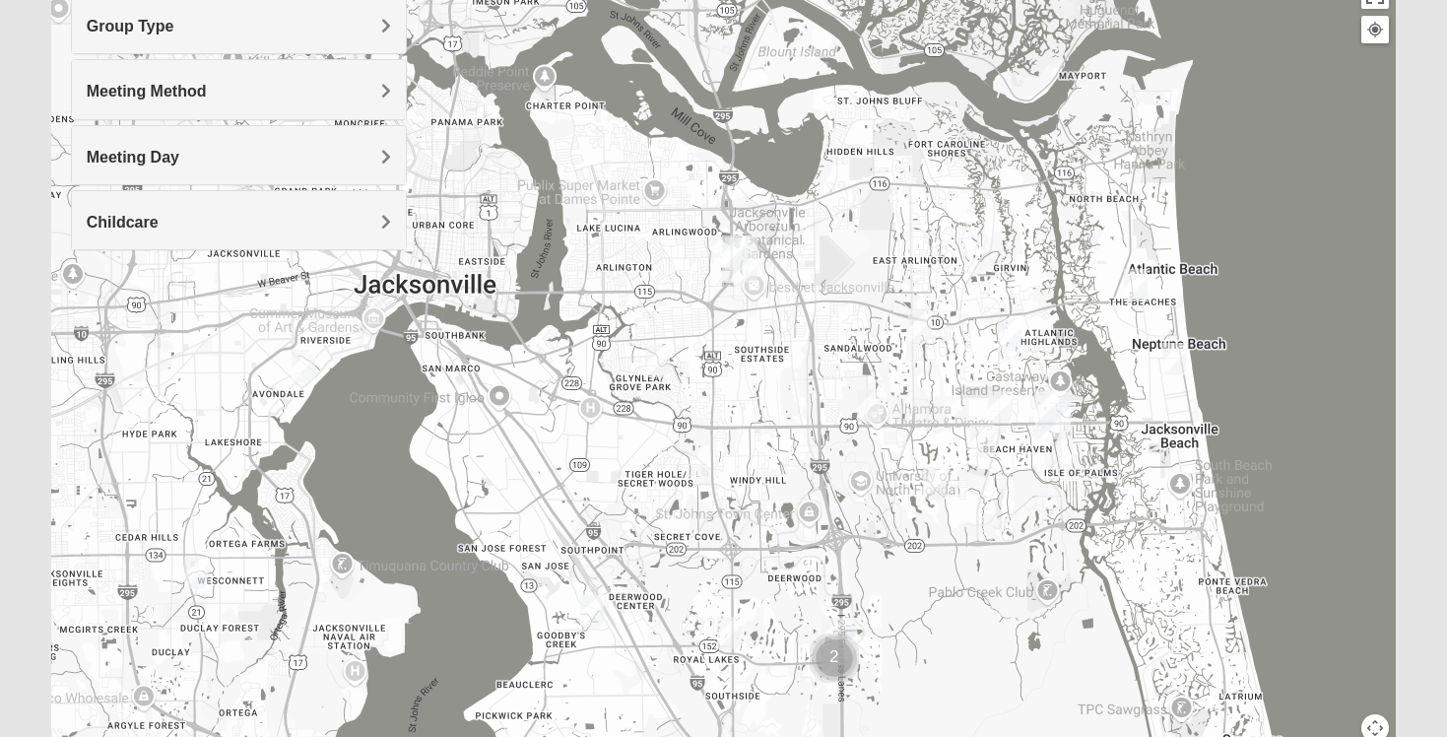
drag, startPoint x: 688, startPoint y: 270, endPoint x: 797, endPoint y: 546, distance: 296.3
click at [797, 546] on div at bounding box center [723, 368] width 1345 height 788
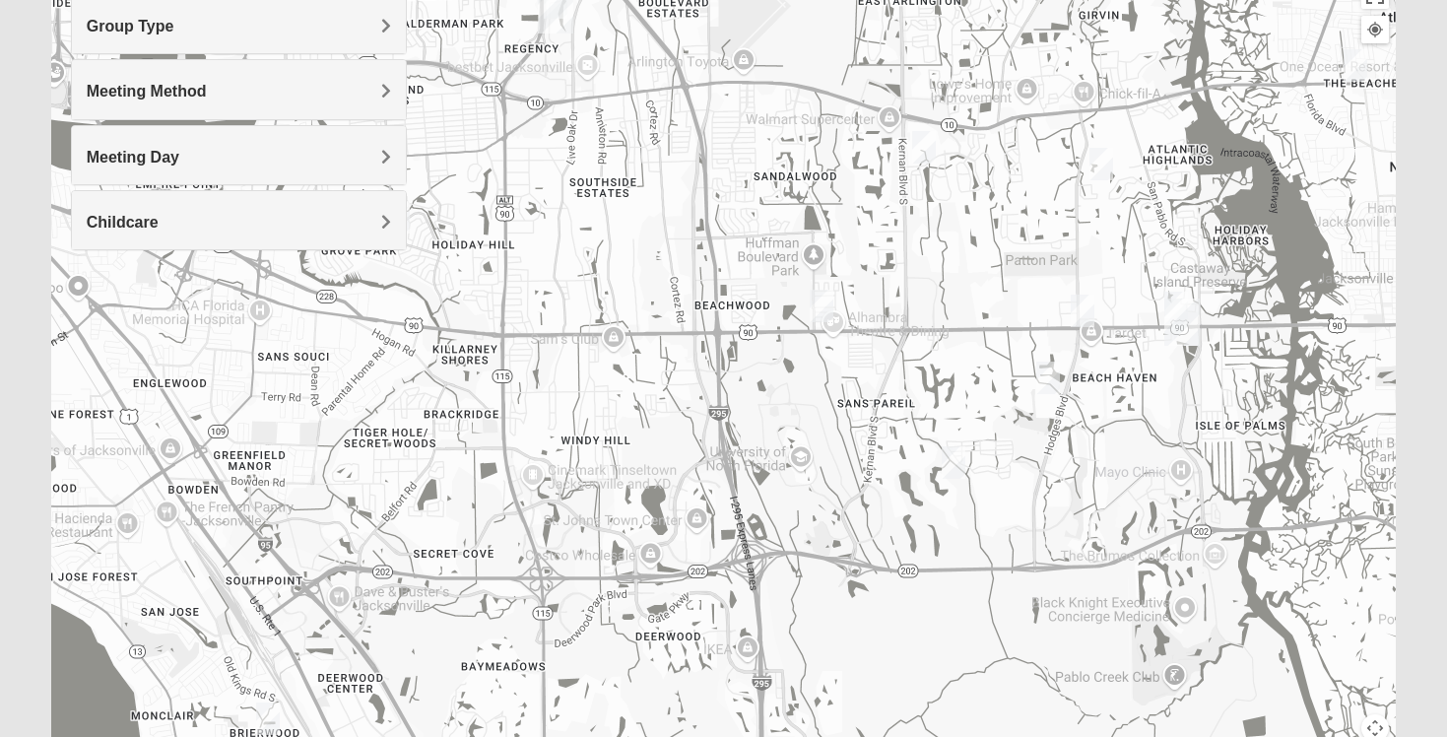
click at [826, 305] on img "Womens Campanella/Harnek 32246" at bounding box center [822, 306] width 24 height 33
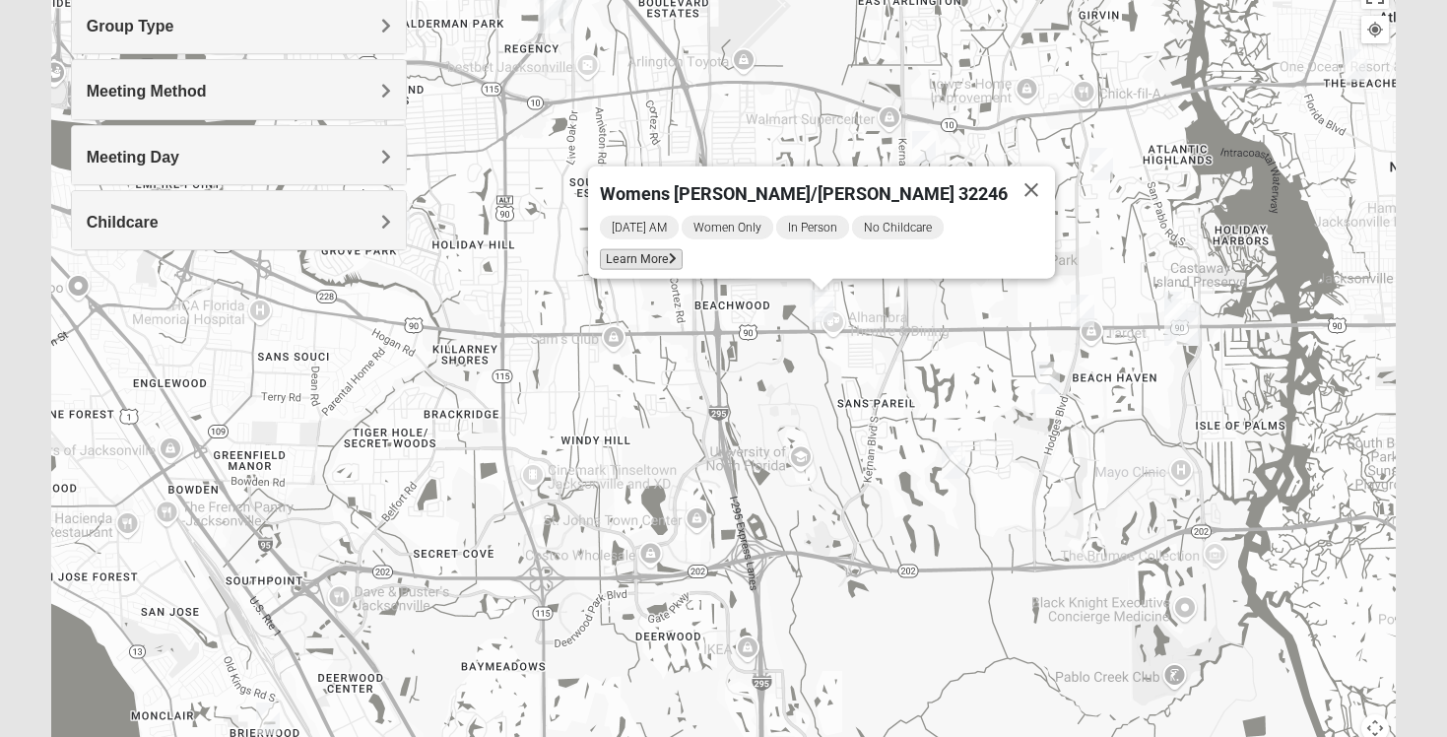
click at [681, 250] on span "Learn More" at bounding box center [641, 259] width 83 height 21
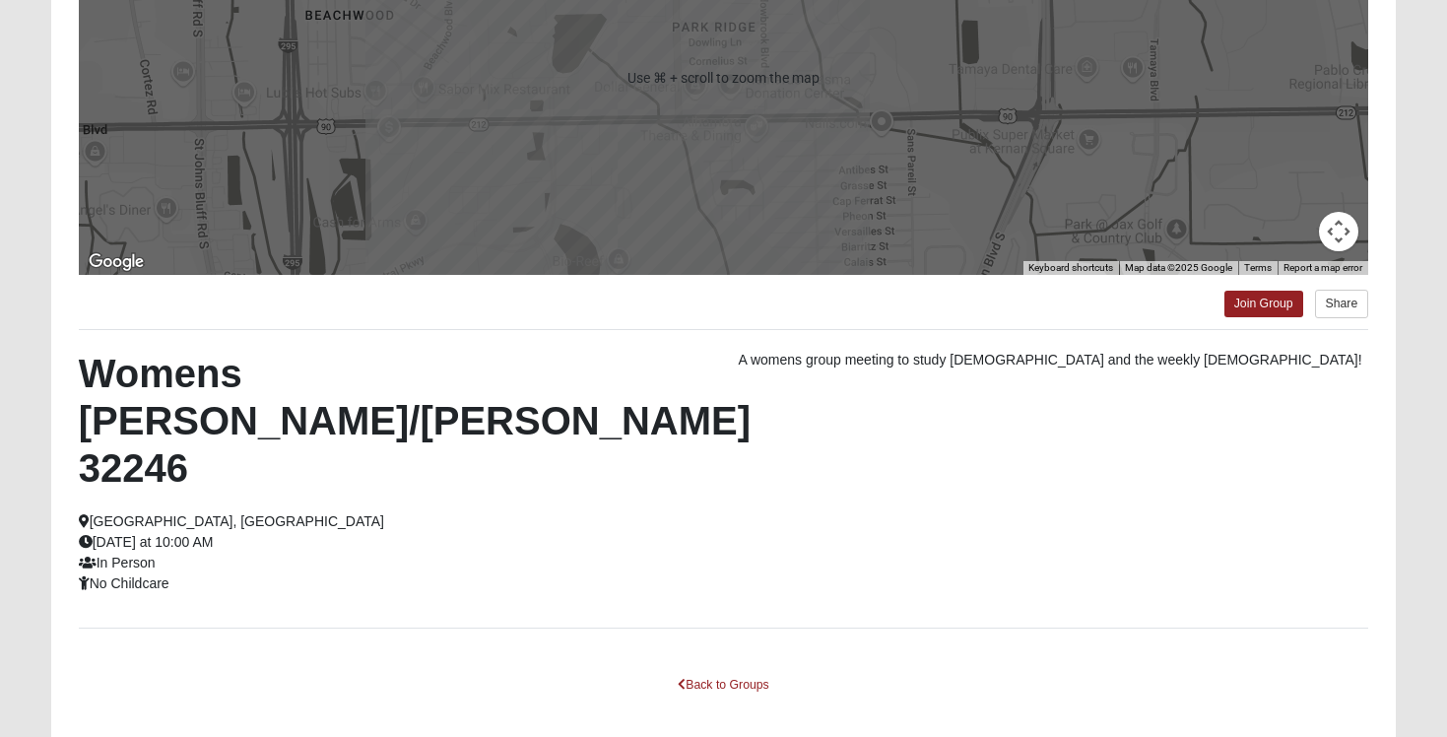
scroll to position [376, 0]
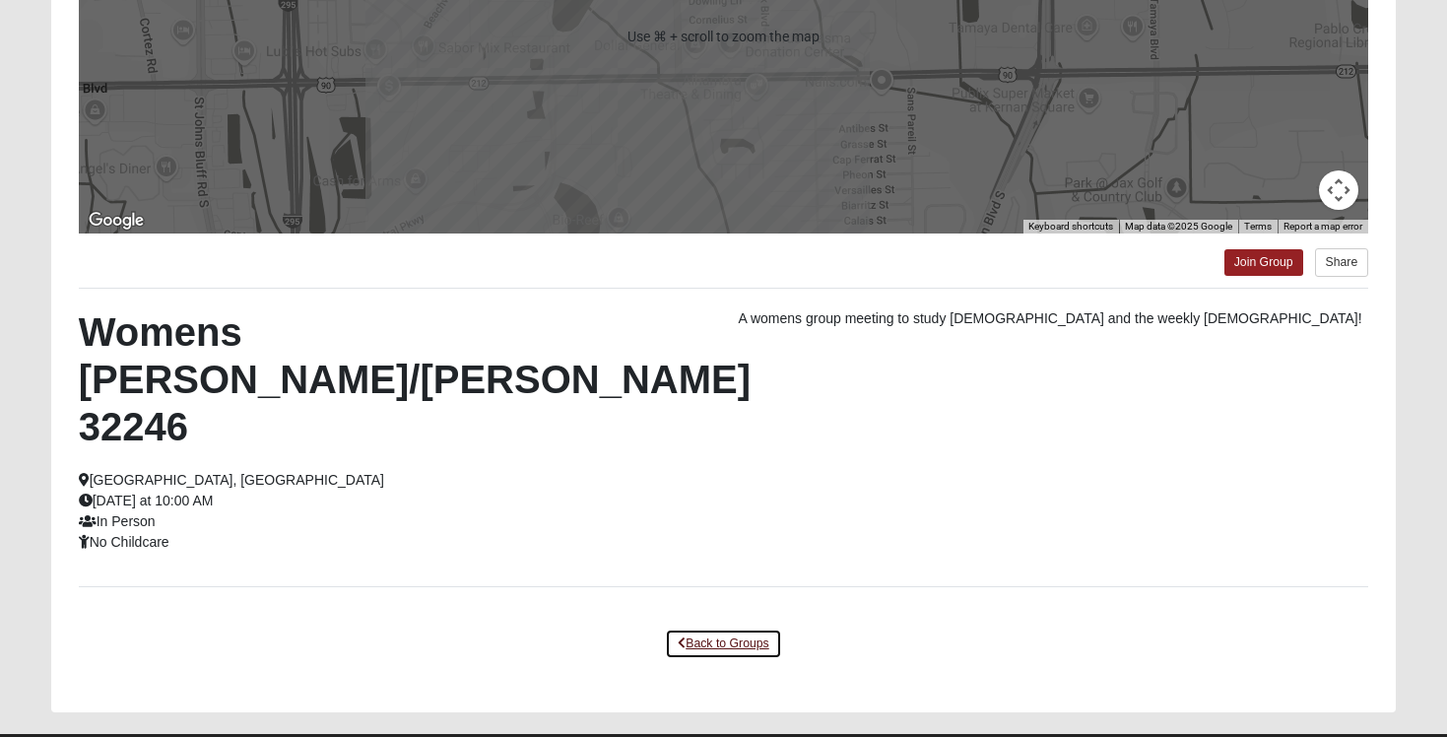
click at [710, 628] on link "Back to Groups" at bounding box center [723, 643] width 116 height 31
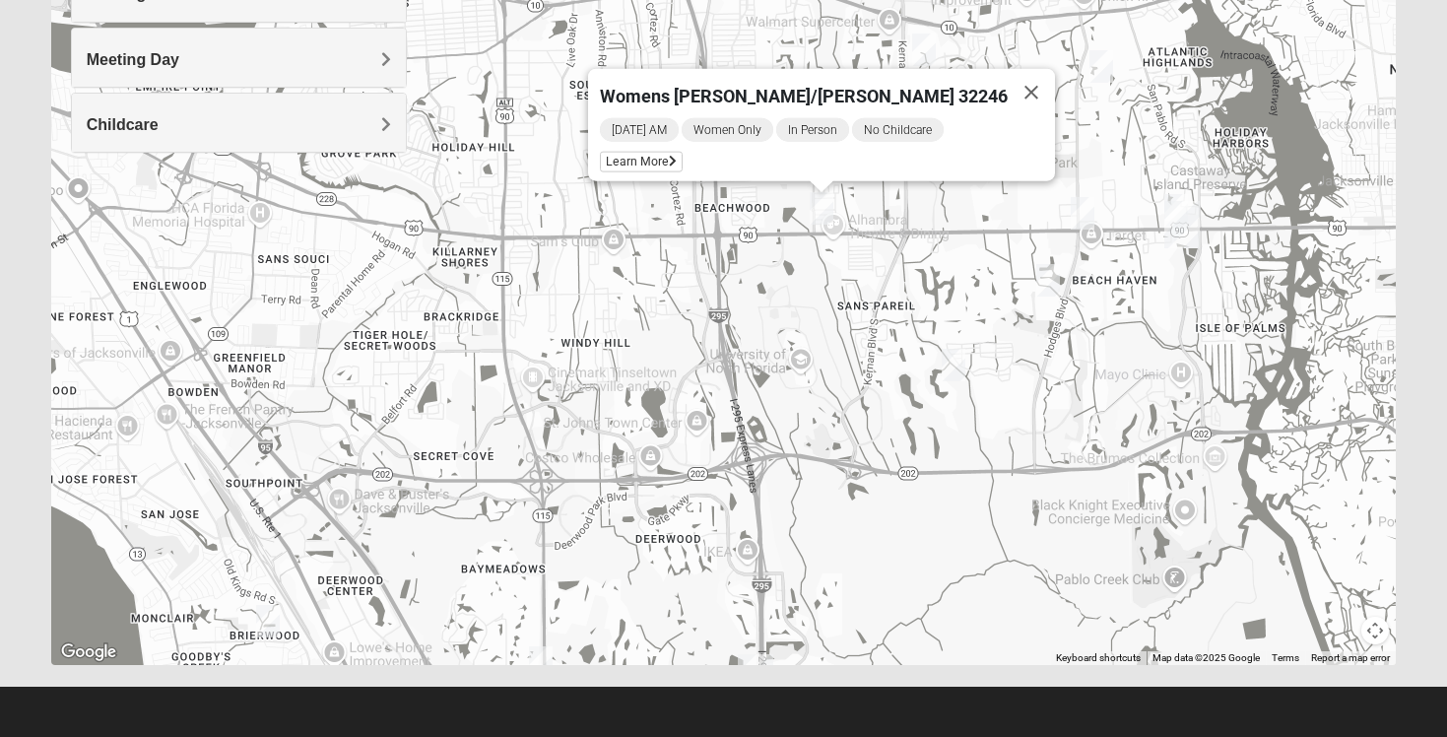
click at [952, 366] on img "Womens Nguyen 32224" at bounding box center [954, 365] width 24 height 33
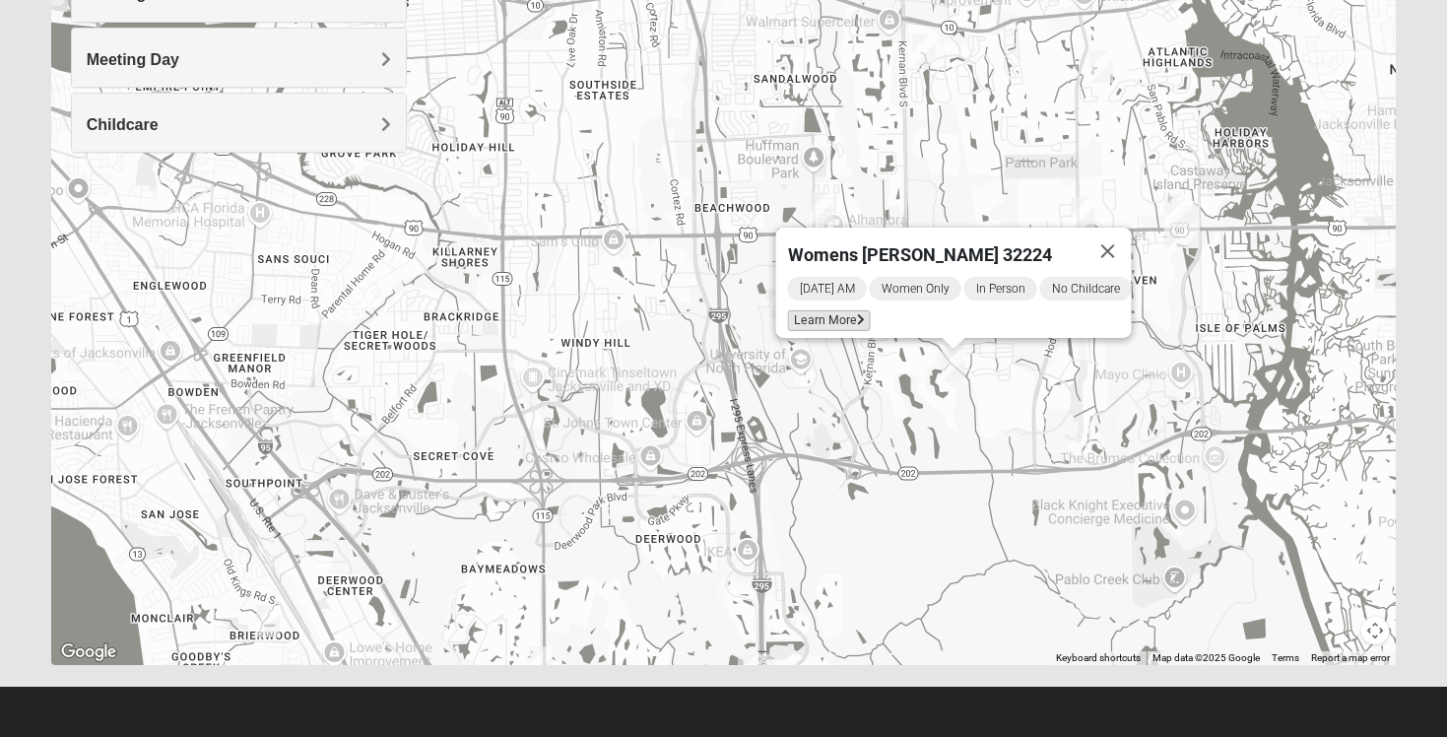
click at [832, 314] on span "Learn More" at bounding box center [829, 320] width 83 height 21
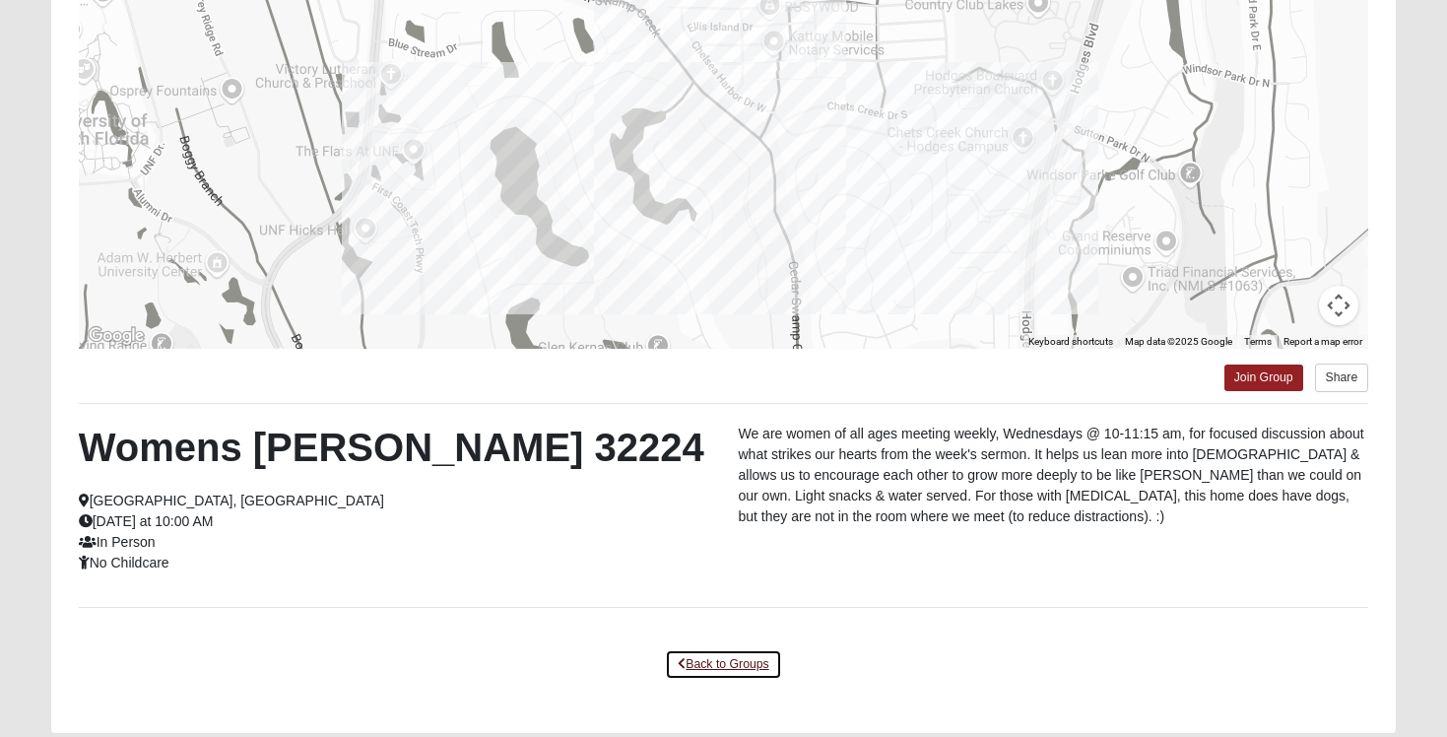
click at [722, 662] on link "Back to Groups" at bounding box center [723, 664] width 116 height 31
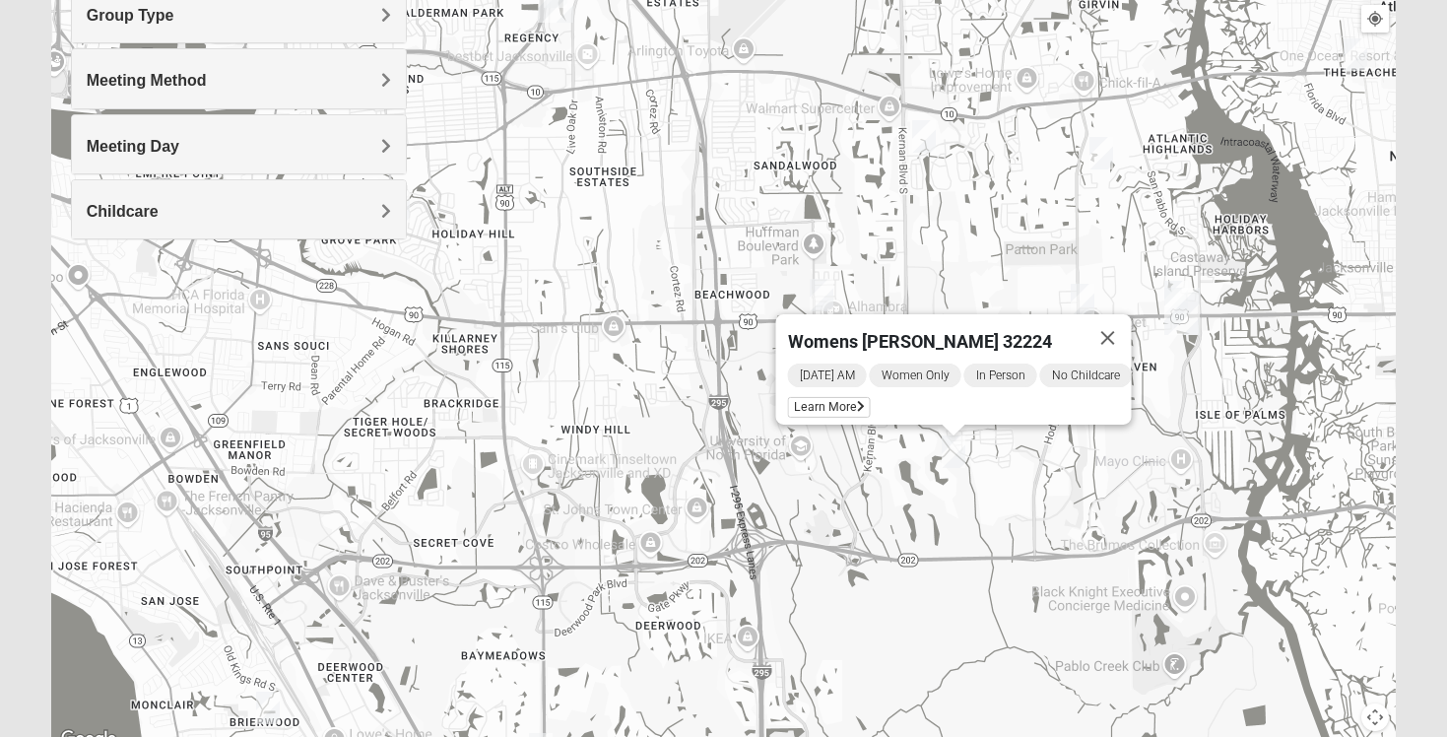
click at [915, 134] on img "Womens VanSickle 32225" at bounding box center [924, 136] width 24 height 33
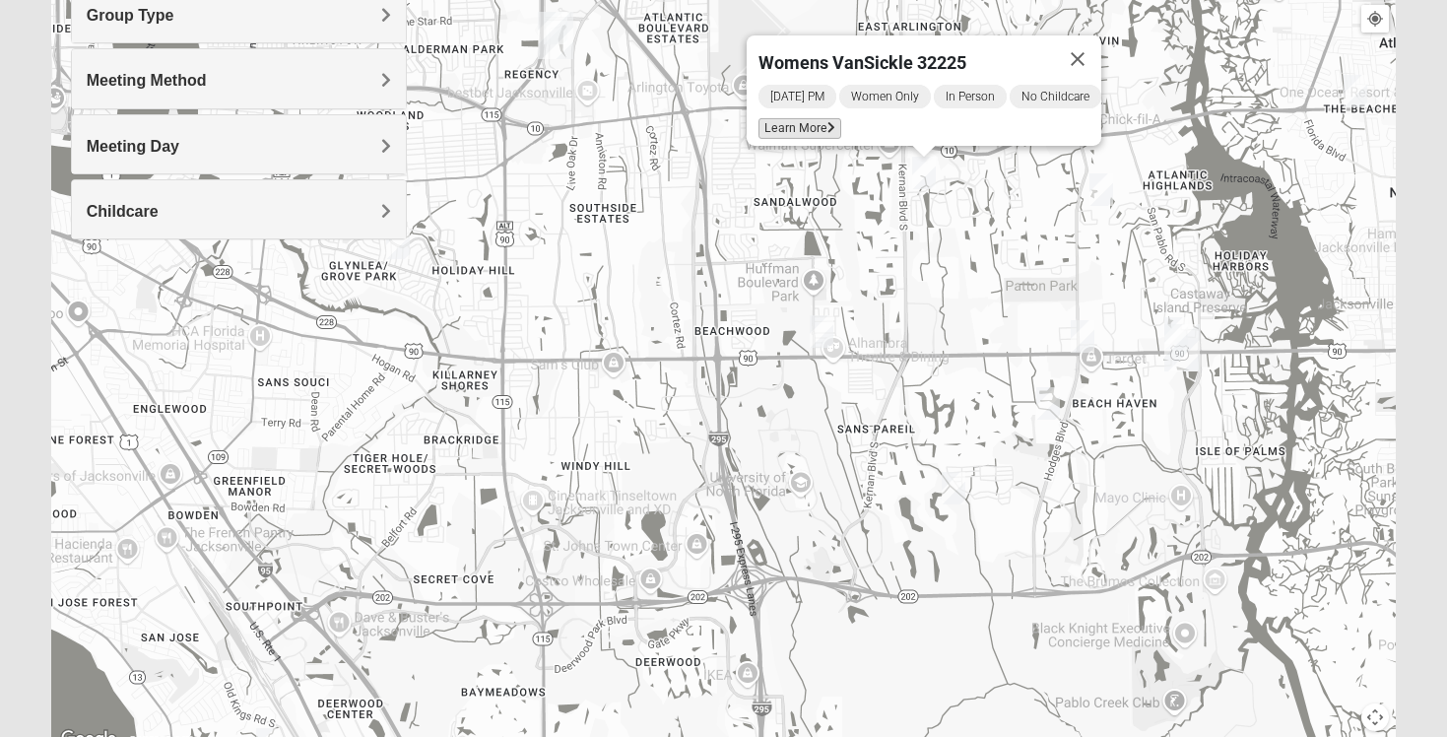
click at [802, 120] on span "Learn More" at bounding box center [799, 128] width 83 height 21
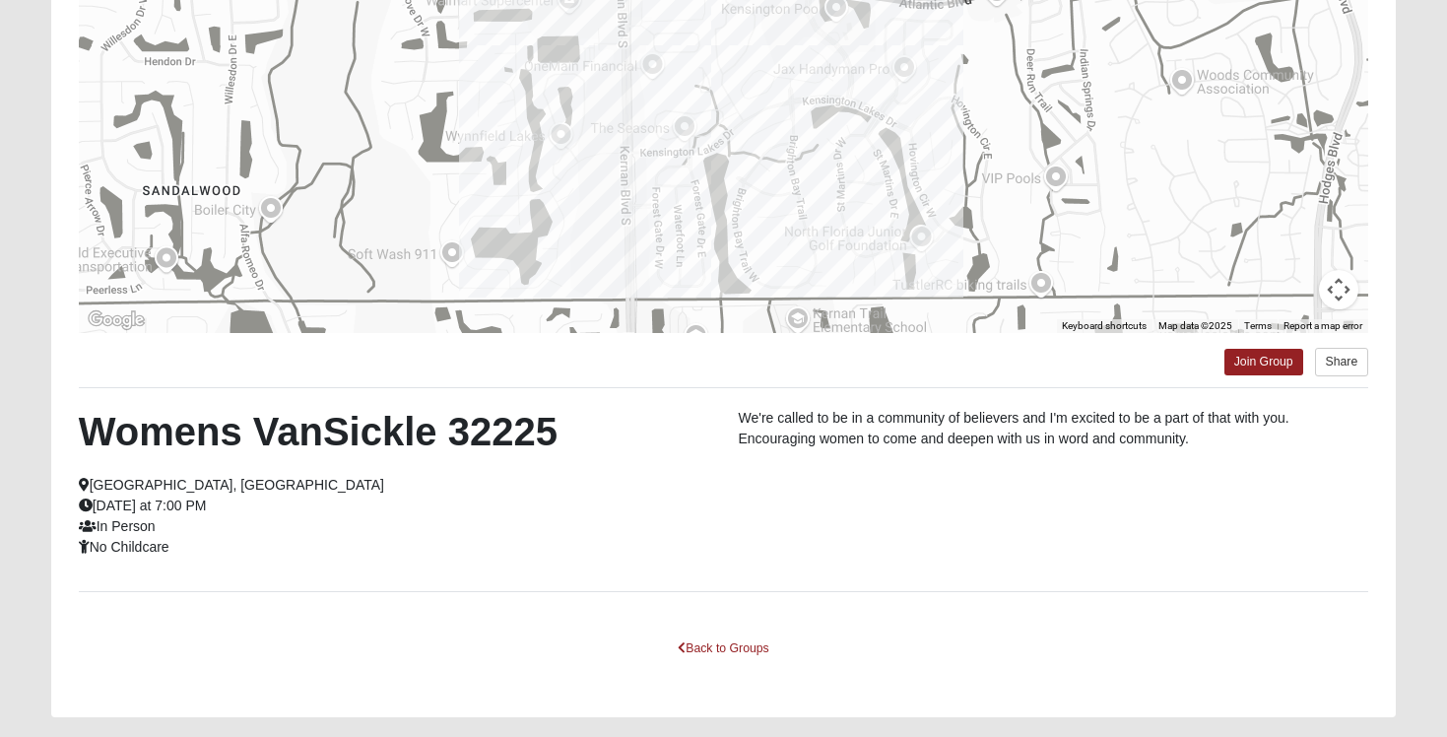
scroll to position [282, 0]
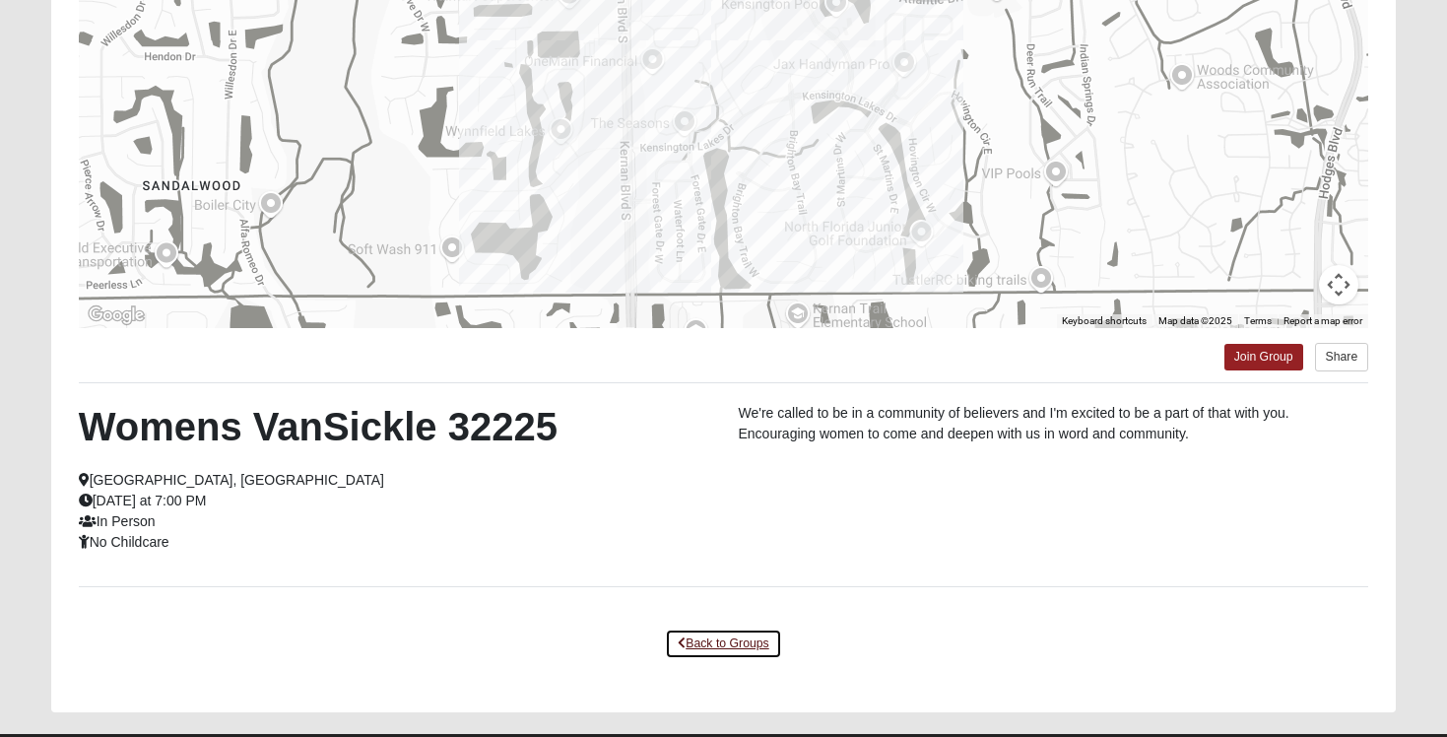
click at [712, 643] on link "Back to Groups" at bounding box center [723, 643] width 116 height 31
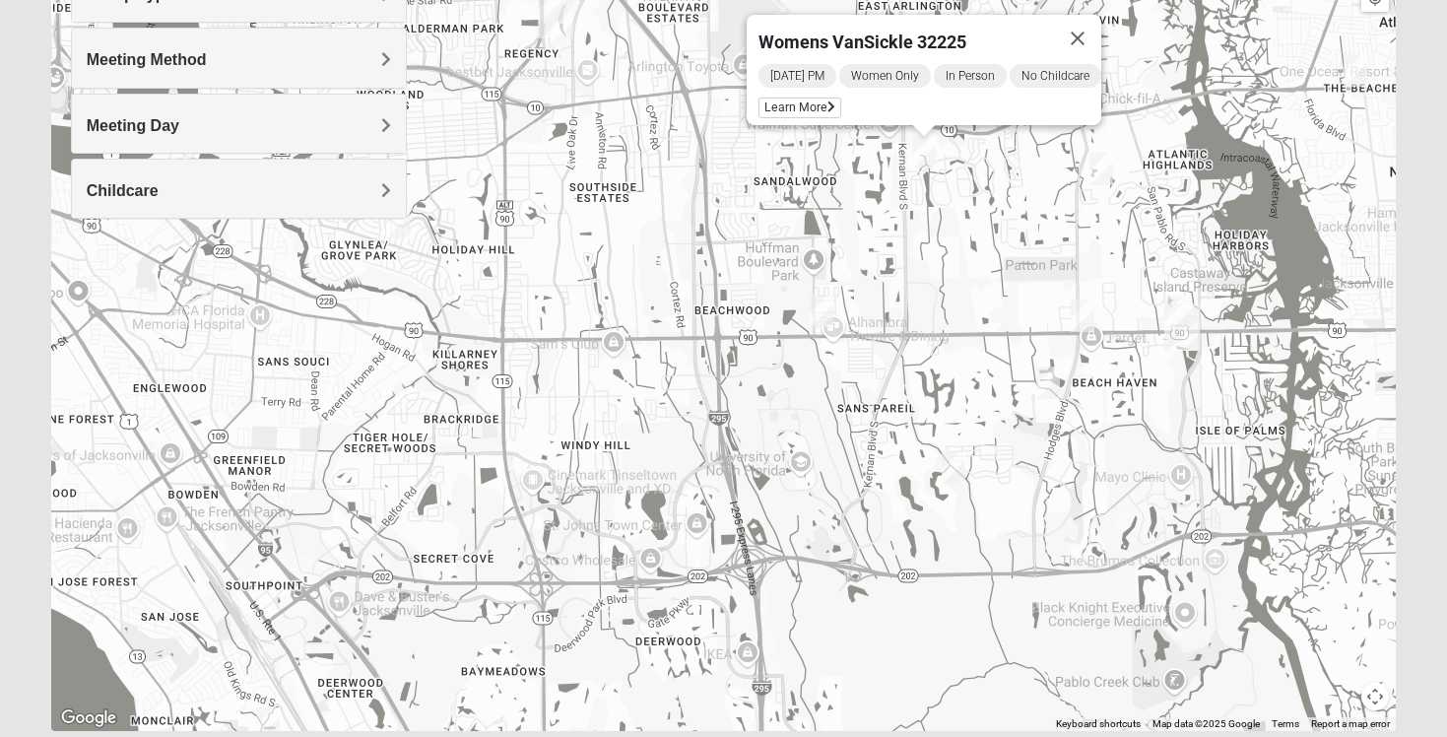
click at [1086, 320] on img "1825 Womens Annis/Ferguson 32246" at bounding box center [1083, 315] width 24 height 33
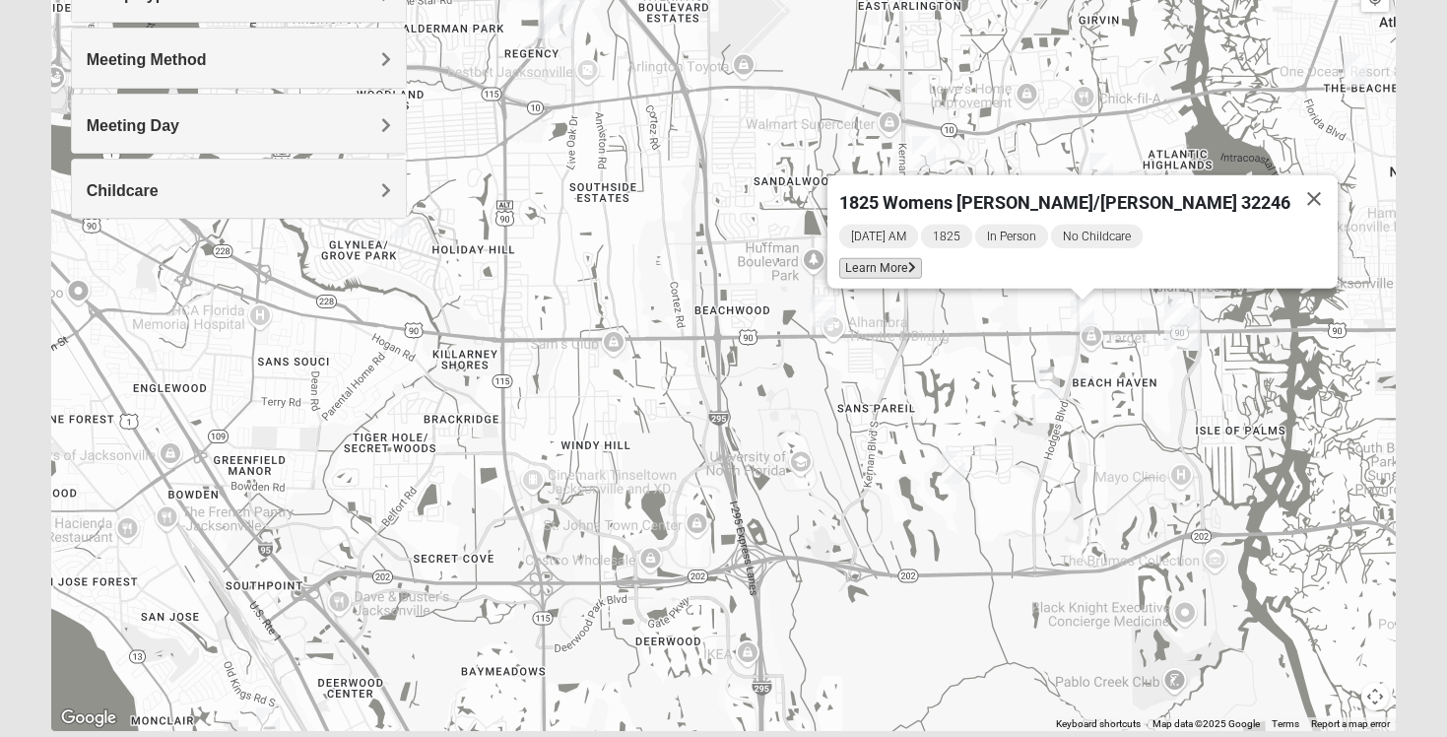
click at [922, 266] on span "Learn More" at bounding box center [880, 268] width 83 height 21
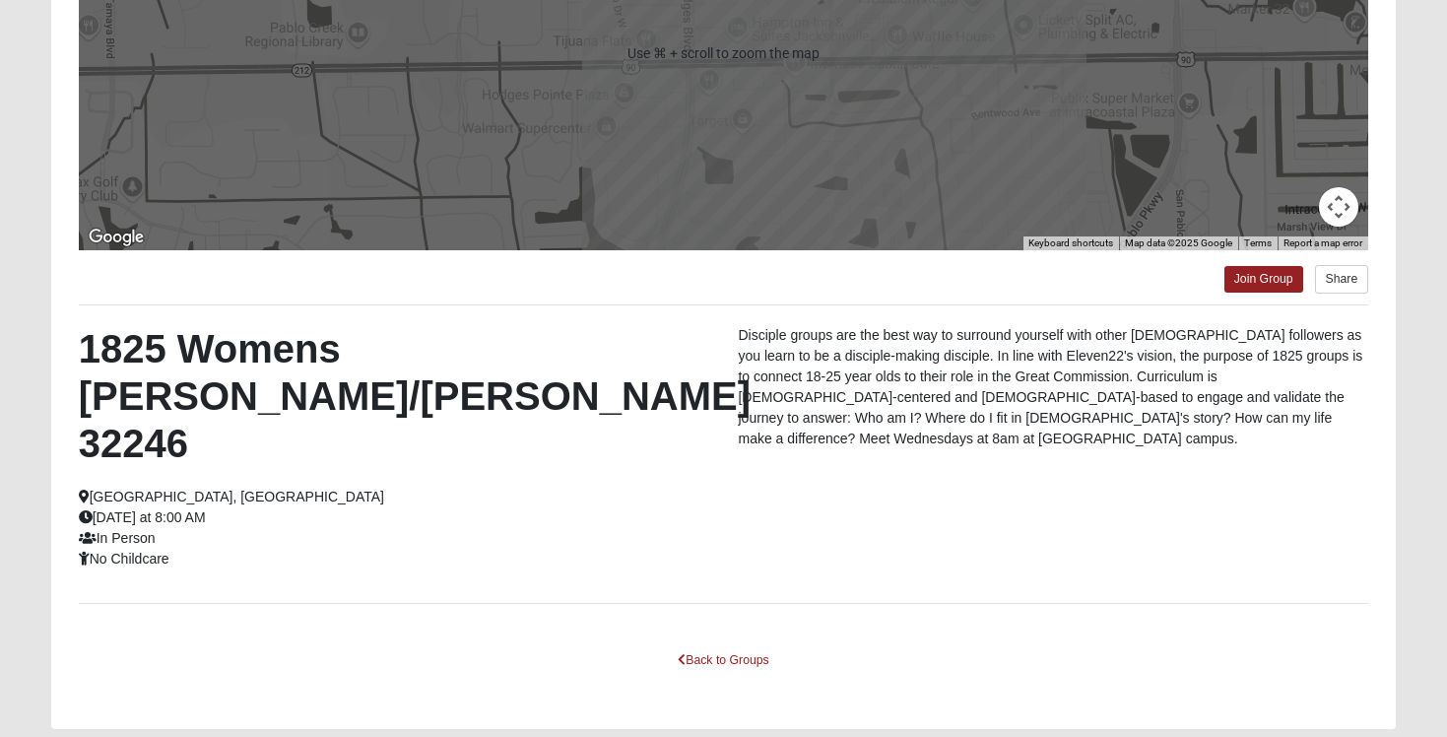
scroll to position [362, 0]
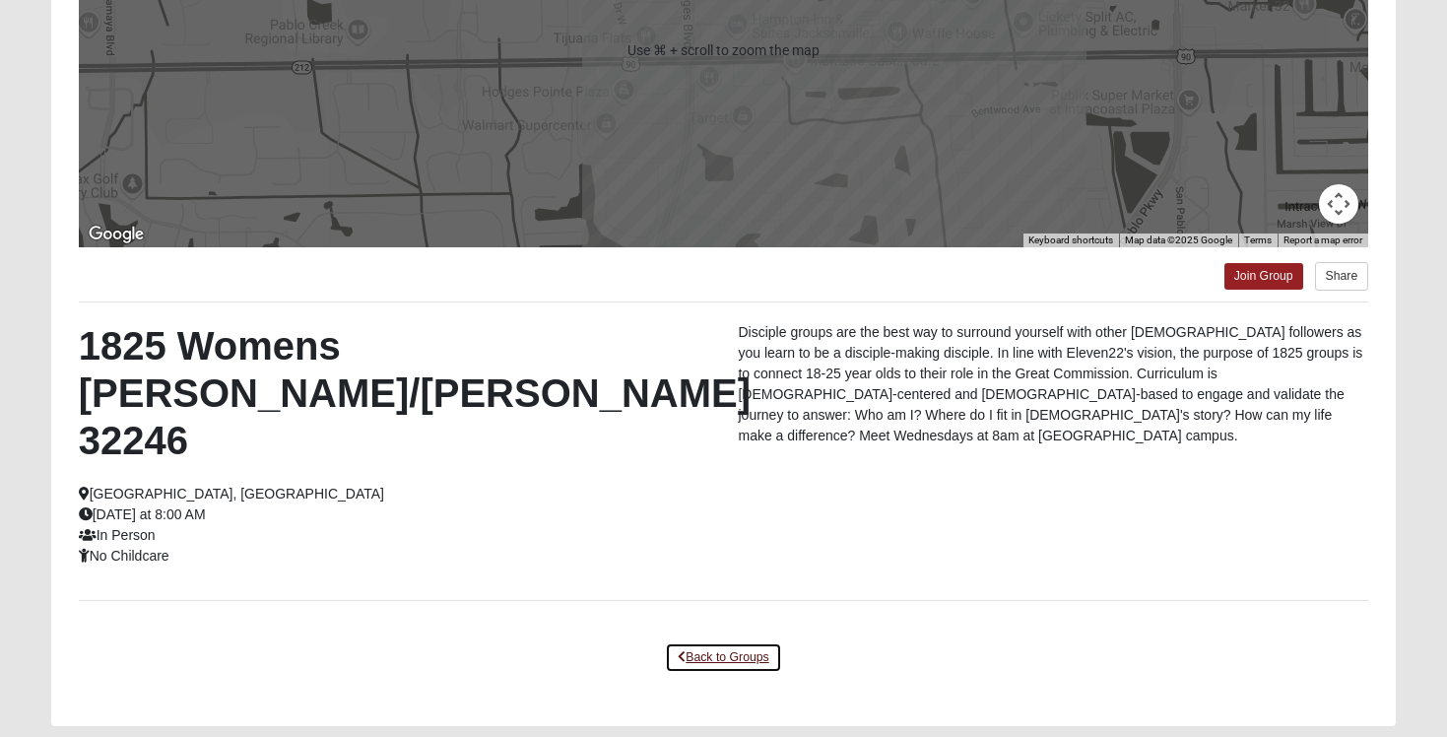
click at [730, 642] on link "Back to Groups" at bounding box center [723, 657] width 116 height 31
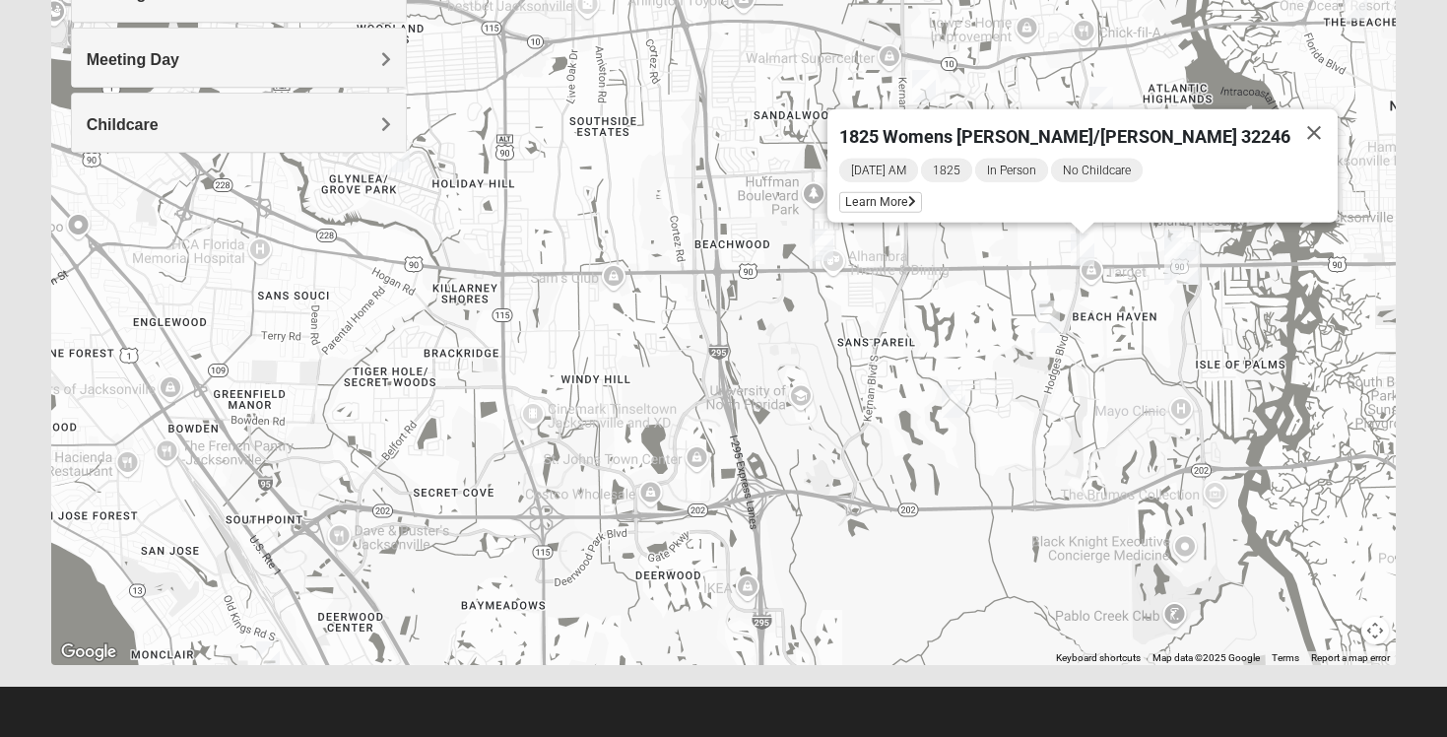
scroll to position [348, 0]
click at [1178, 248] on img "San Pablo" at bounding box center [1181, 260] width 35 height 47
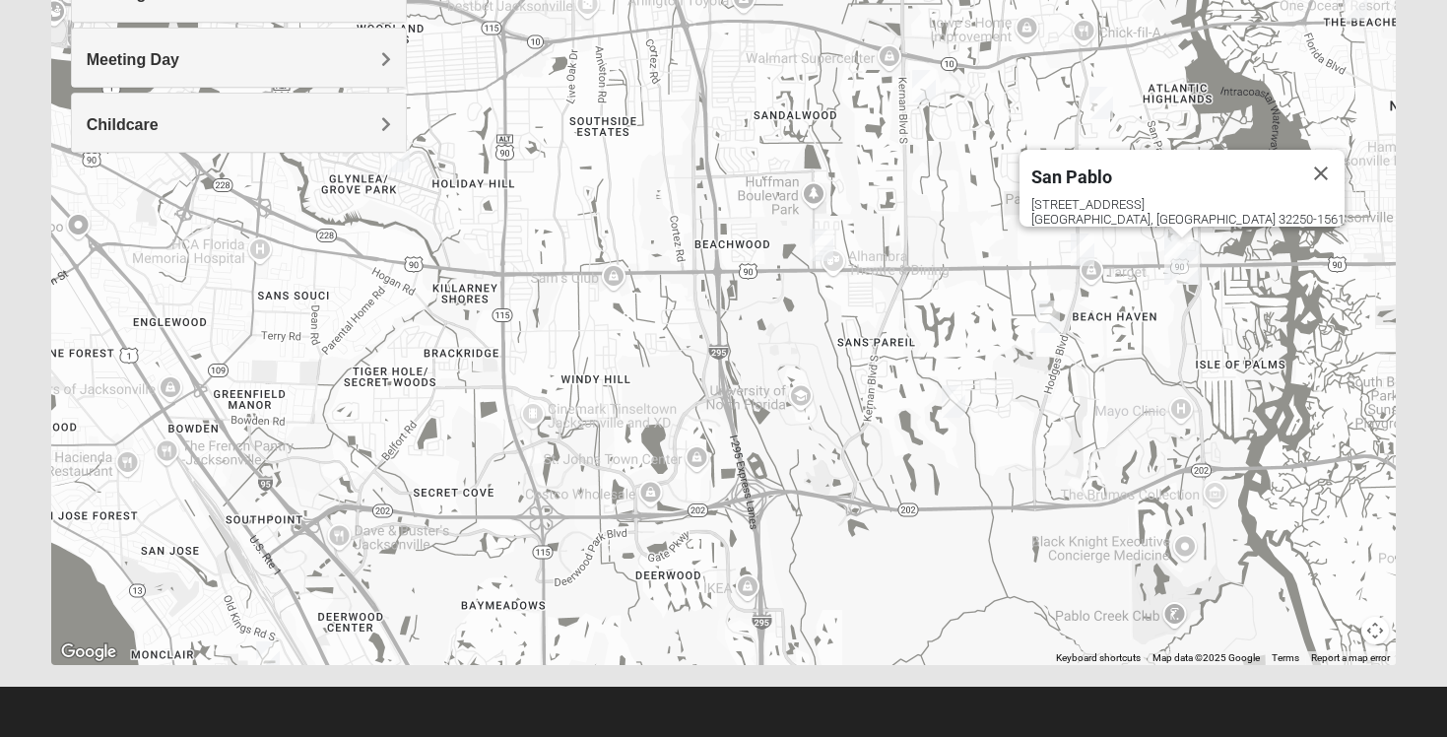
click at [1170, 235] on div at bounding box center [1182, 233] width 25 height 12
click at [1171, 236] on div at bounding box center [1182, 233] width 25 height 12
click at [1297, 161] on button "Close" at bounding box center [1320, 173] width 47 height 47
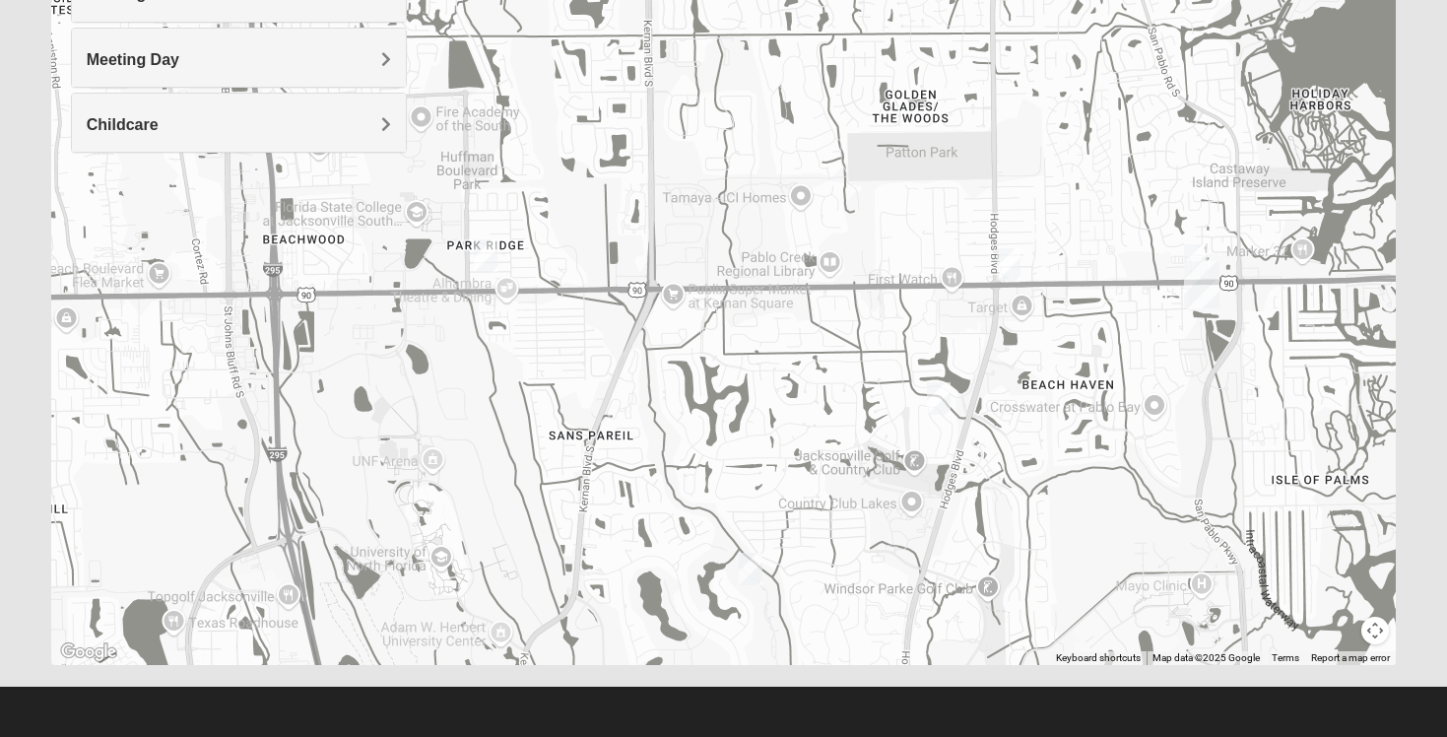
click at [1191, 259] on img "On Campus Womens Manfredi 32250" at bounding box center [1196, 260] width 24 height 33
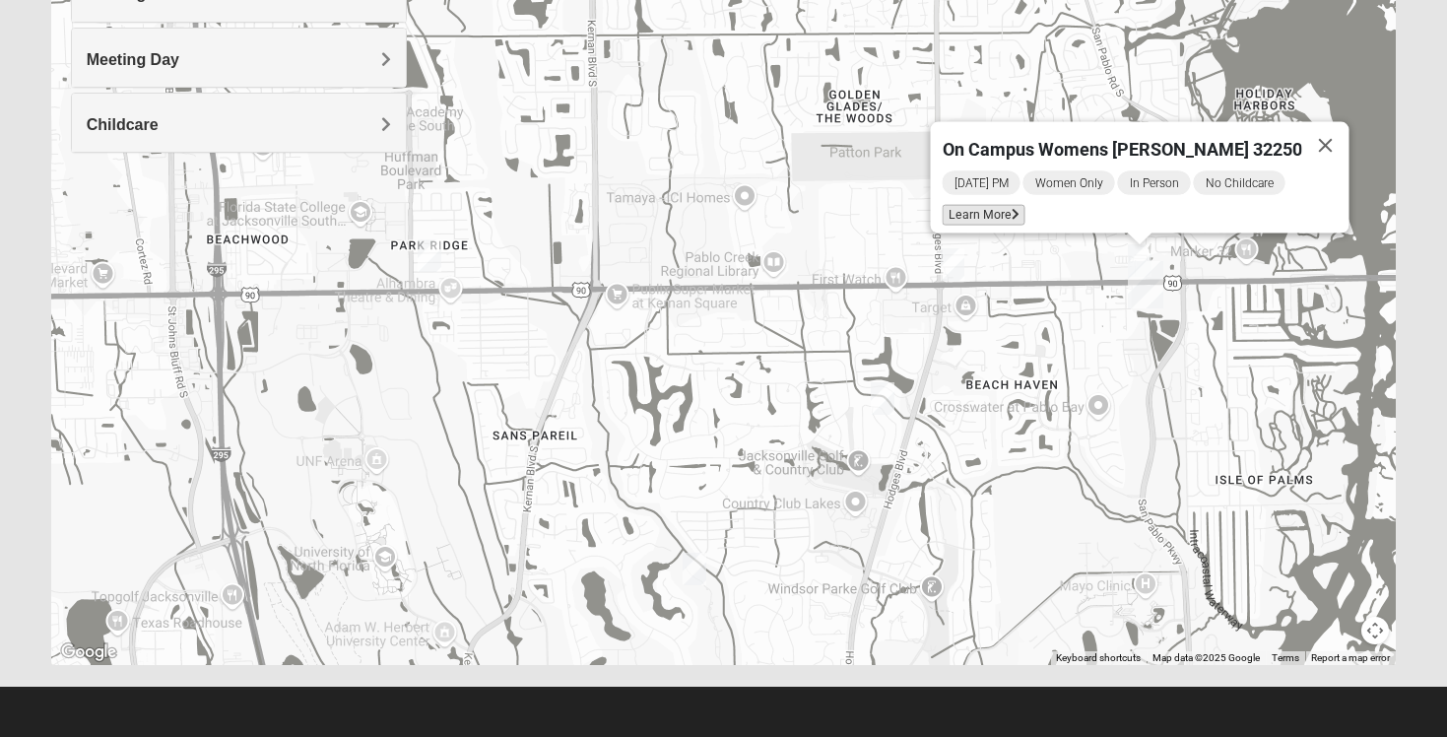
click at [987, 206] on span "Learn More" at bounding box center [984, 215] width 83 height 21
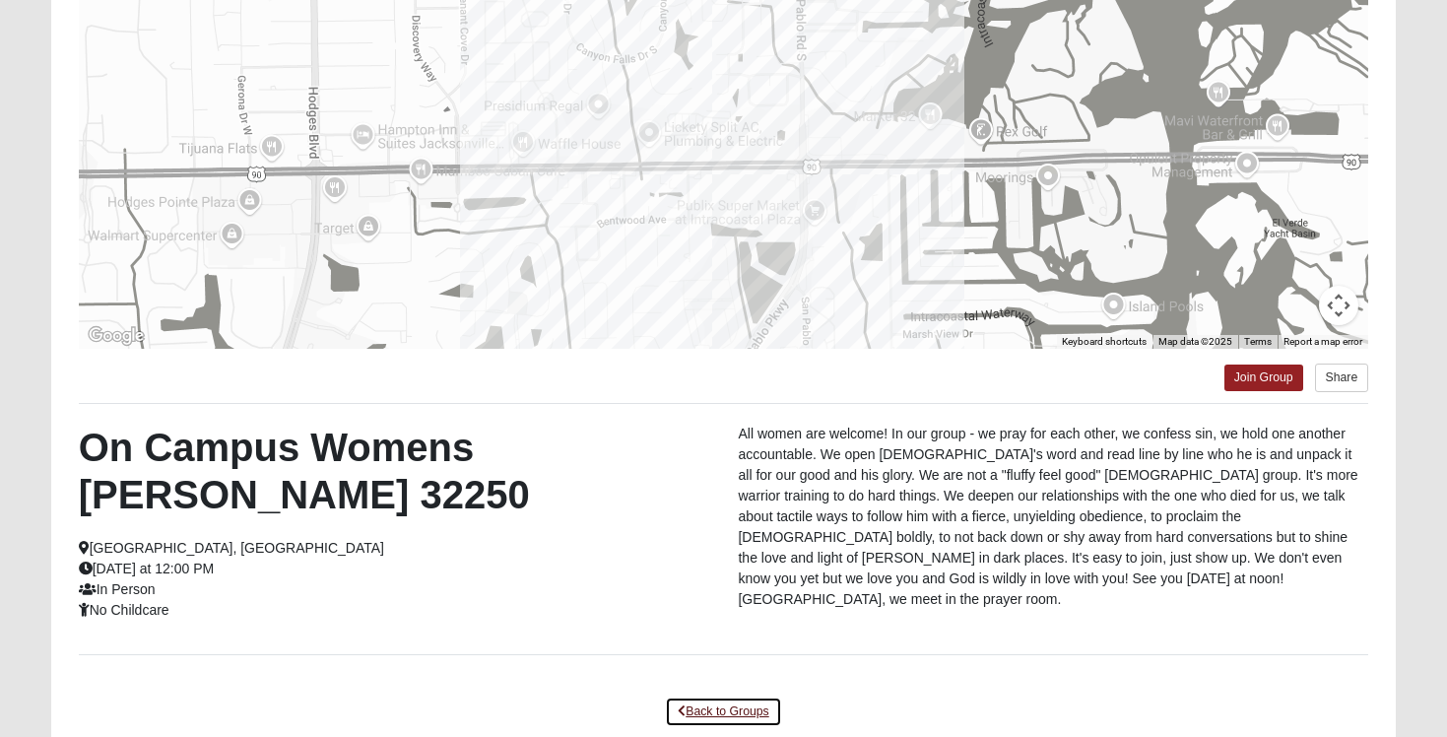
click at [722, 705] on link "Back to Groups" at bounding box center [723, 711] width 116 height 31
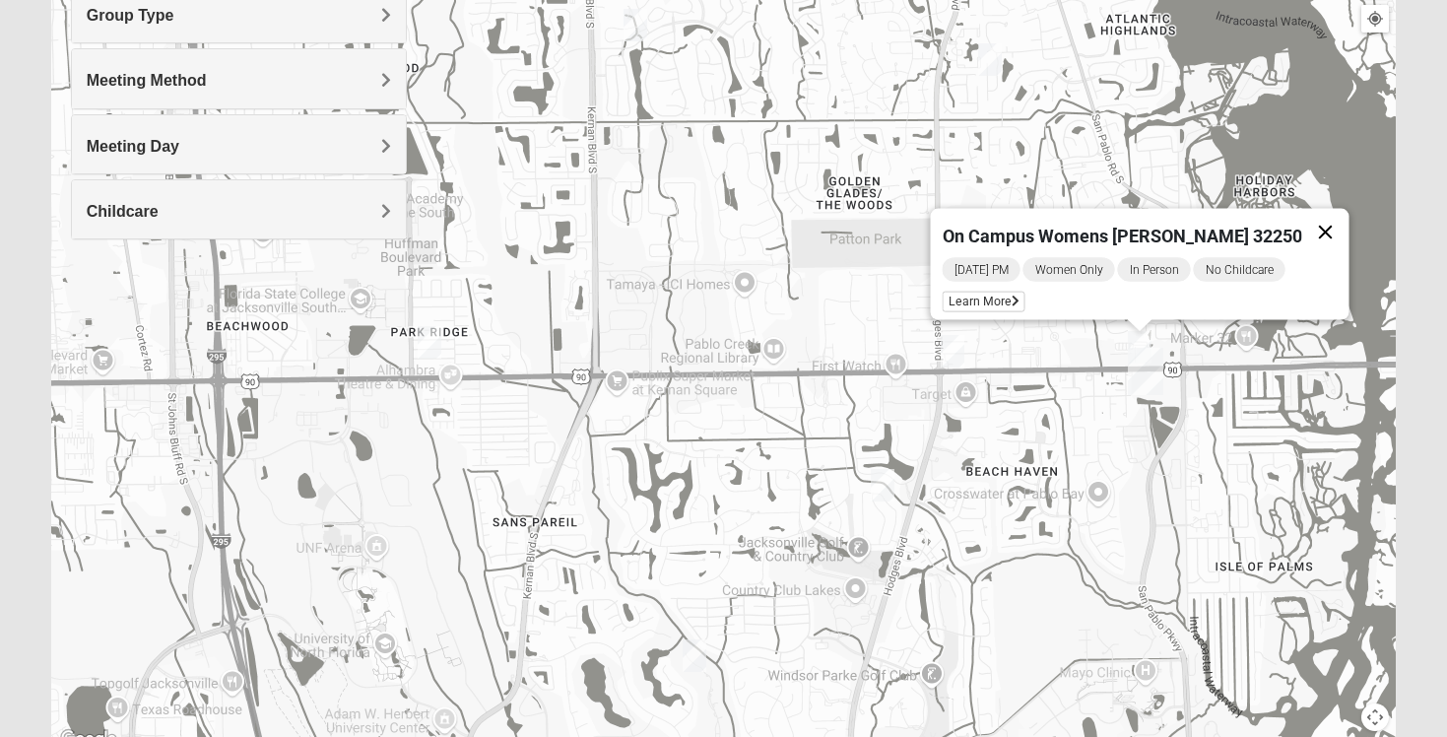
click at [1311, 221] on button "Close" at bounding box center [1325, 232] width 47 height 47
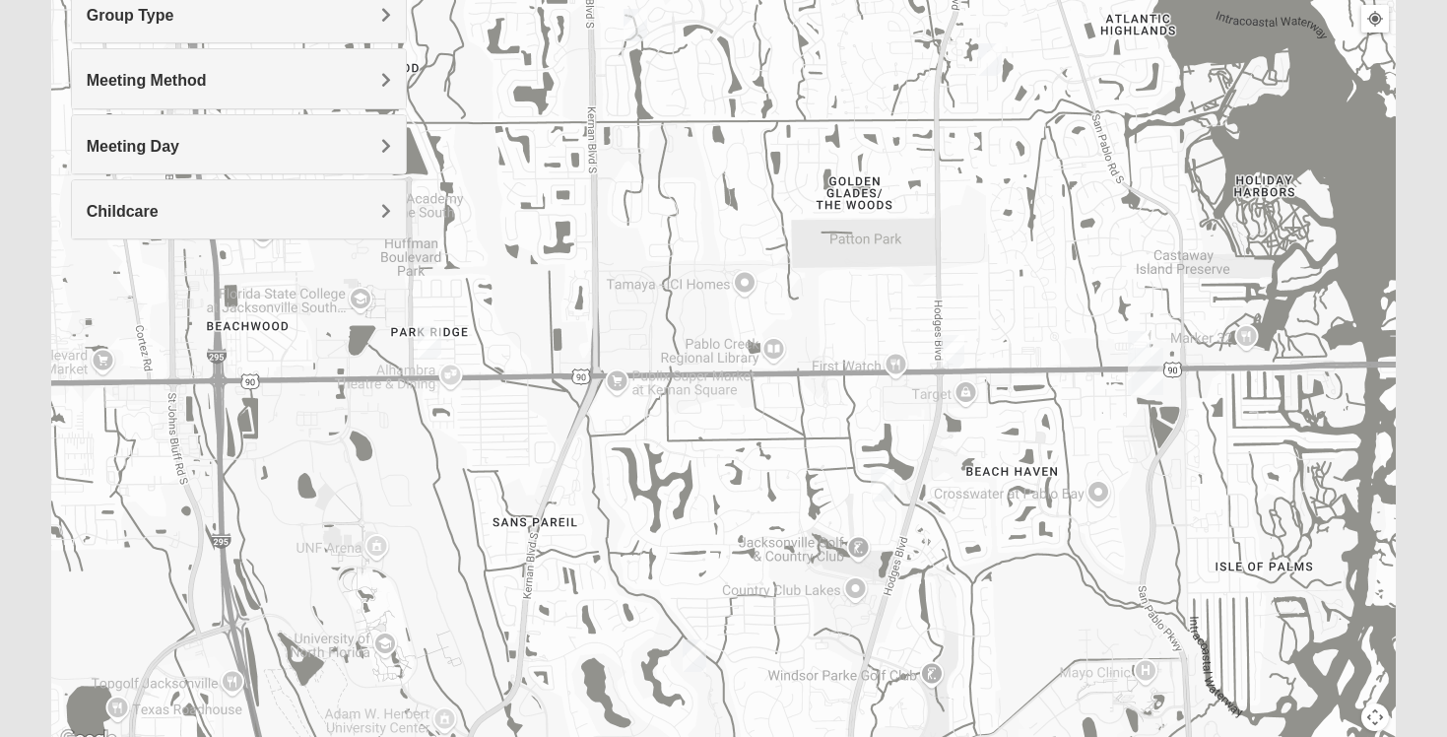
click at [884, 490] on img "1825 Mens Cason 32224" at bounding box center [883, 485] width 24 height 33
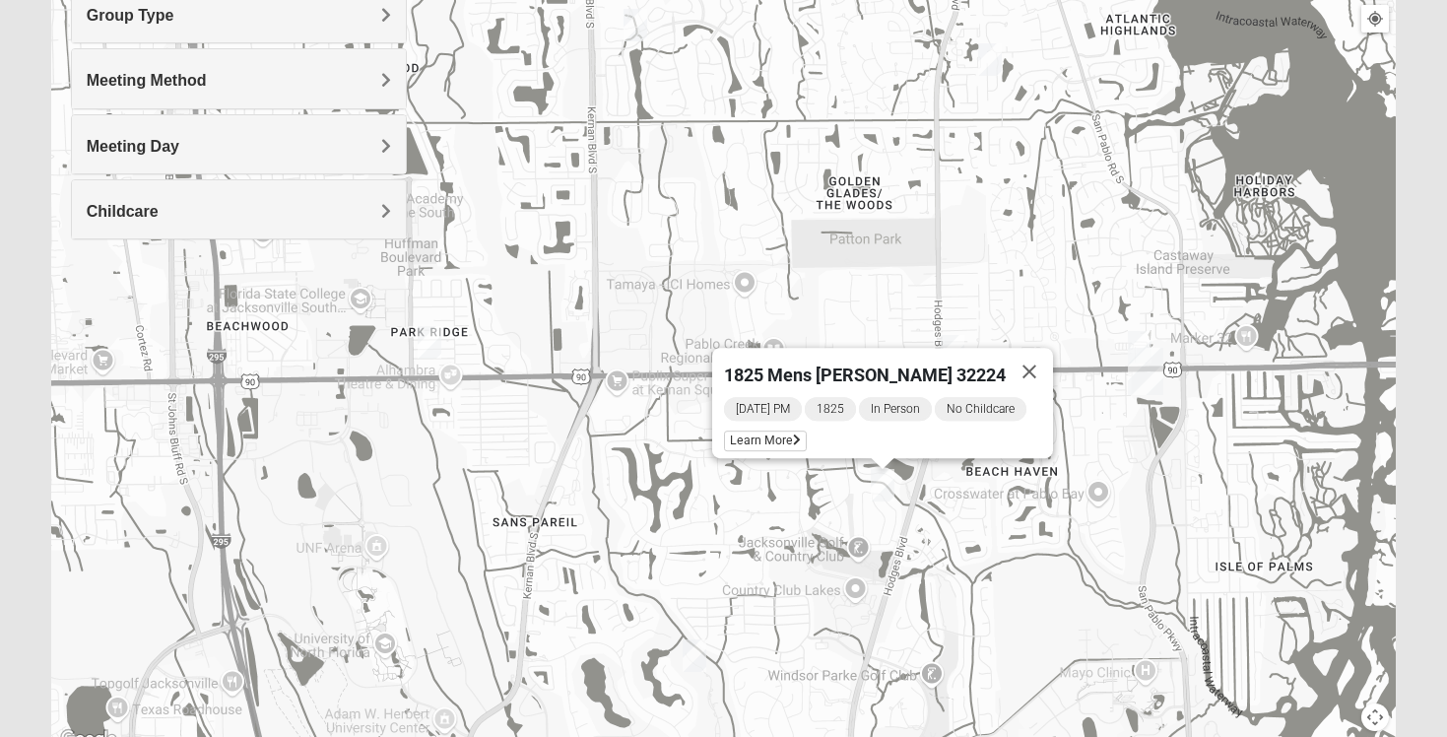
click at [823, 495] on div "1825 Mens [PERSON_NAME] 32224 [DATE] PM 1825 In Person No Childcare Learn More" at bounding box center [723, 358] width 1345 height 788
click at [1039, 361] on button "Close" at bounding box center [1029, 371] width 47 height 47
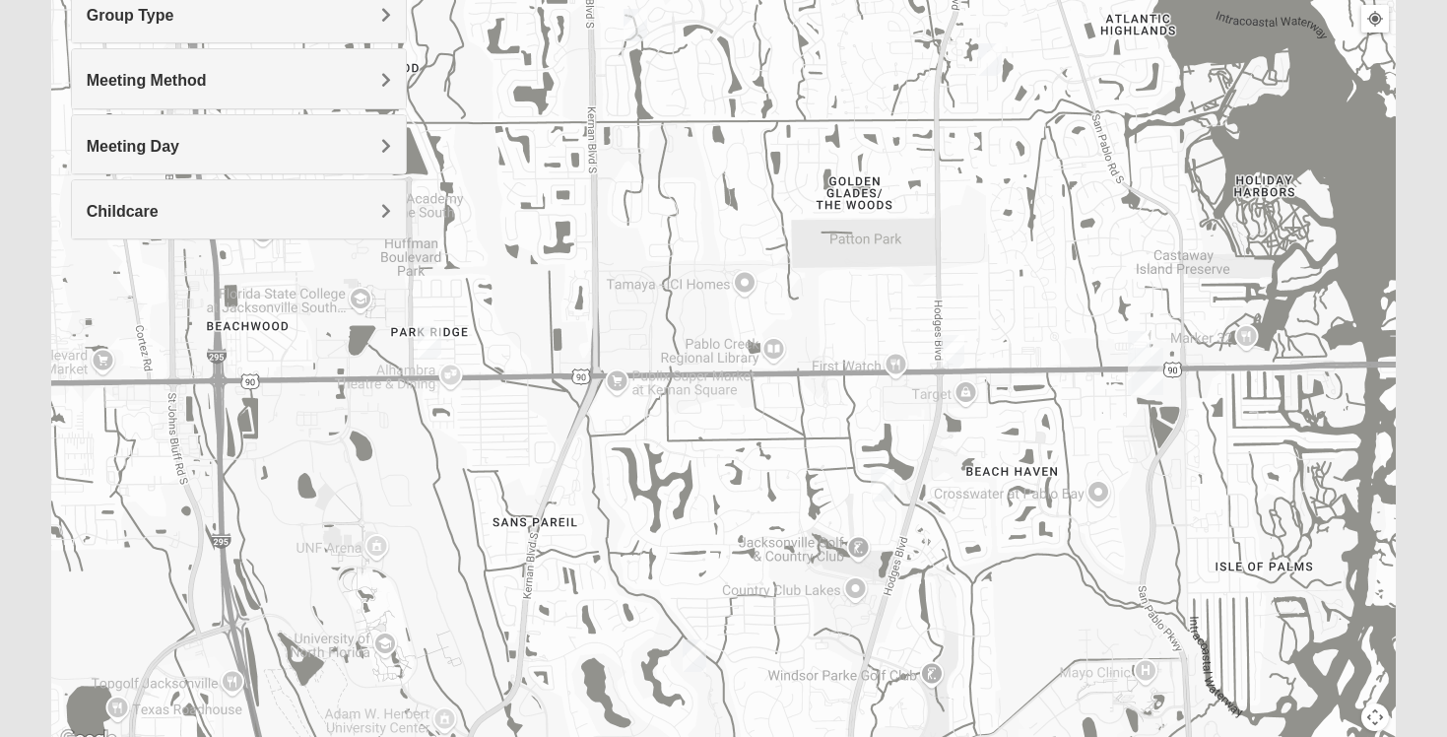
click at [429, 343] on img "Womens Campanella/Harnek 32246" at bounding box center [430, 342] width 24 height 33
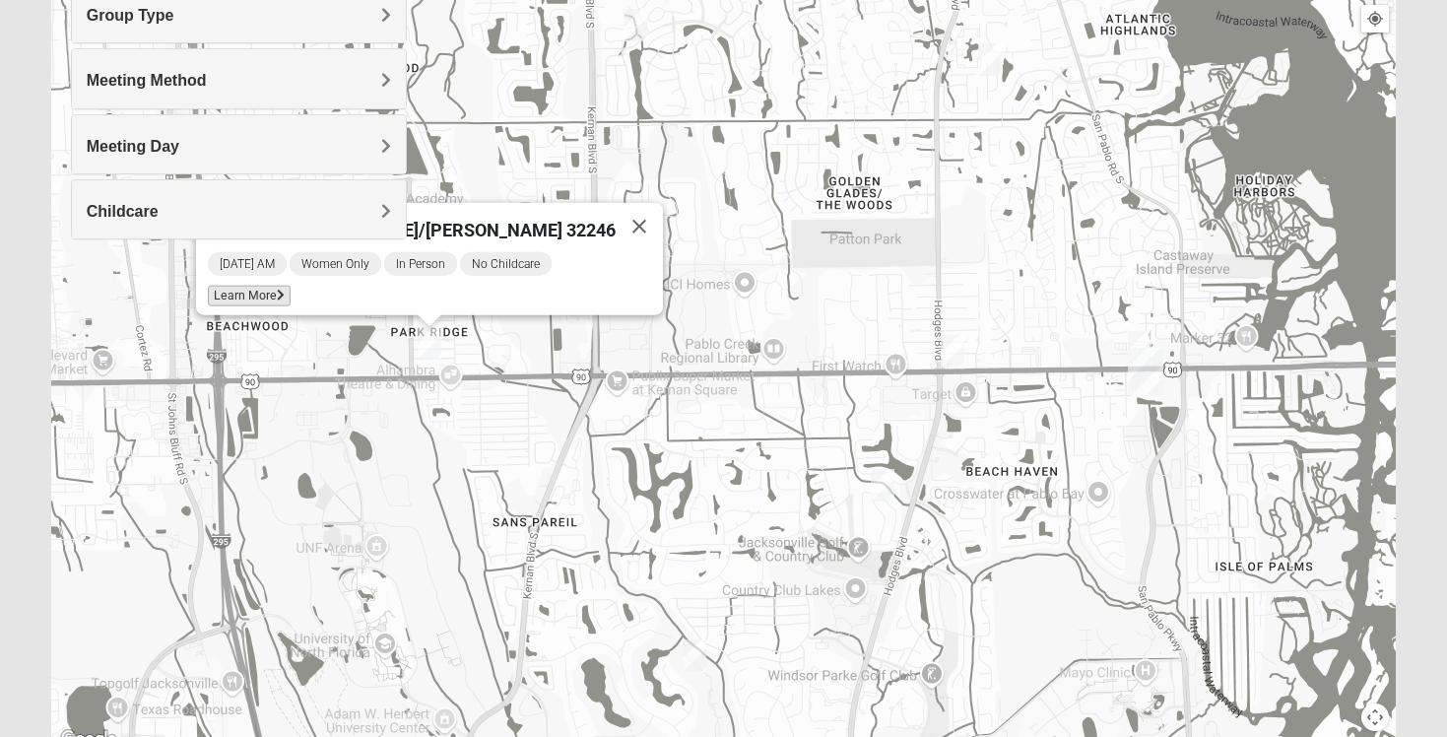
click at [291, 289] on span "Learn More" at bounding box center [249, 296] width 83 height 21
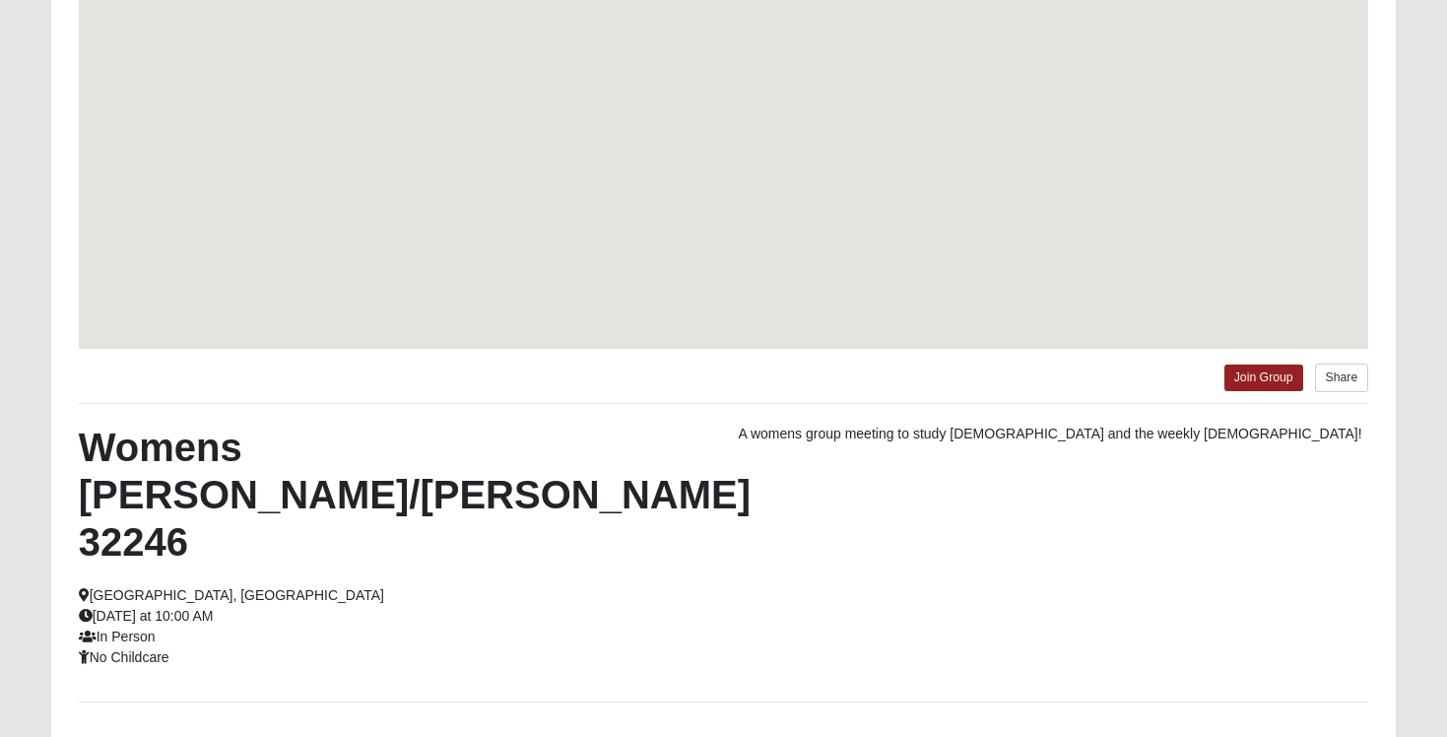
scroll to position [174, 0]
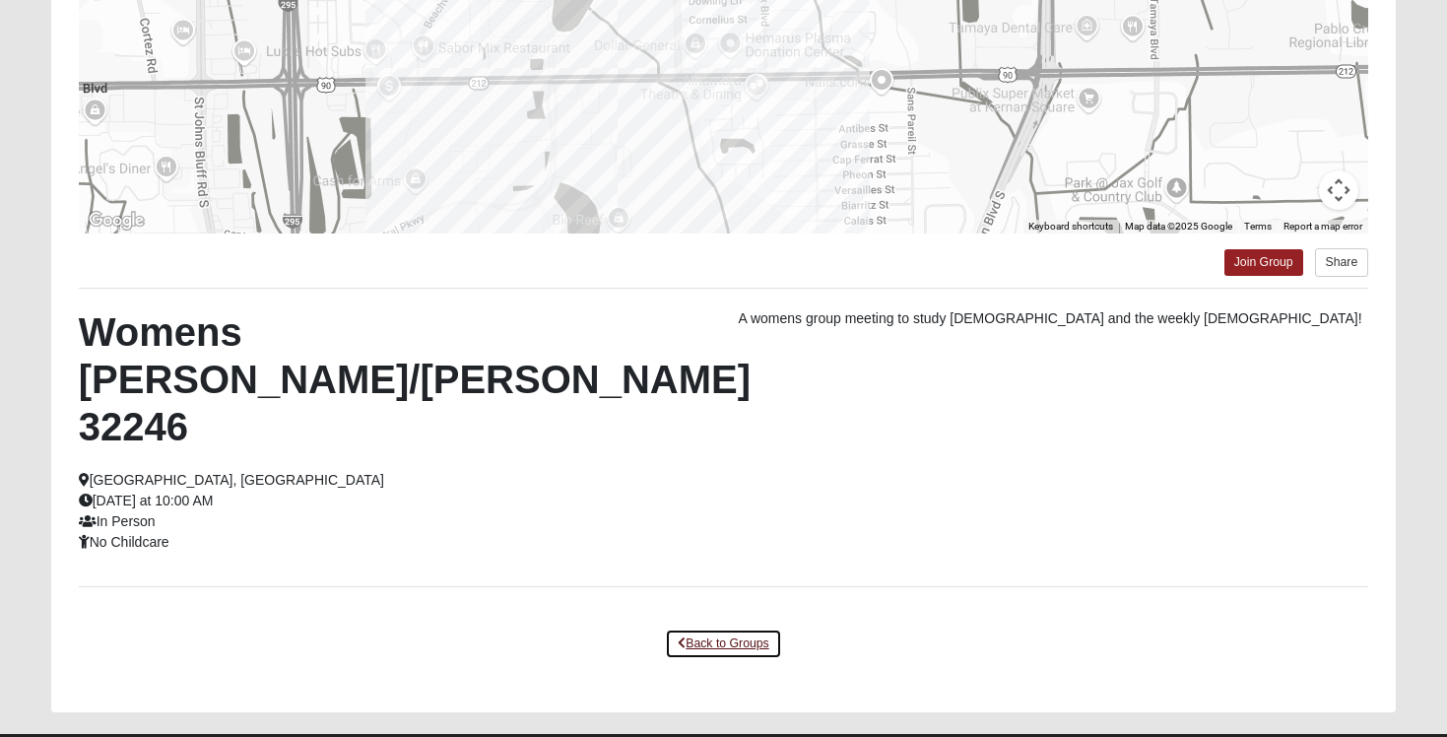
click at [727, 628] on link "Back to Groups" at bounding box center [723, 643] width 116 height 31
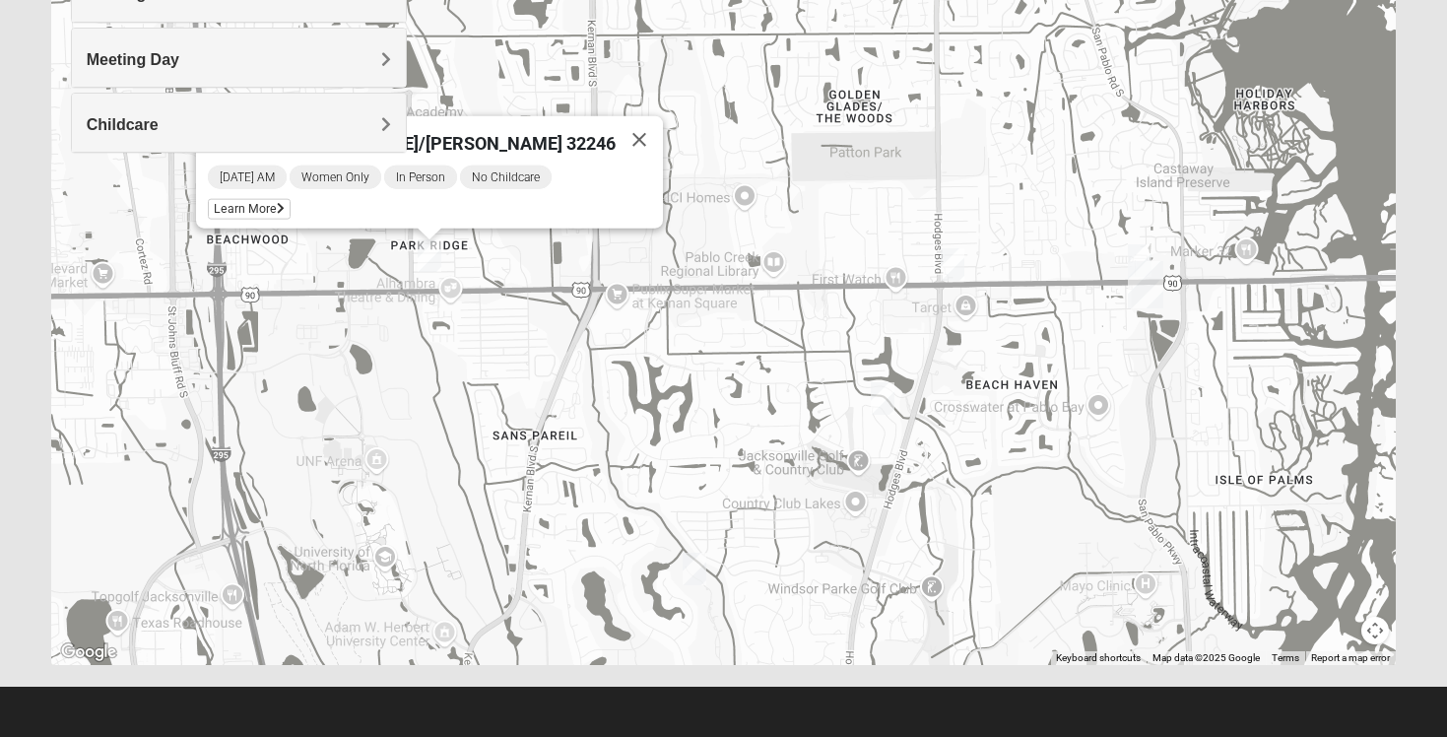
scroll to position [348, 0]
click at [616, 125] on button "Close" at bounding box center [639, 139] width 47 height 47
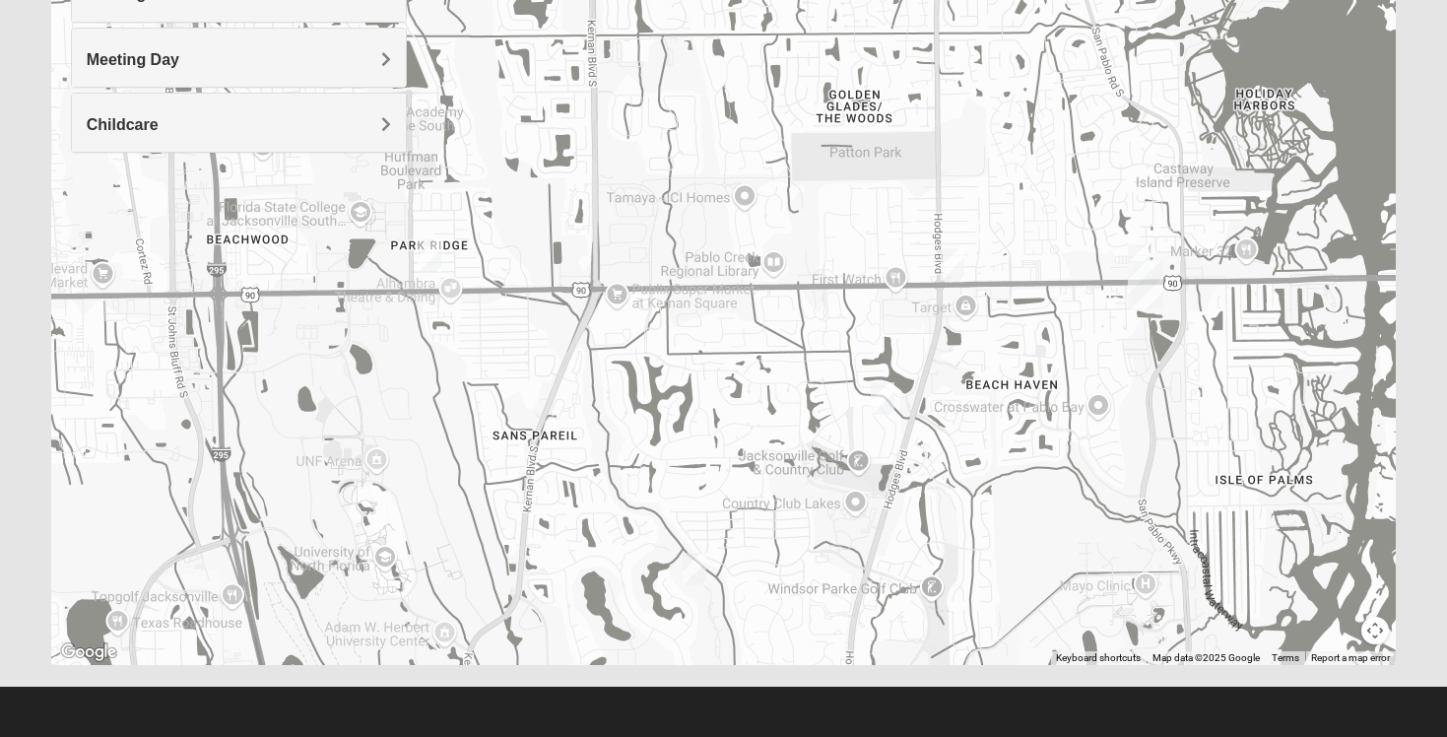
click at [955, 269] on img "1825 Womens Annis/Ferguson 32246" at bounding box center [953, 264] width 24 height 33
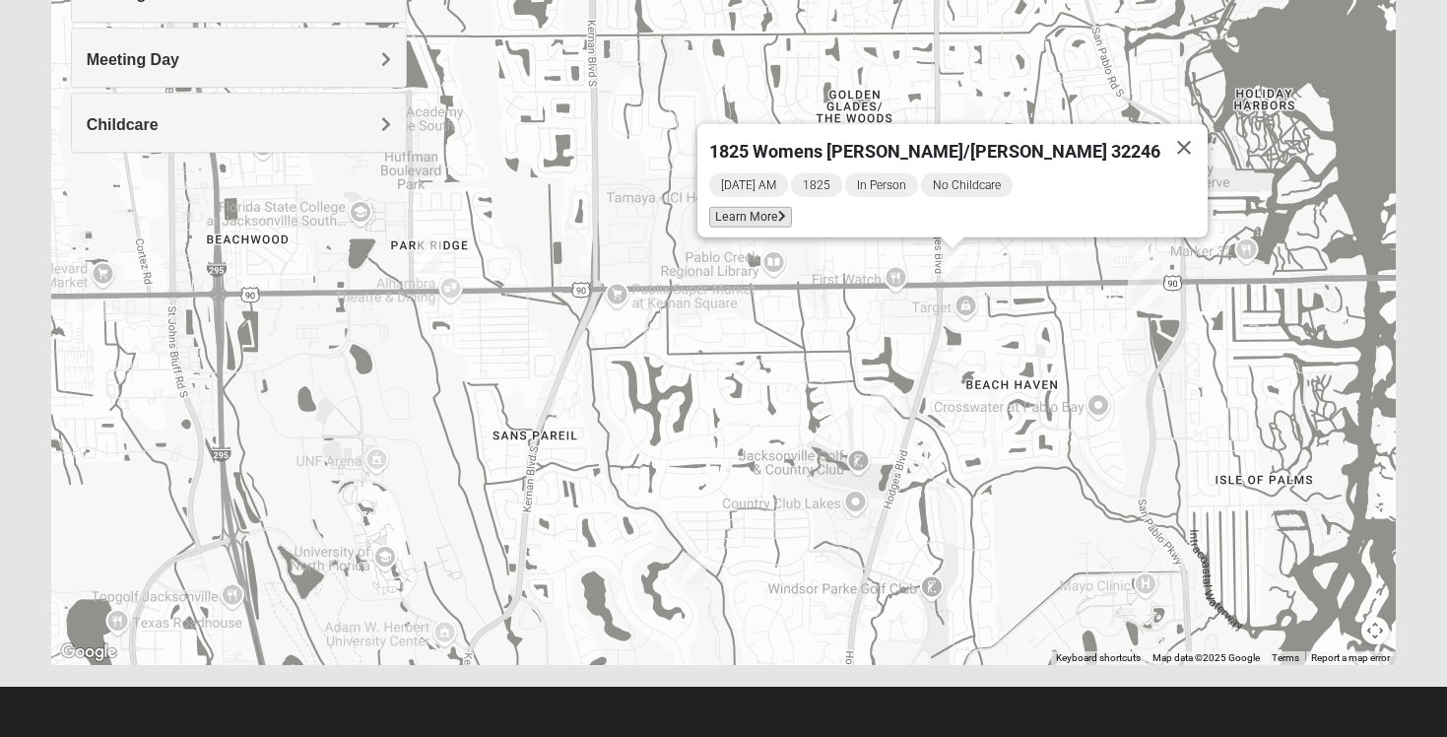
click at [792, 214] on span "Learn More" at bounding box center [750, 217] width 83 height 21
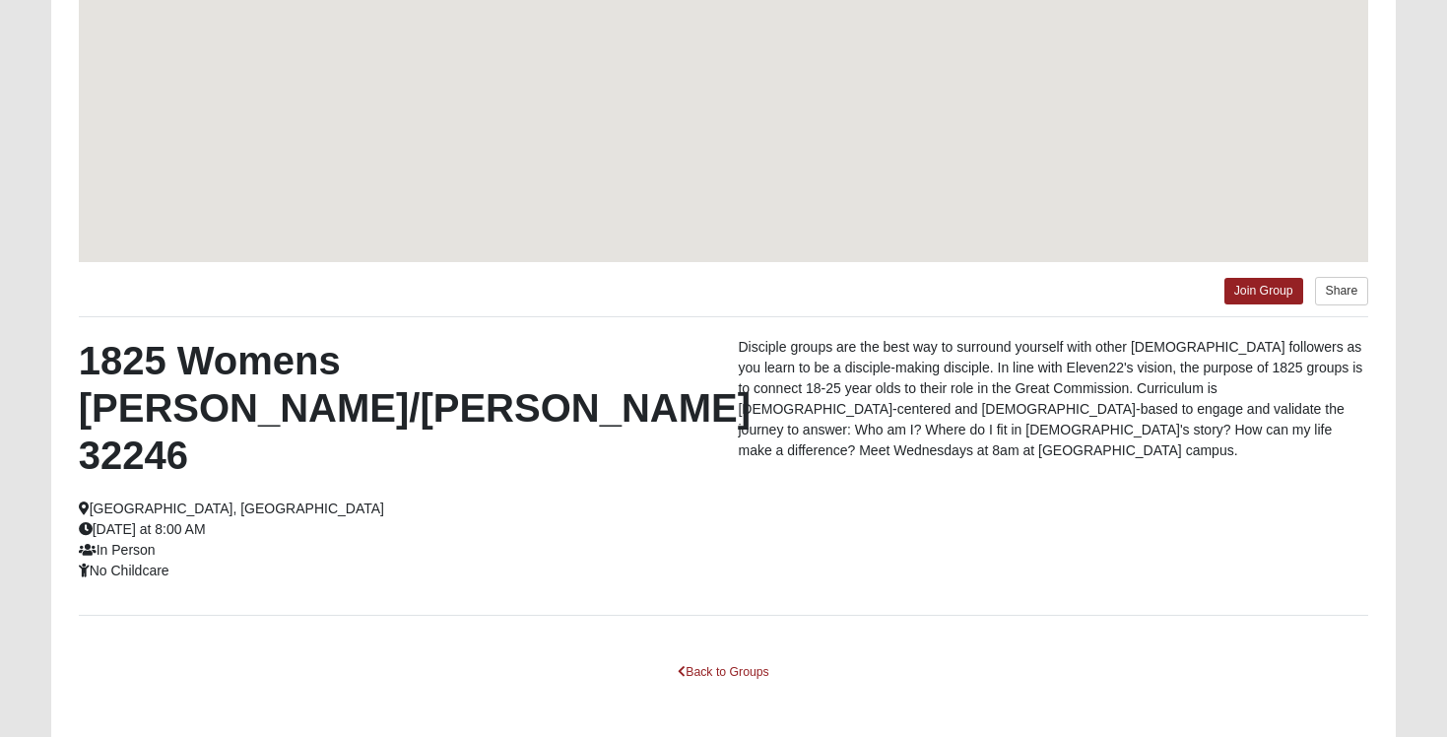
scroll to position [261, 0]
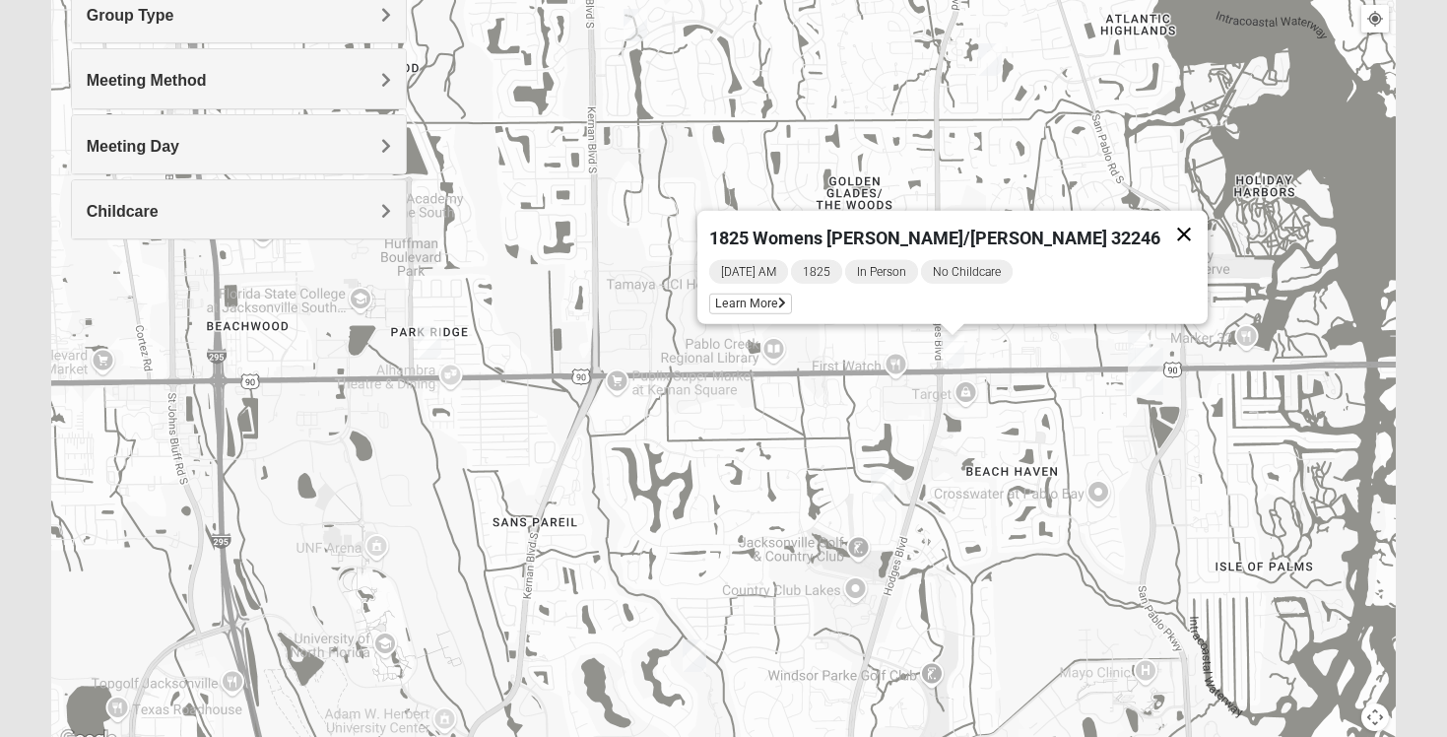
click at [1160, 231] on button "Close" at bounding box center [1183, 234] width 47 height 47
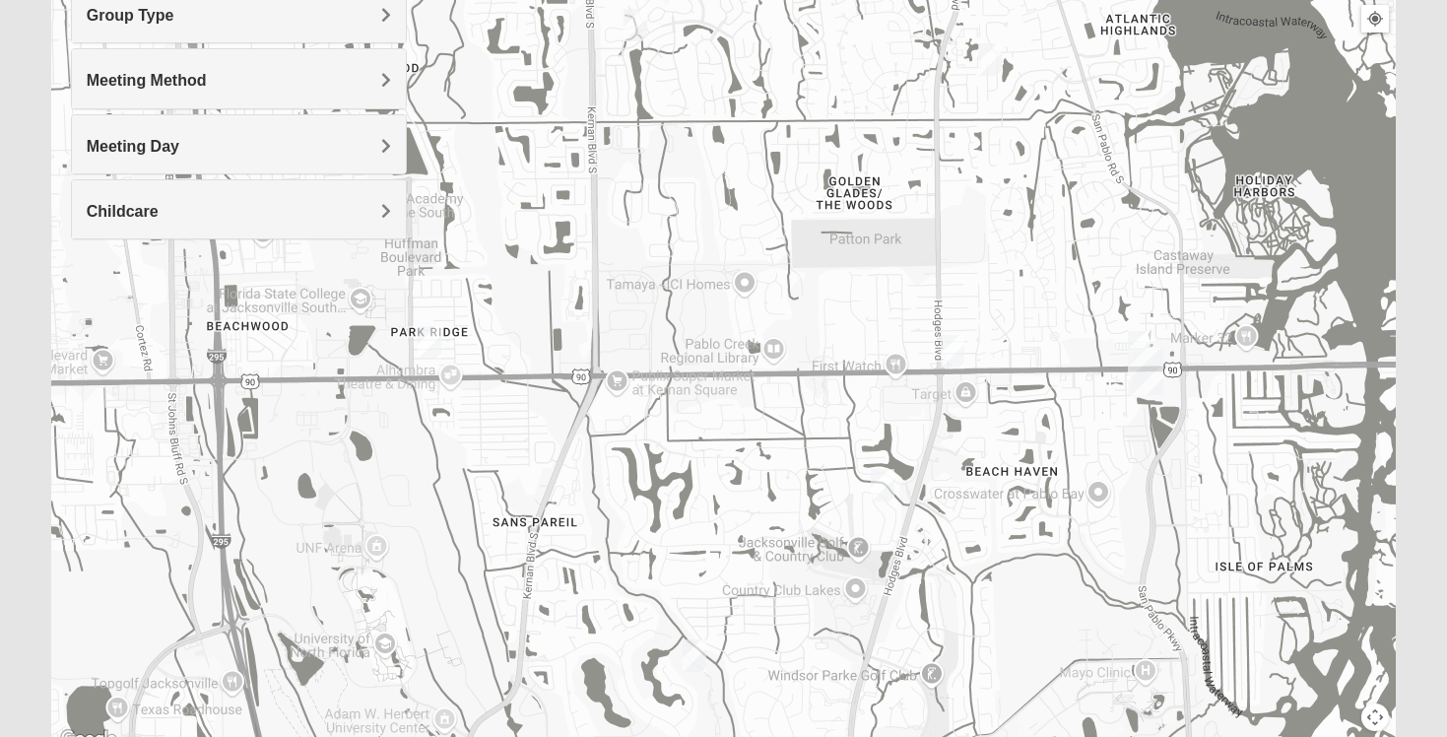
click at [312, 142] on h4 "Meeting Day" at bounding box center [239, 146] width 304 height 19
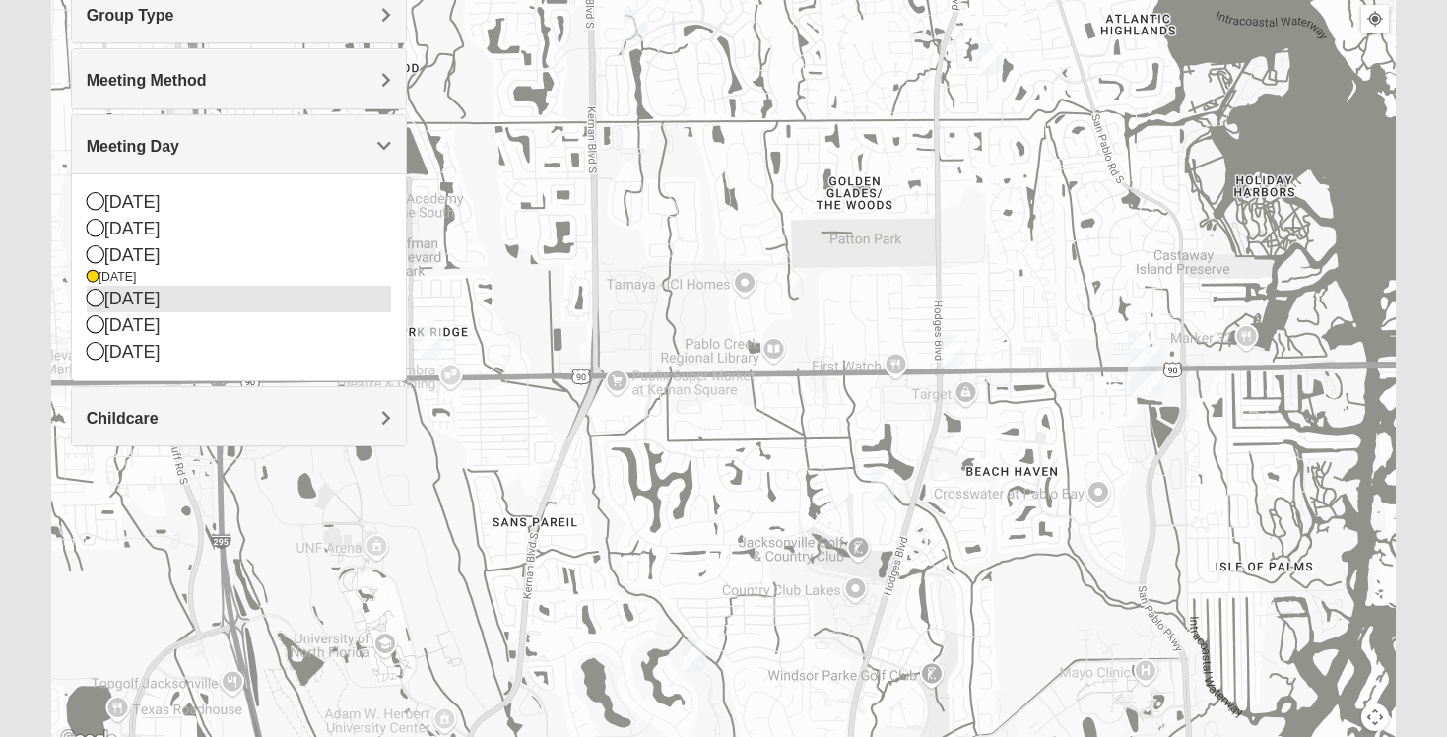
click at [283, 299] on div "[DATE]" at bounding box center [239, 299] width 304 height 27
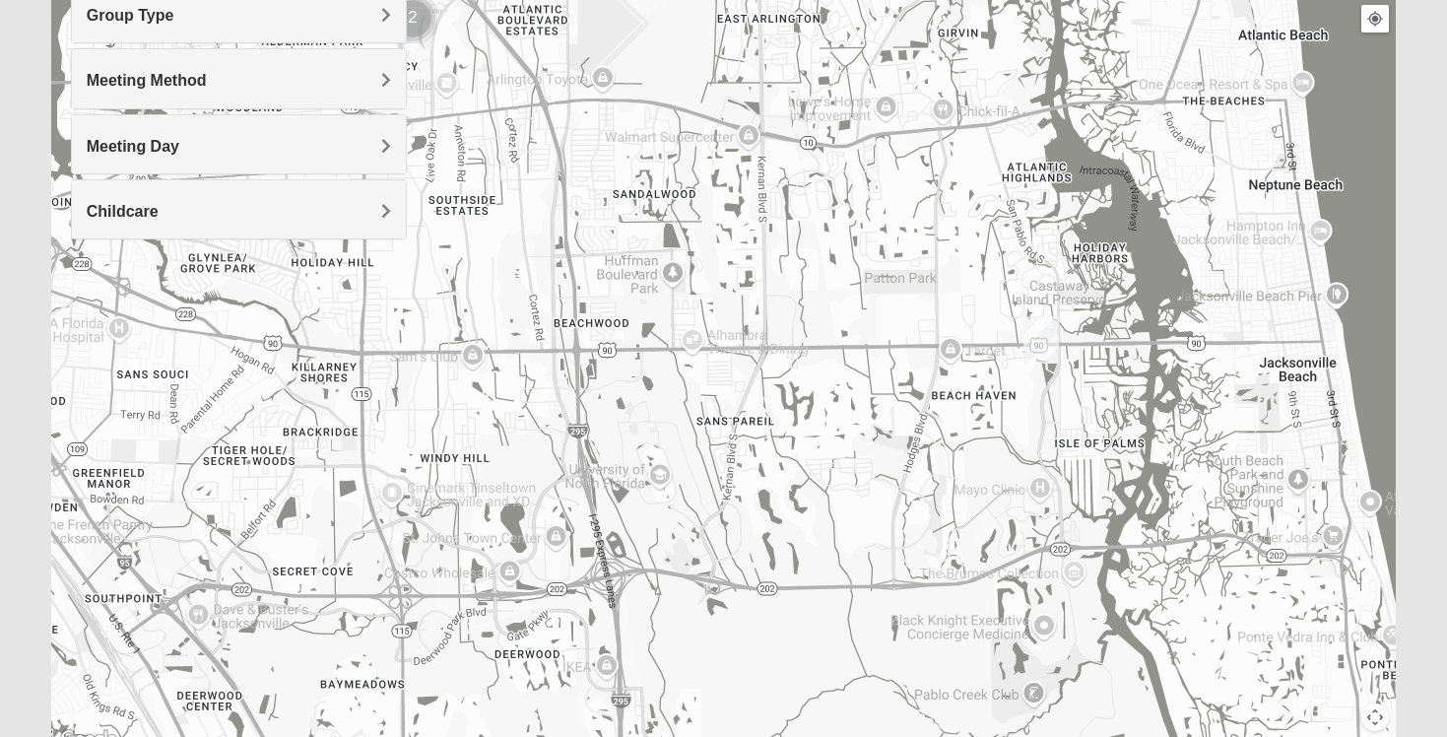
click at [205, 145] on h4 "Meeting Day" at bounding box center [239, 146] width 304 height 19
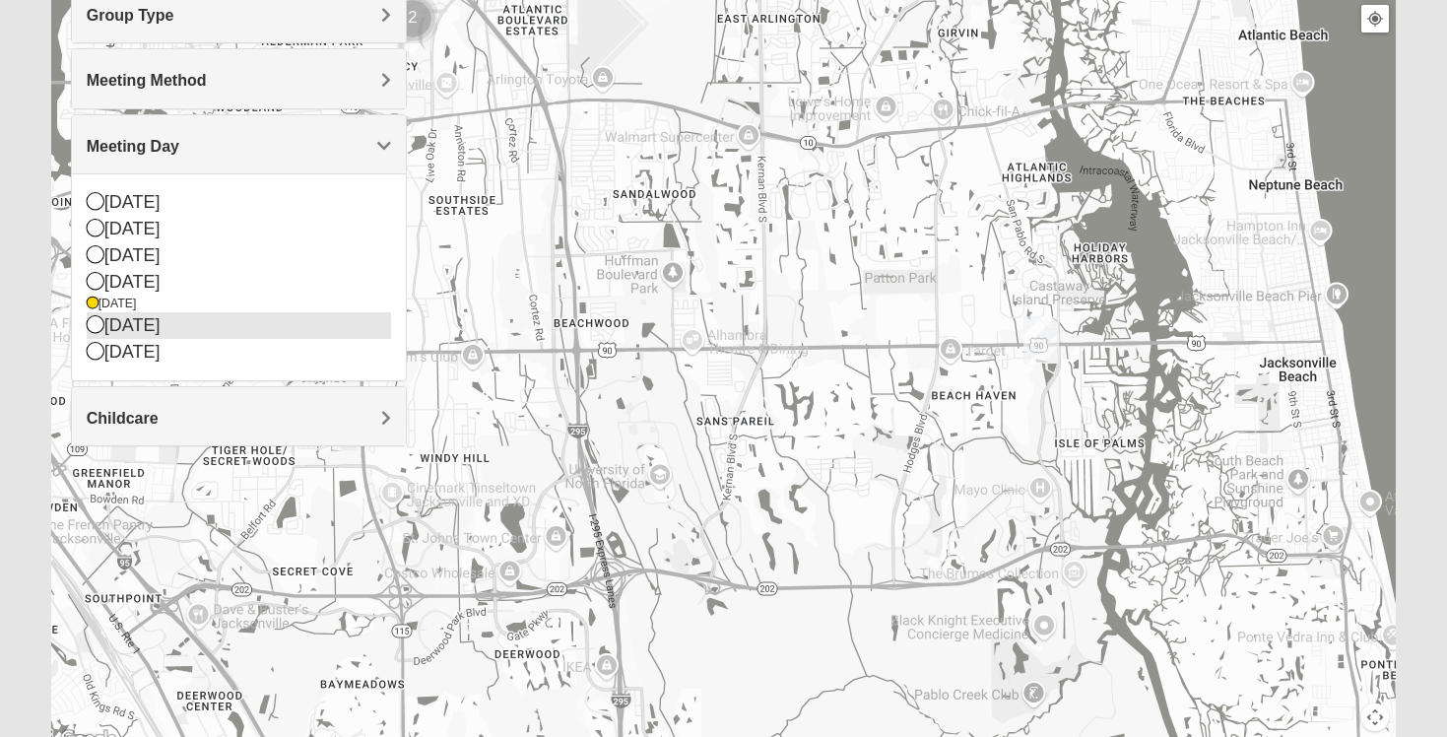
click at [218, 331] on div "[DATE]" at bounding box center [239, 325] width 304 height 27
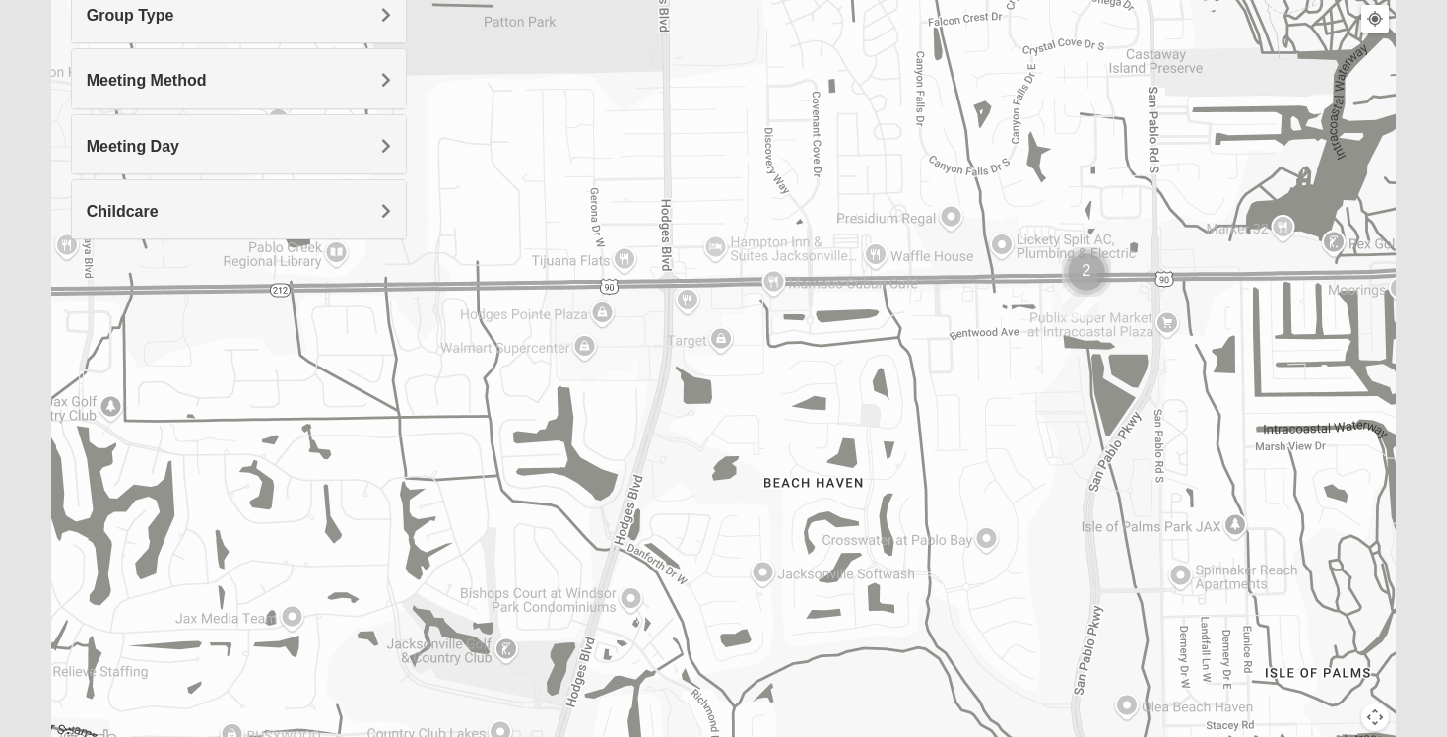
click at [1087, 265] on img "Cluster of 2 groups" at bounding box center [1086, 271] width 49 height 49
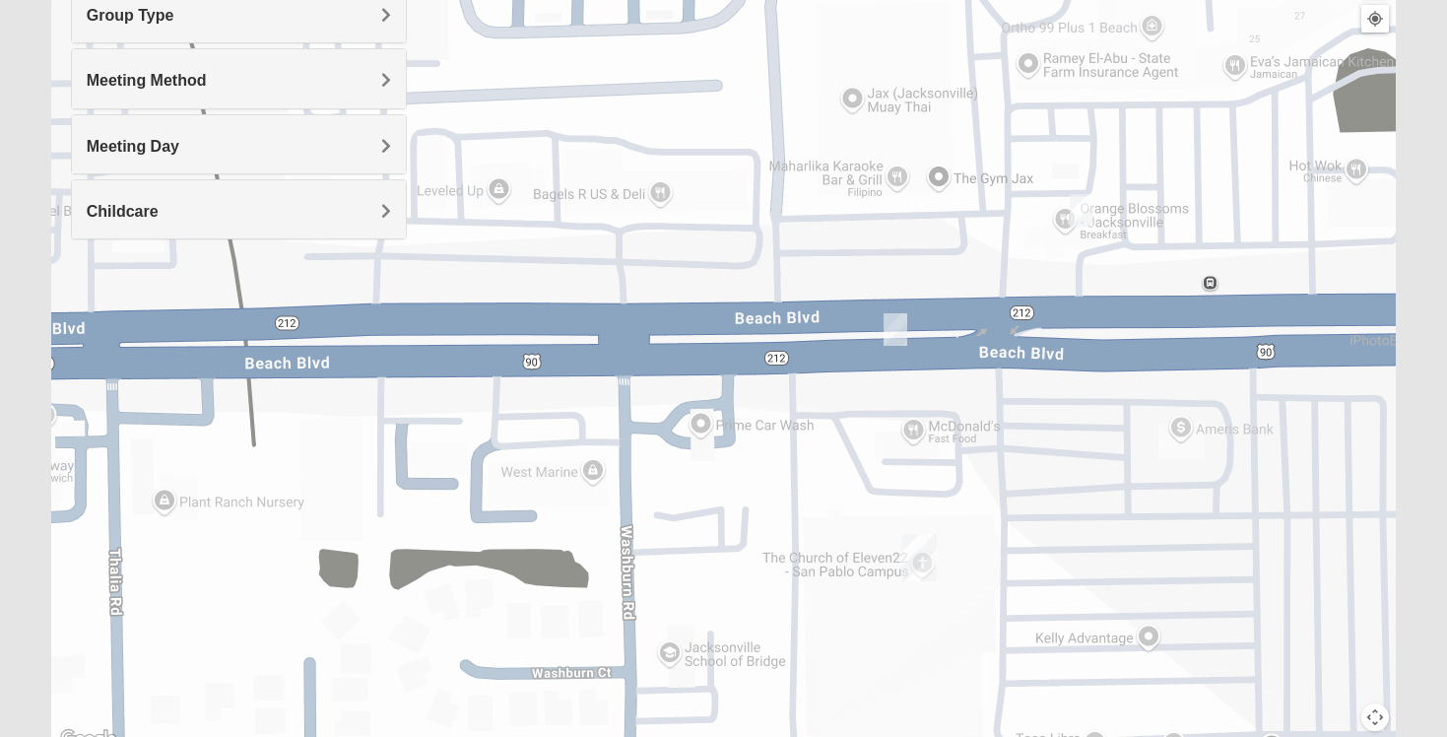
click at [1086, 208] on img "On Campus Womens Simpson / Helmus 32250" at bounding box center [1082, 210] width 24 height 33
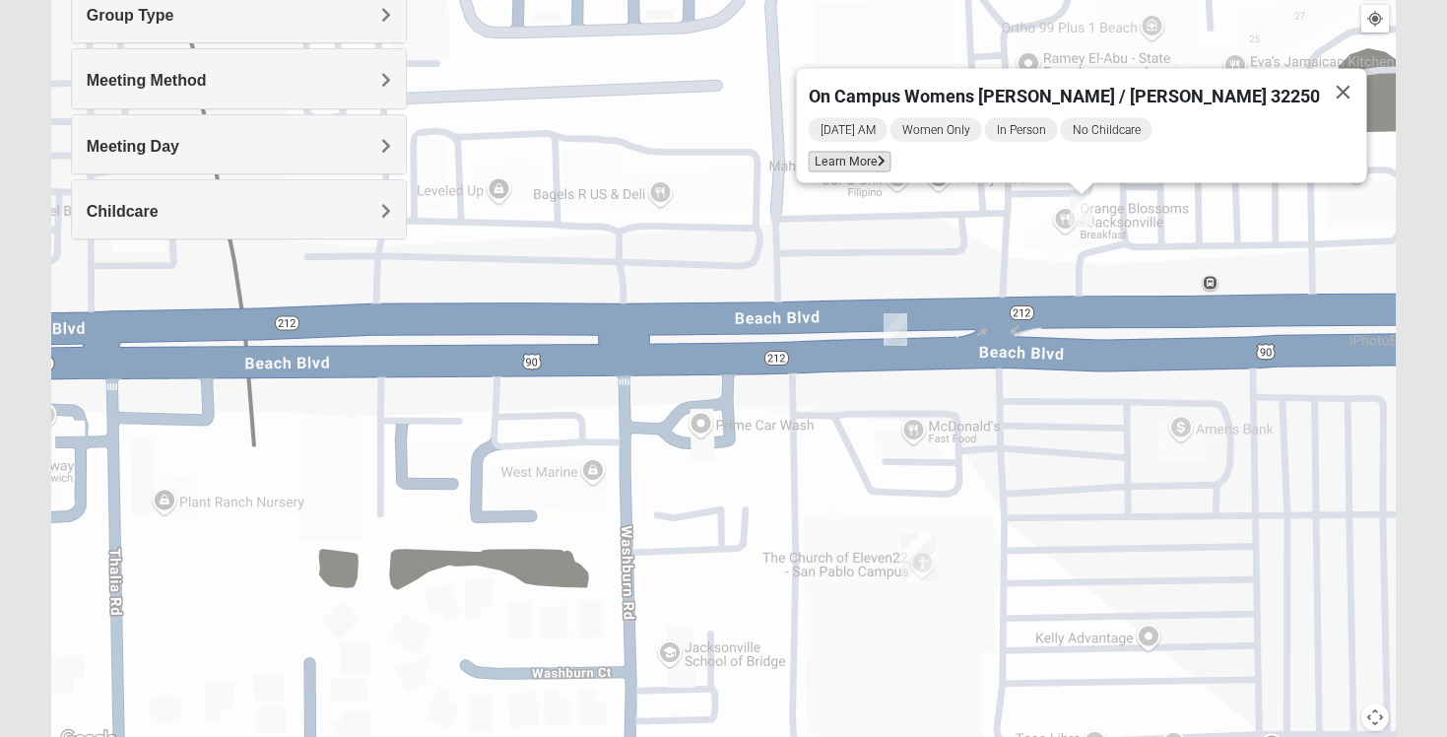
click at [891, 158] on span "Learn More" at bounding box center [850, 162] width 83 height 21
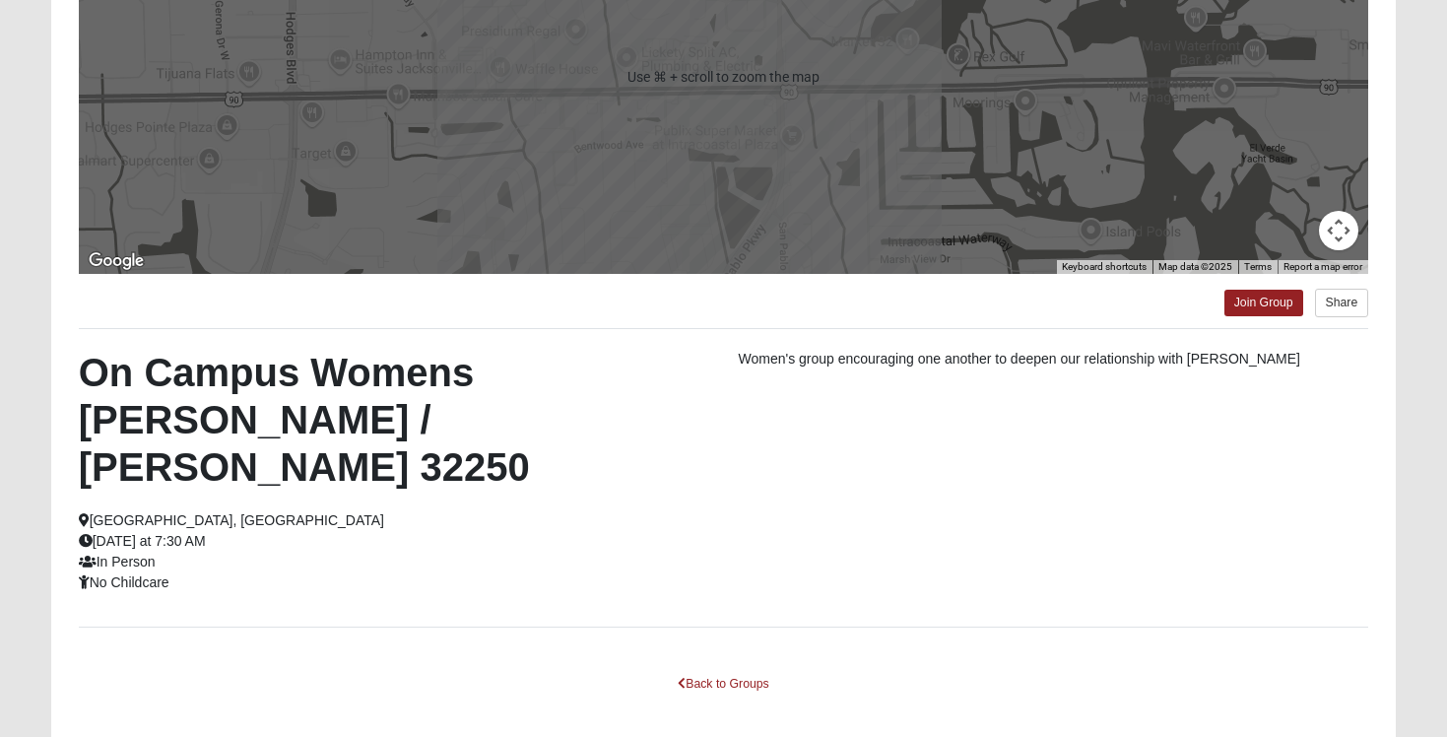
scroll to position [339, 0]
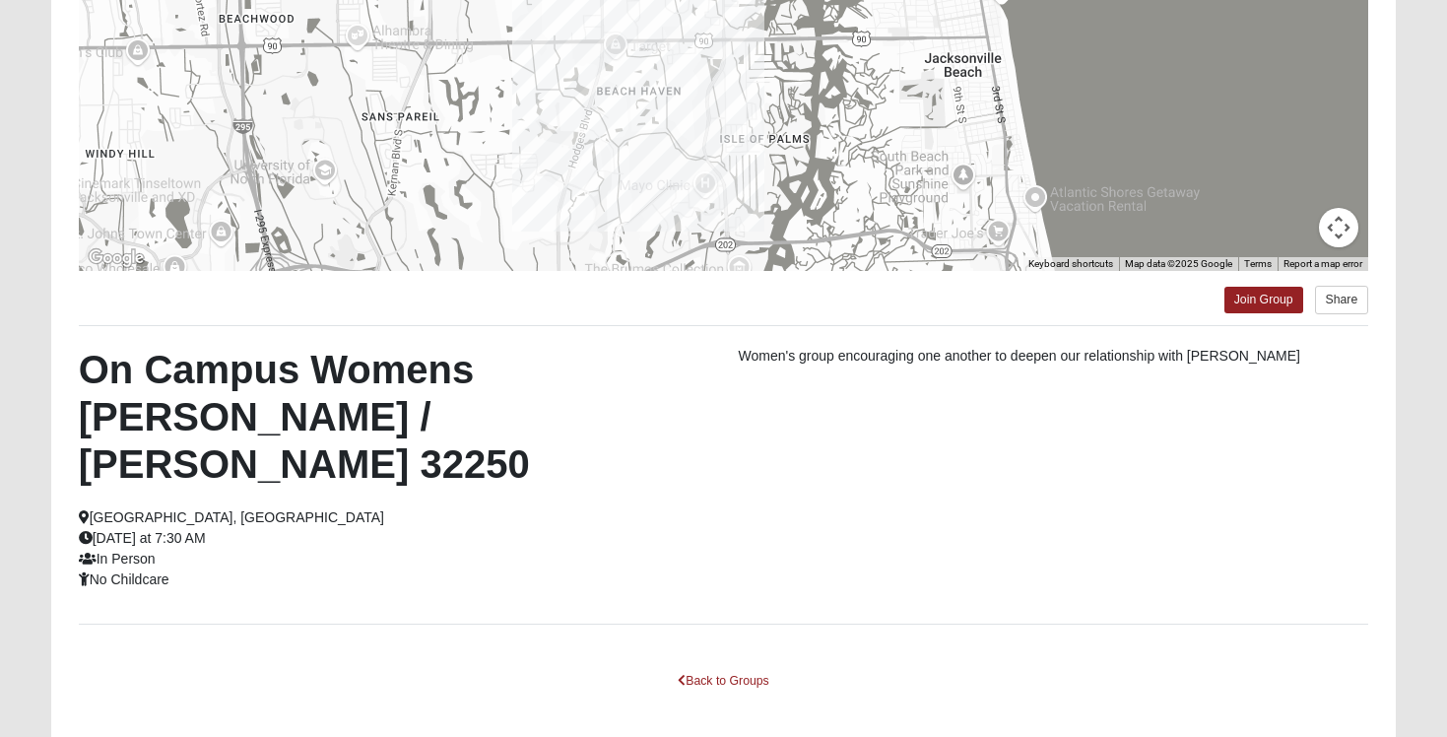
drag, startPoint x: 629, startPoint y: 122, endPoint x: 806, endPoint y: 39, distance: 194.7
click at [807, 40] on div at bounding box center [724, 74] width 1290 height 394
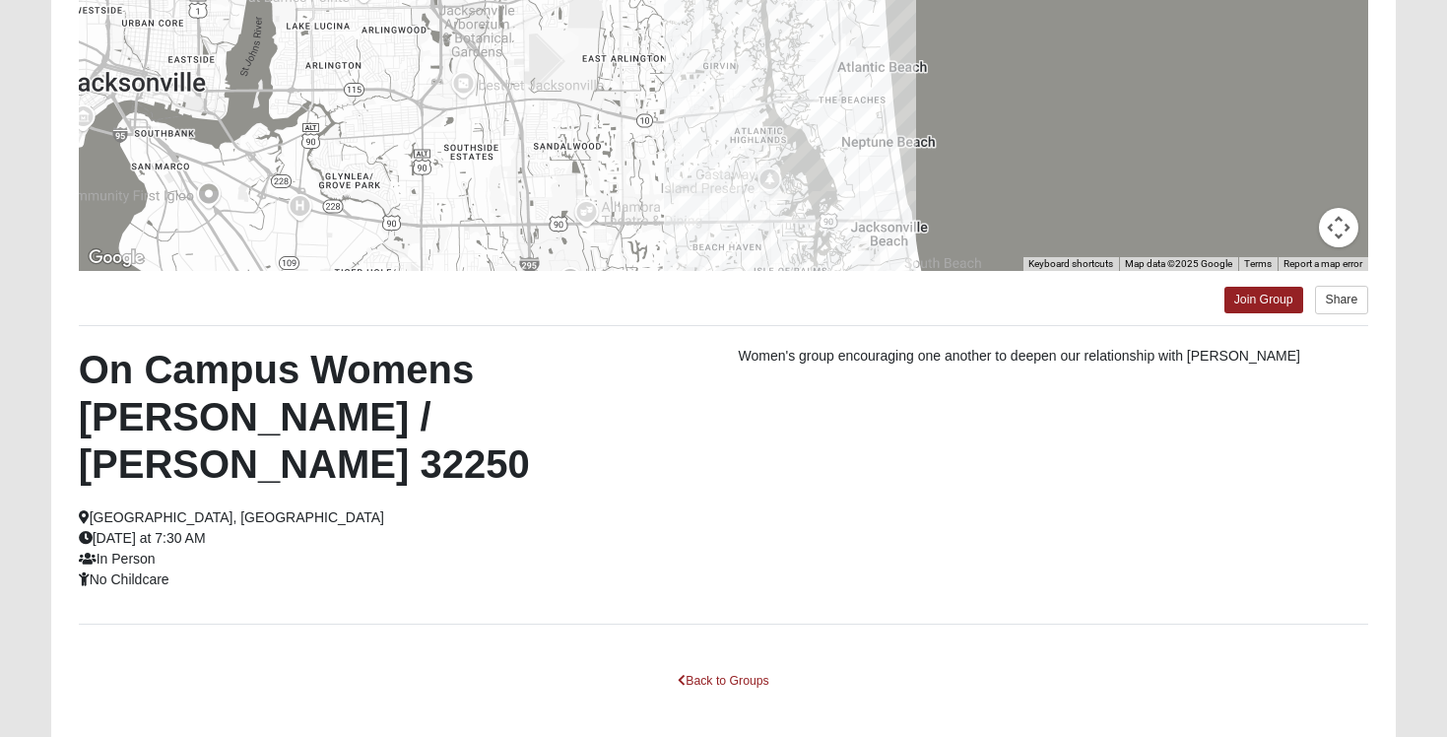
drag, startPoint x: 707, startPoint y: 58, endPoint x: 713, endPoint y: 252, distance: 194.1
click at [713, 257] on div at bounding box center [724, 74] width 1290 height 394
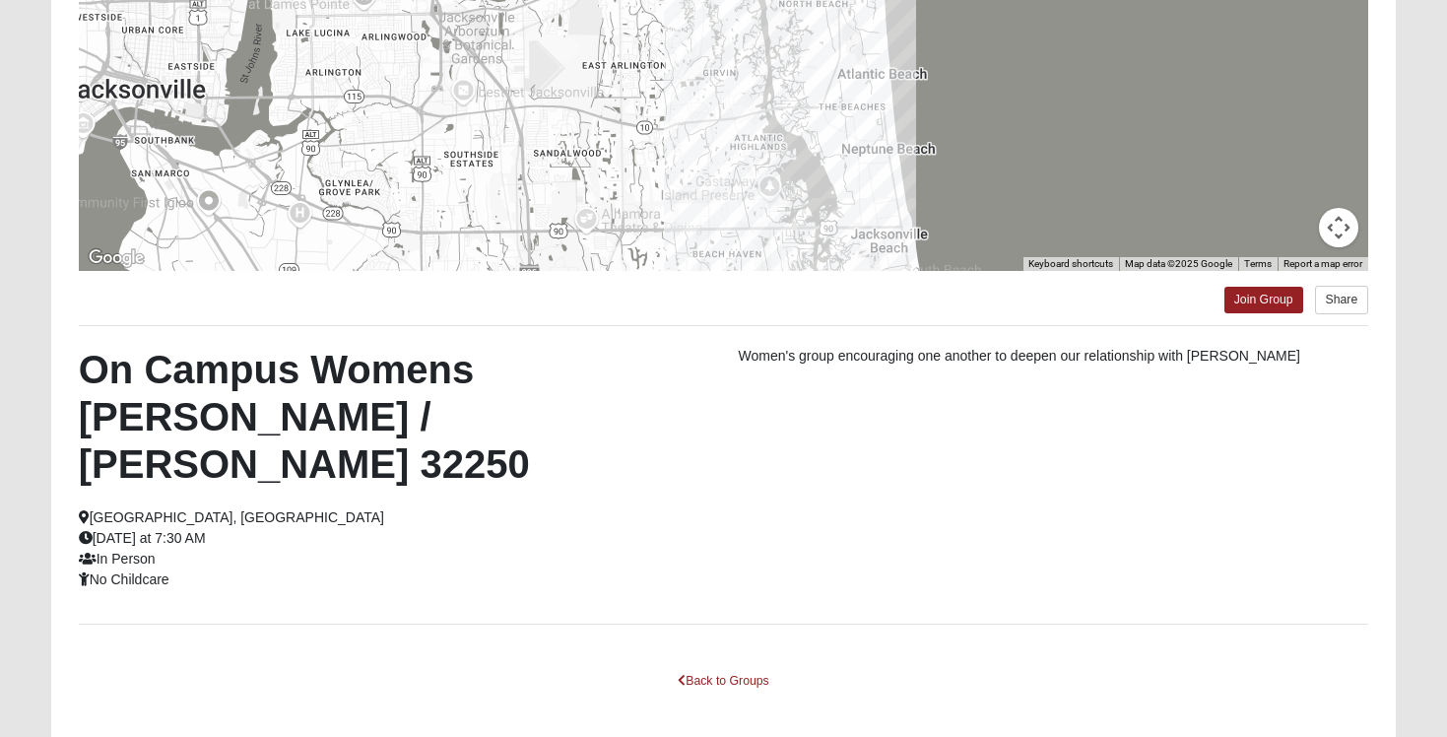
scroll to position [0, 0]
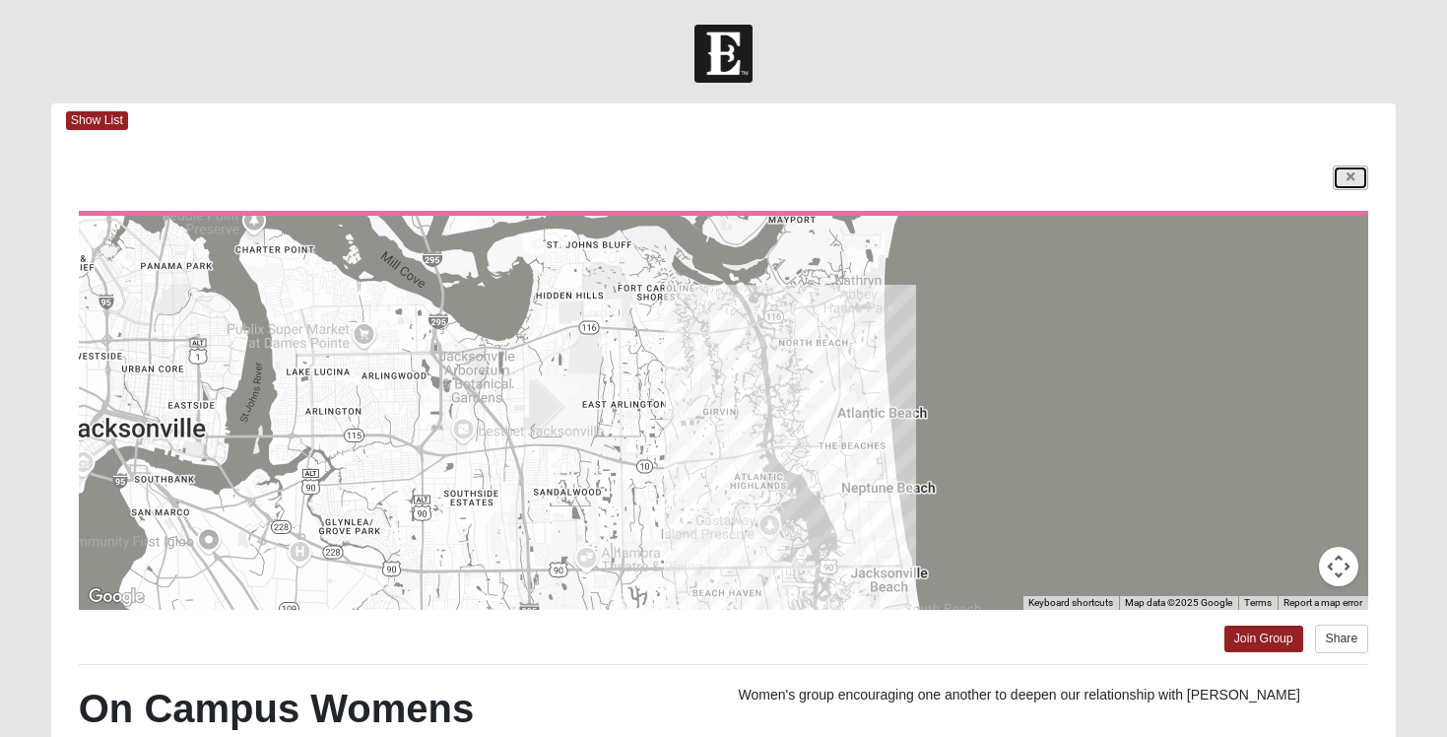
click at [1360, 175] on link at bounding box center [1350, 177] width 35 height 25
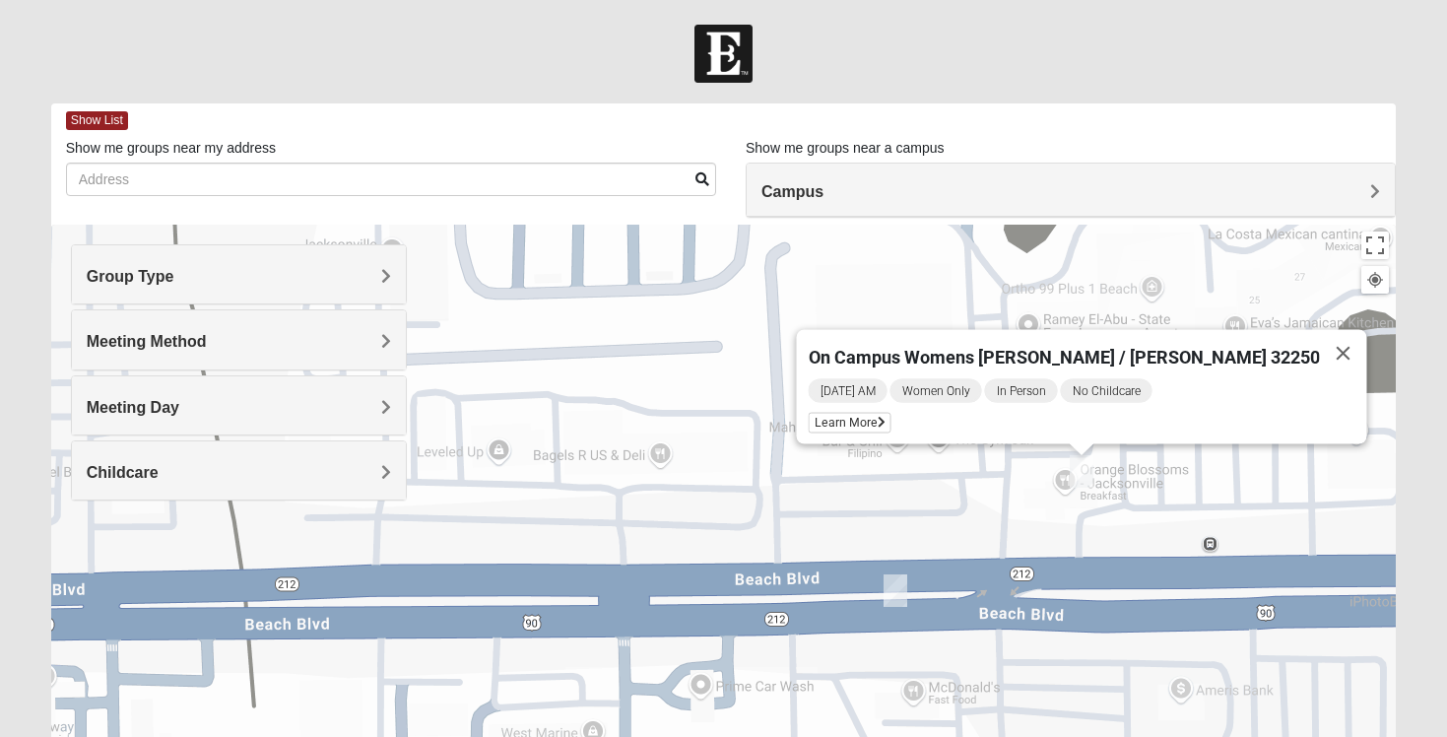
click at [899, 594] on img "On Campus Womens Smith 32250" at bounding box center [895, 590] width 24 height 33
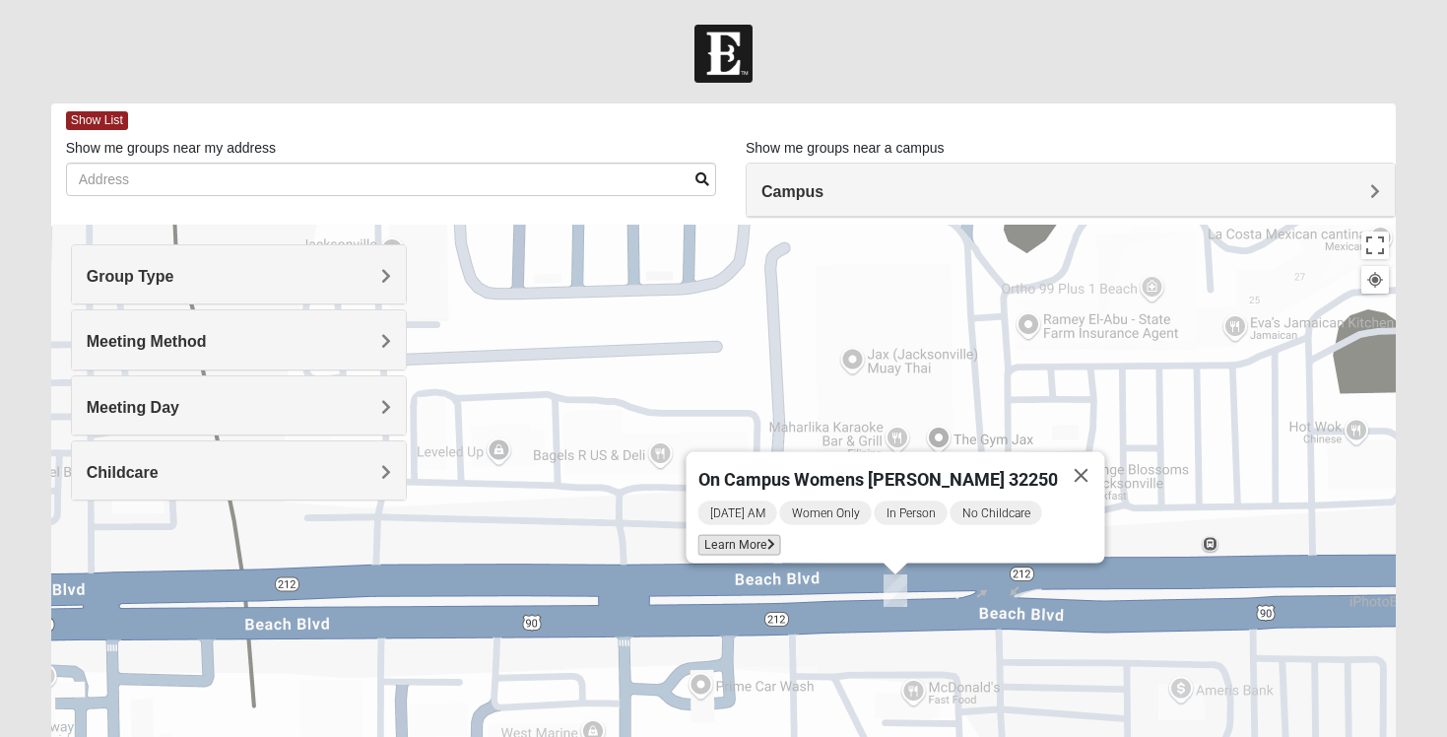
click at [767, 539] on span "Learn More" at bounding box center [739, 545] width 83 height 21
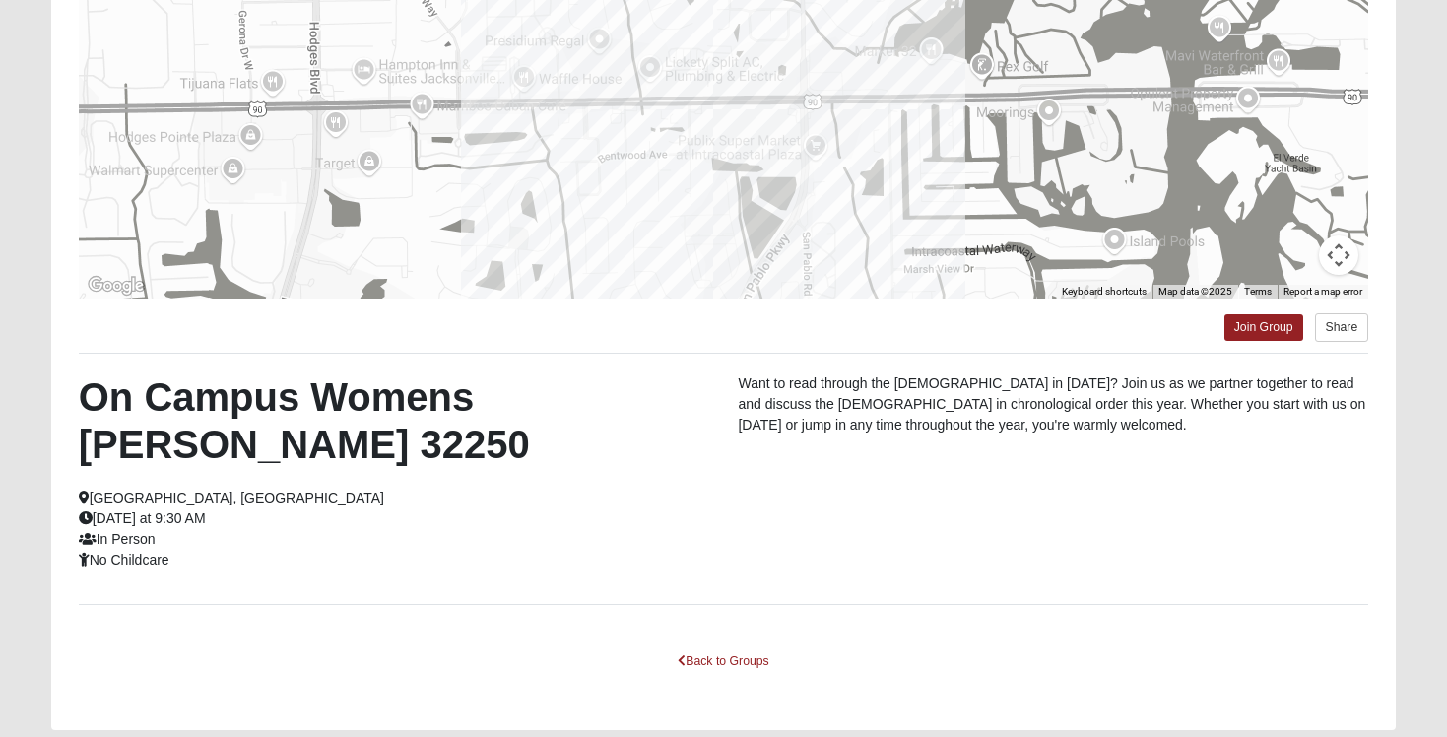
scroll to position [376, 0]
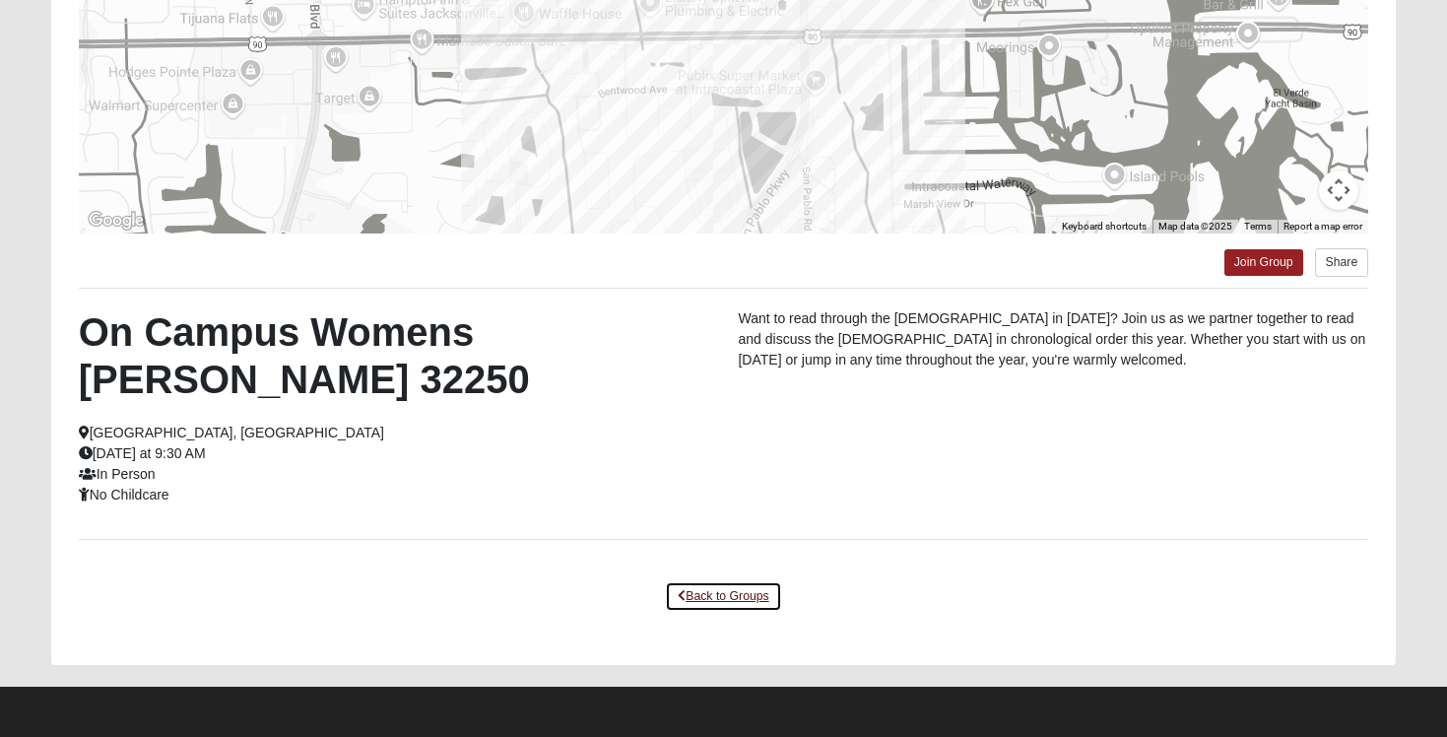
click at [718, 597] on link "Back to Groups" at bounding box center [723, 596] width 116 height 31
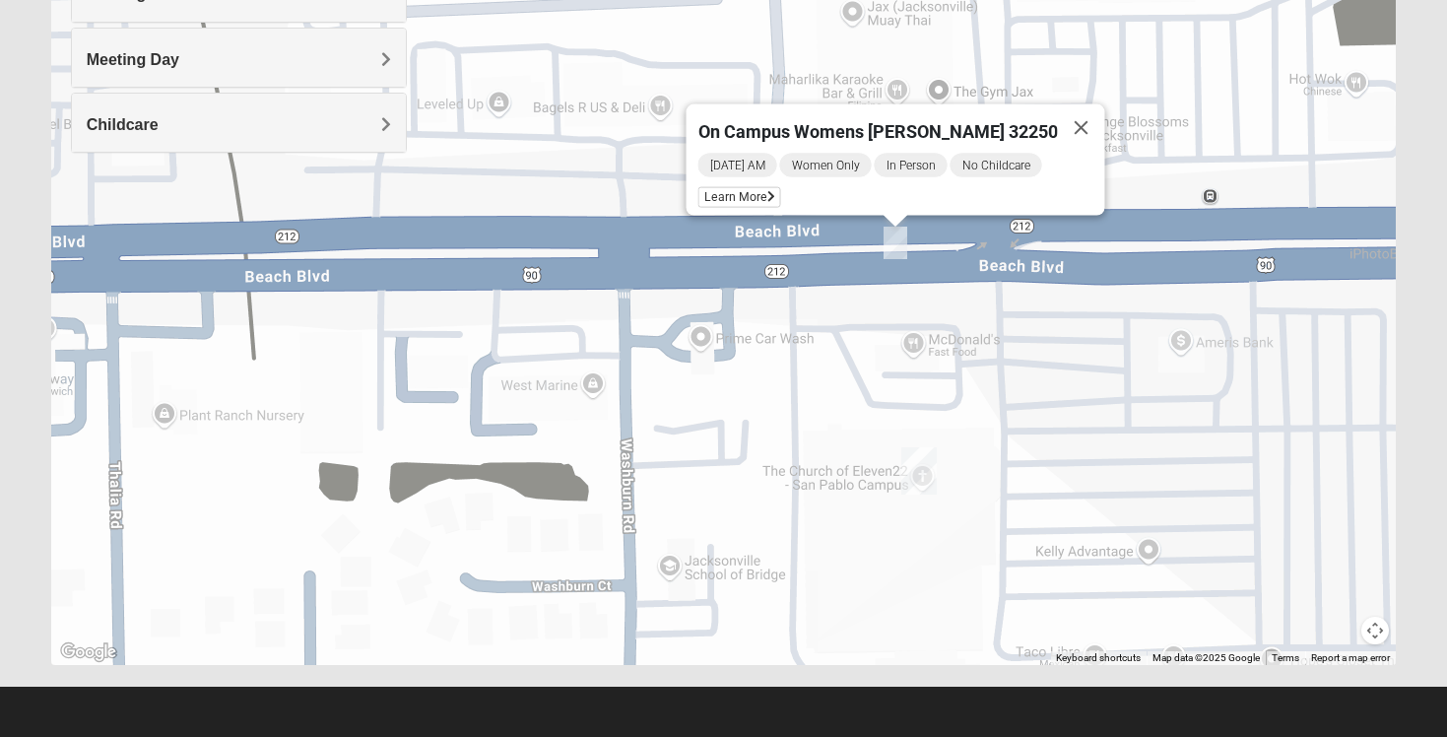
scroll to position [348, 0]
click at [1058, 120] on button "Close" at bounding box center [1081, 127] width 47 height 47
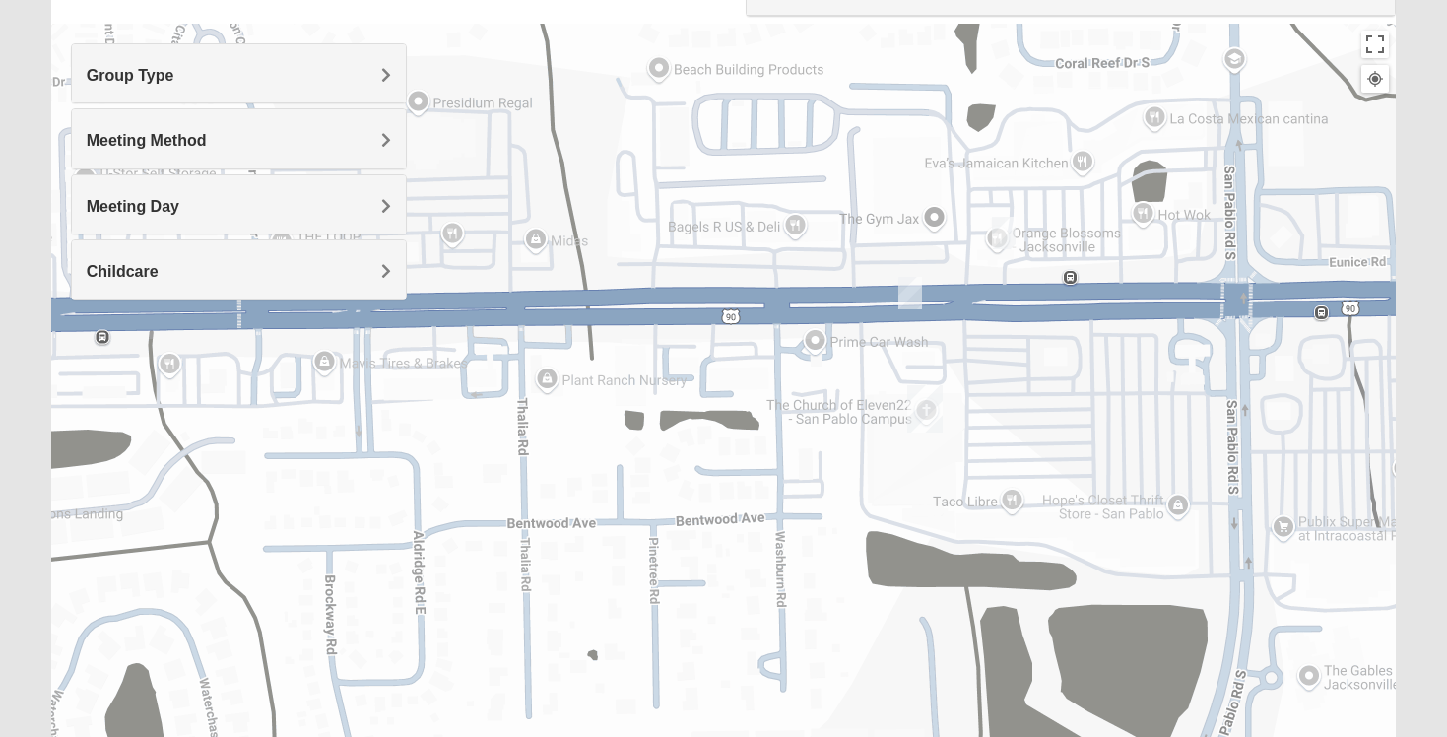
scroll to position [0, 0]
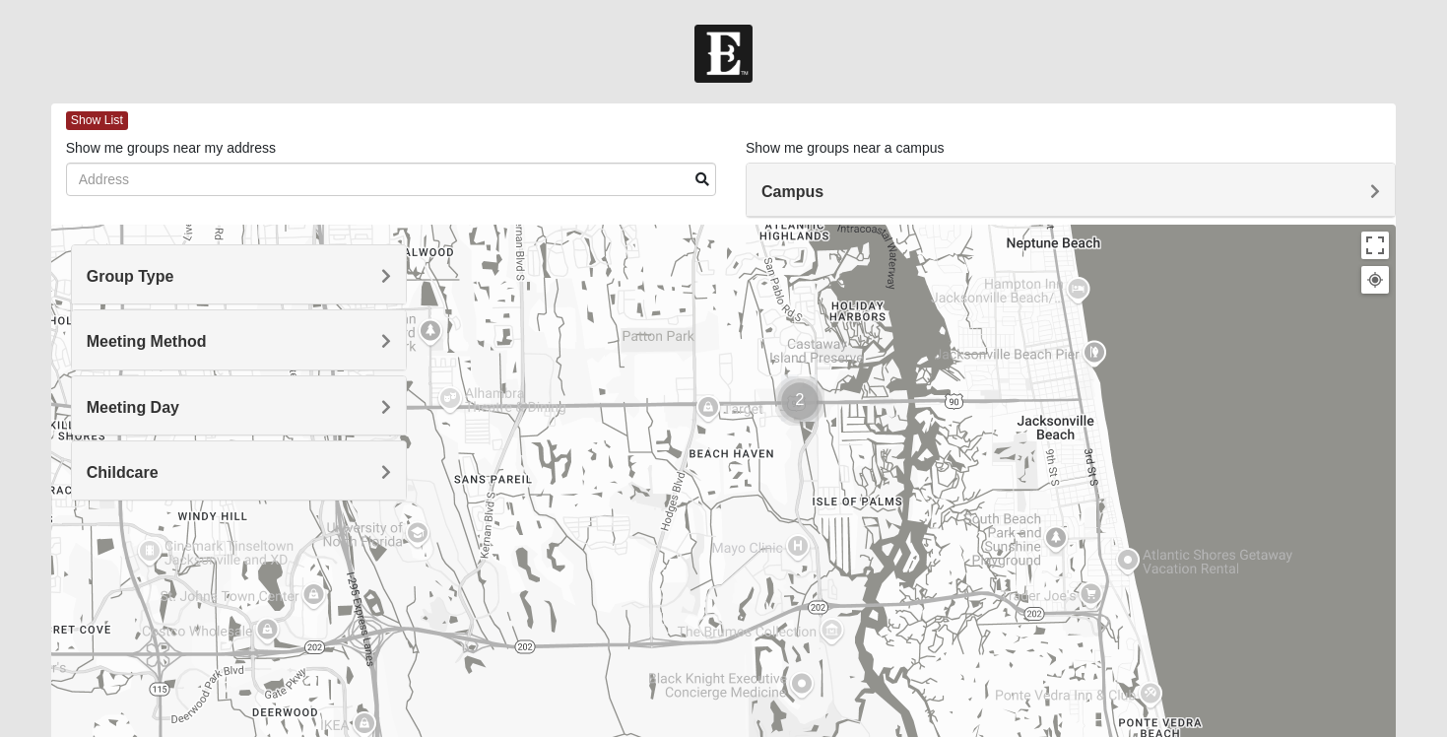
click at [345, 395] on div "Meeting Day" at bounding box center [239, 405] width 334 height 58
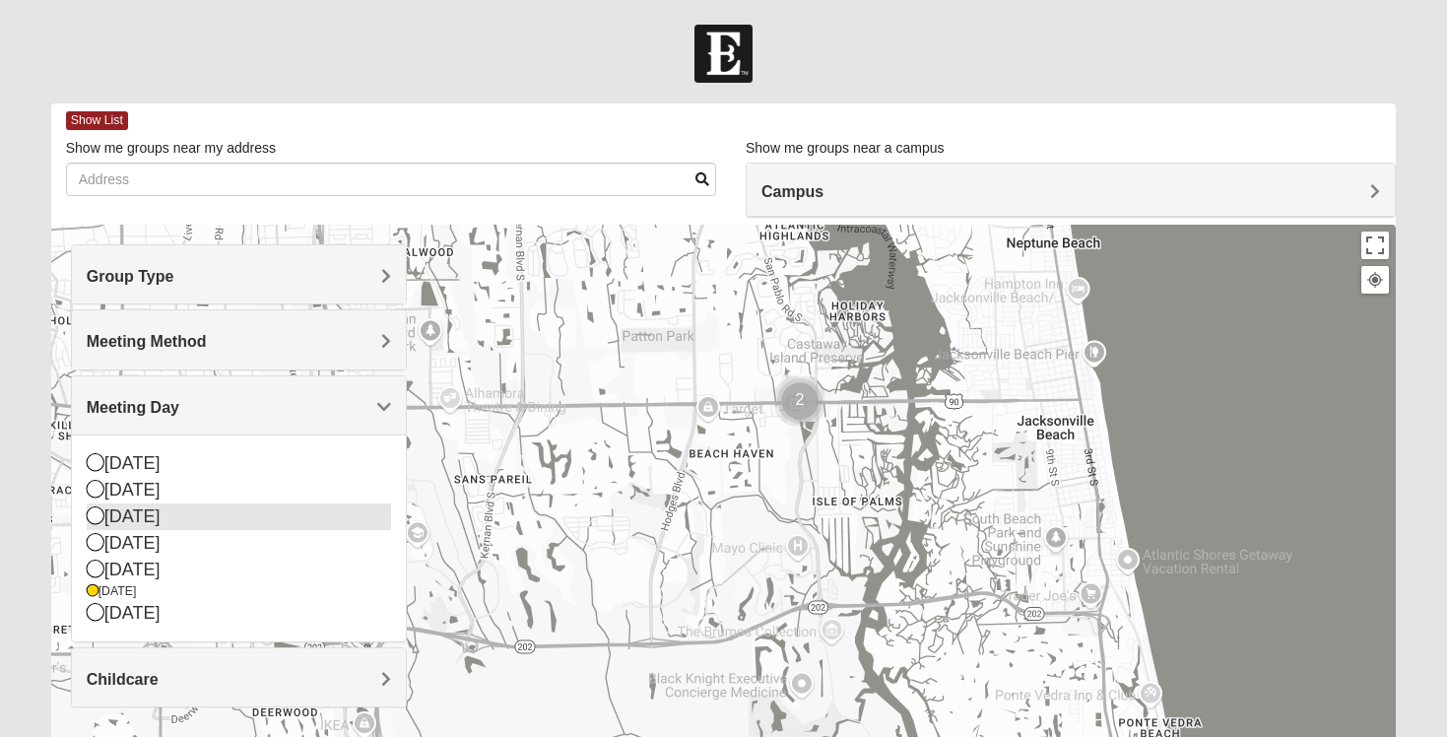
click at [273, 503] on div "[DATE]" at bounding box center [239, 516] width 304 height 27
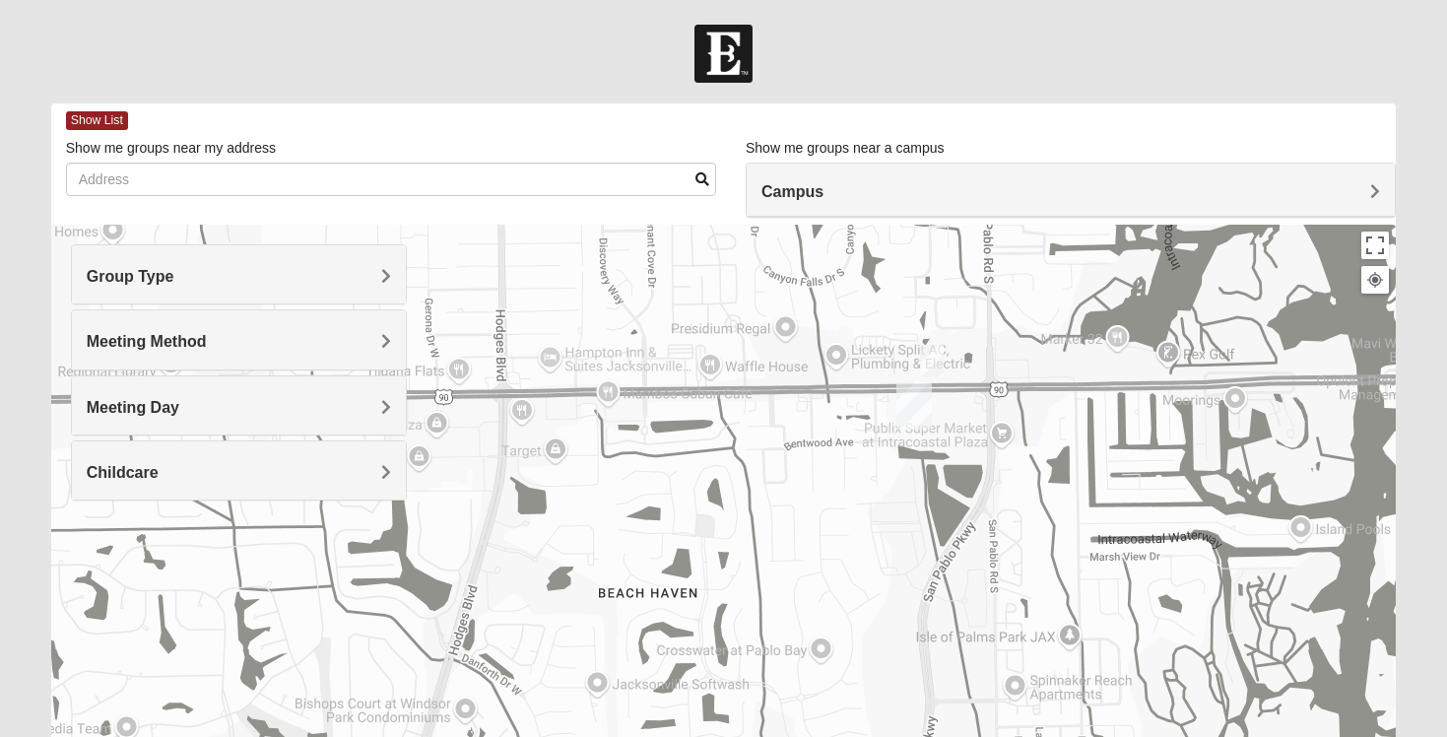
drag, startPoint x: 932, startPoint y: 344, endPoint x: 851, endPoint y: 535, distance: 207.4
click at [851, 536] on div at bounding box center [723, 619] width 1345 height 788
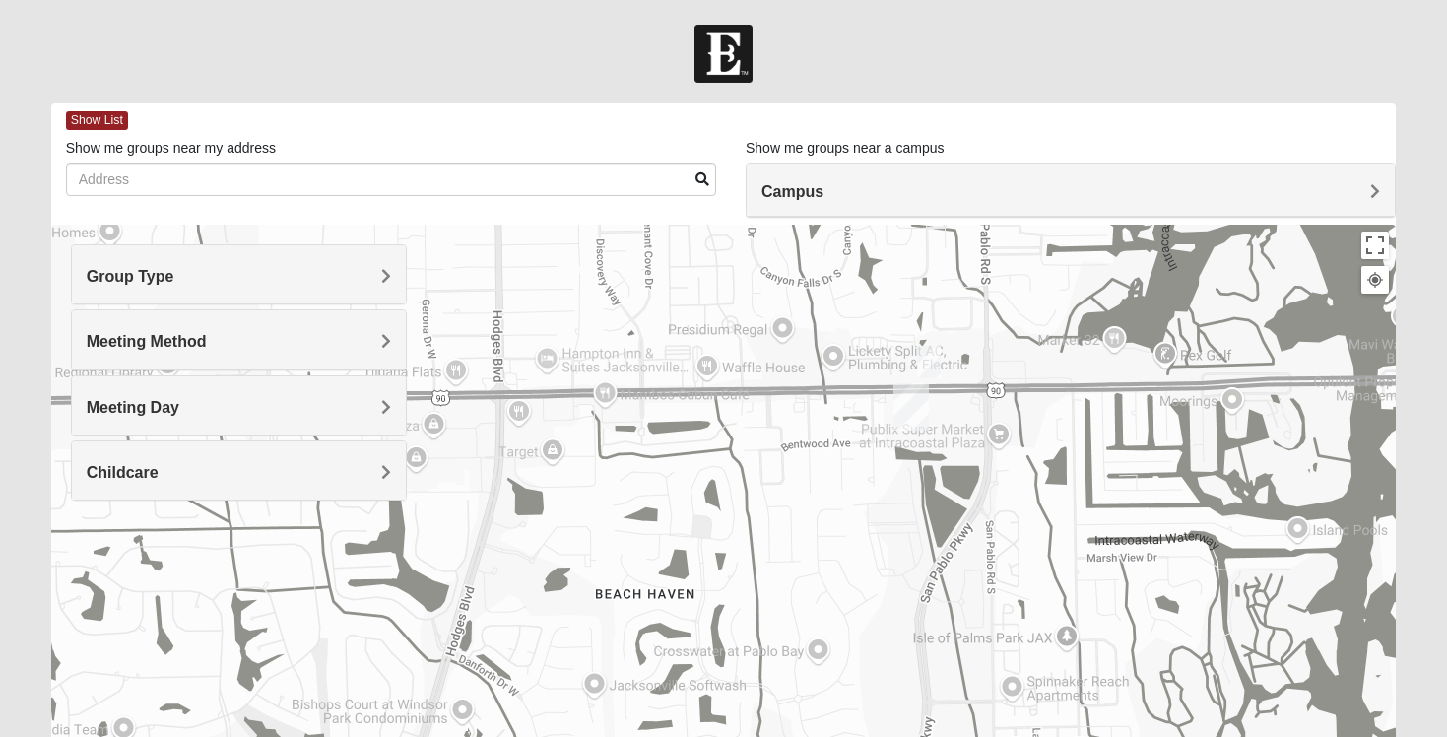
click at [929, 365] on img "On Campus Womens Holt 32250" at bounding box center [929, 362] width 24 height 33
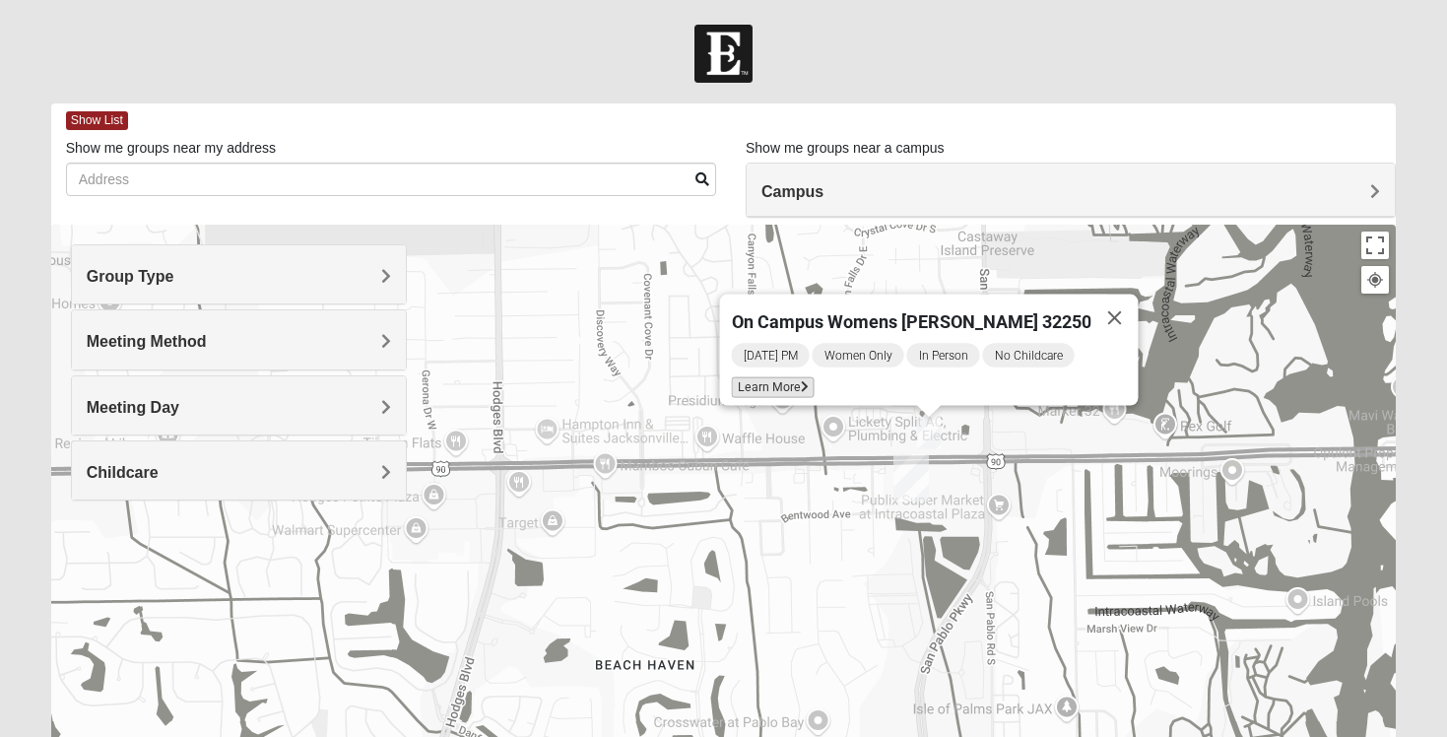
click at [775, 378] on span "Learn More" at bounding box center [773, 387] width 83 height 21
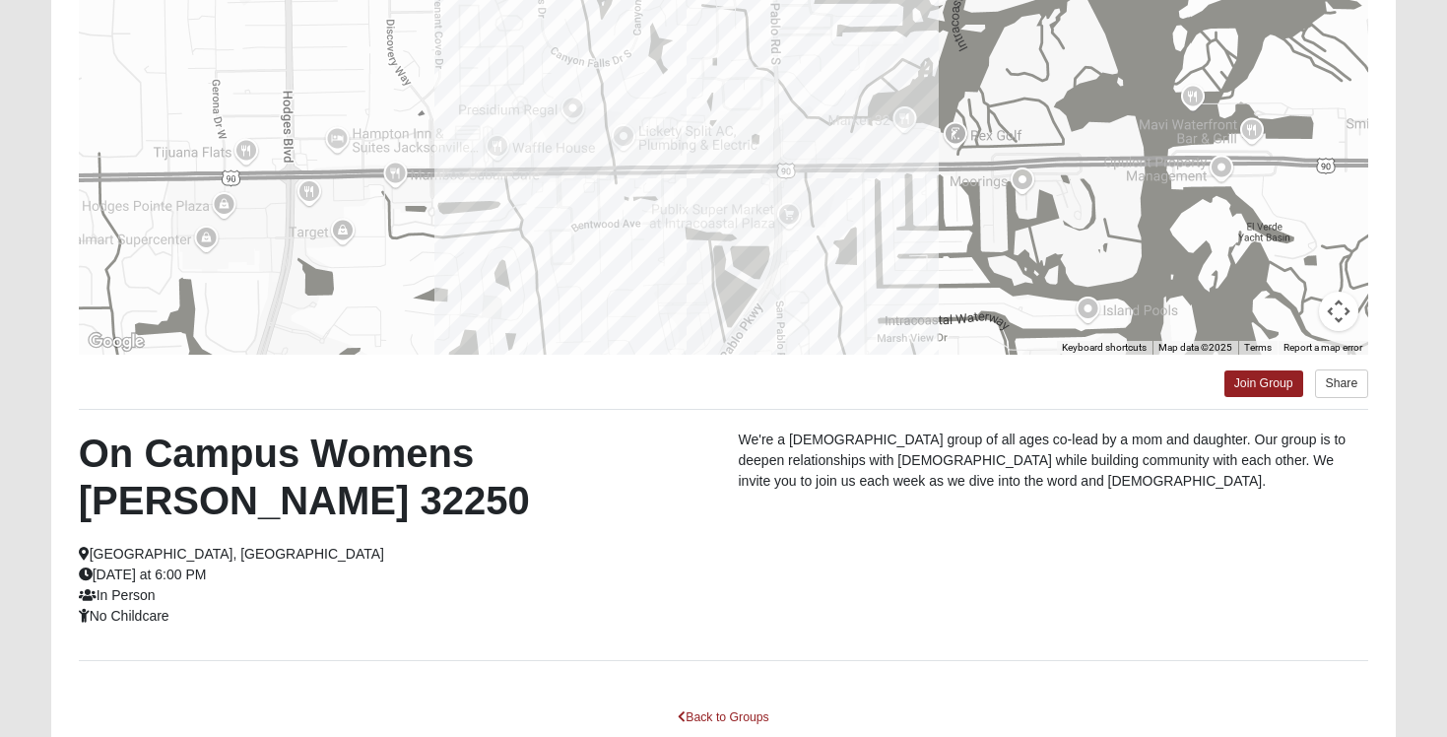
scroll to position [270, 0]
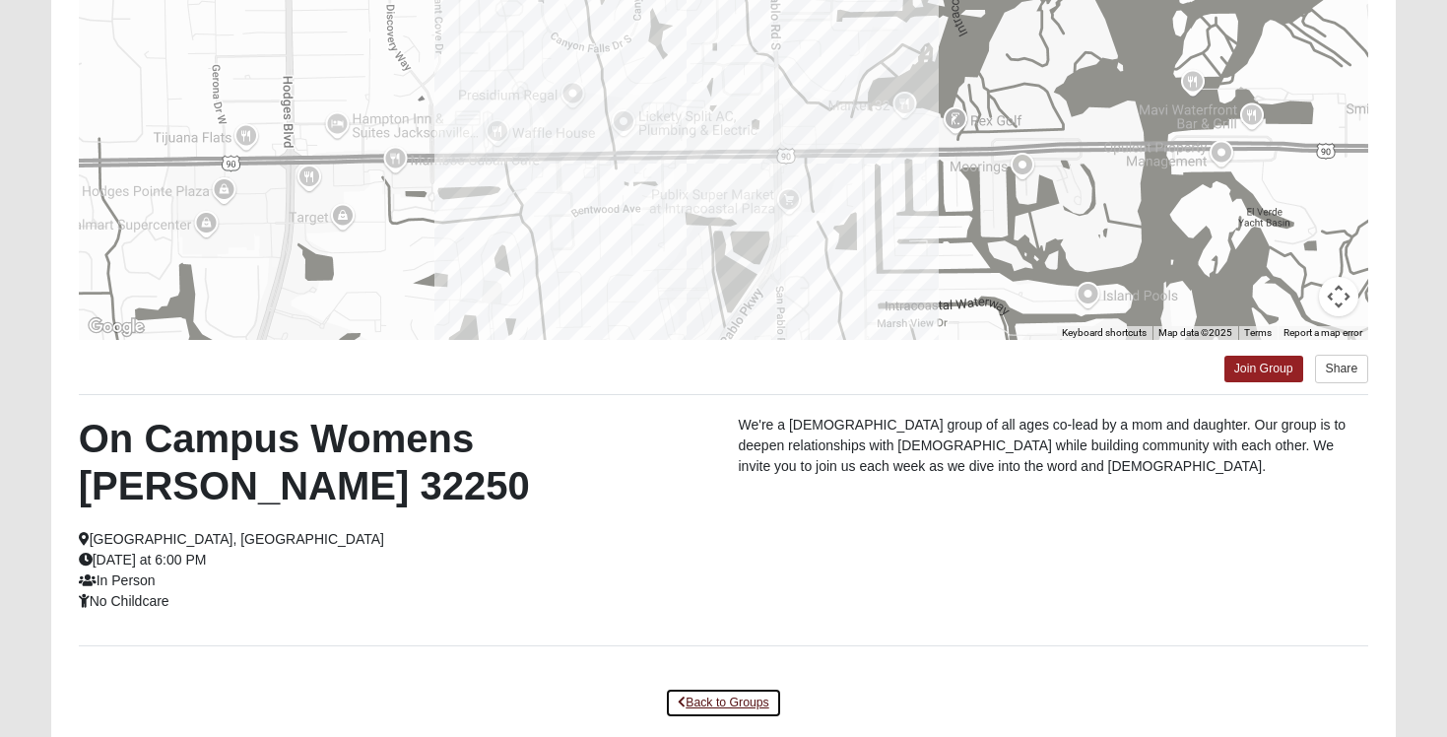
click at [714, 687] on link "Back to Groups" at bounding box center [723, 702] width 116 height 31
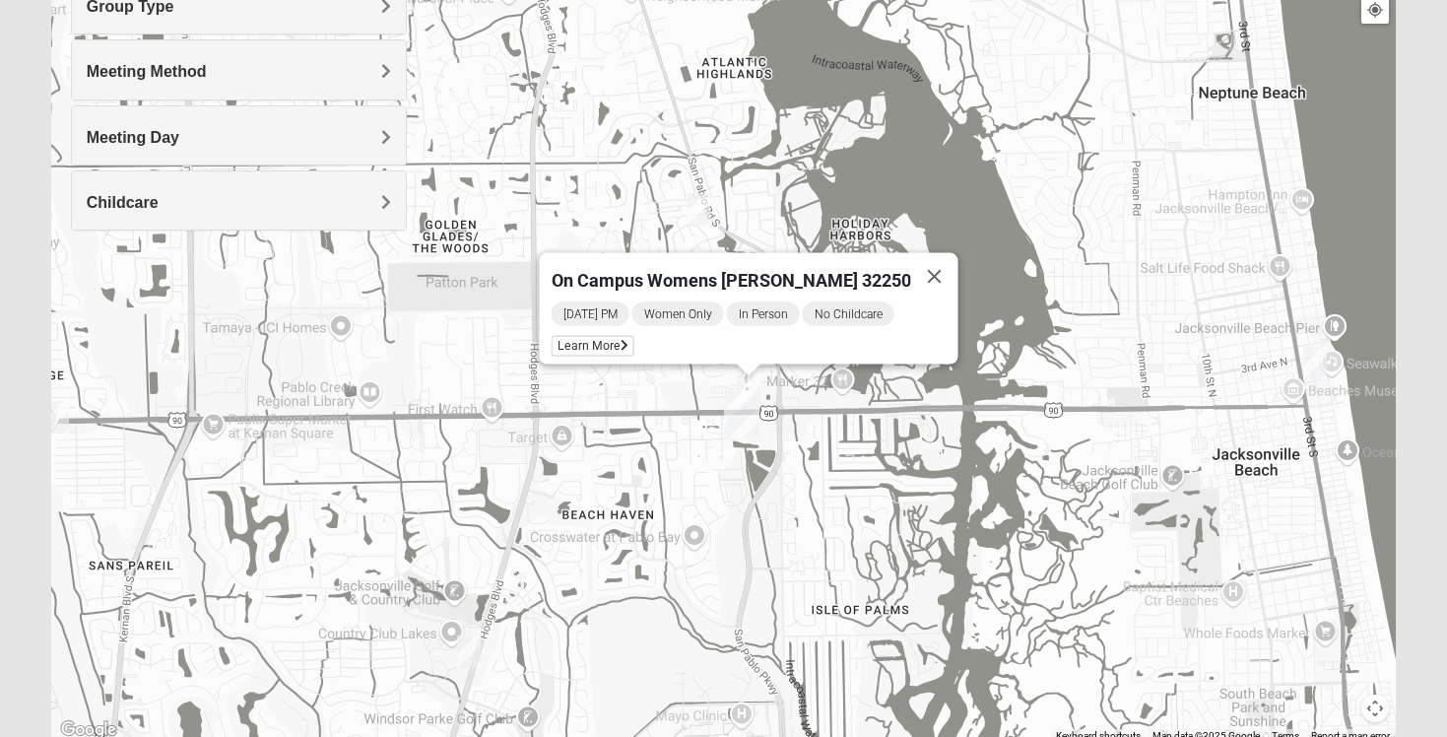
click at [699, 215] on img "1825 Womens Wood 32224" at bounding box center [698, 209] width 24 height 33
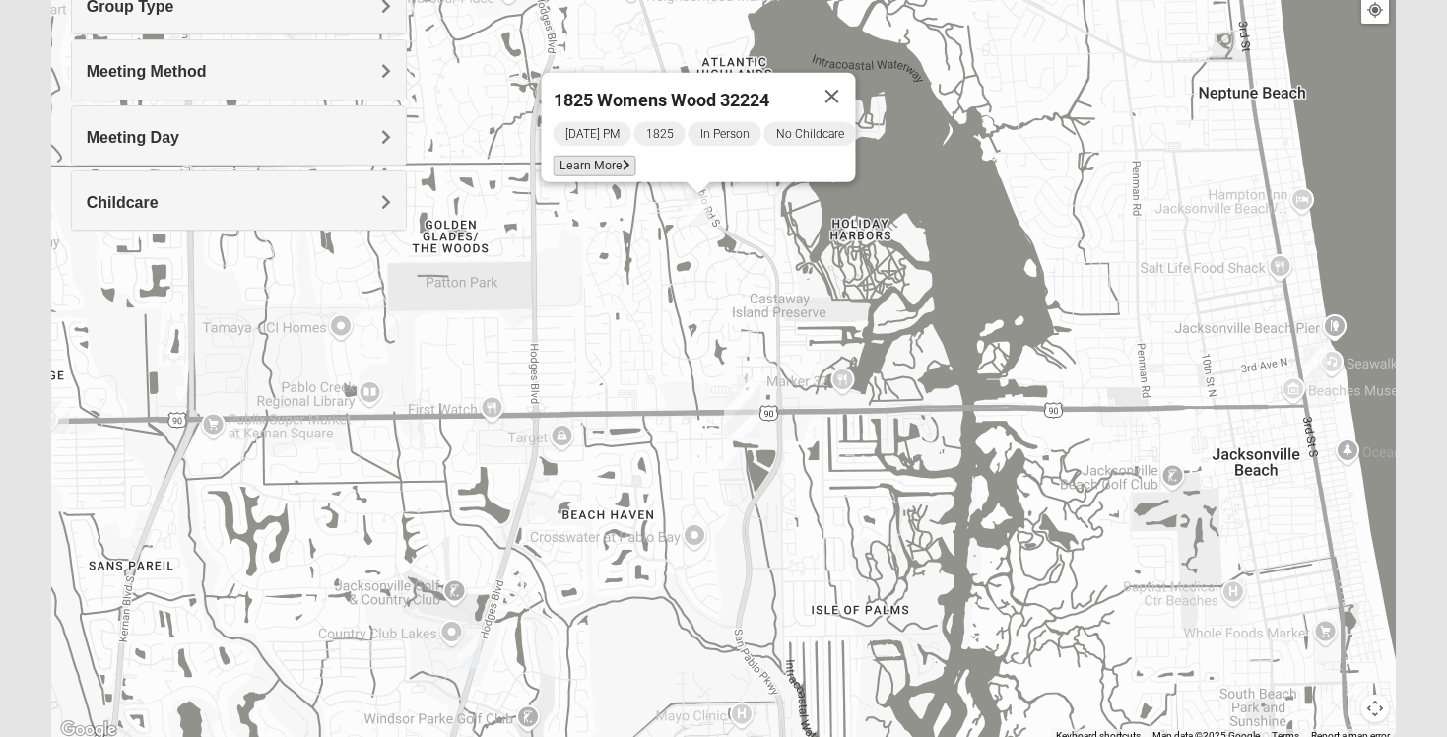
click at [603, 162] on span "Learn More" at bounding box center [595, 166] width 83 height 21
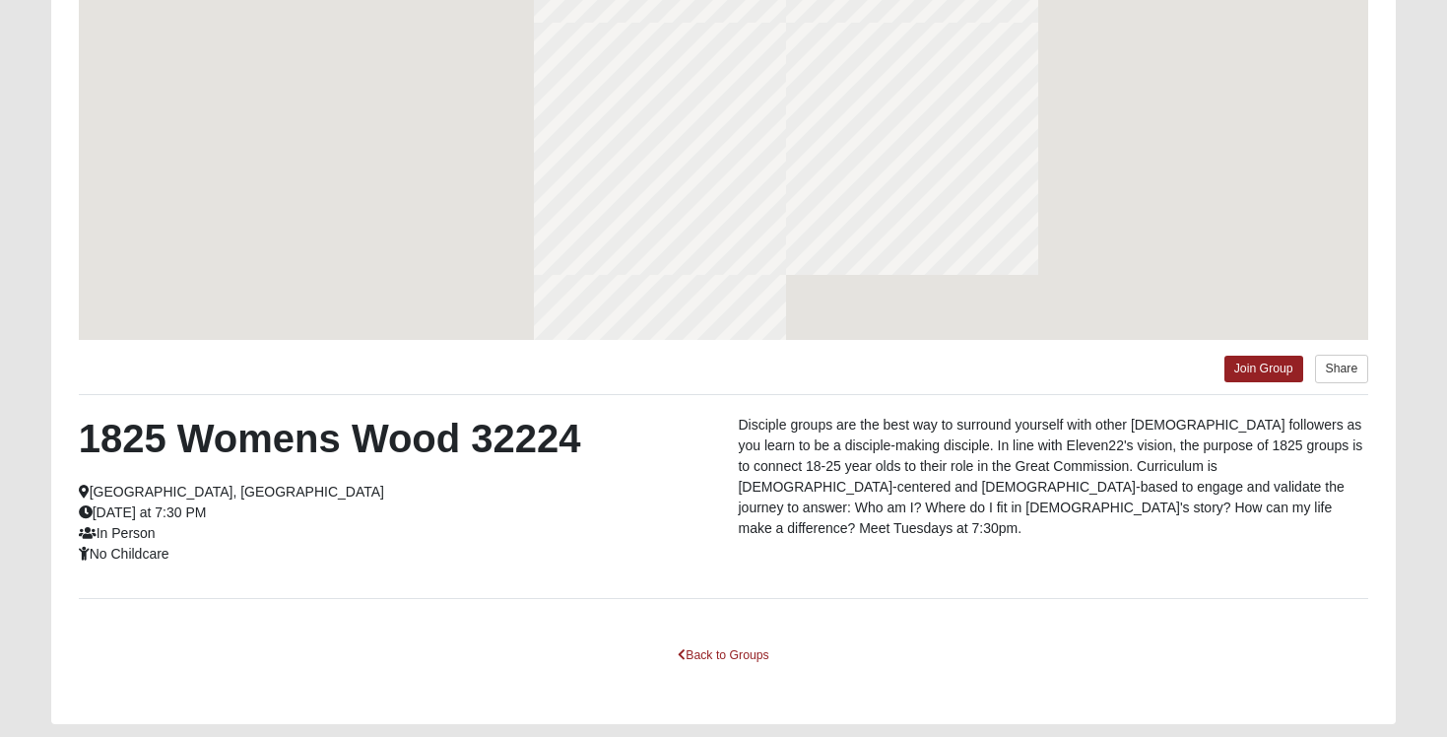
scroll to position [183, 0]
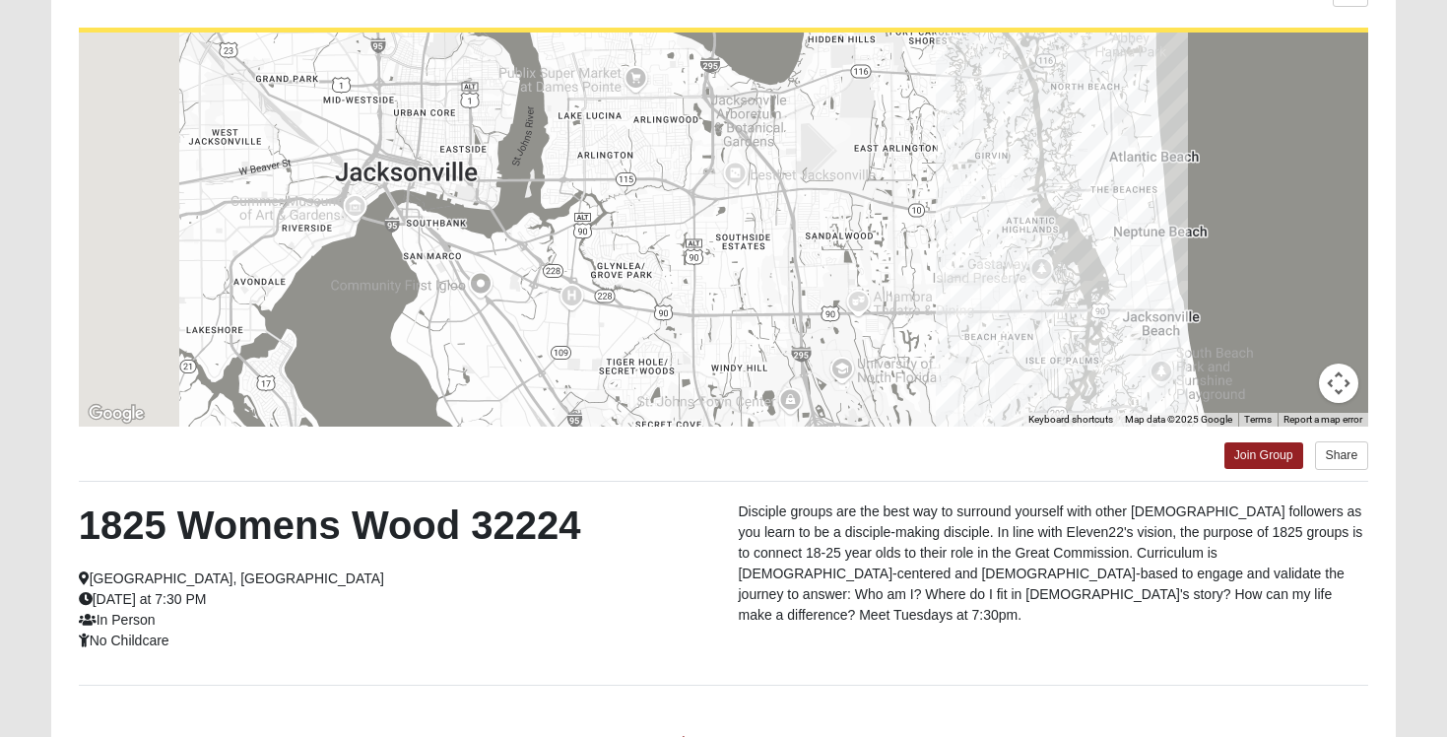
drag, startPoint x: 631, startPoint y: 285, endPoint x: 884, endPoint y: 259, distance: 254.4
click at [884, 260] on div at bounding box center [724, 230] width 1290 height 394
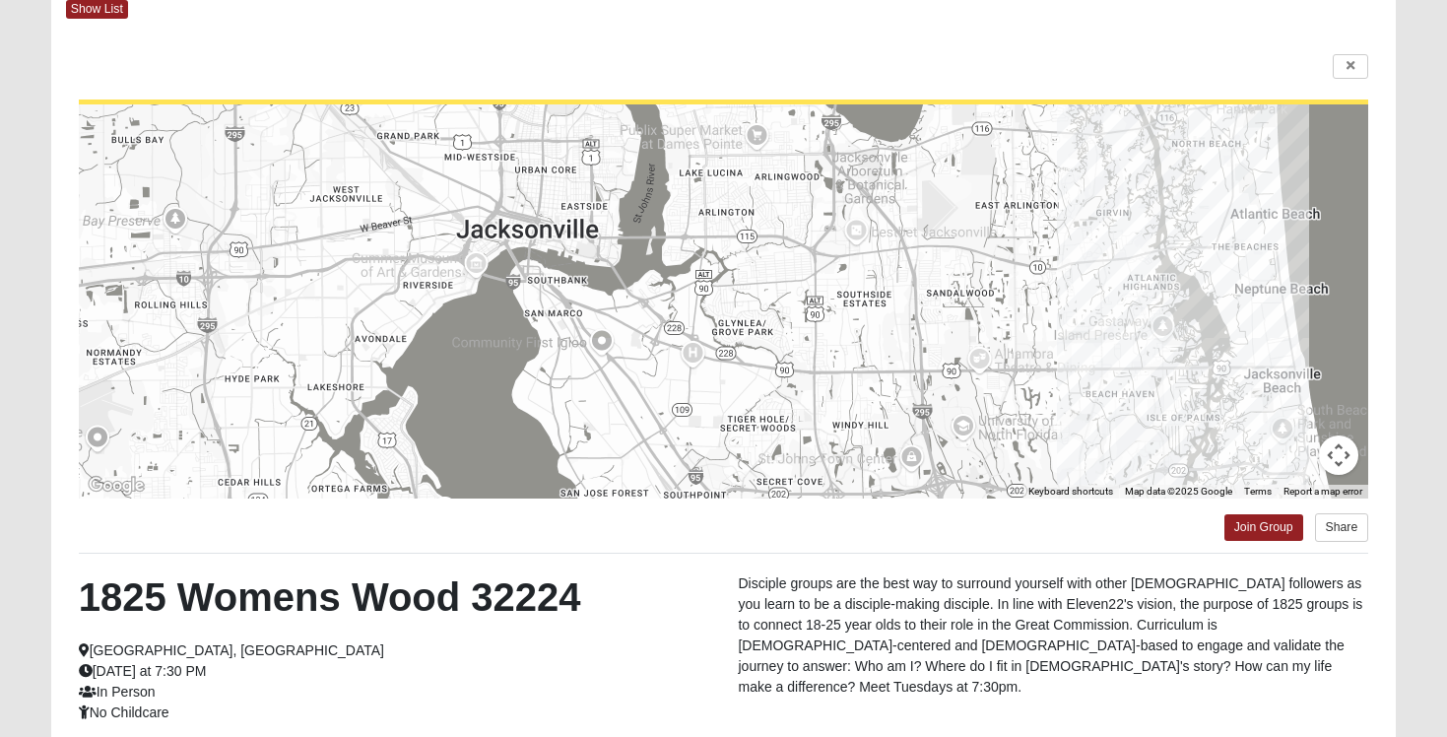
scroll to position [0, 0]
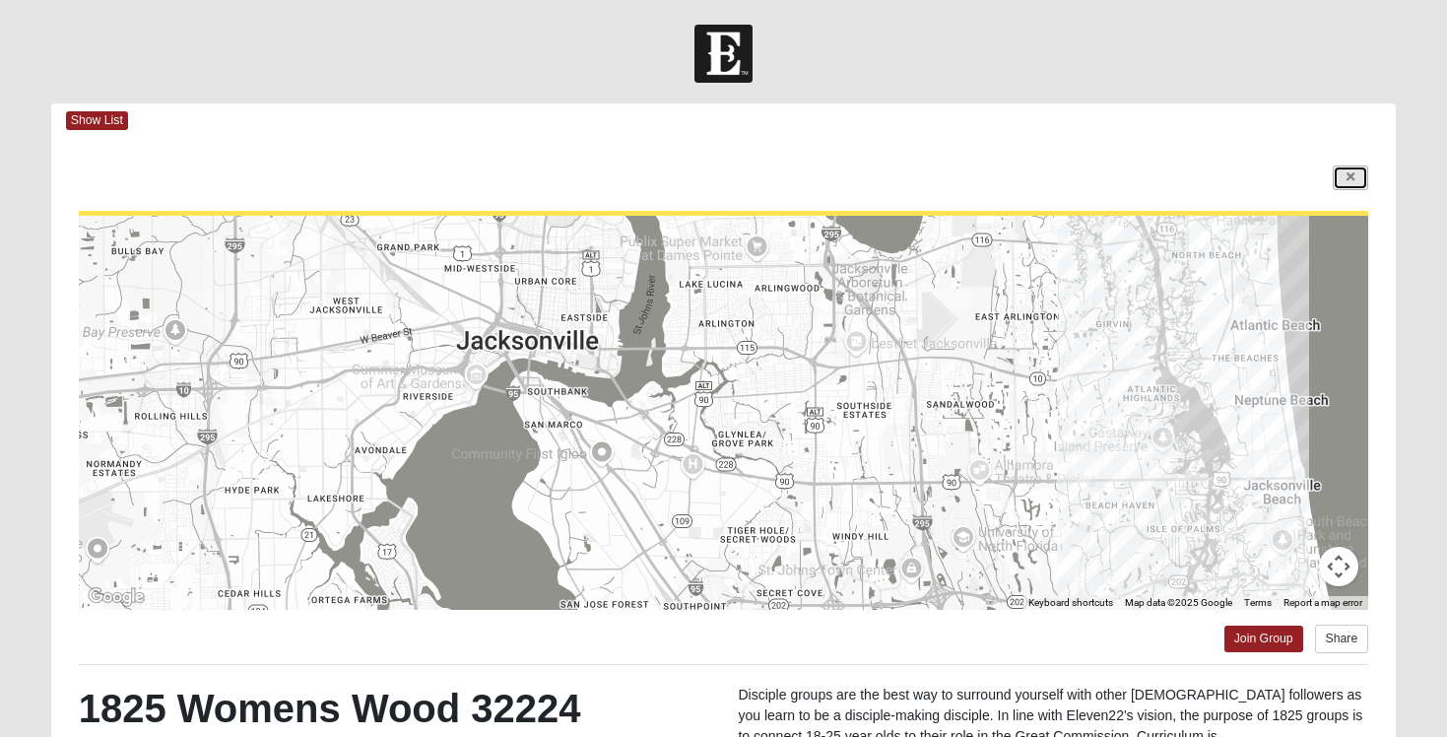
click at [1354, 187] on link at bounding box center [1350, 177] width 35 height 25
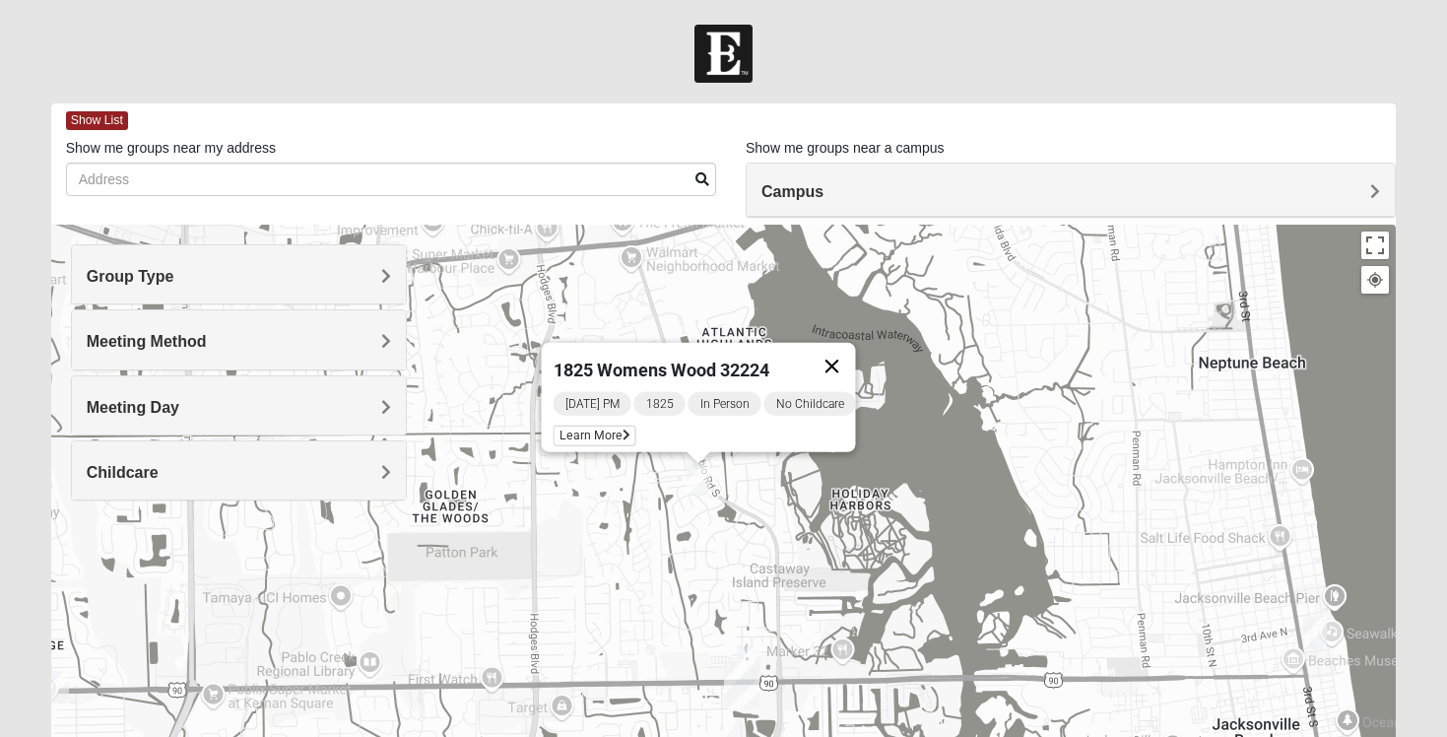
click at [843, 359] on button "Close" at bounding box center [832, 366] width 47 height 47
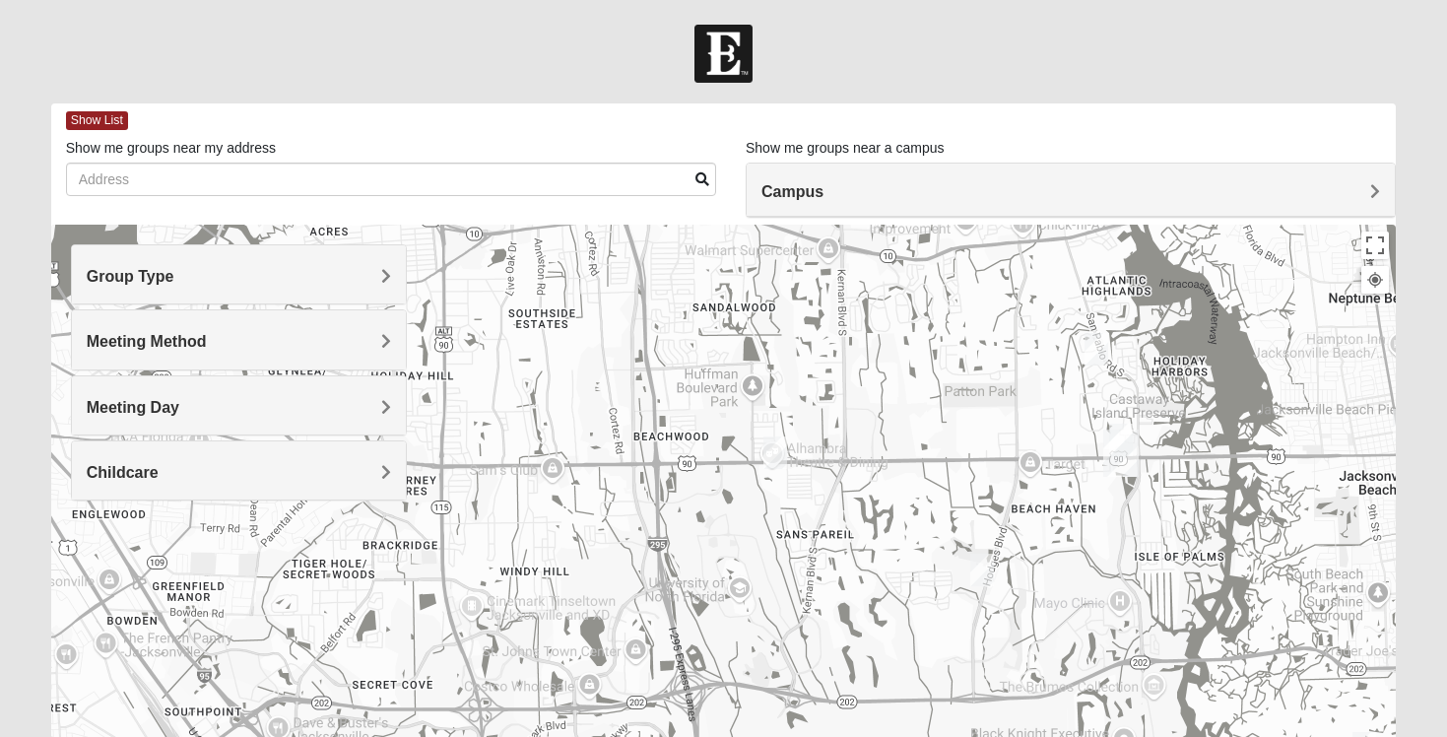
drag, startPoint x: 528, startPoint y: 576, endPoint x: 946, endPoint y: 443, distance: 438.3
click at [944, 441] on div at bounding box center [723, 619] width 1345 height 788
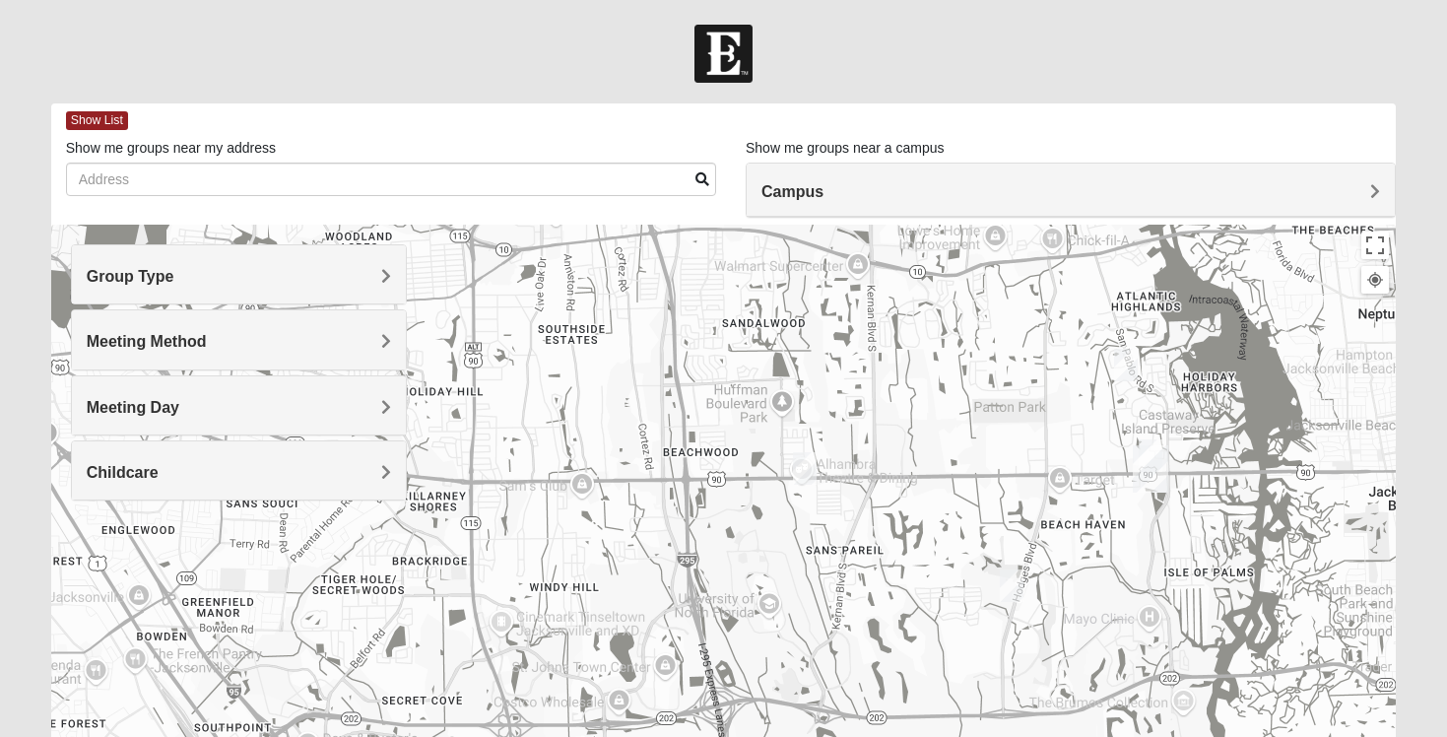
click at [803, 468] on img "Womens Chapman 32224" at bounding box center [805, 468] width 24 height 33
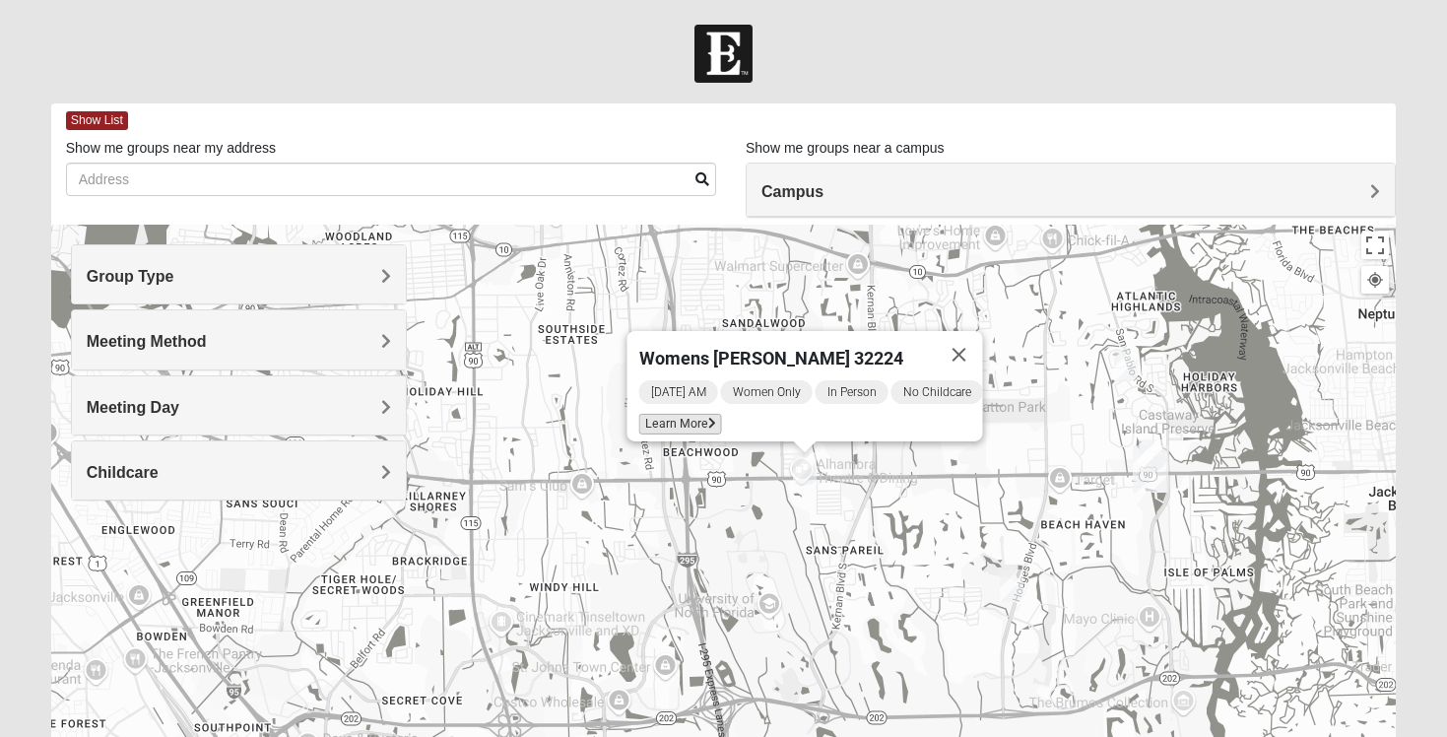
click at [664, 419] on span "Learn More" at bounding box center [680, 424] width 83 height 21
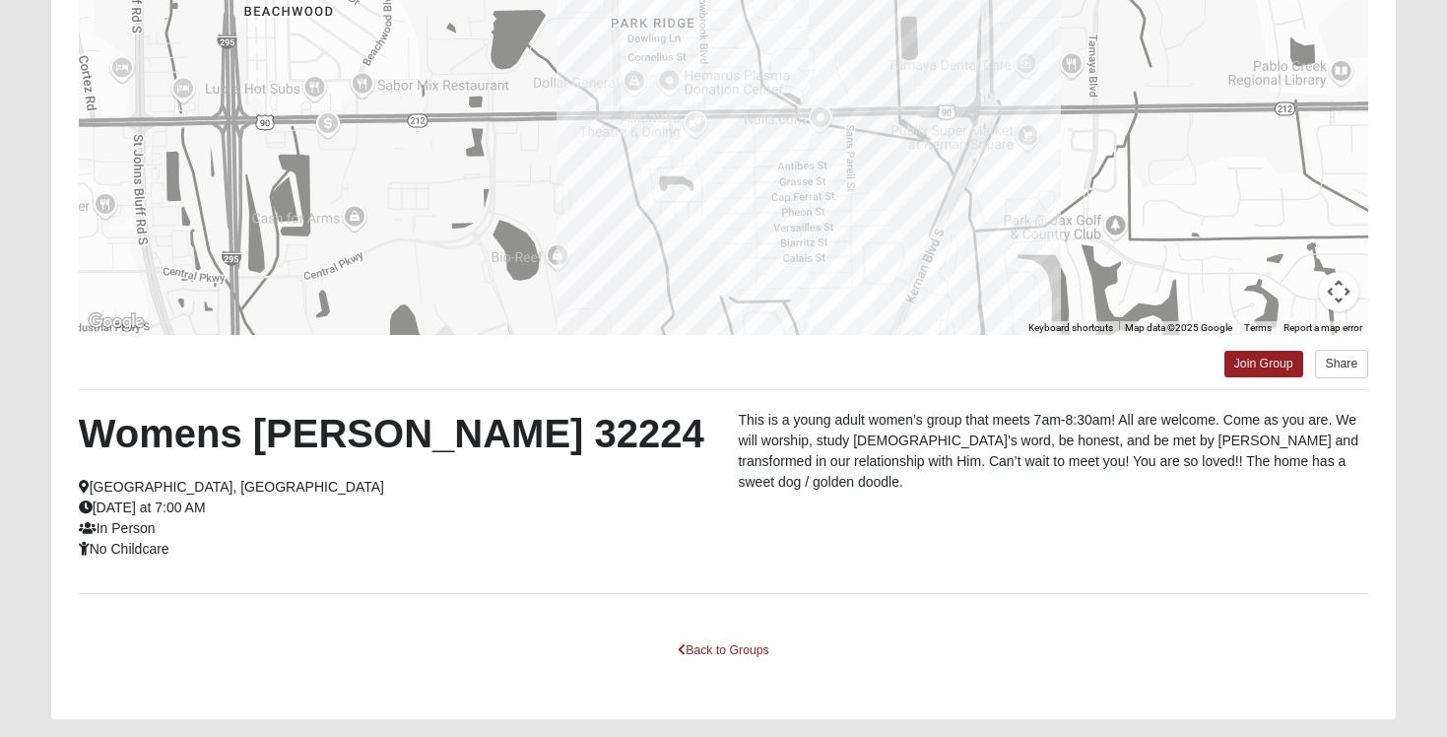
scroll to position [277, 0]
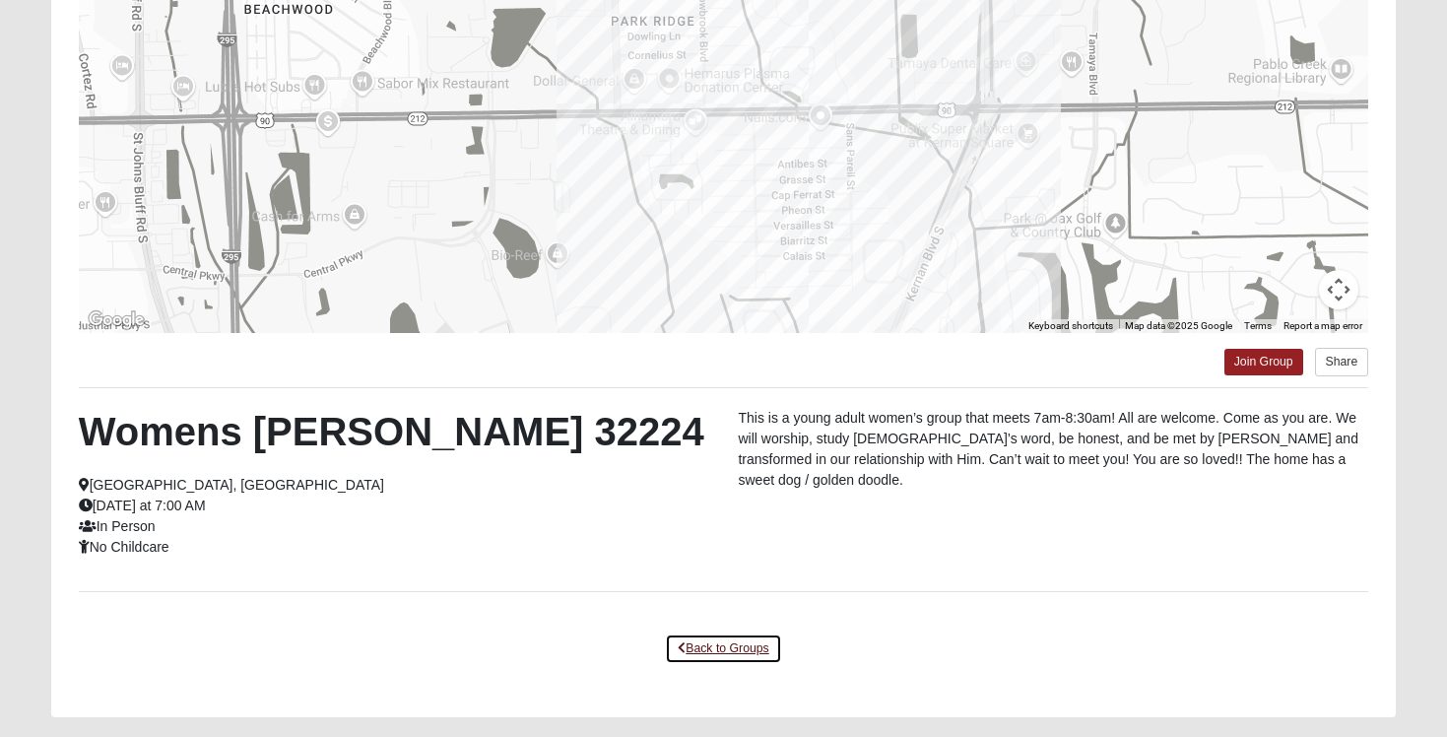
click at [737, 652] on link "Back to Groups" at bounding box center [723, 648] width 116 height 31
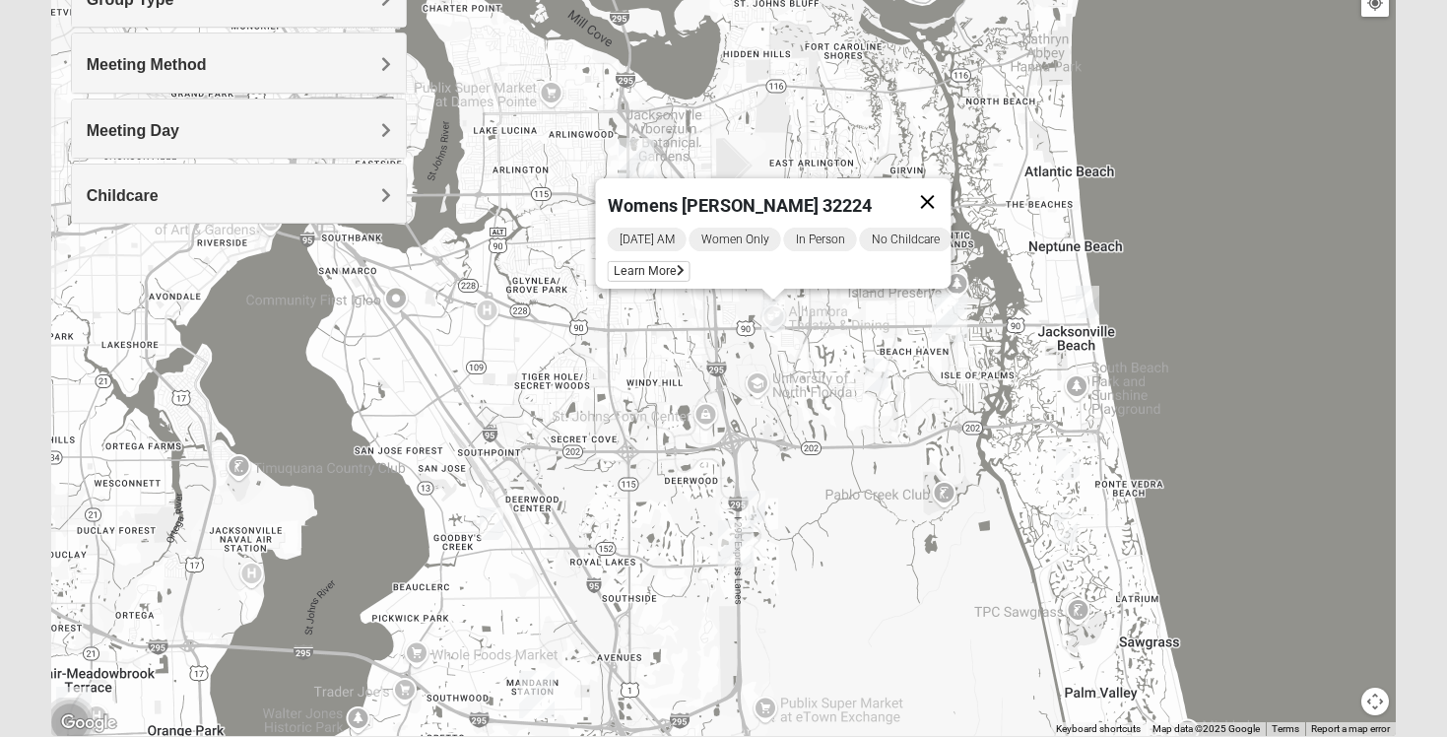
click at [936, 193] on button "Close" at bounding box center [927, 201] width 47 height 47
